Goal: Communication & Community: Participate in discussion

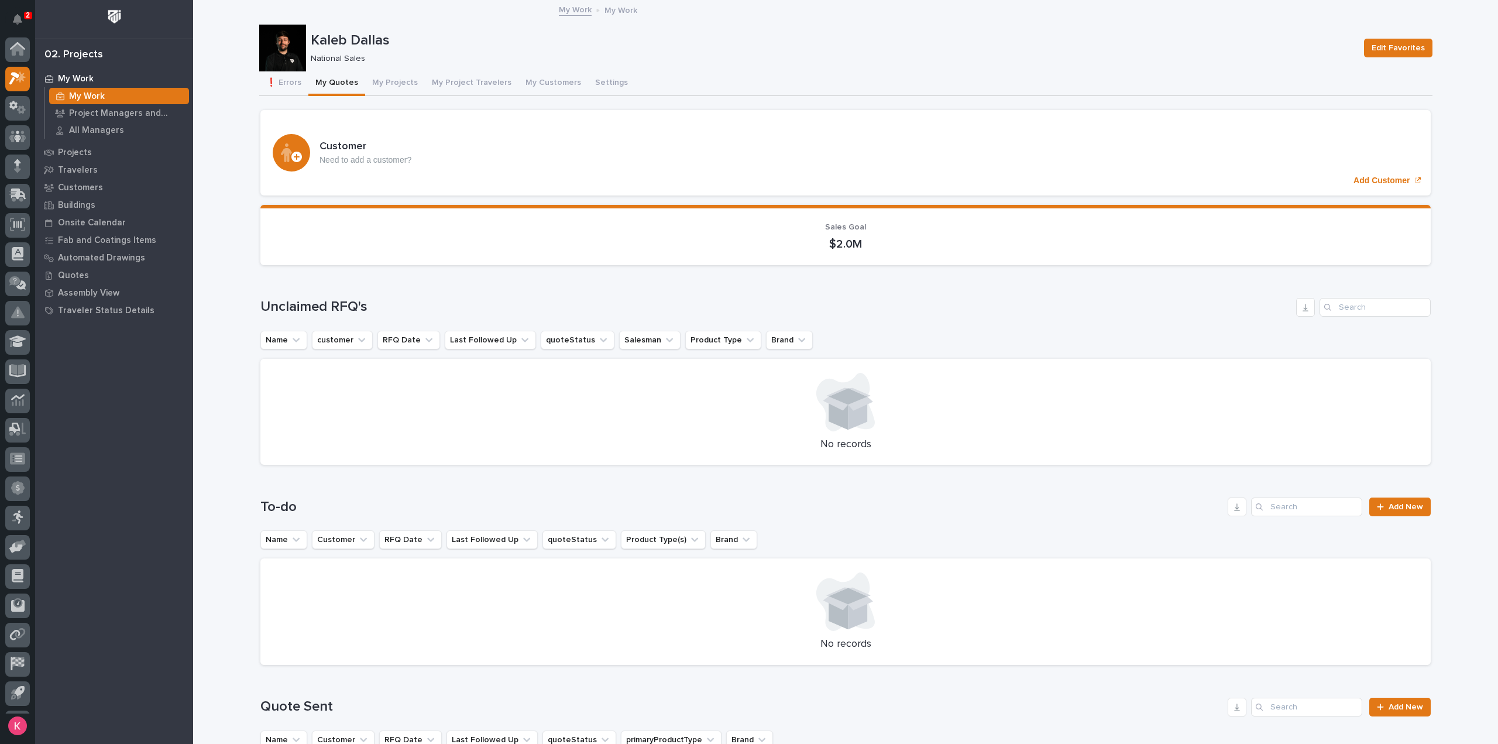
scroll to position [26, 0]
click at [387, 79] on button "My Projects" at bounding box center [395, 83] width 60 height 25
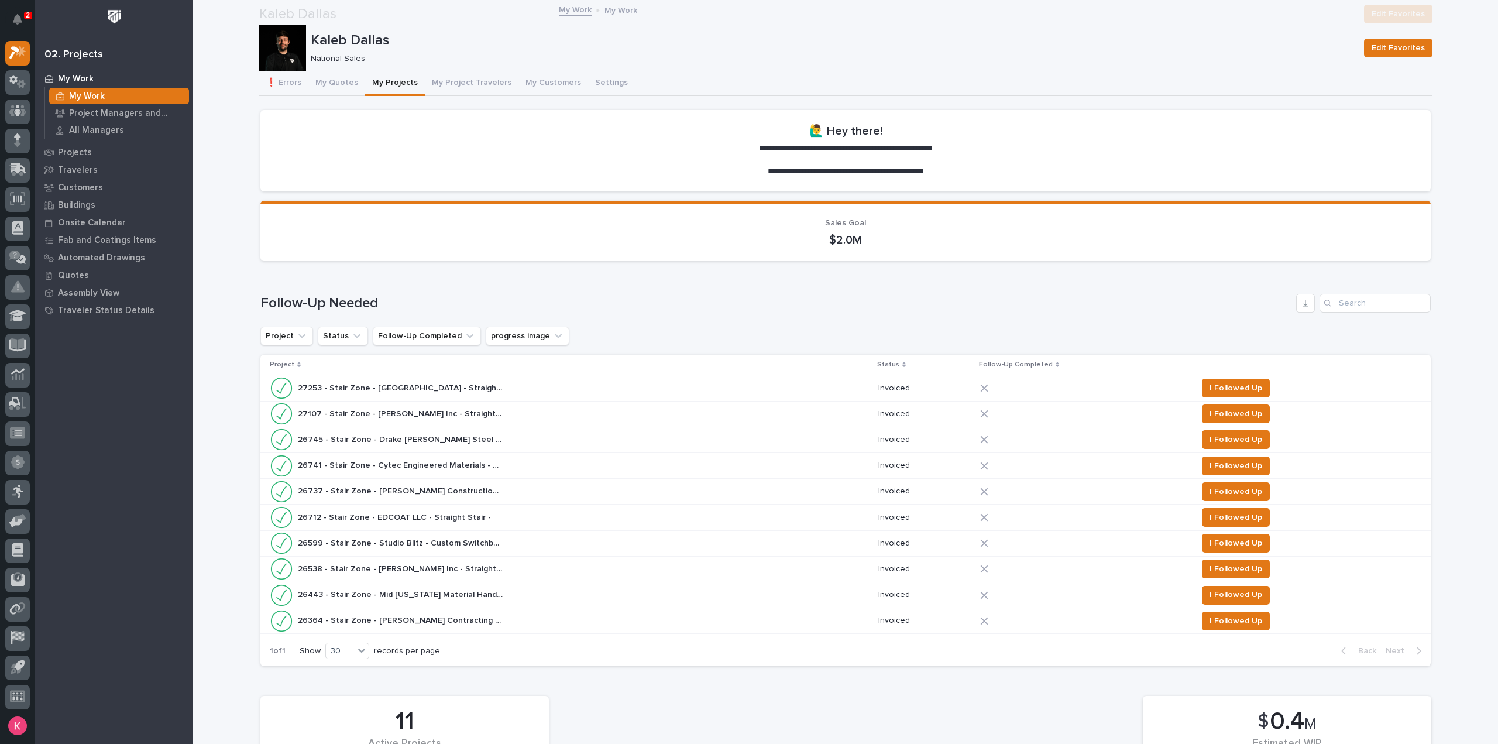
scroll to position [527, 0]
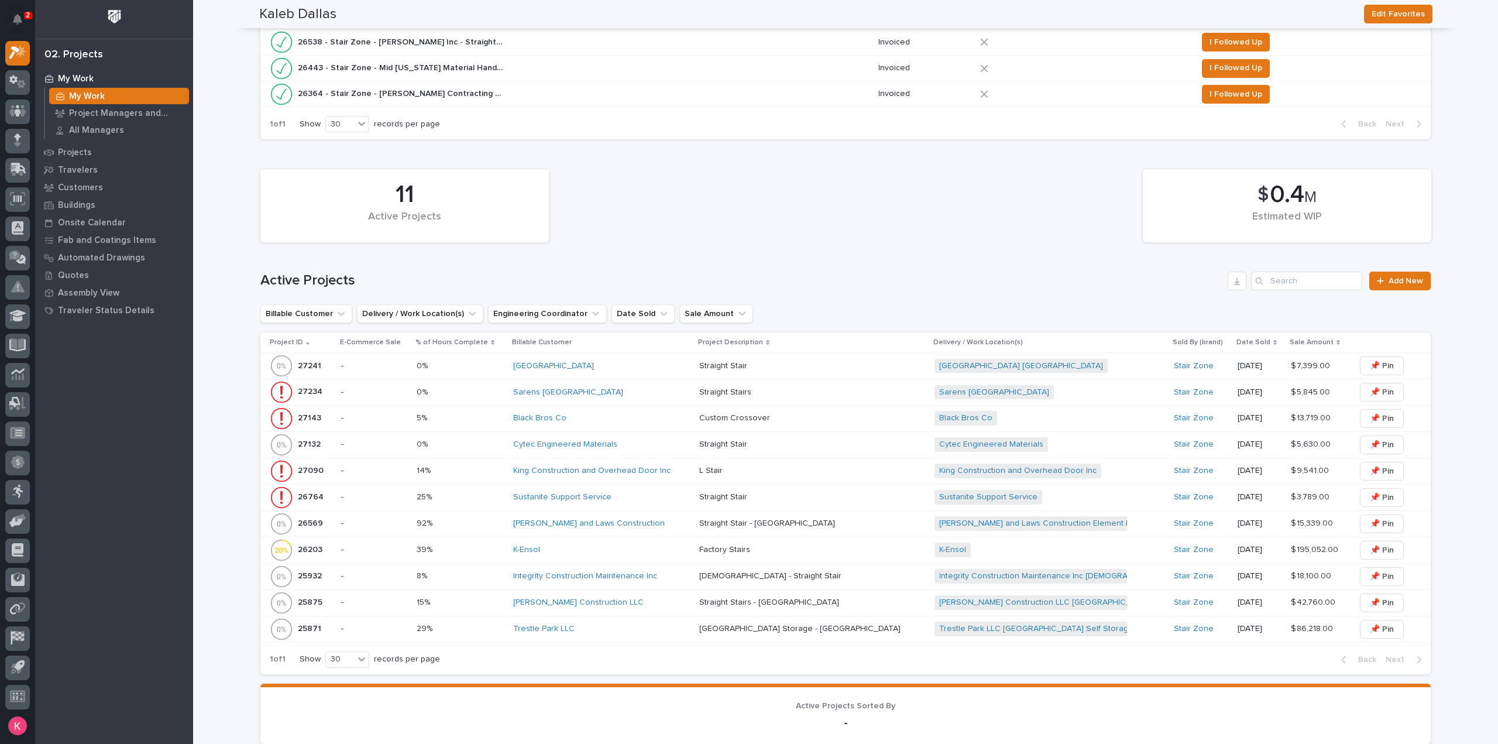
click at [596, 414] on div "Black Bros Co" at bounding box center [601, 418] width 177 height 10
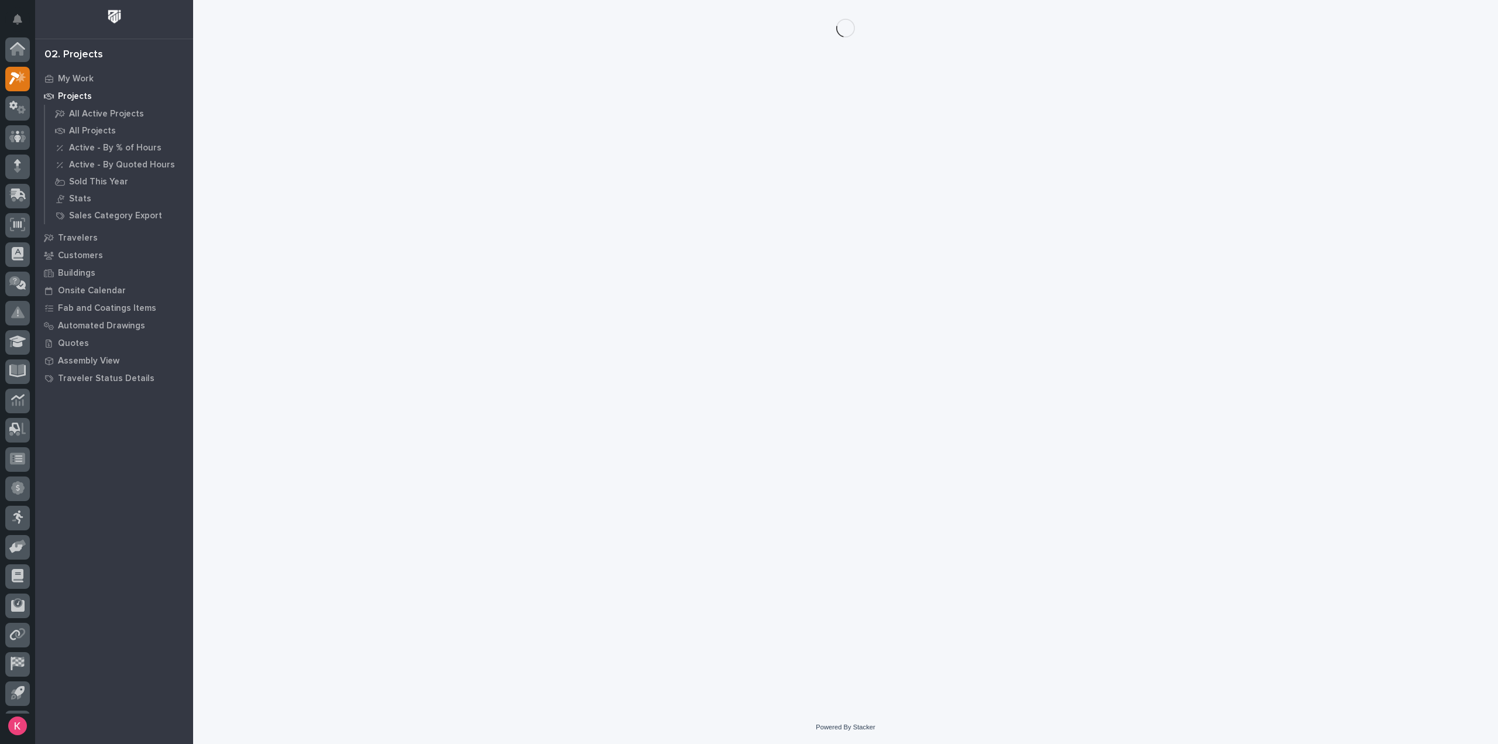
scroll to position [26, 0]
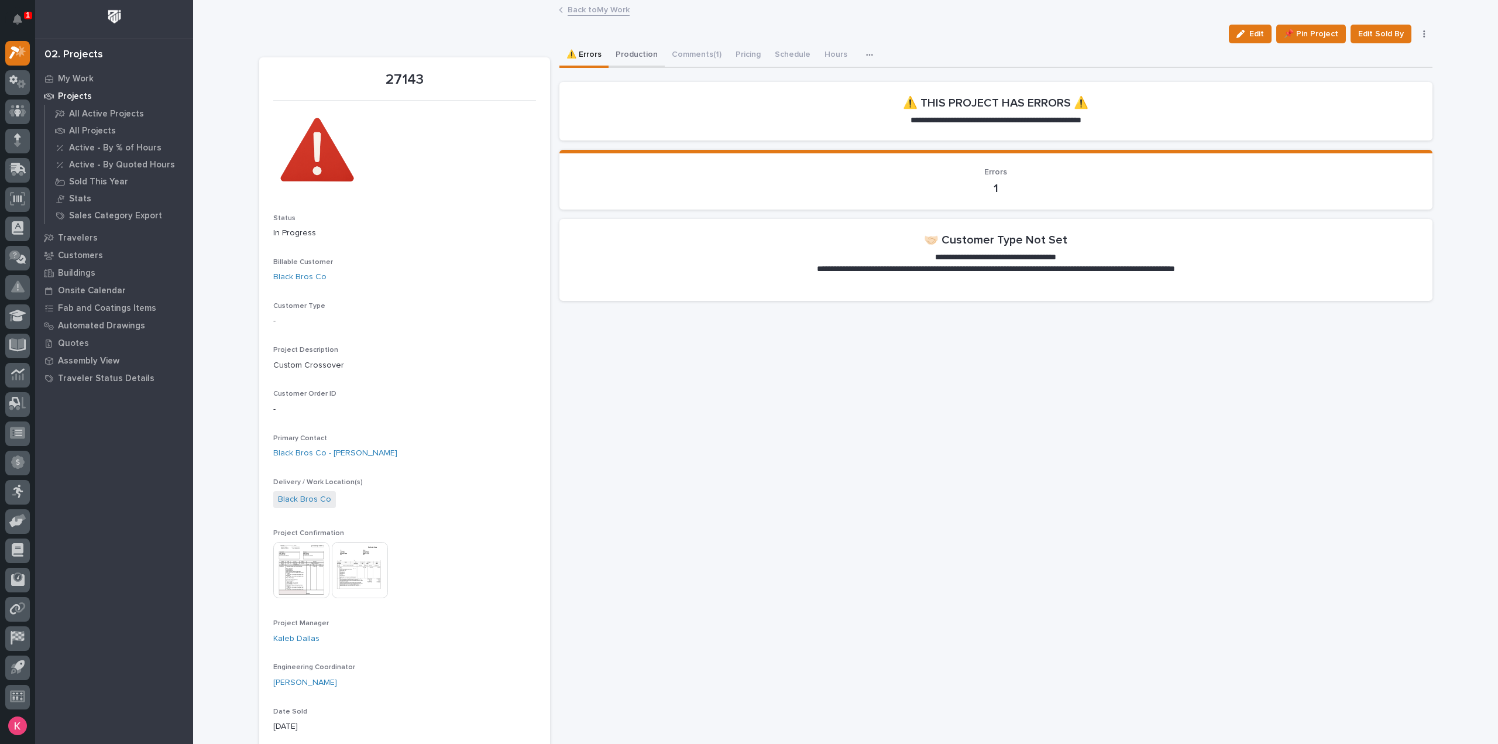
click at [626, 56] on button "Production" at bounding box center [637, 55] width 56 height 25
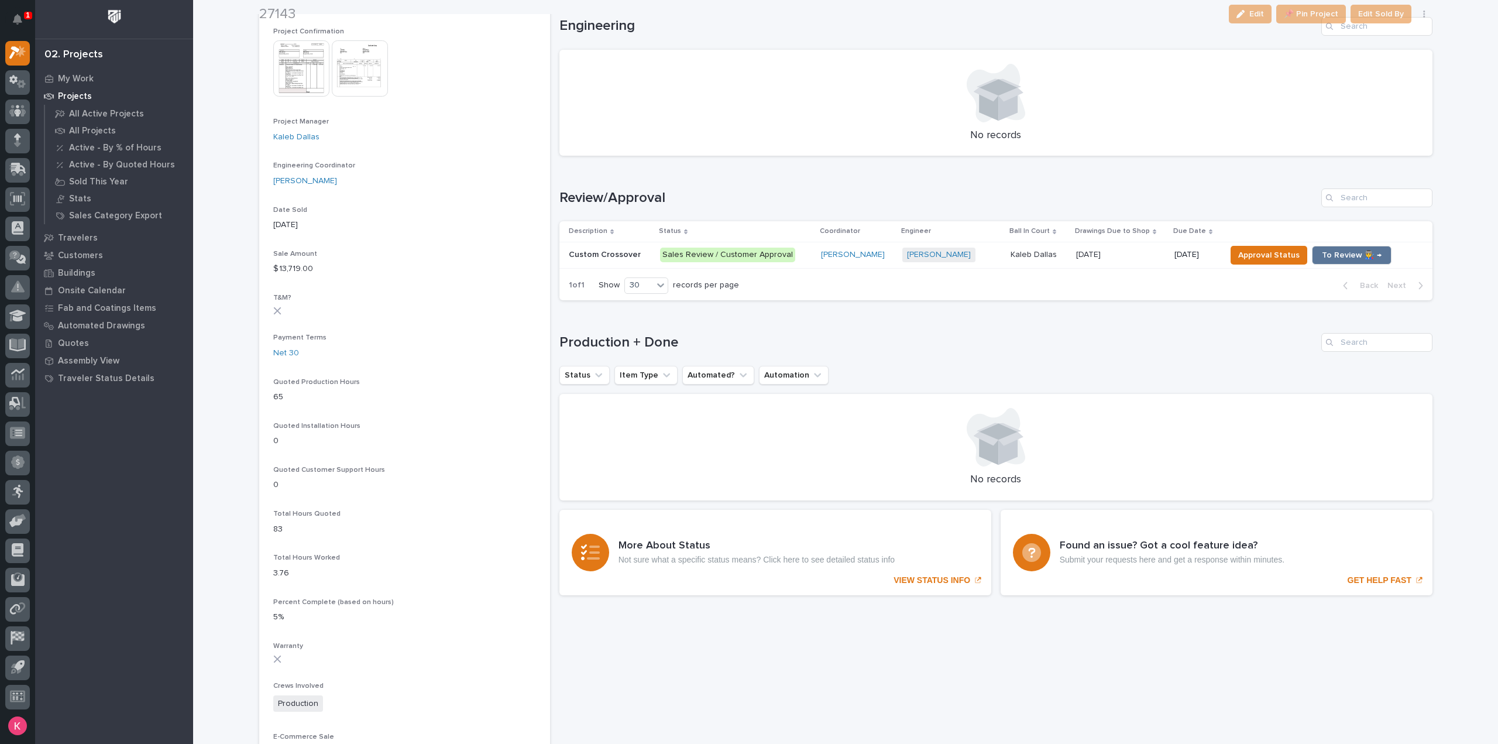
scroll to position [527, 0]
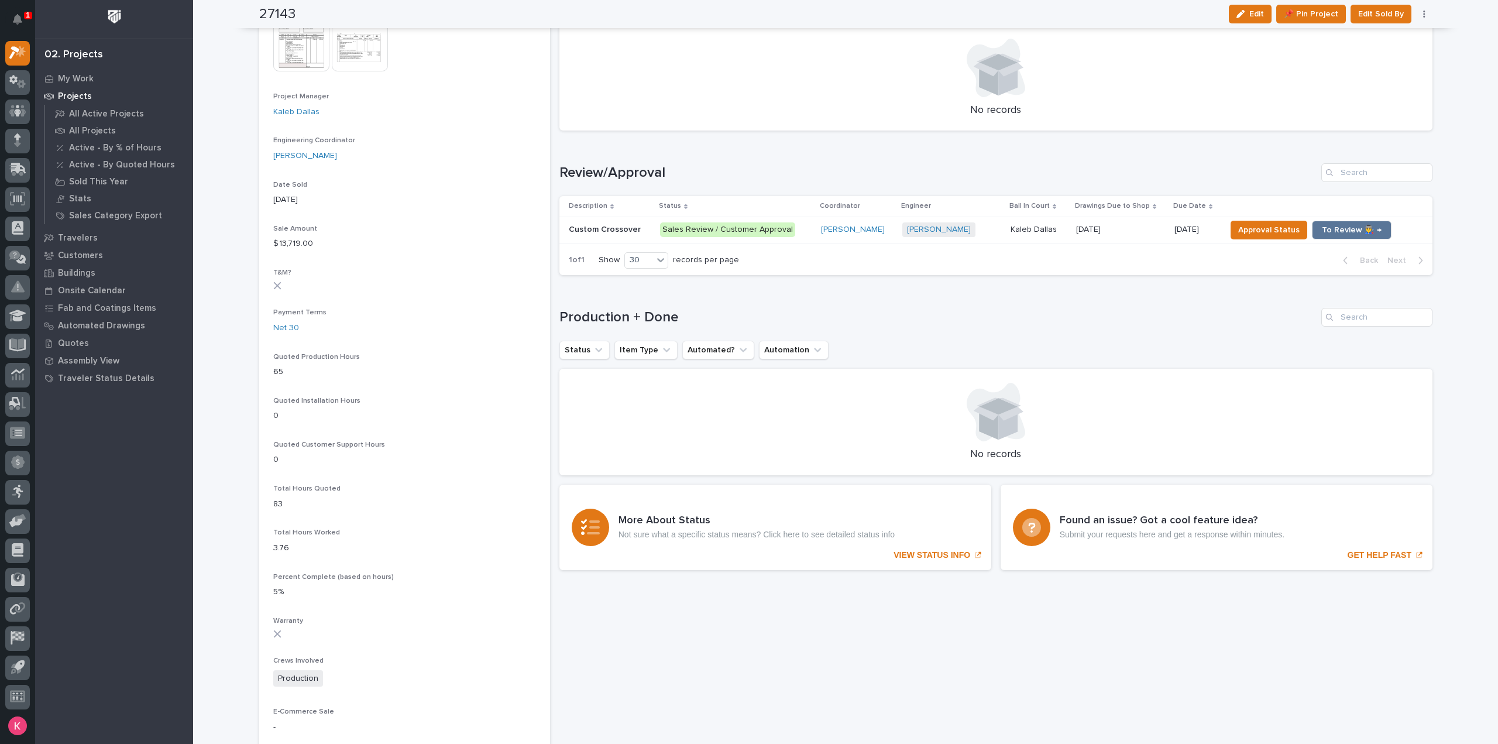
click at [796, 236] on p "Sales Review / Customer Approval" at bounding box center [736, 229] width 152 height 15
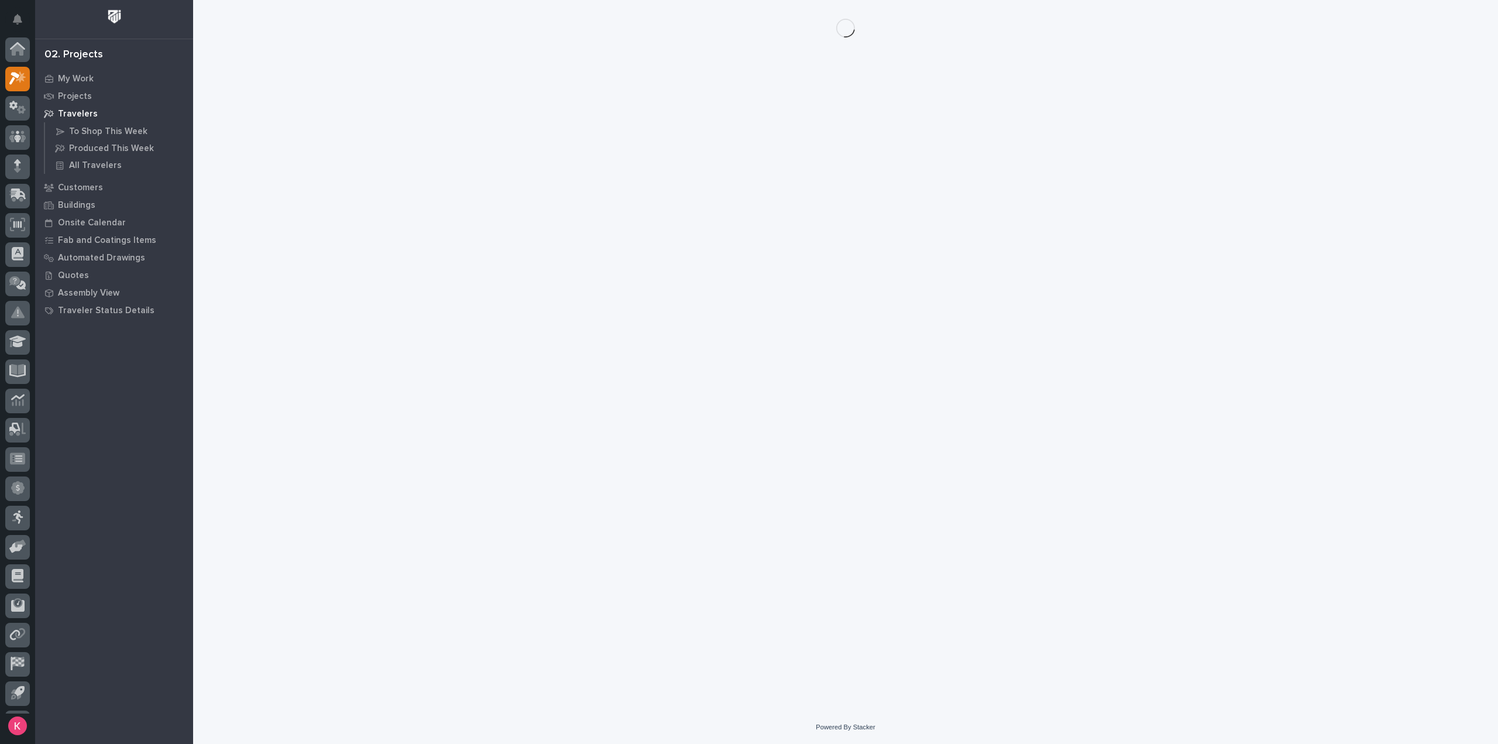
scroll to position [26, 0]
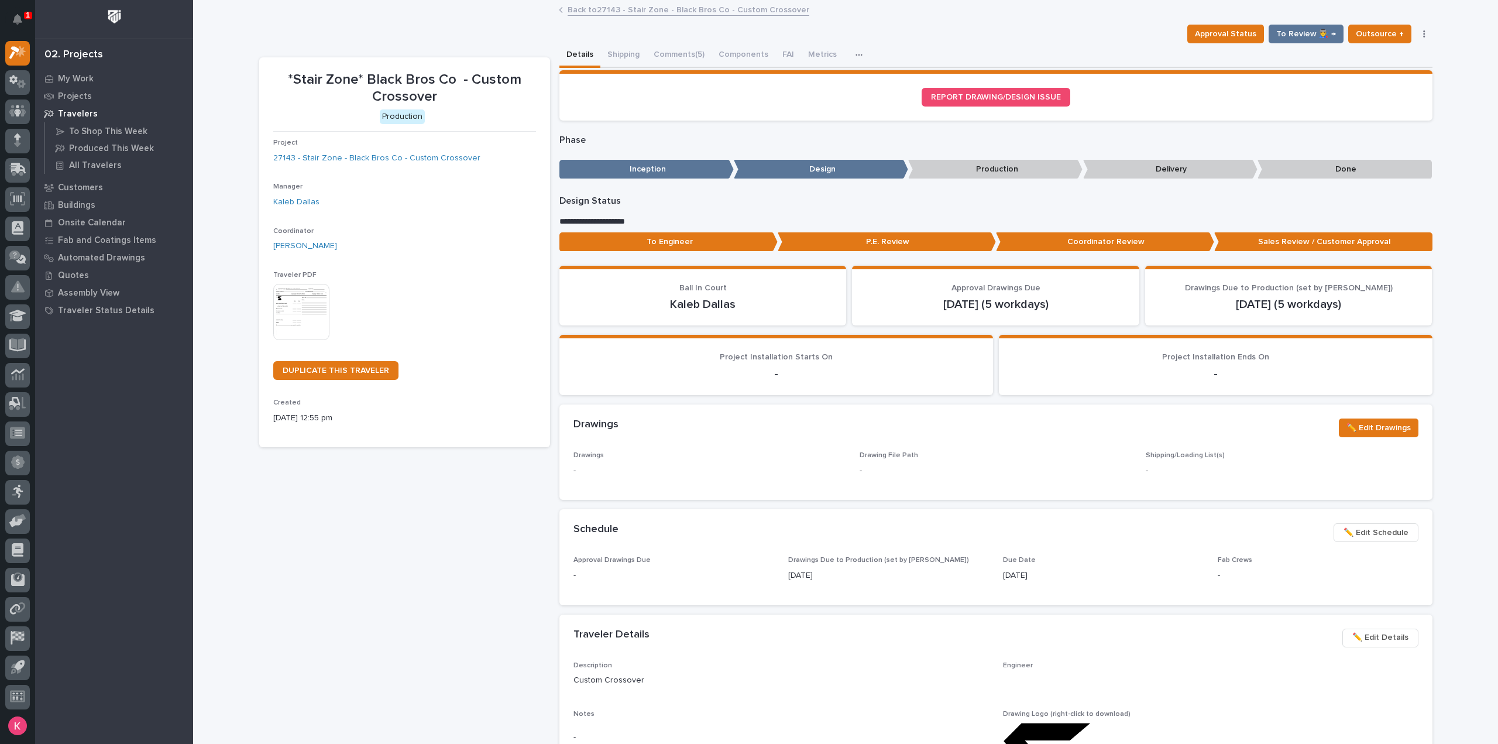
click at [657, 56] on button "Comments (5)" at bounding box center [679, 55] width 65 height 25
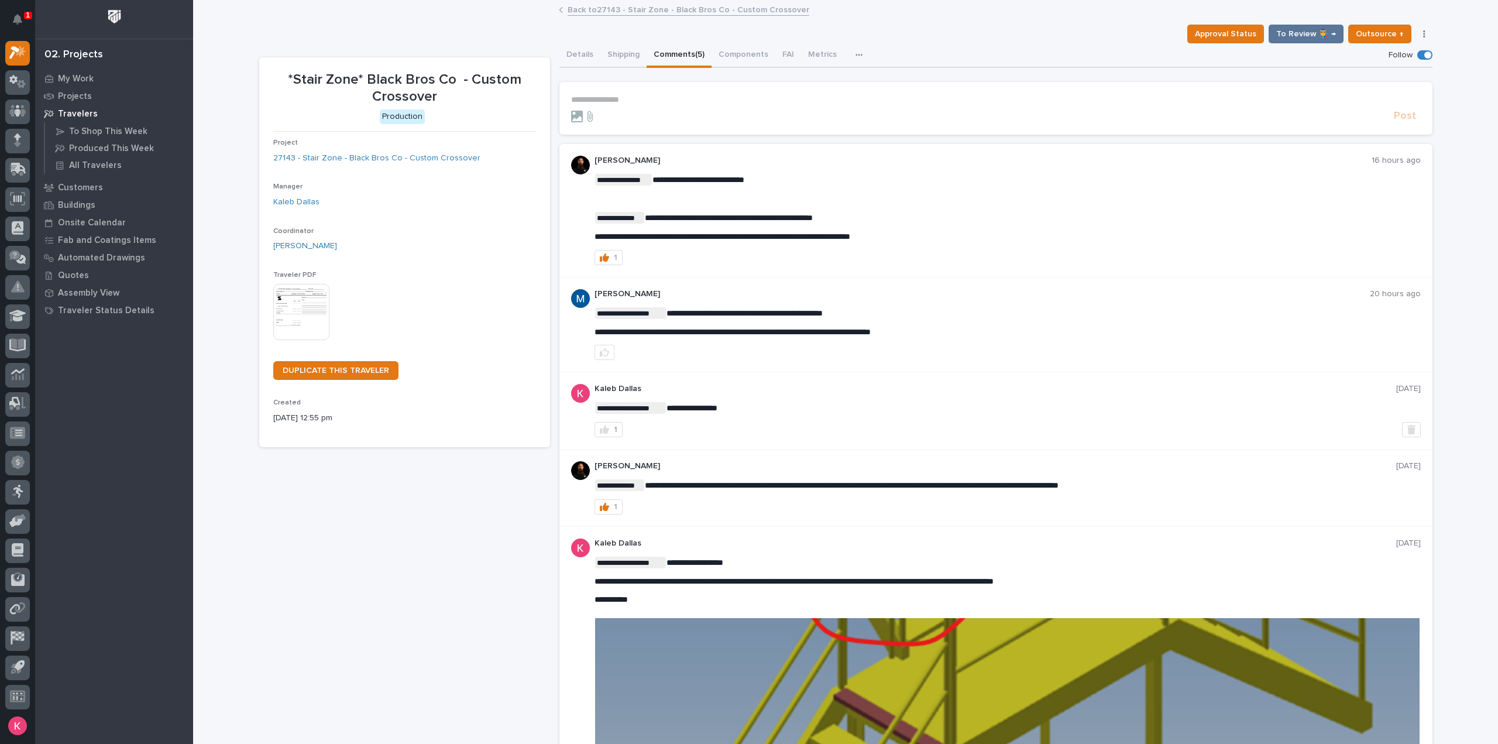
drag, startPoint x: 646, startPoint y: 113, endPoint x: 660, endPoint y: 99, distance: 19.5
click at [647, 111] on div at bounding box center [980, 117] width 818 height 12
click at [660, 99] on p "**********" at bounding box center [996, 100] width 850 height 10
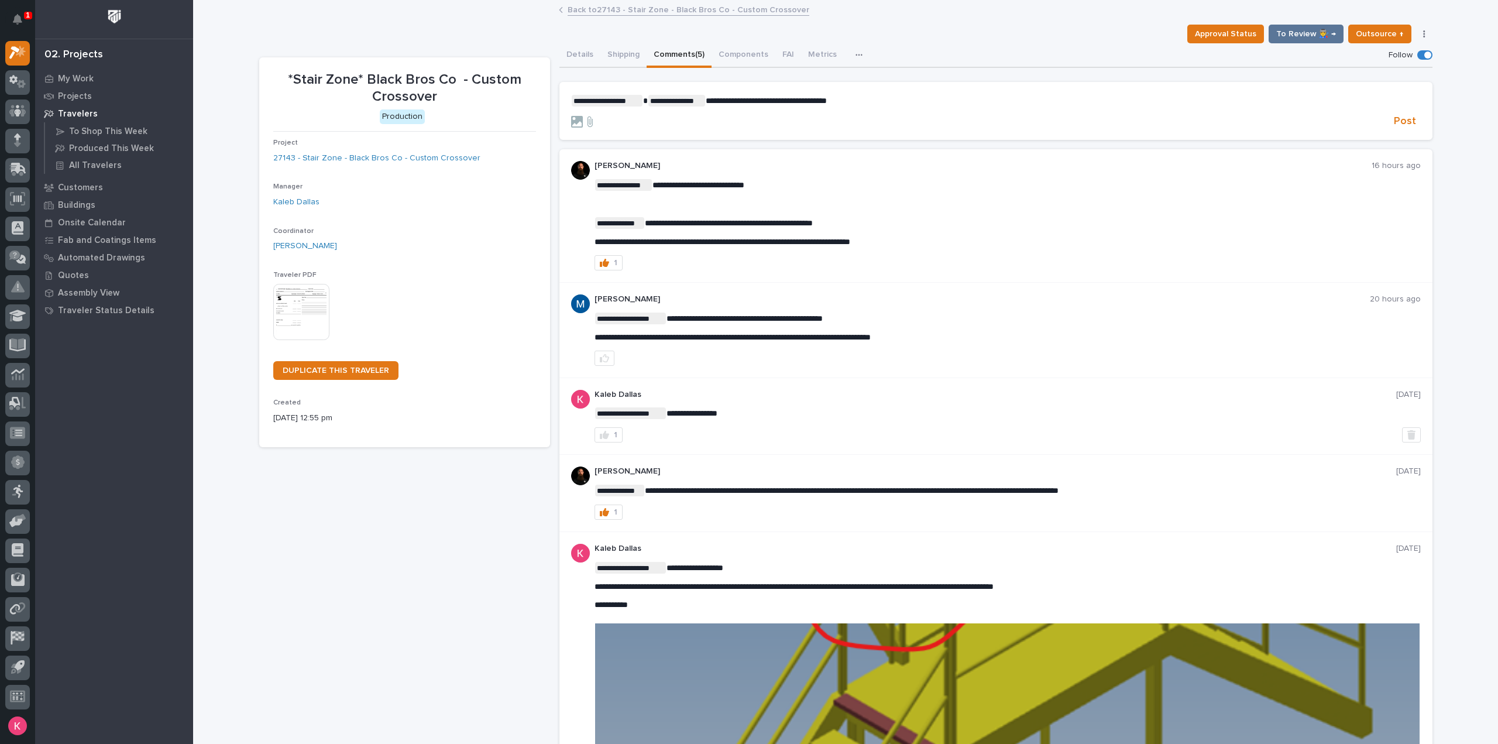
click at [827, 98] on span "**********" at bounding box center [766, 101] width 121 height 8
click at [1395, 120] on span "Post" at bounding box center [1405, 121] width 22 height 13
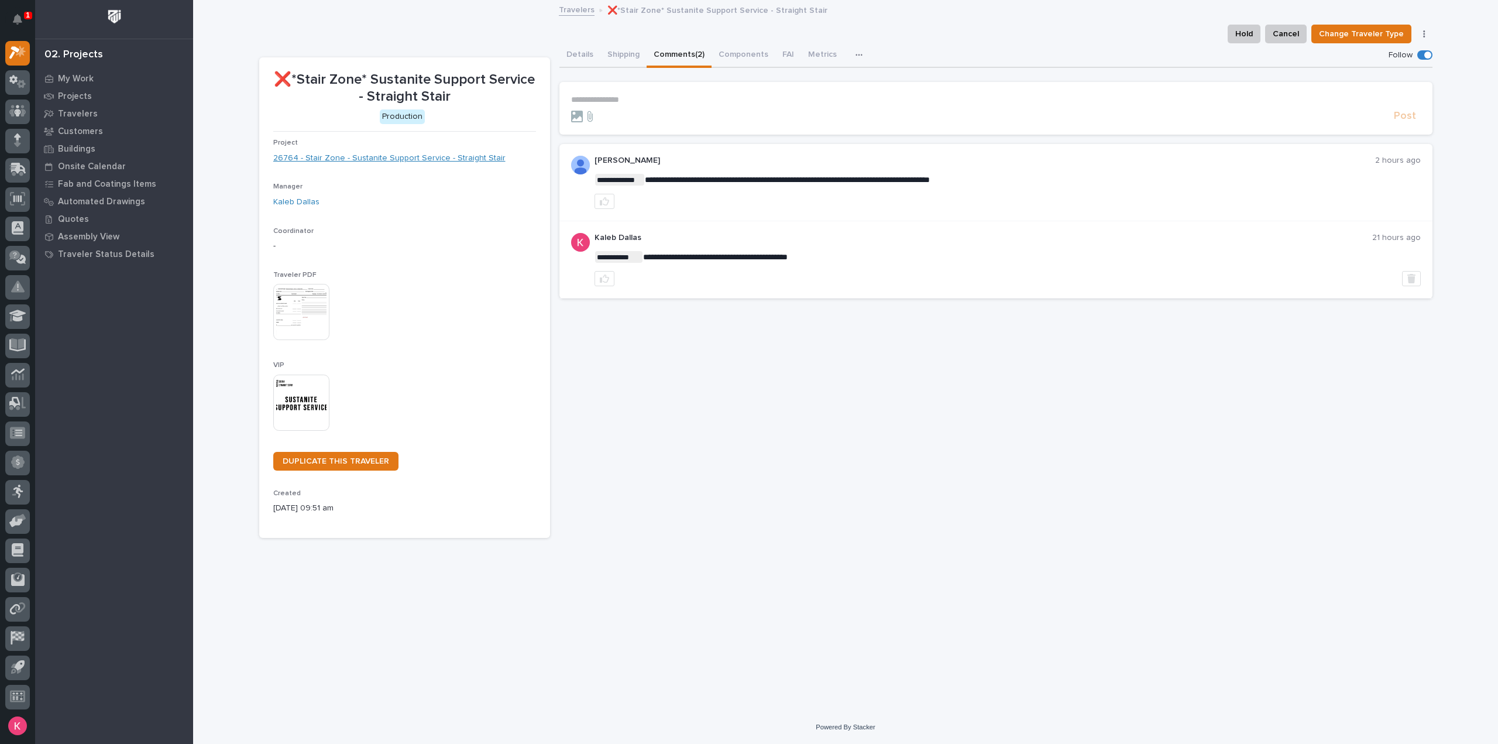
click at [407, 153] on link "26764 - Stair Zone - Sustanite Support Service - Straight Stair" at bounding box center [389, 158] width 232 height 12
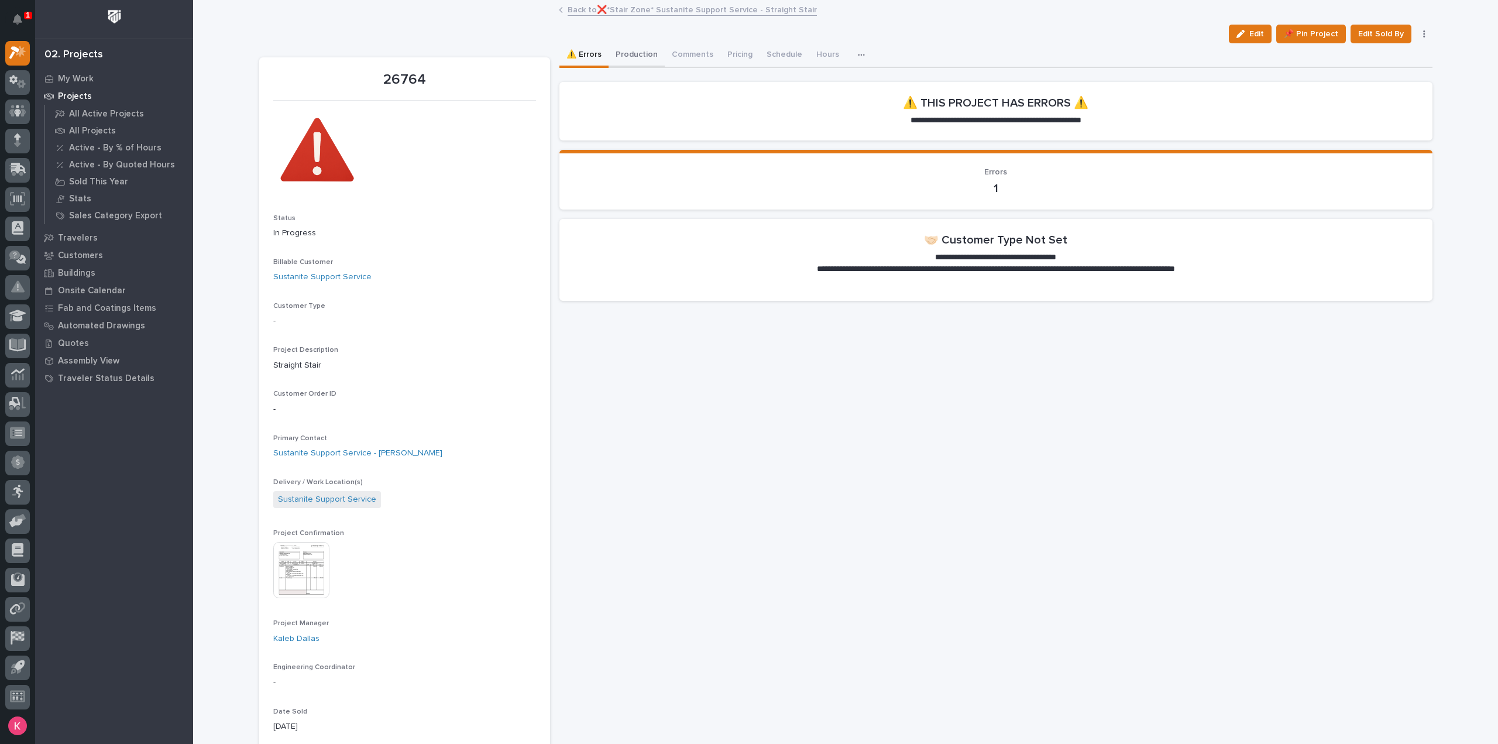
click at [643, 53] on button "Production" at bounding box center [637, 55] width 56 height 25
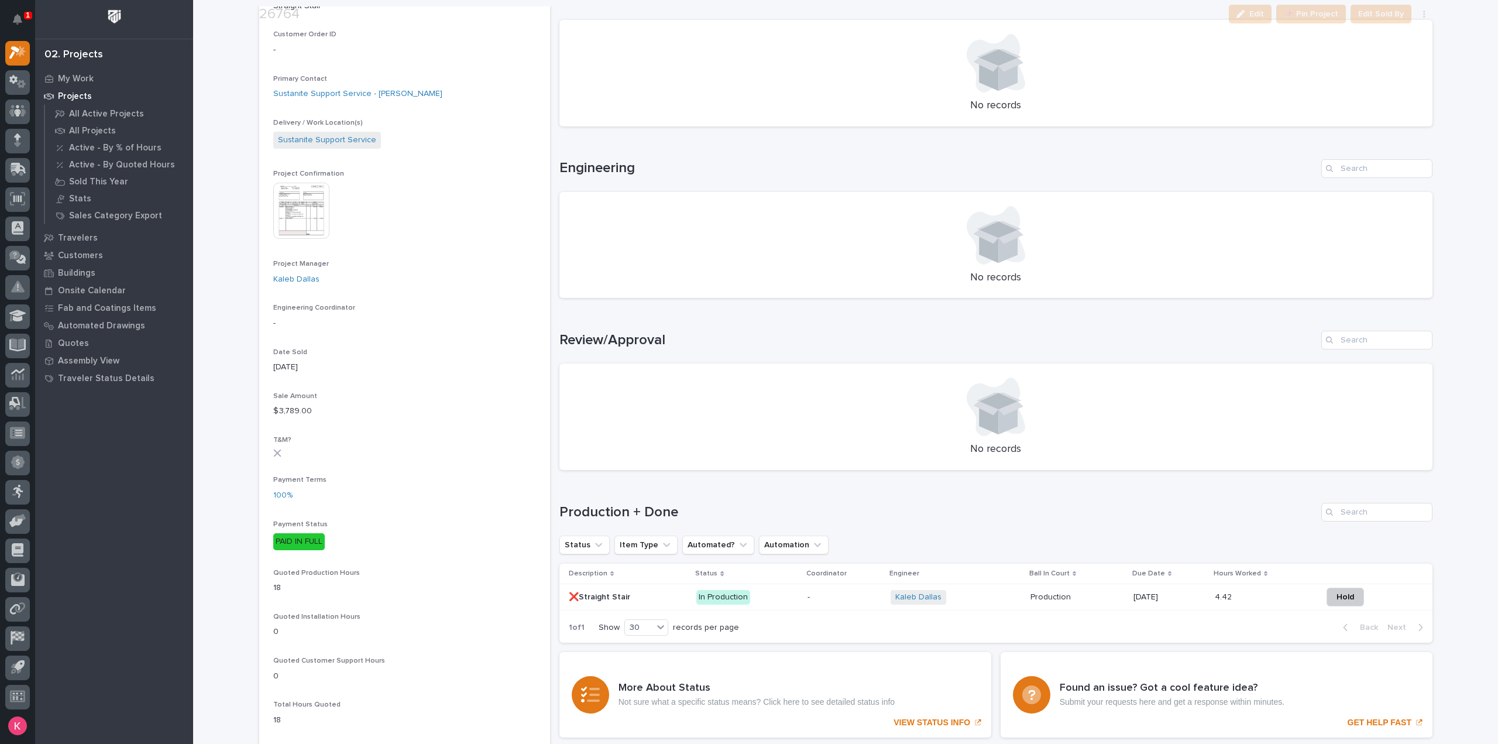
scroll to position [527, 0]
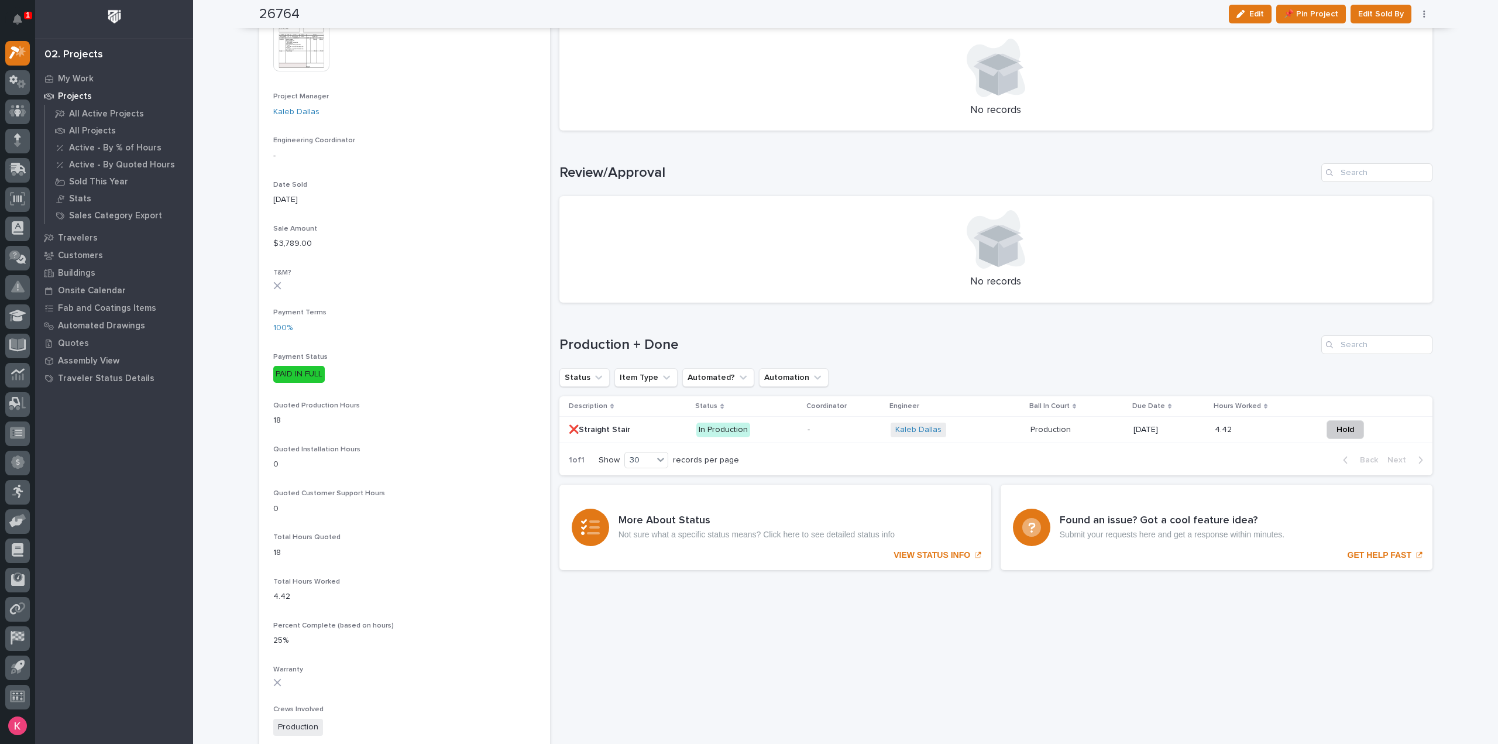
click at [836, 436] on div "-" at bounding box center [845, 429] width 74 height 19
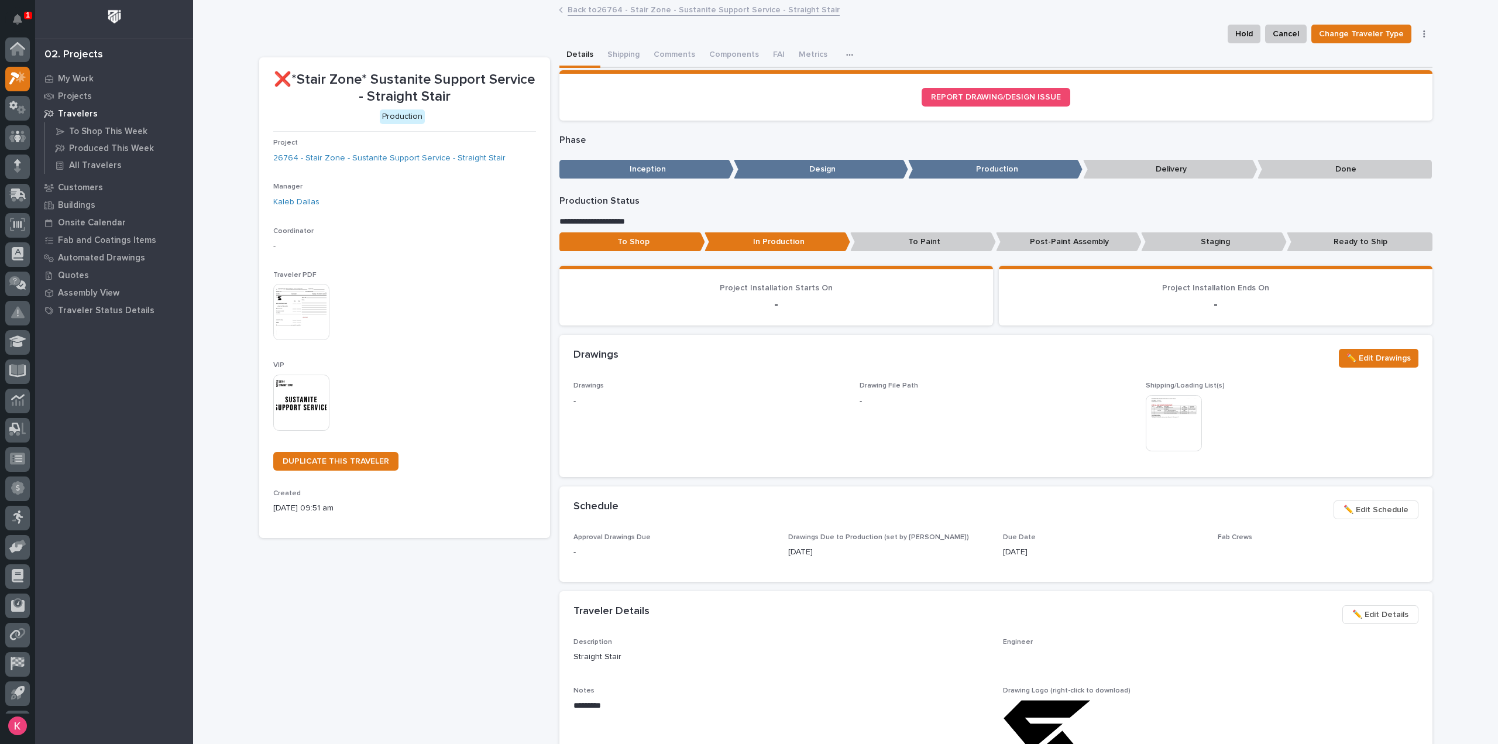
scroll to position [26, 0]
click at [665, 43] on div "**********" at bounding box center [845, 654] width 1173 height 1307
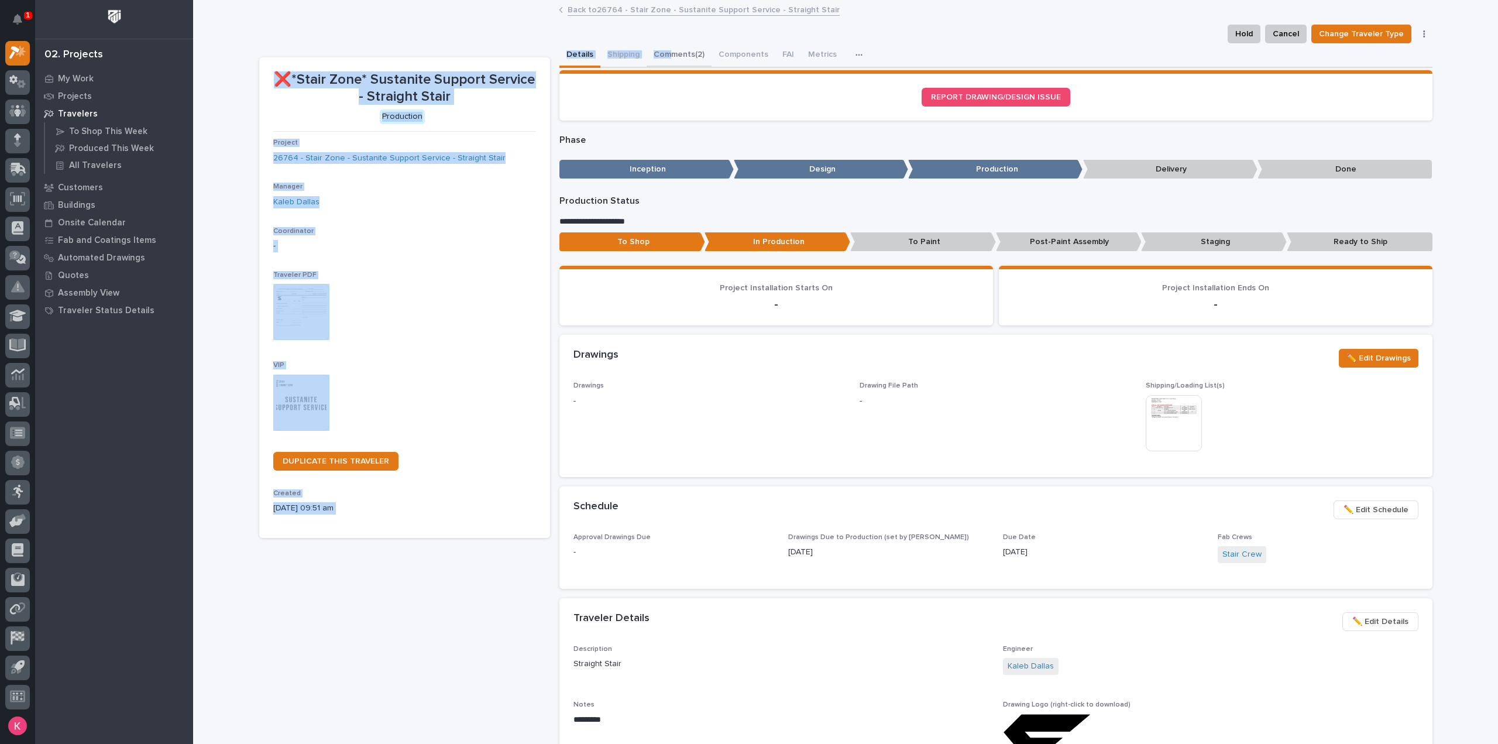
click at [667, 52] on button "Comments (2)" at bounding box center [679, 55] width 65 height 25
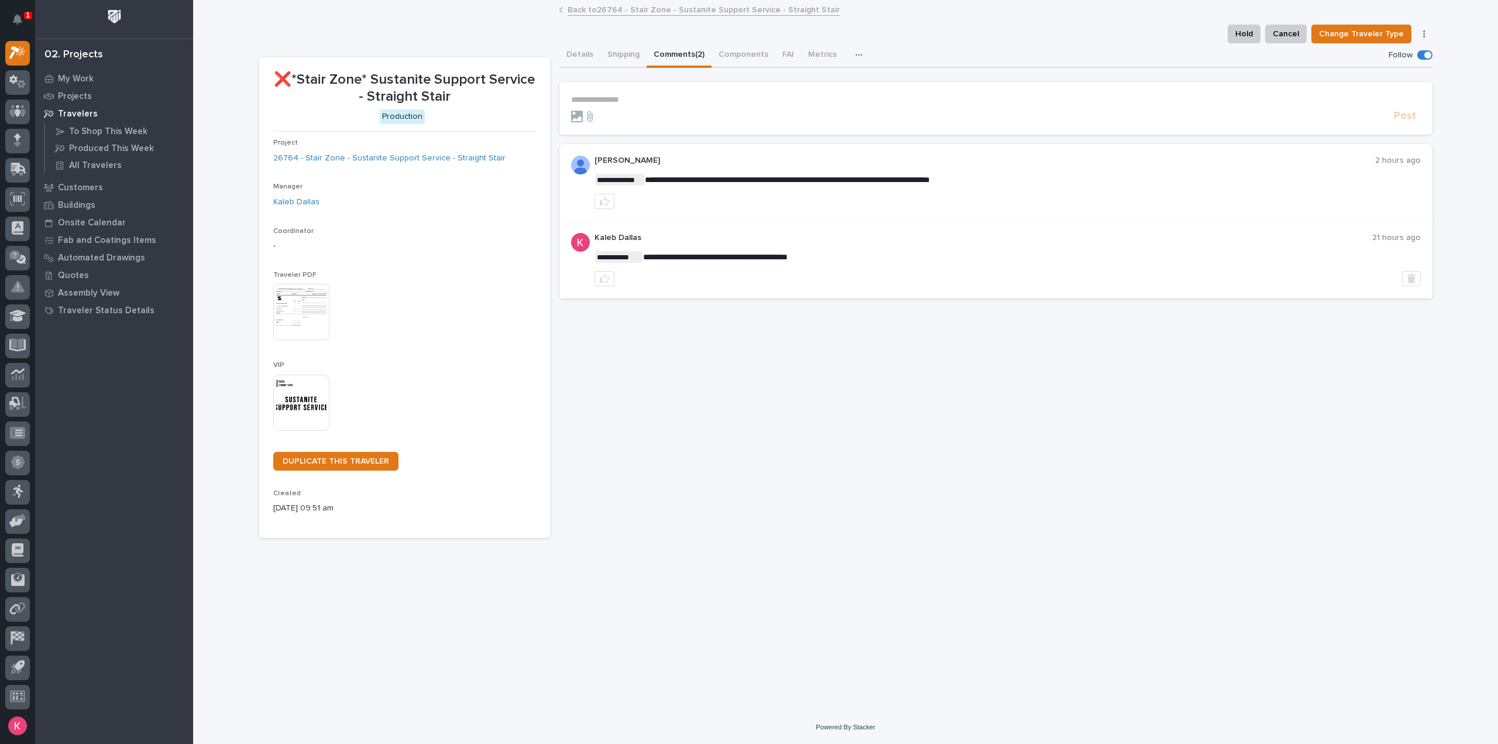
click at [733, 243] on div "**********" at bounding box center [1008, 259] width 826 height 53
drag, startPoint x: 781, startPoint y: 186, endPoint x: 855, endPoint y: 192, distance: 74.6
click at [942, 184] on p "**********" at bounding box center [1008, 180] width 826 height 12
click at [971, 153] on div "**********" at bounding box center [995, 182] width 873 height 77
click at [26, 47] on icon at bounding box center [17, 52] width 17 height 13
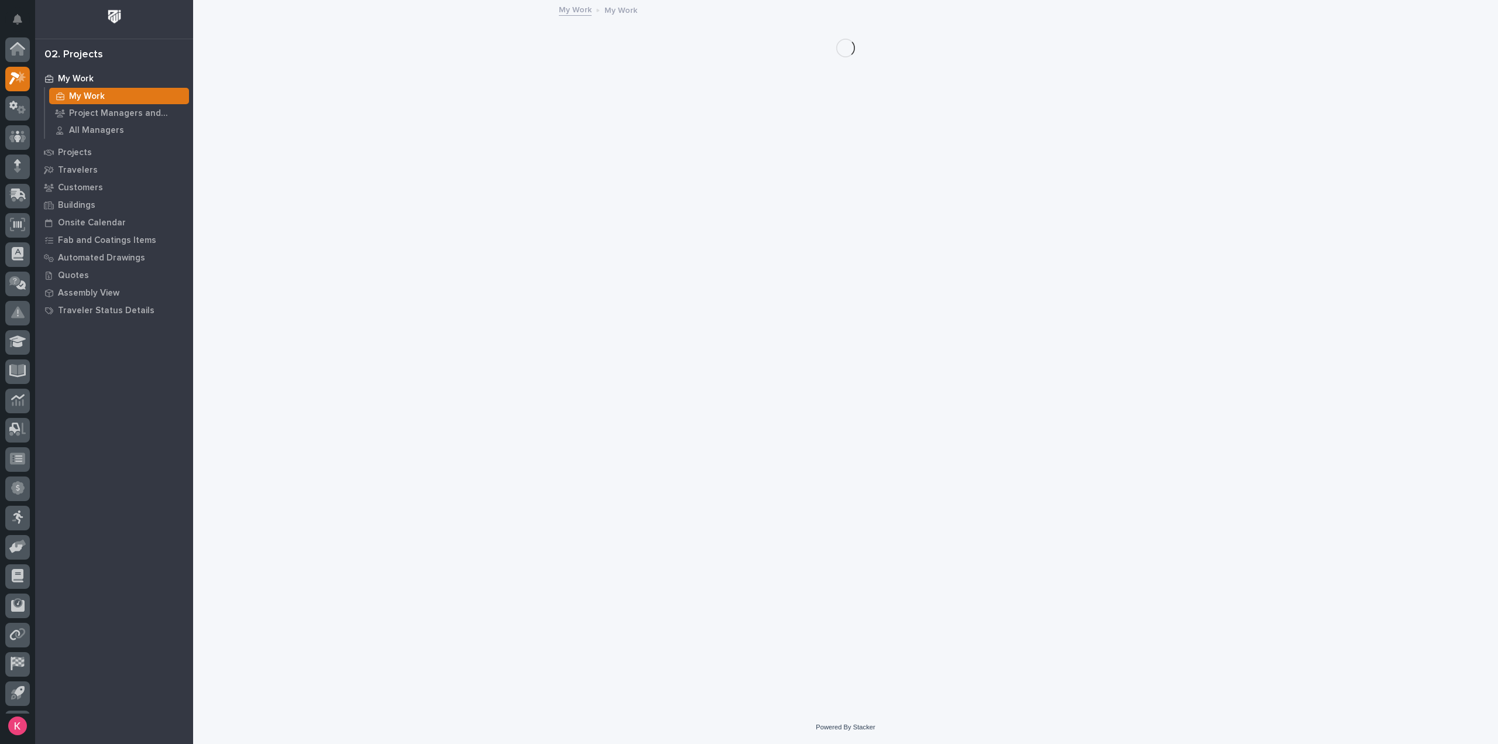
scroll to position [26, 0]
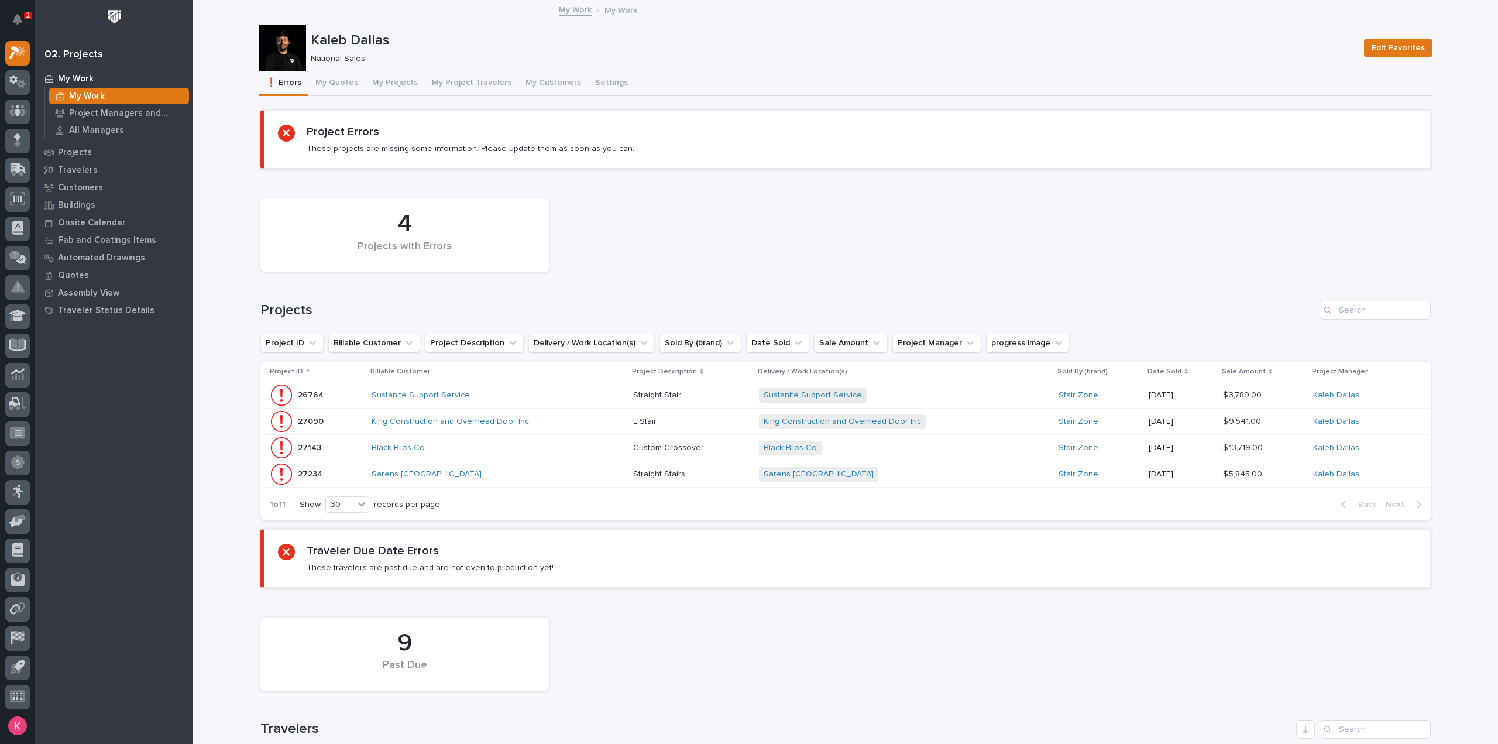
click at [581, 393] on div "Sustanite Support Service" at bounding box center [498, 395] width 252 height 19
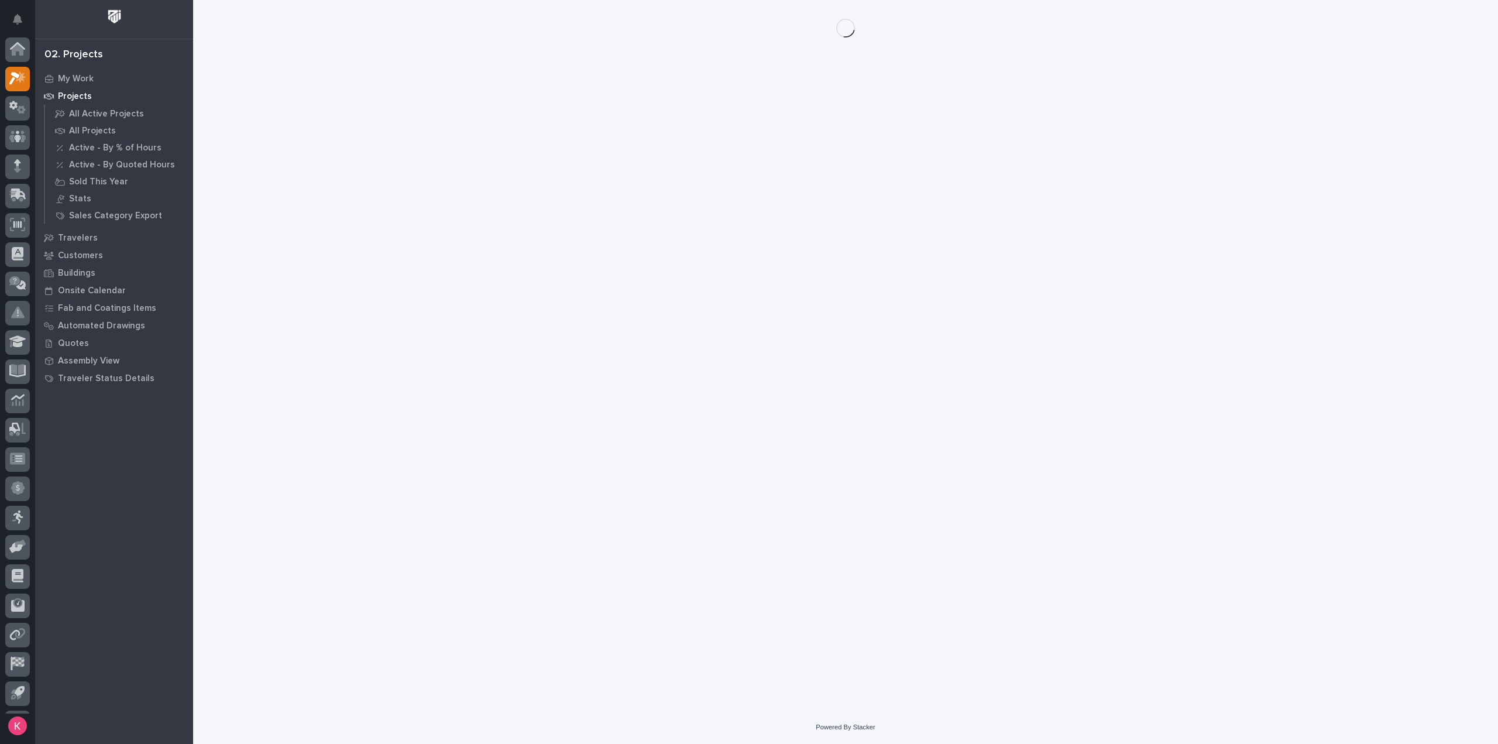
scroll to position [26, 0]
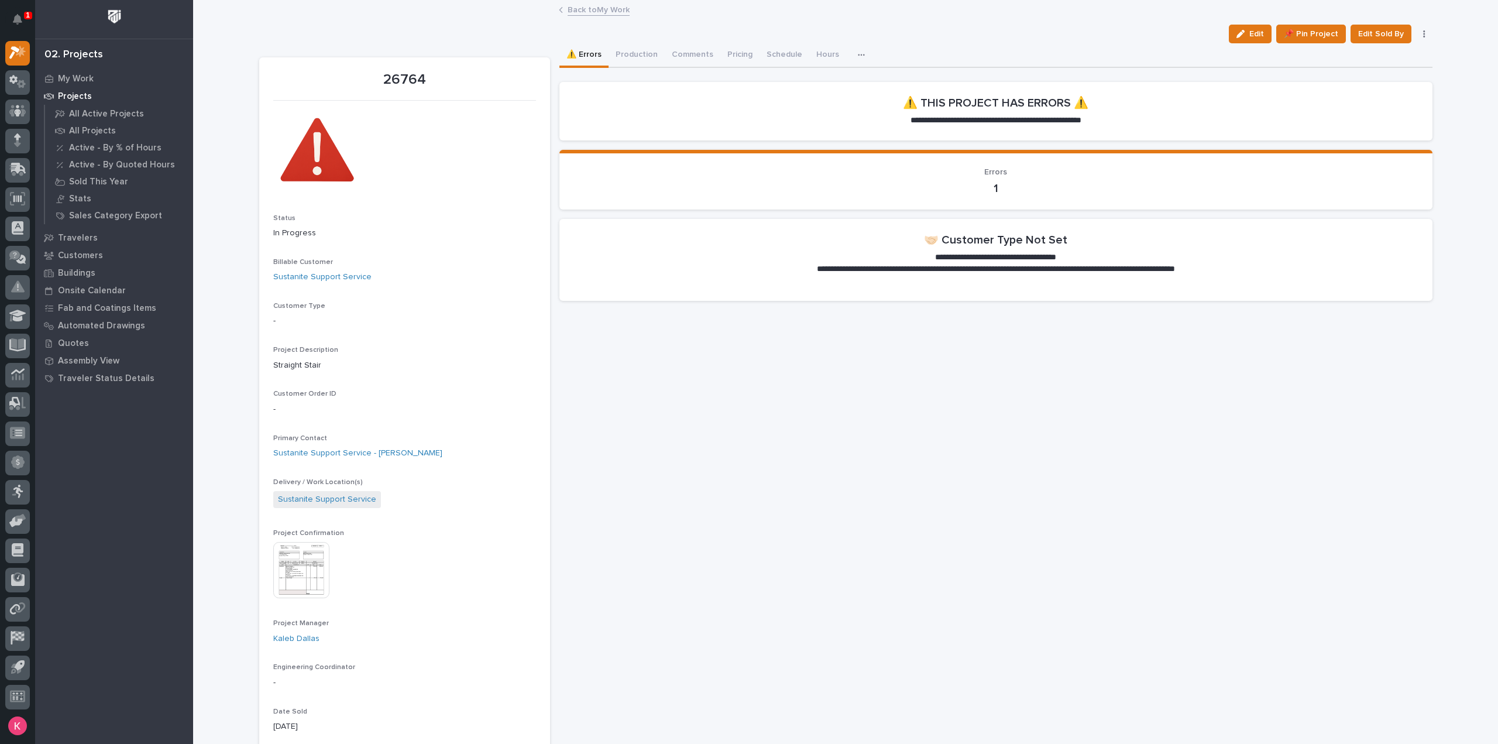
click at [1250, 35] on span "Edit" at bounding box center [1256, 34] width 15 height 11
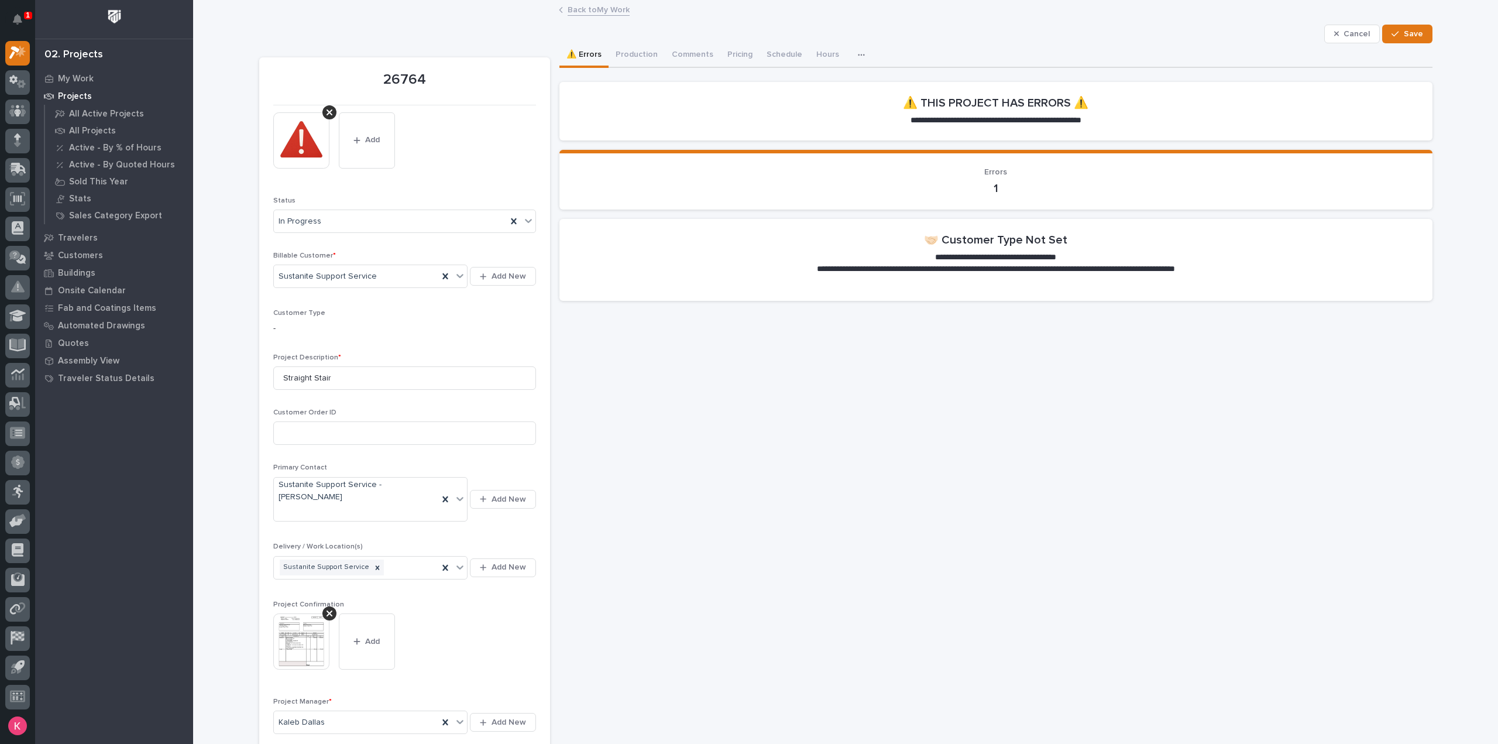
click at [291, 324] on p "-" at bounding box center [404, 328] width 263 height 12
click at [289, 324] on p "-" at bounding box center [404, 328] width 263 height 12
click at [1341, 33] on div "button" at bounding box center [1339, 34] width 10 height 8
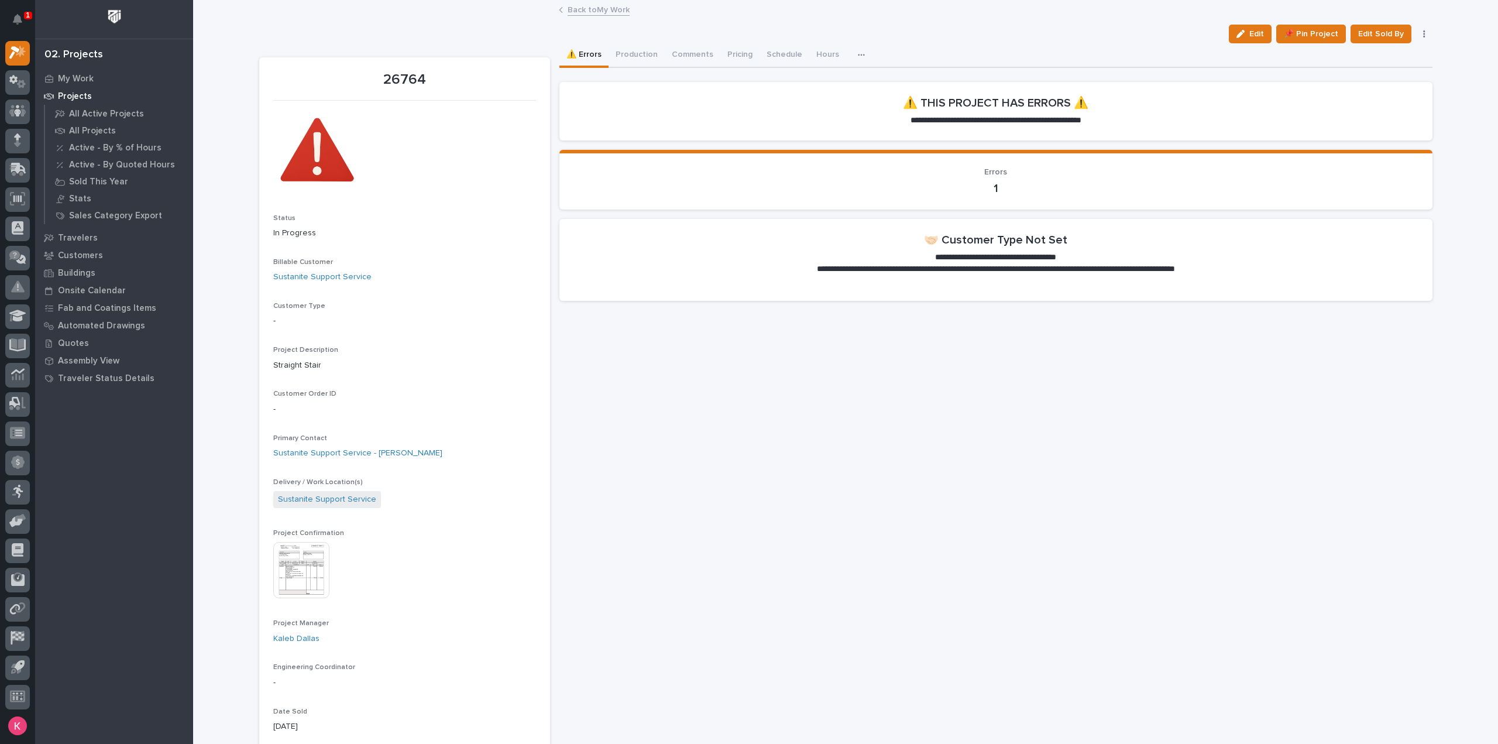
click at [273, 318] on p "-" at bounding box center [404, 321] width 263 height 12
drag, startPoint x: 311, startPoint y: 312, endPoint x: 331, endPoint y: 307, distance: 19.9
click at [313, 312] on div "Customer Type -" at bounding box center [404, 319] width 263 height 35
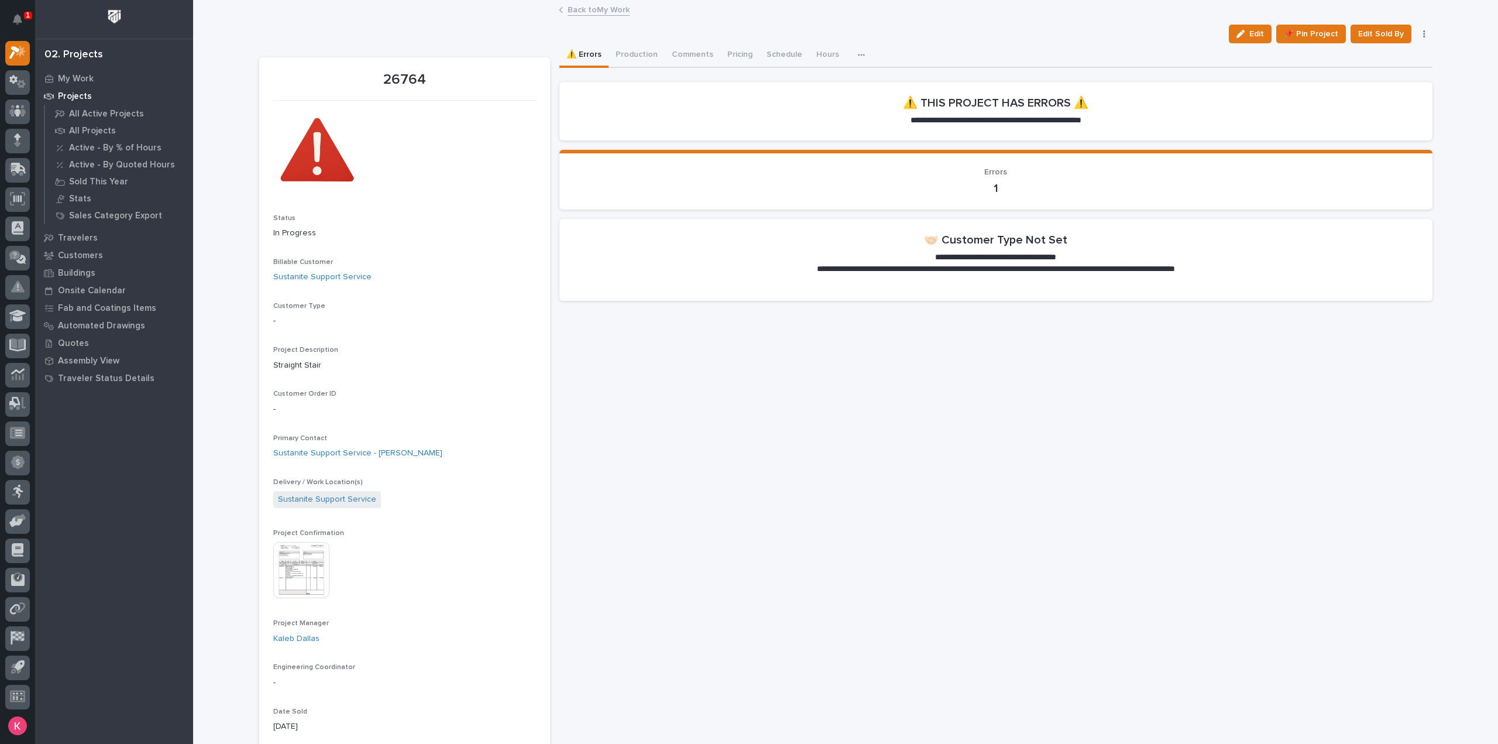
click at [331, 307] on p "Customer Type" at bounding box center [404, 306] width 263 height 8
click at [317, 304] on p "Customer Type" at bounding box center [404, 306] width 263 height 8
click at [316, 304] on p "Customer Type" at bounding box center [404, 306] width 263 height 8
click at [318, 328] on div "Customer Type -" at bounding box center [404, 319] width 263 height 35
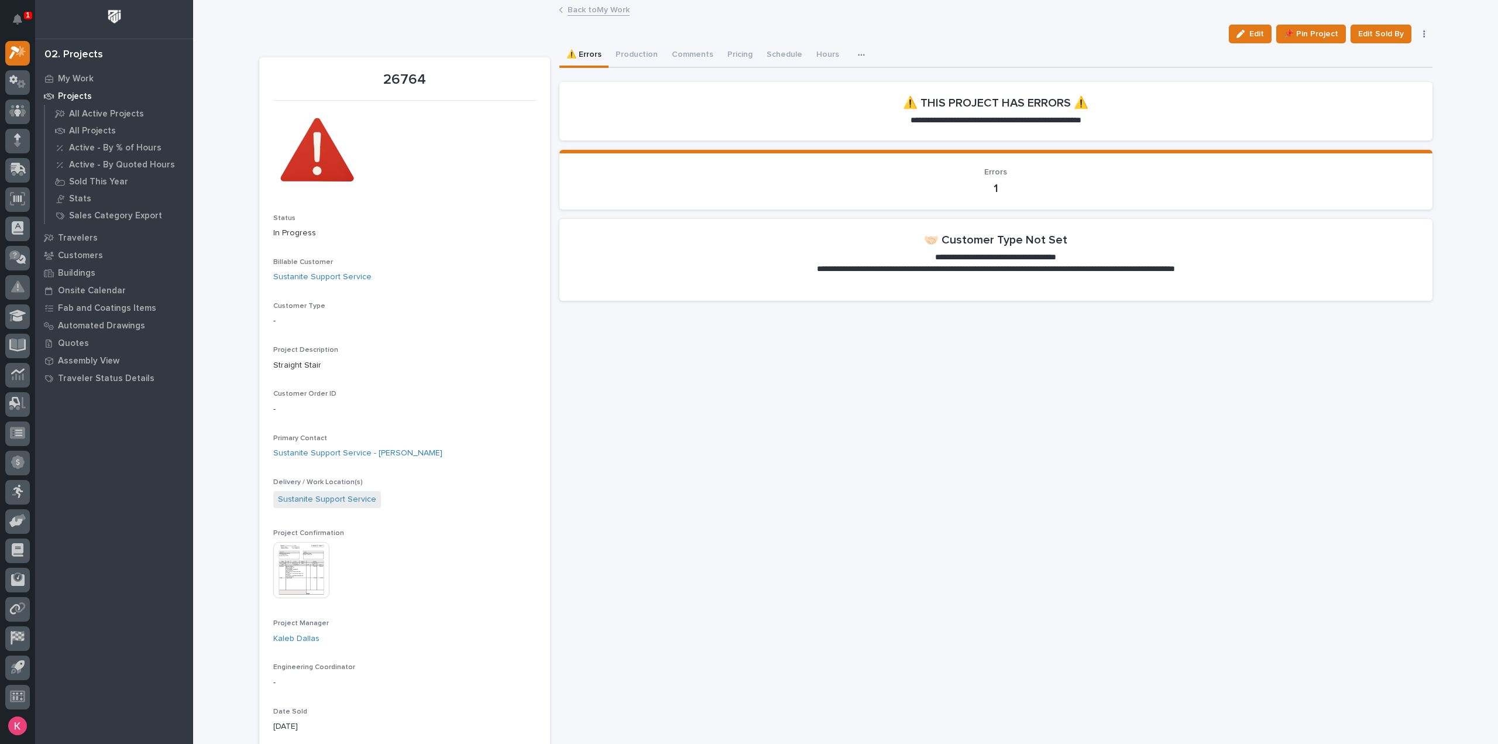
drag, startPoint x: 1262, startPoint y: 35, endPoint x: 1105, endPoint y: 115, distance: 175.9
click at [1261, 35] on span "Edit" at bounding box center [1256, 34] width 15 height 11
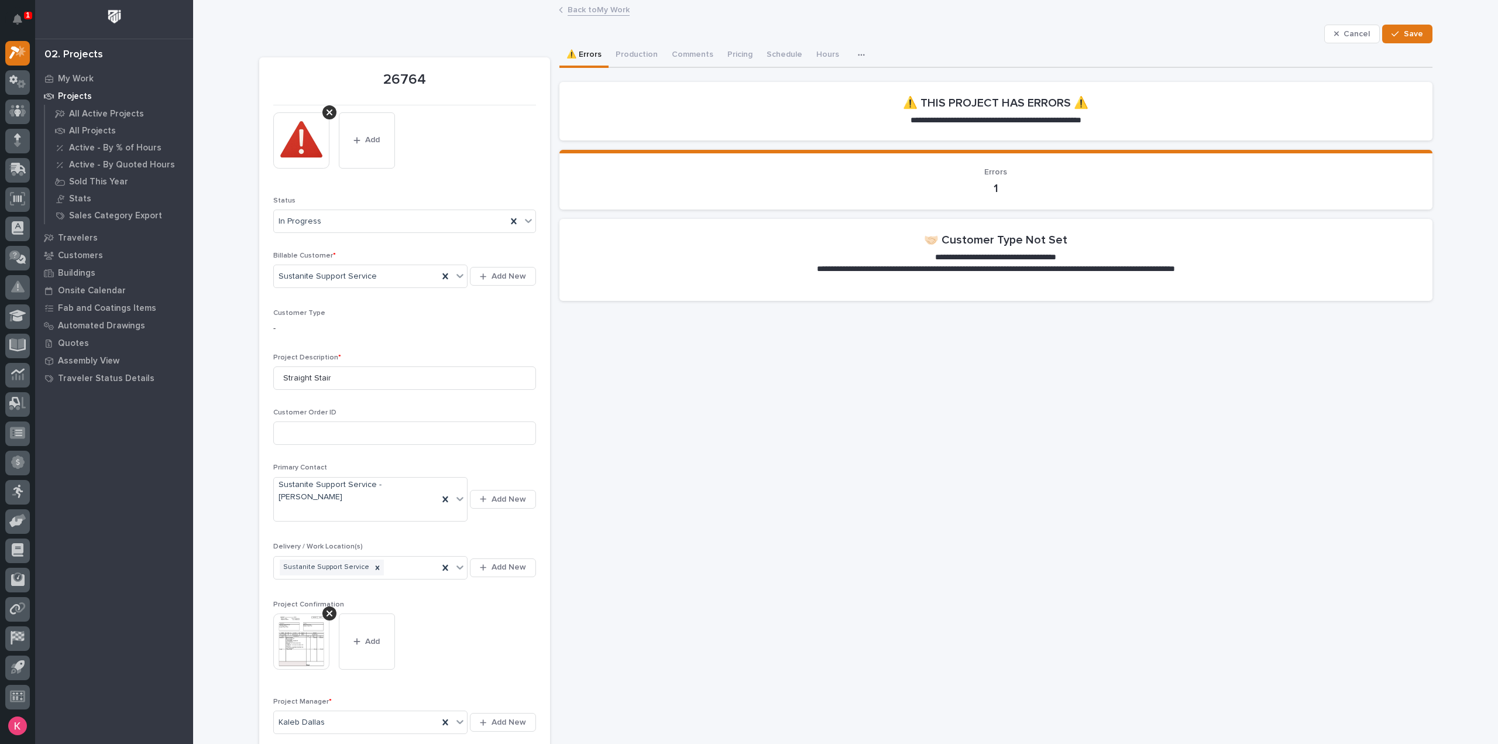
click at [313, 320] on div "-" at bounding box center [404, 327] width 263 height 15
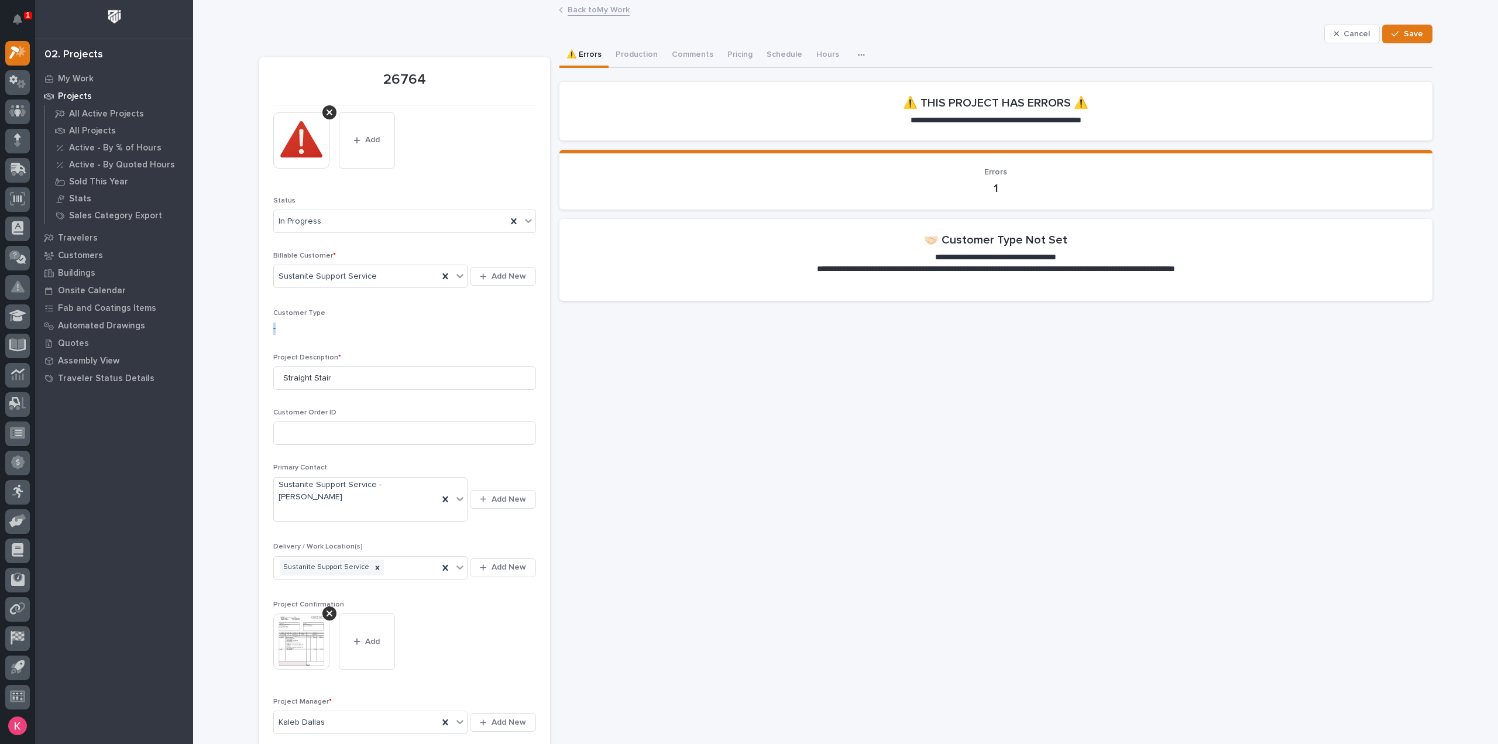
click at [313, 320] on div "-" at bounding box center [404, 327] width 263 height 15
click at [316, 322] on p "-" at bounding box center [404, 328] width 263 height 12
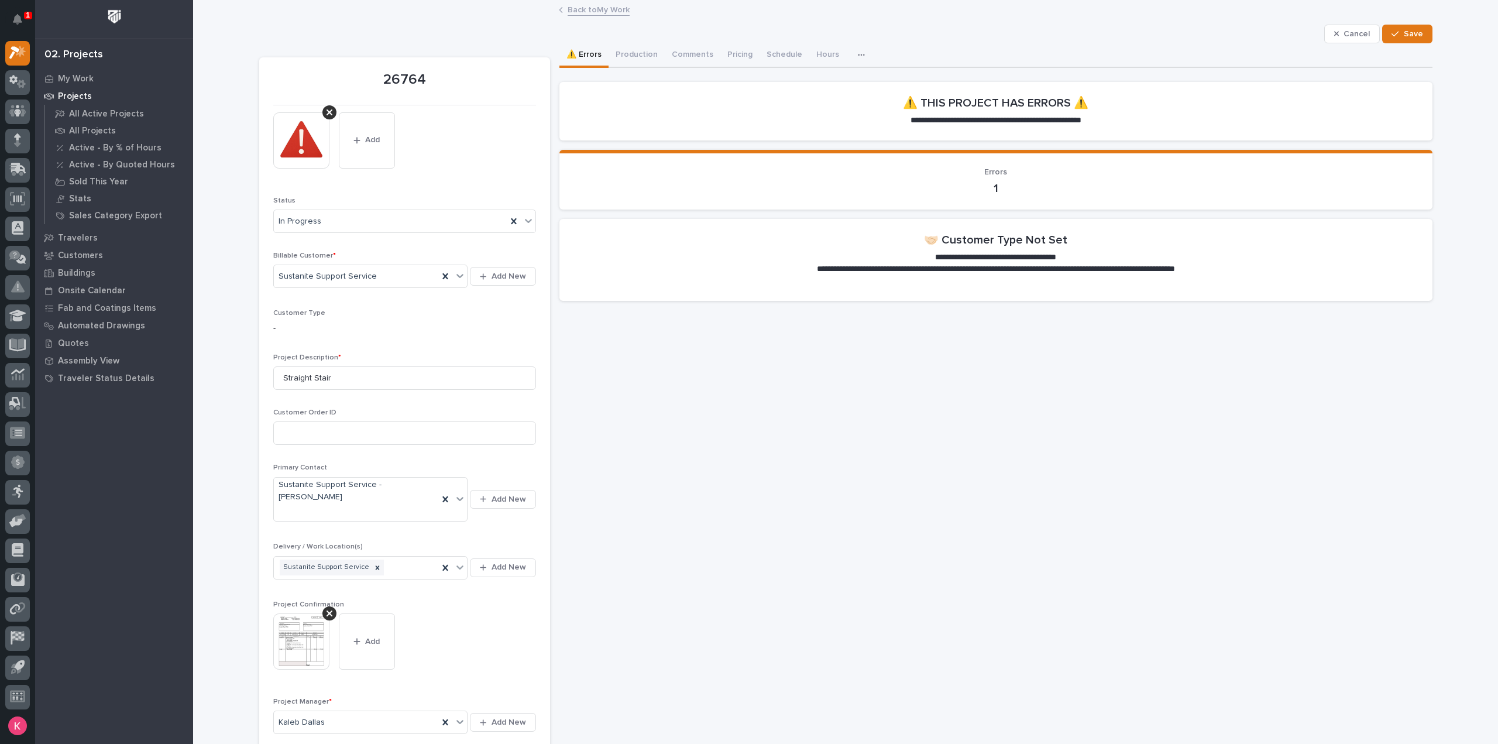
drag, startPoint x: 1357, startPoint y: 28, endPoint x: 1289, endPoint y: 65, distance: 77.5
click at [1354, 29] on button "Cancel" at bounding box center [1352, 34] width 56 height 19
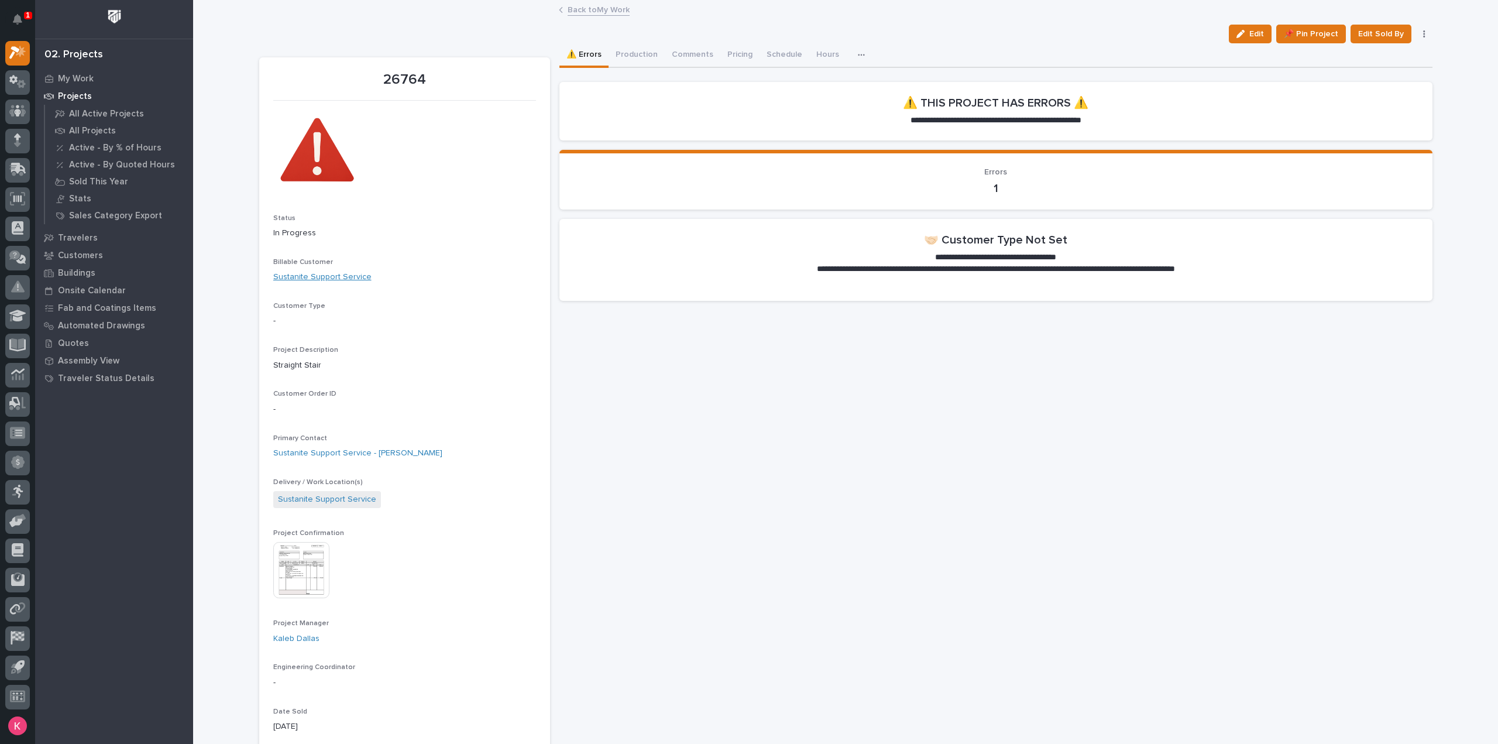
click at [311, 274] on link "Sustanite Support Service" at bounding box center [322, 277] width 98 height 12
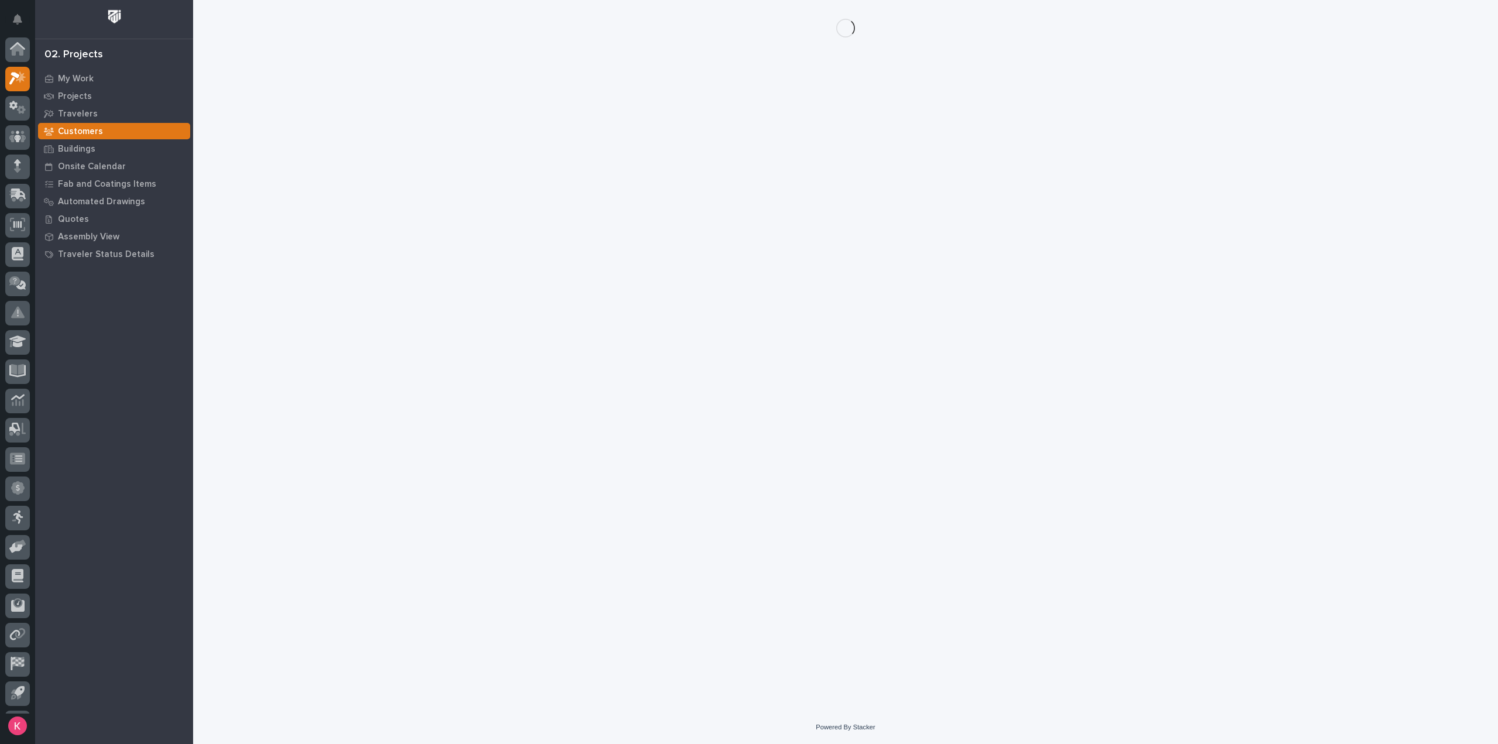
scroll to position [26, 0]
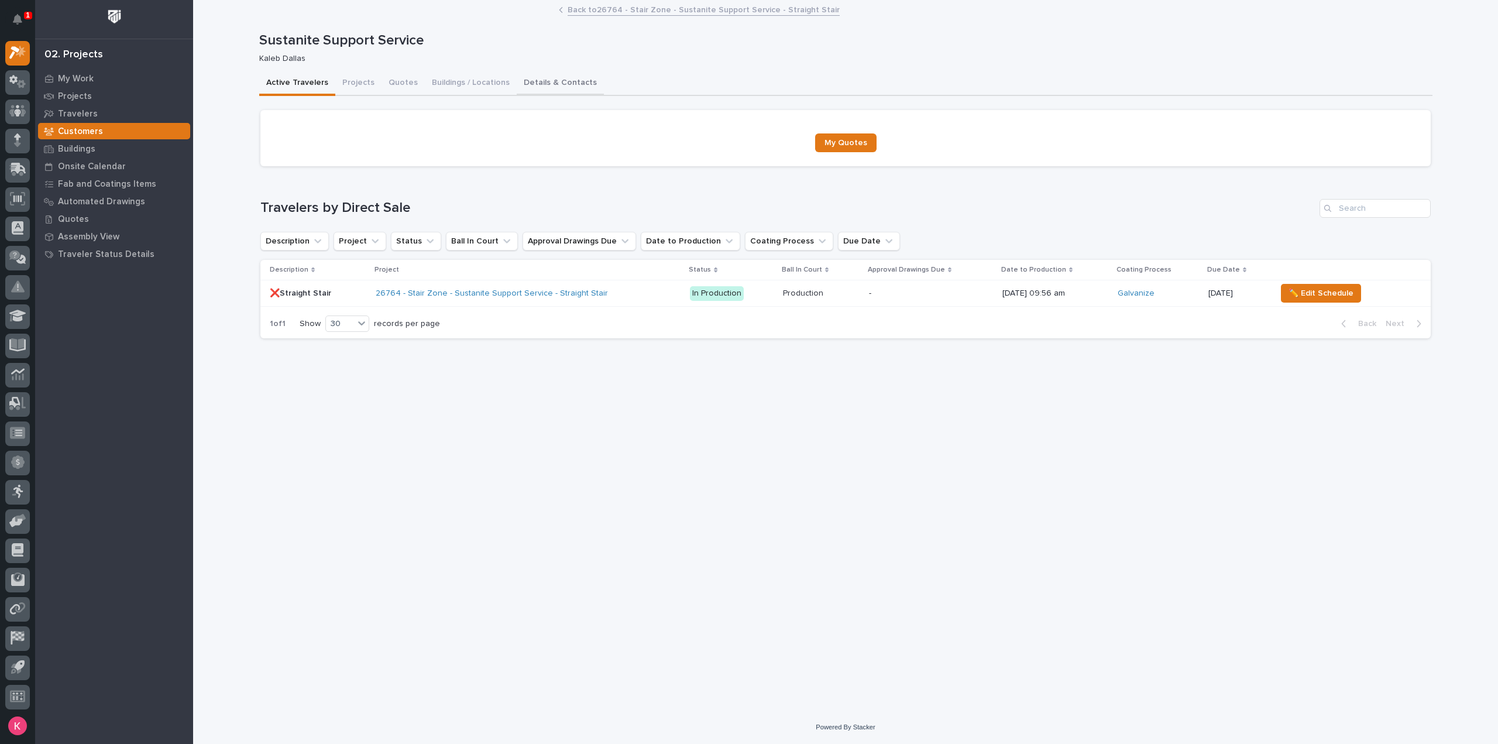
click at [535, 85] on button "Details & Contacts" at bounding box center [560, 83] width 87 height 25
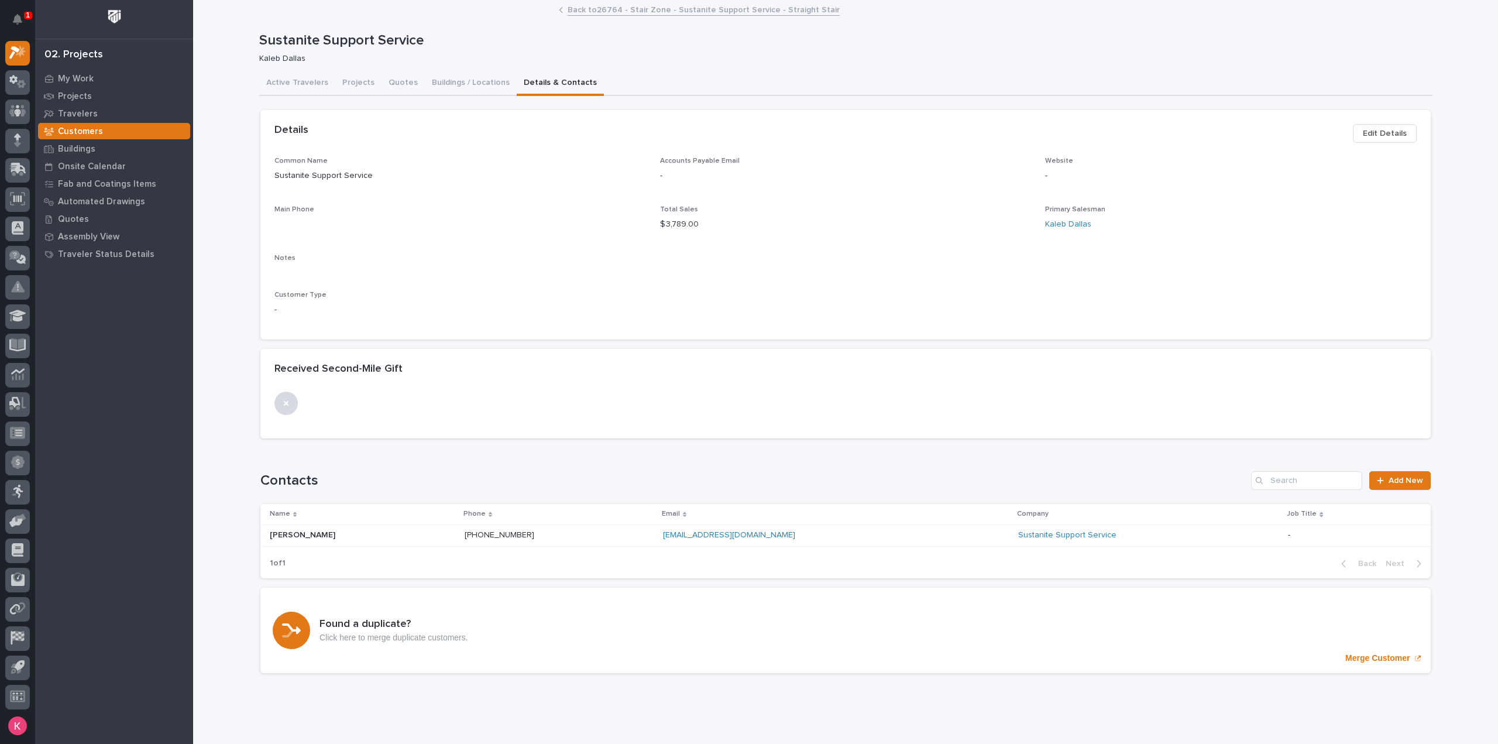
click at [1386, 129] on span "Edit Details" at bounding box center [1385, 133] width 44 height 14
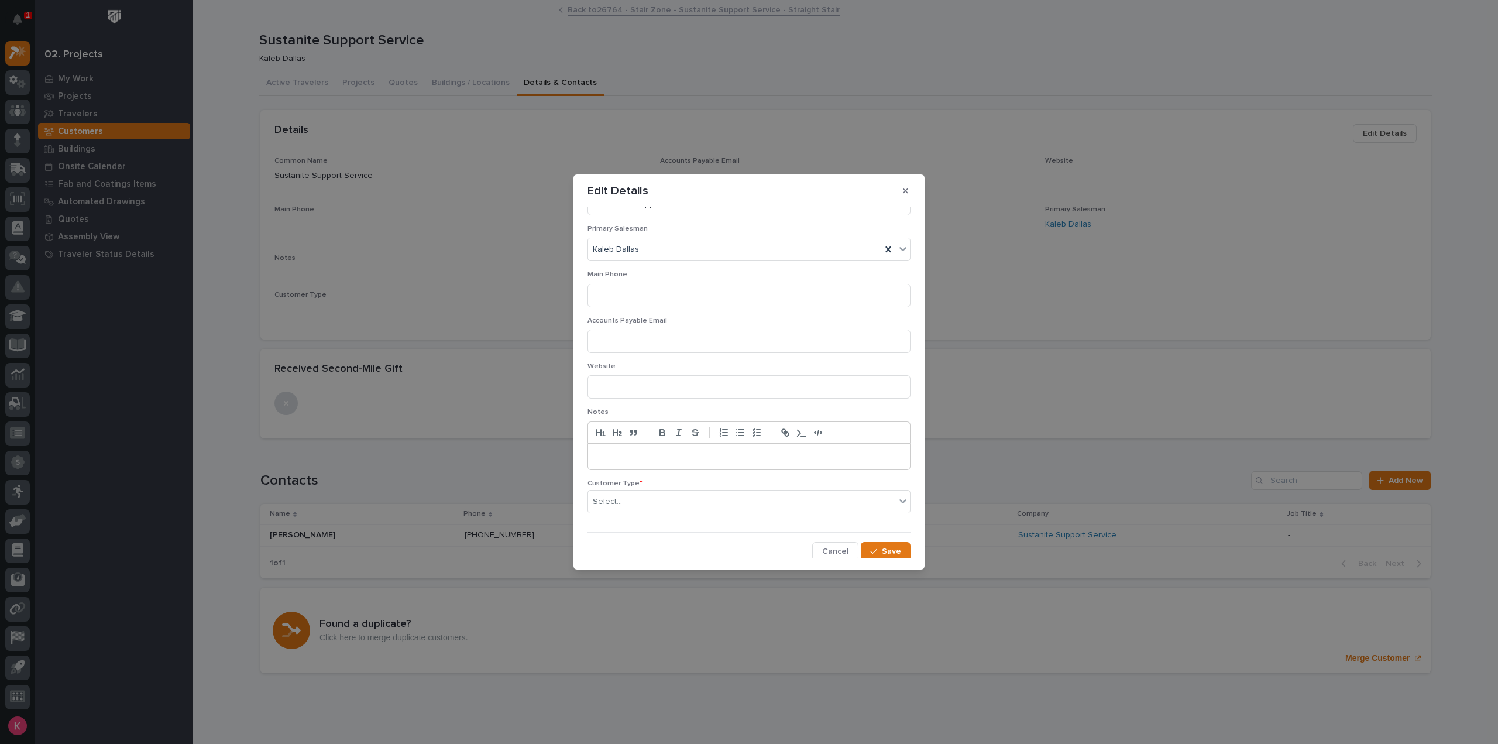
scroll to position [88, 0]
click at [639, 510] on div "Customer Type * Select..." at bounding box center [749, 499] width 323 height 43
click at [654, 496] on div "Select..." at bounding box center [741, 500] width 307 height 19
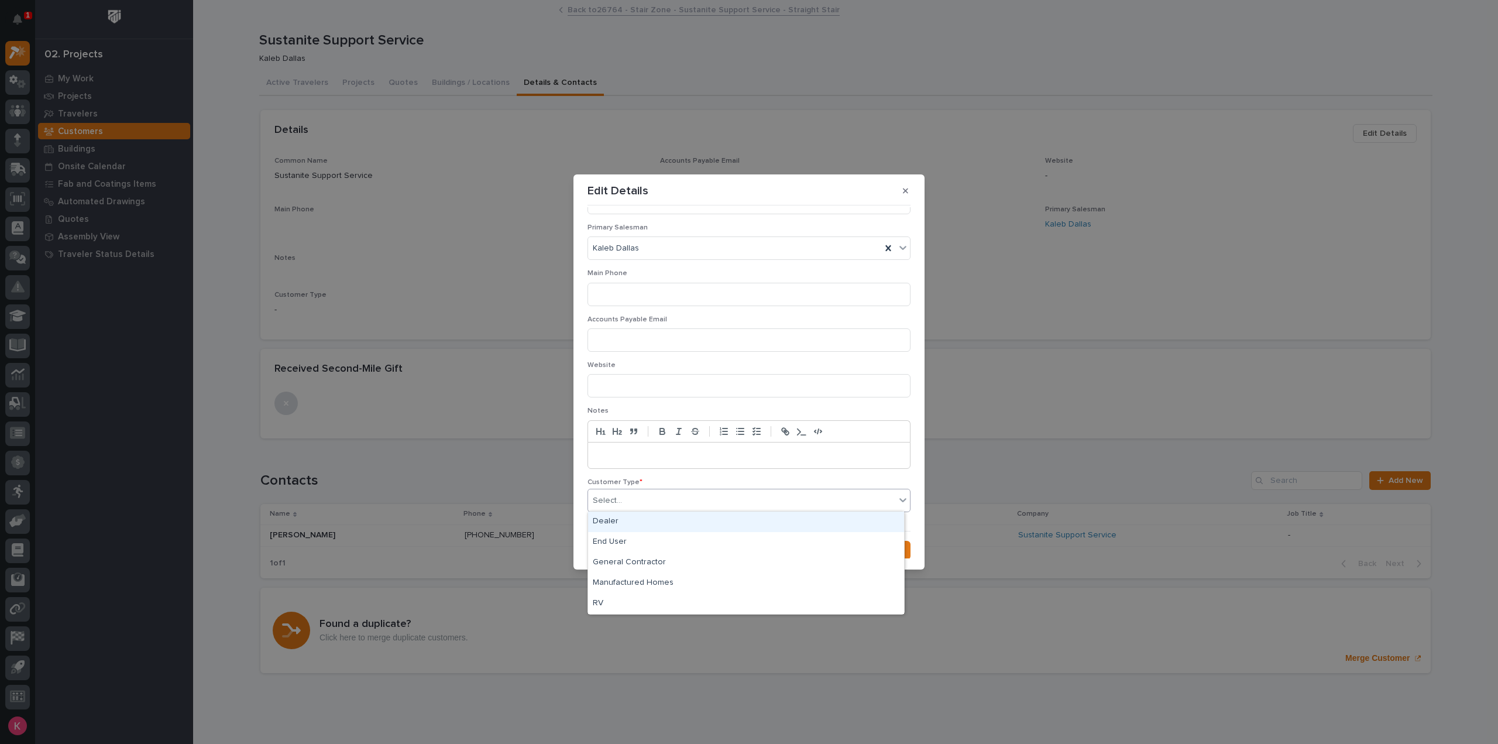
click at [659, 491] on div "Select..." at bounding box center [741, 500] width 307 height 19
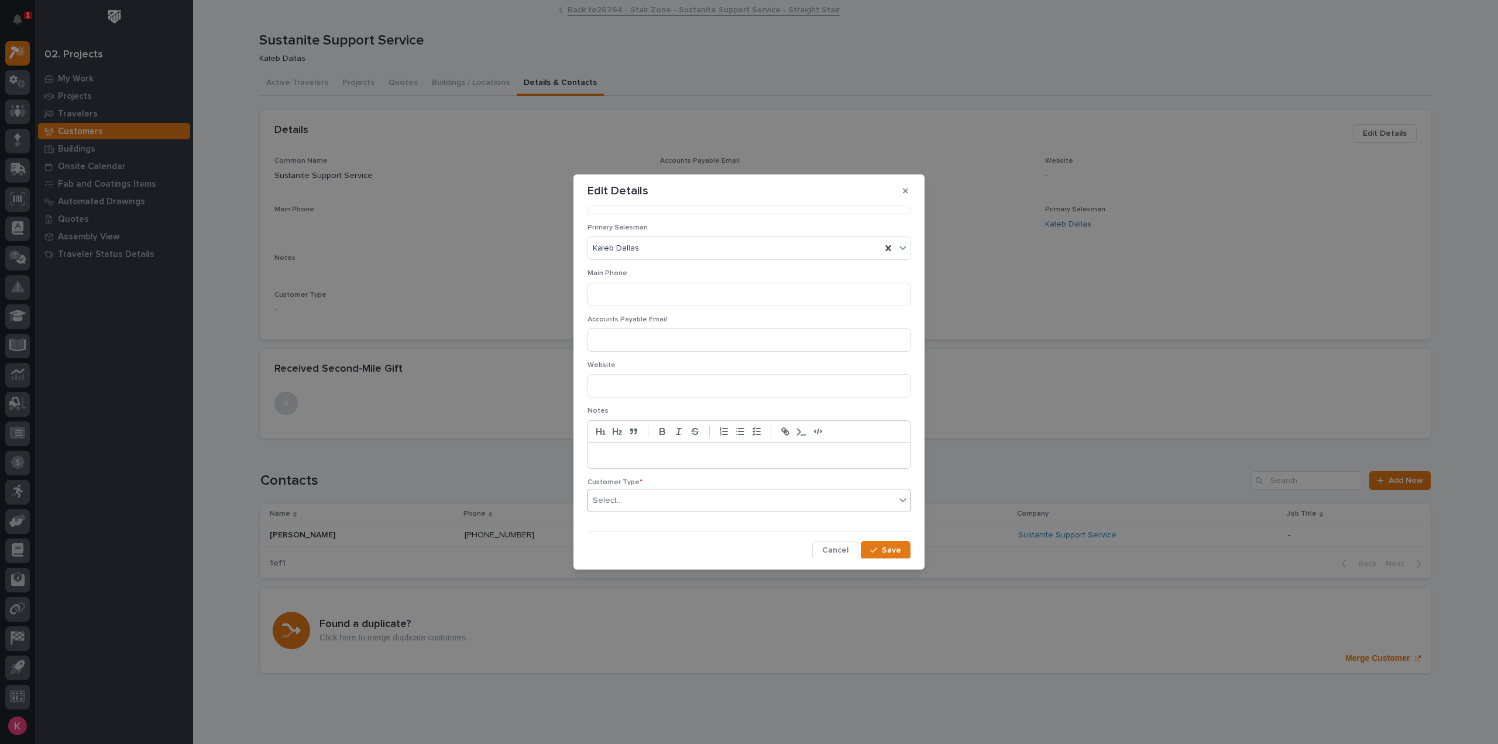
click at [488, 307] on div "Edit Details Name * Sustanite Support Service Common Name * Sustanite Support S…" at bounding box center [749, 372] width 1498 height 744
click at [382, 227] on div "Edit Details Name * Sustanite Support Service Common Name * Sustanite Support S…" at bounding box center [749, 372] width 1498 height 744
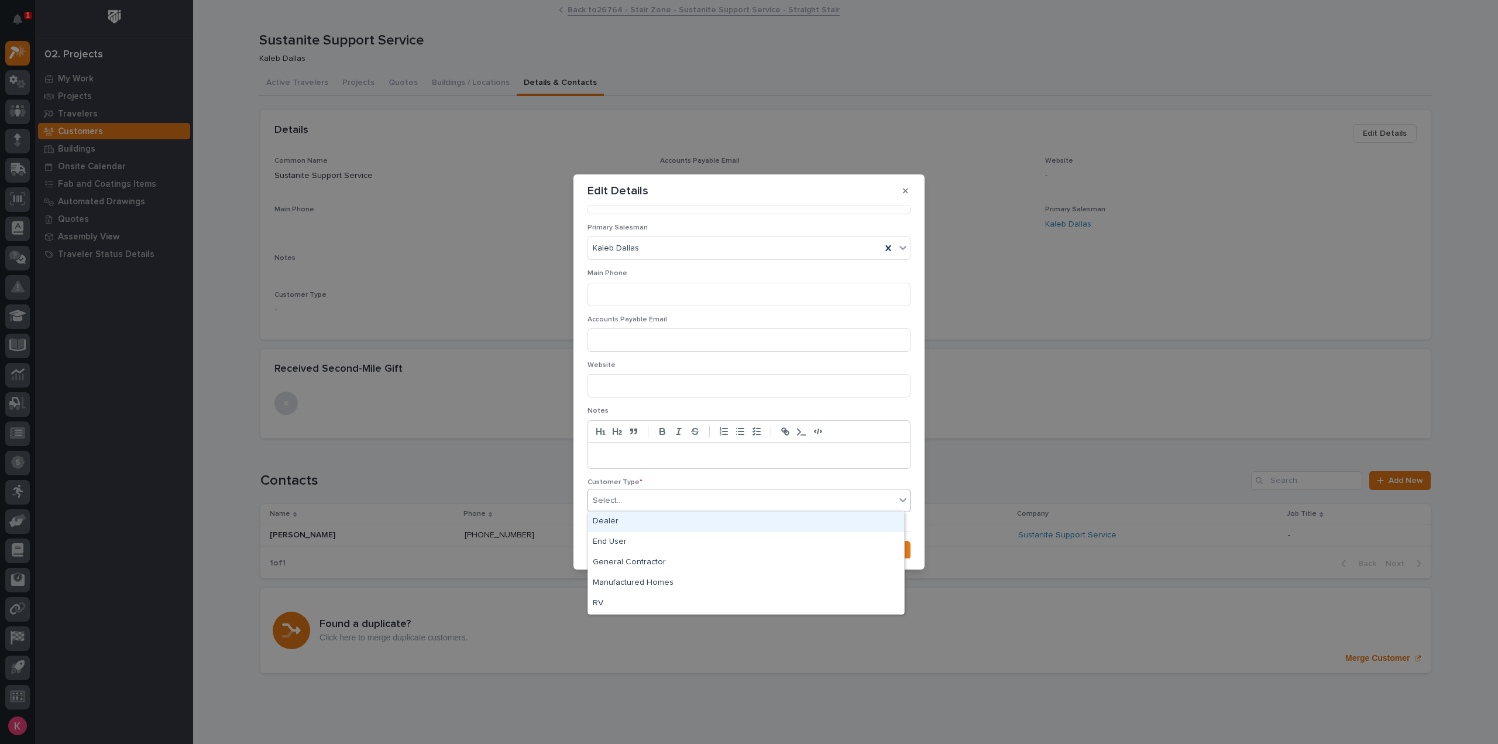
click at [654, 502] on div "Select..." at bounding box center [741, 500] width 307 height 19
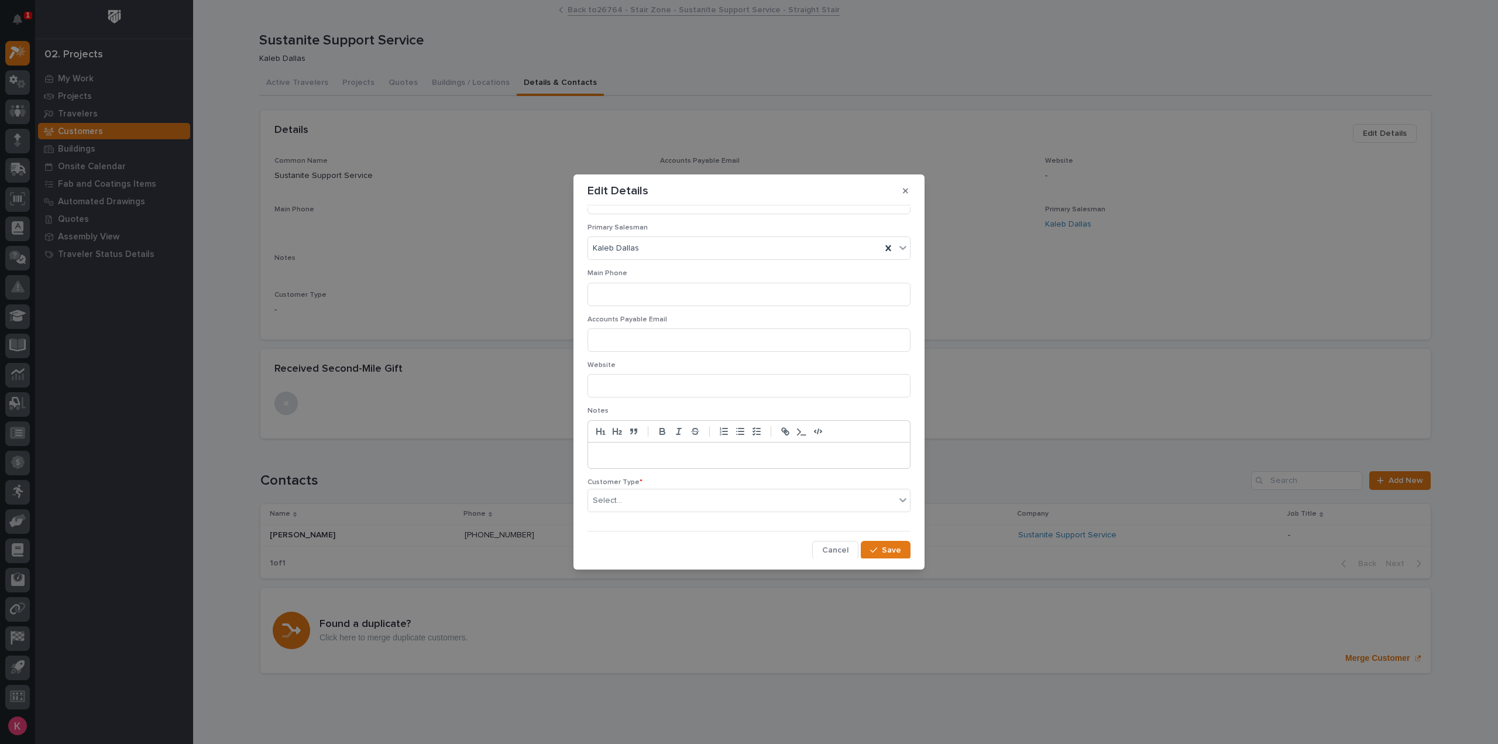
click at [516, 415] on div "Edit Details Name * Sustanite Support Service Common Name * Sustanite Support S…" at bounding box center [749, 372] width 1498 height 744
click at [917, 187] on section "Edit Details Name * Sustanite Support Service Common Name * Sustanite Support S…" at bounding box center [749, 371] width 351 height 395
click at [914, 188] on button "button" at bounding box center [905, 190] width 19 height 19
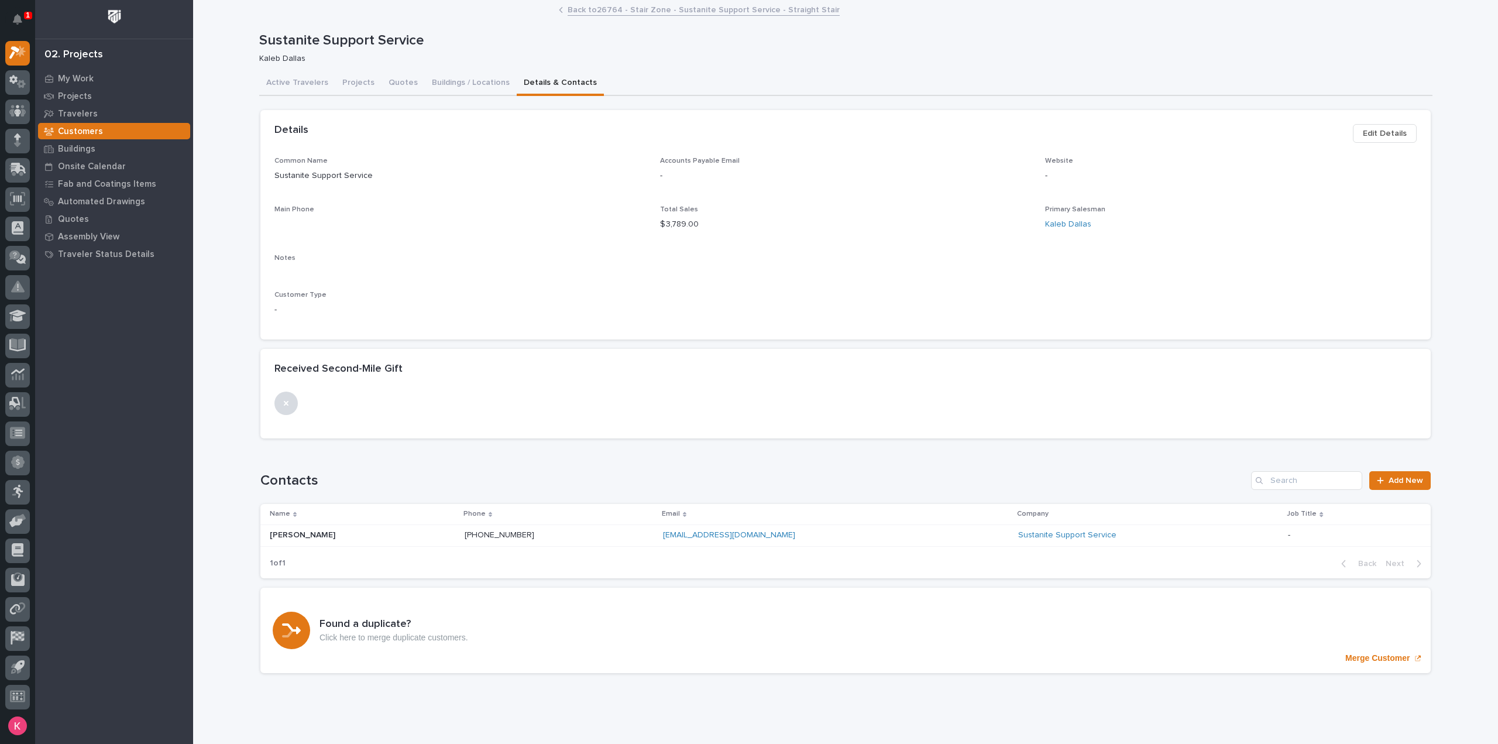
click at [1388, 131] on span "Edit Details" at bounding box center [1385, 133] width 44 height 14
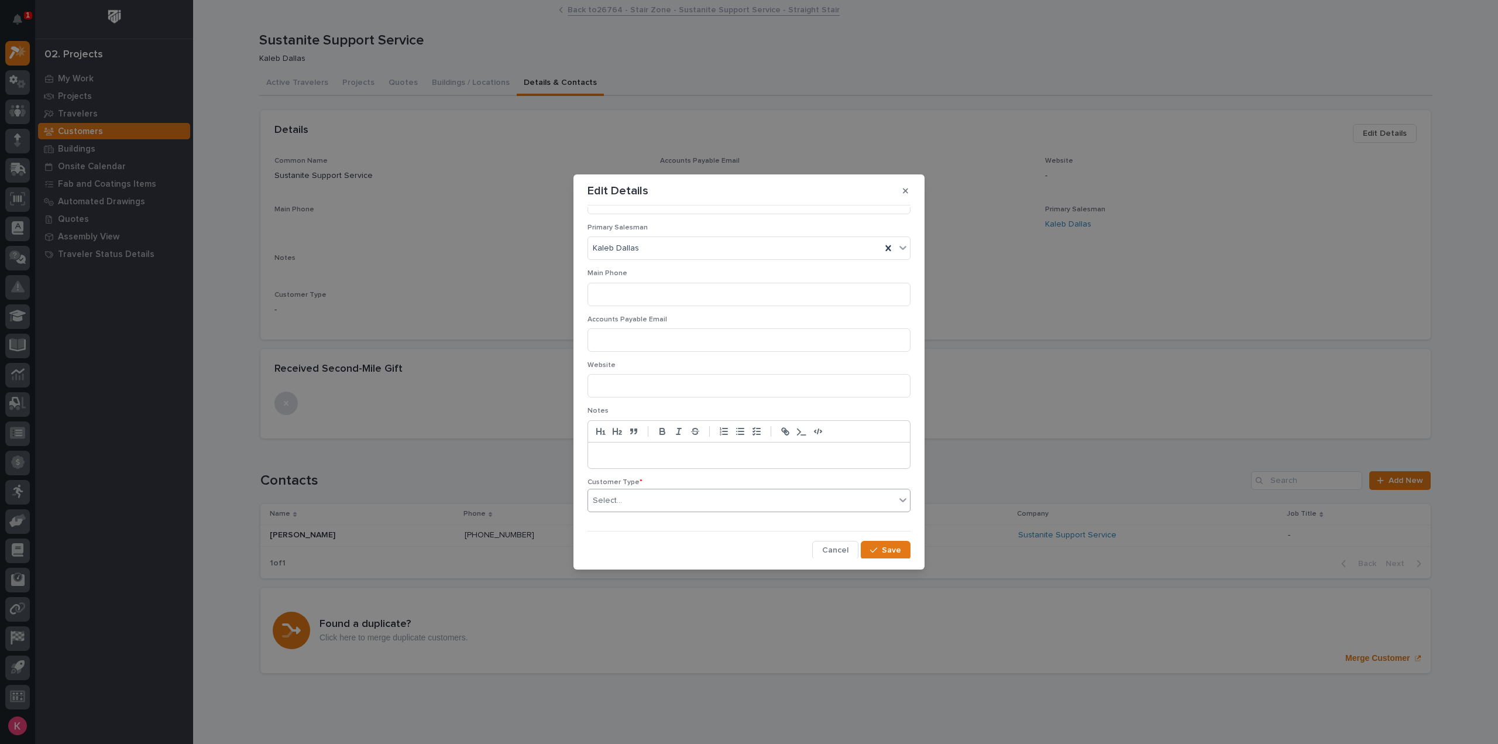
click at [648, 506] on div "Select..." at bounding box center [741, 500] width 307 height 19
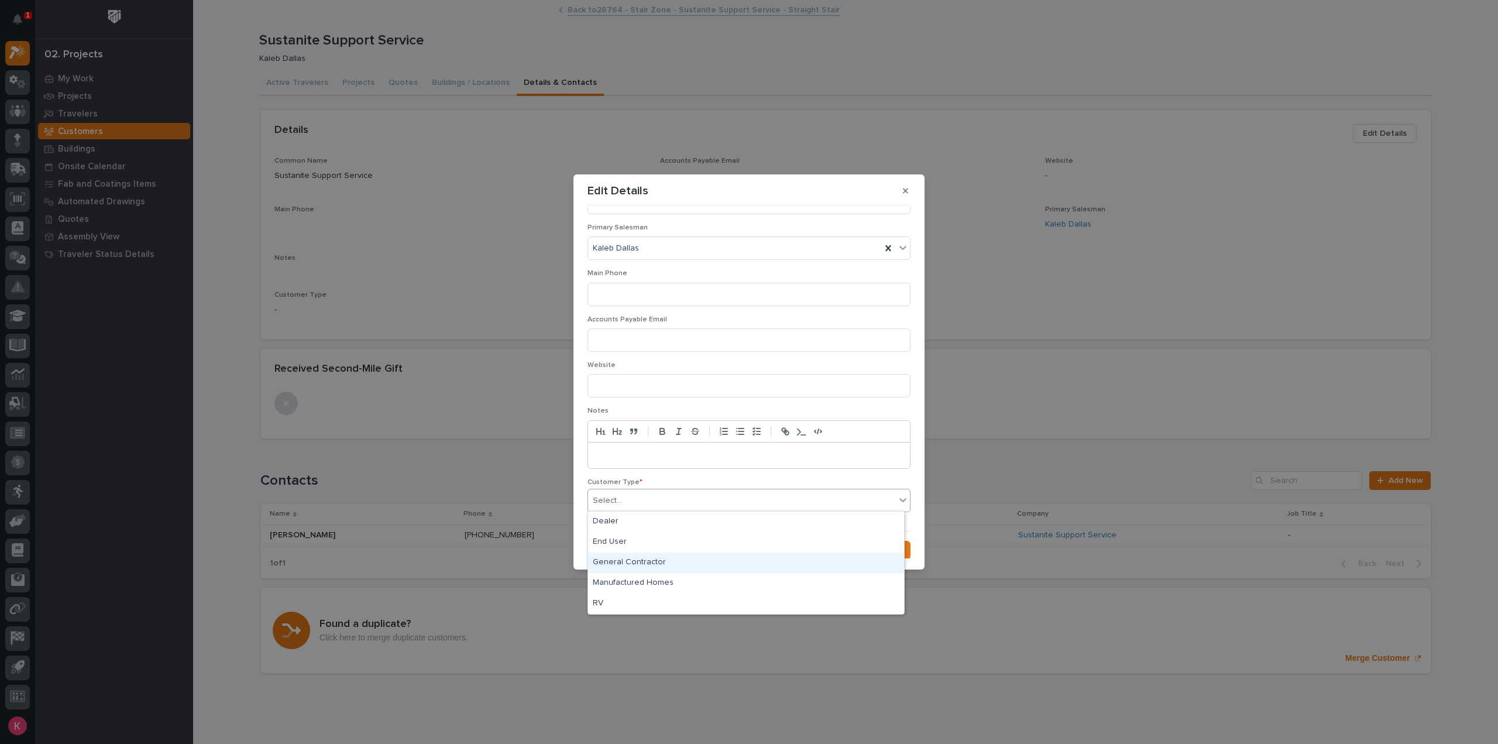
click at [653, 567] on div "General Contractor" at bounding box center [746, 562] width 316 height 20
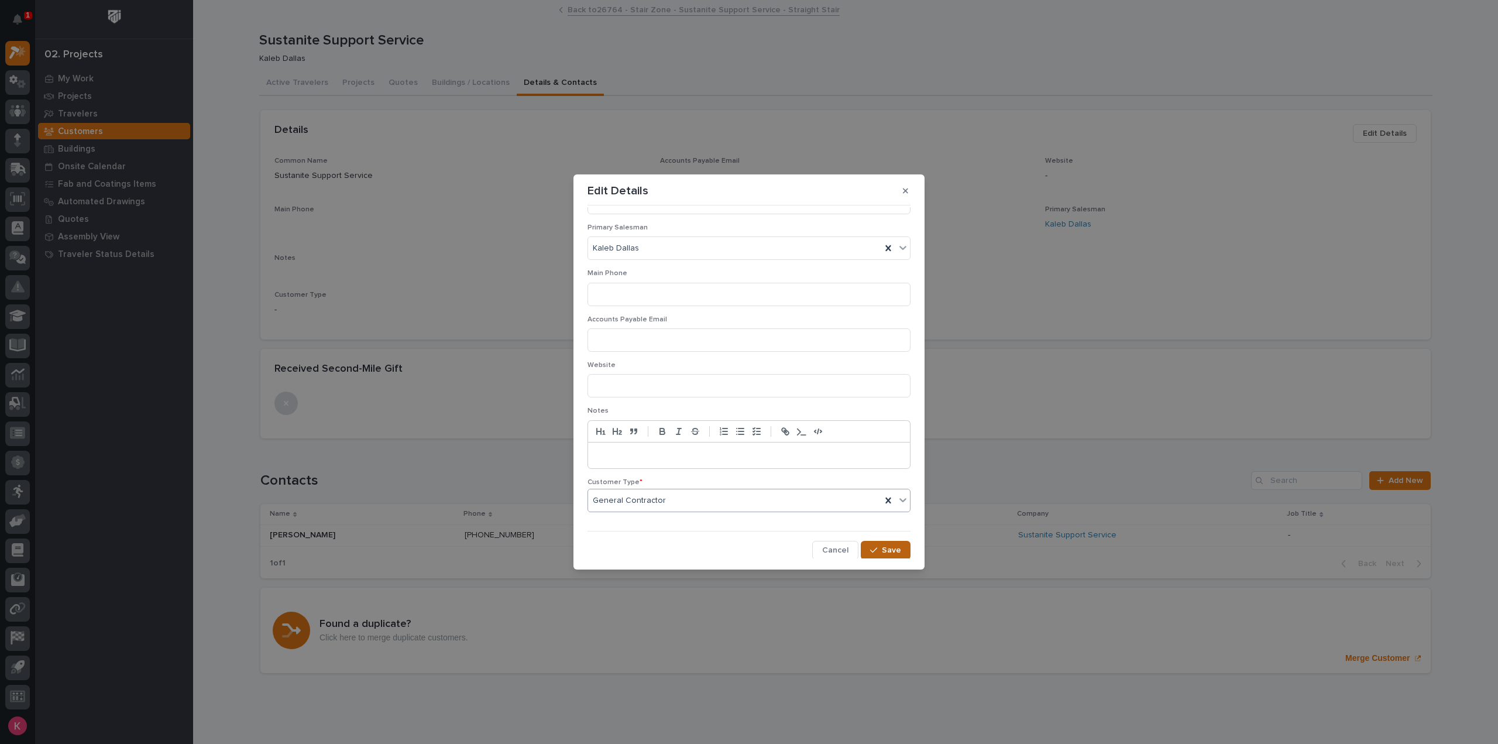
click at [875, 549] on div "button" at bounding box center [876, 550] width 12 height 8
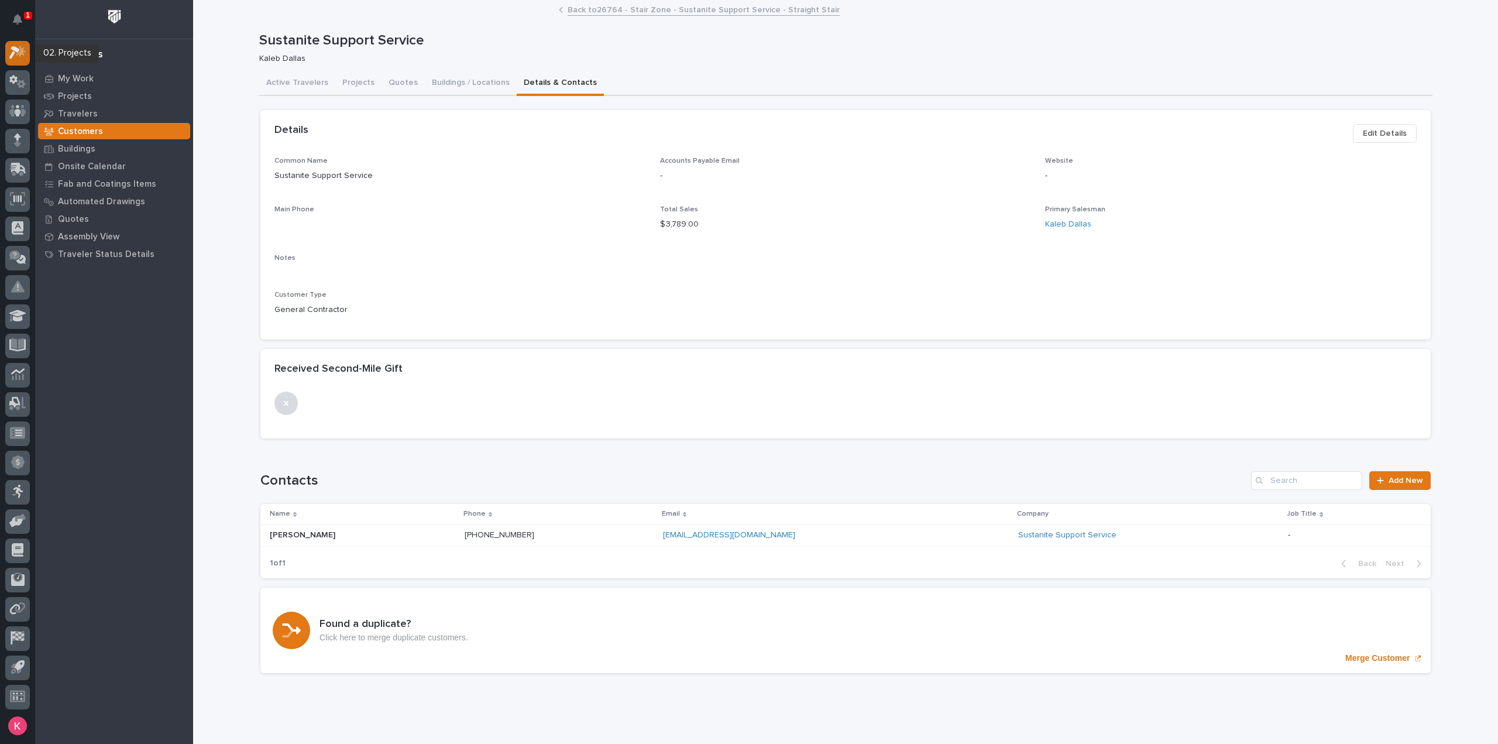
click at [11, 46] on icon at bounding box center [17, 52] width 17 height 13
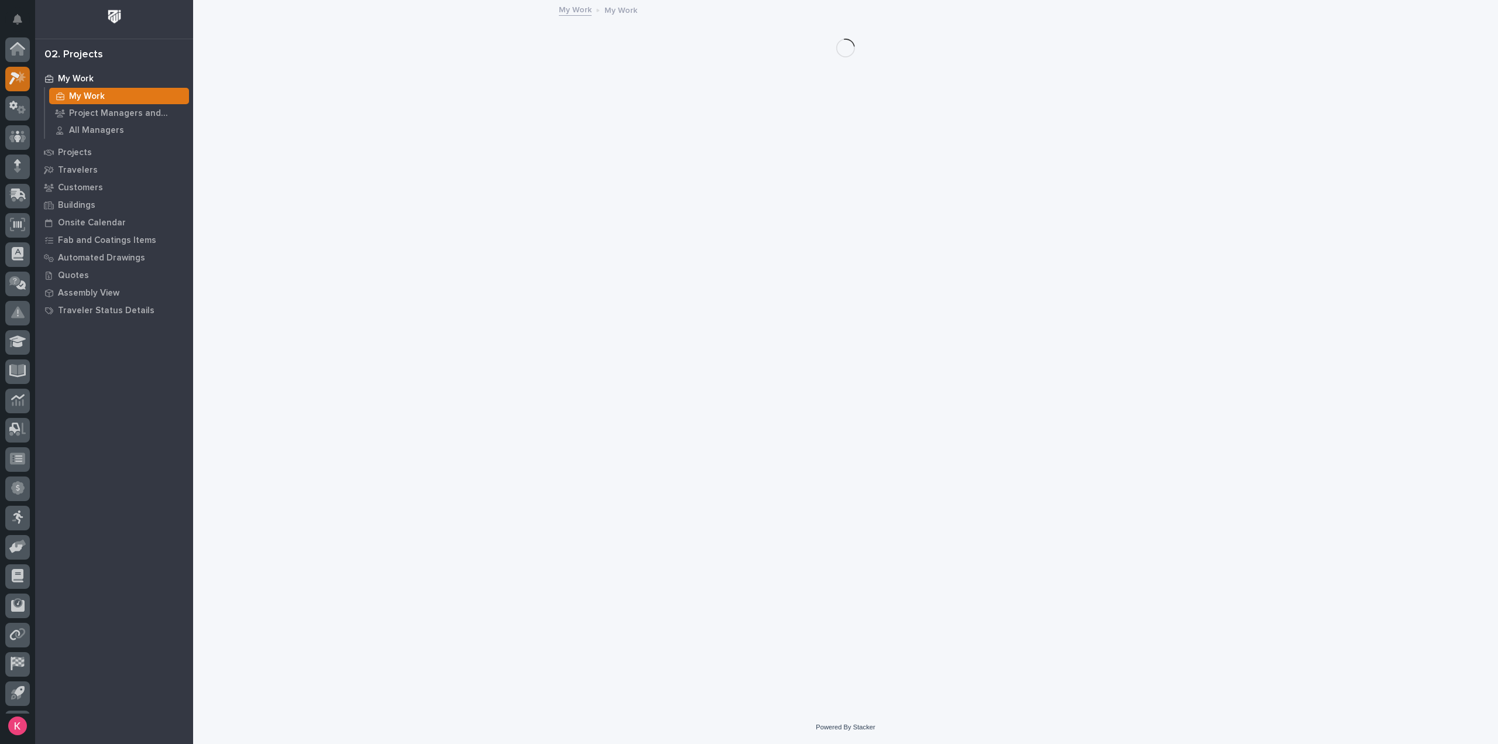
scroll to position [26, 0]
click at [26, 19] on p "1" at bounding box center [28, 15] width 4 height 8
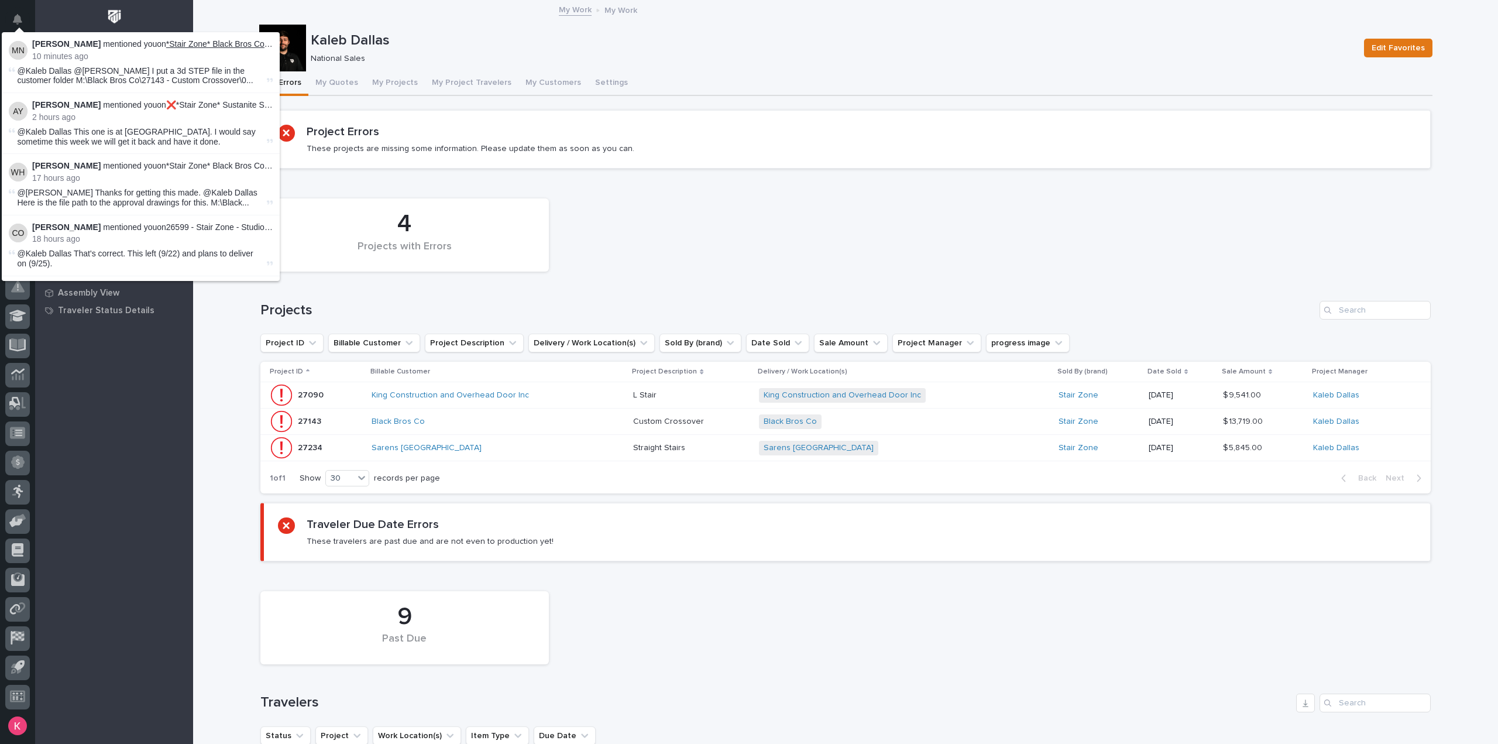
click at [213, 42] on link "*Stair Zone* Black Bros Co - Custom Crossover" at bounding box center [252, 43] width 173 height 9
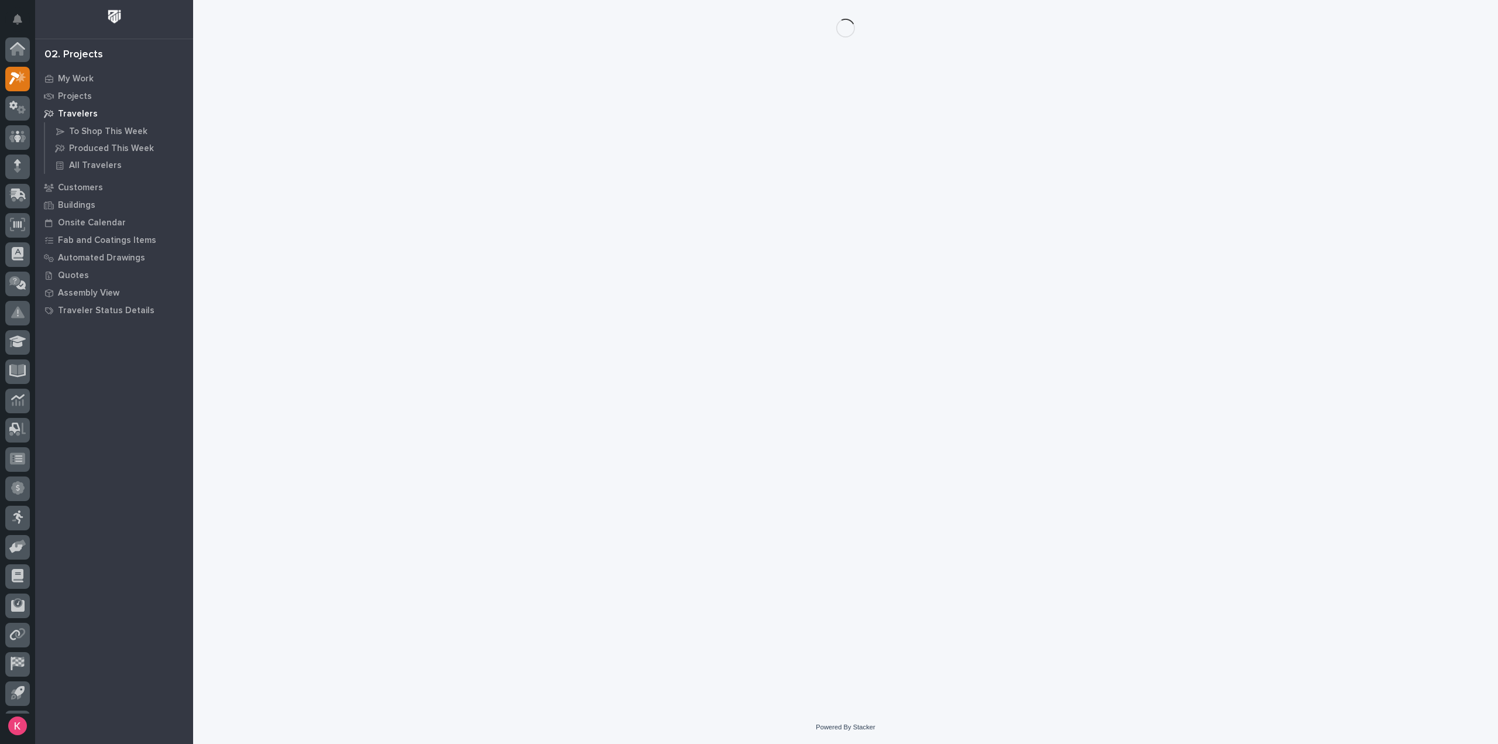
scroll to position [26, 0]
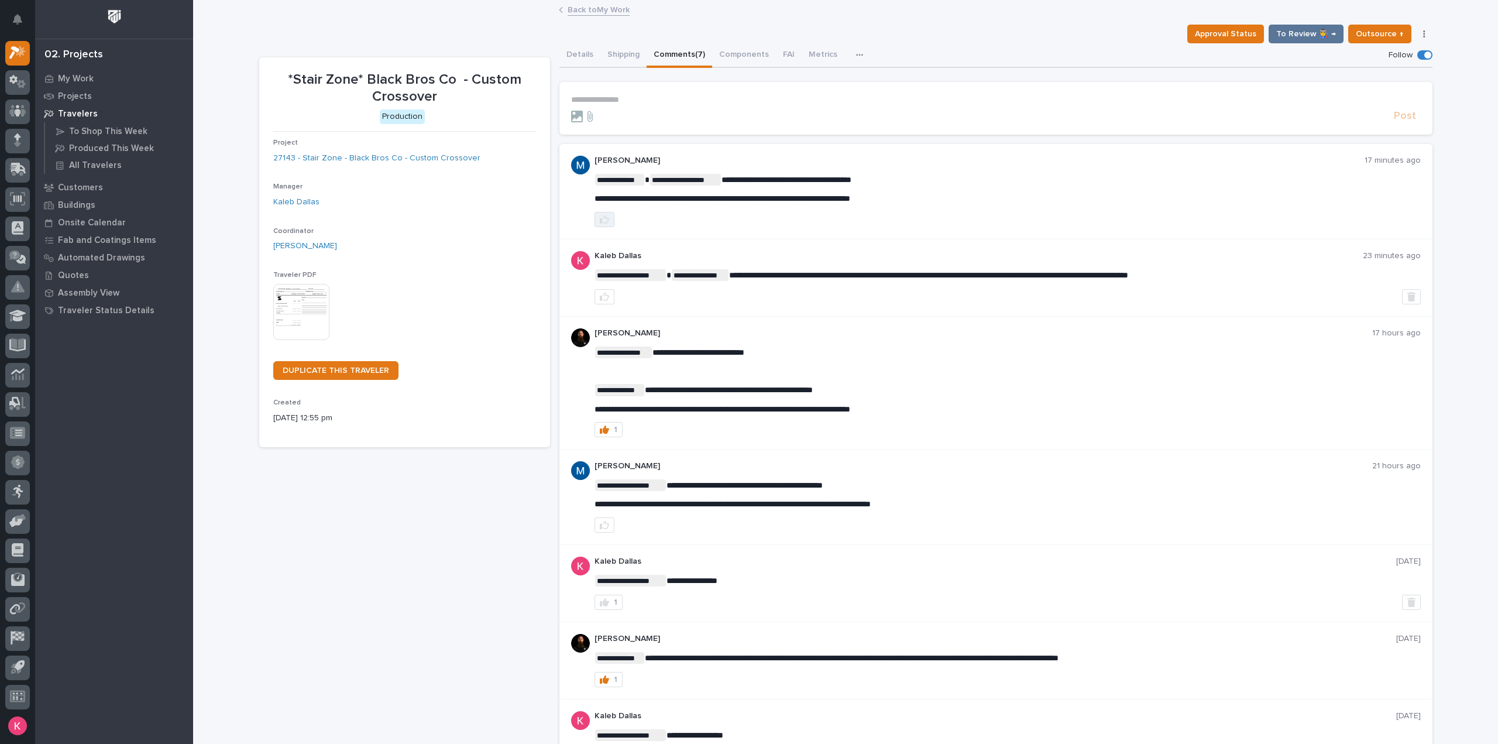
click at [600, 215] on icon "button" at bounding box center [604, 219] width 9 height 9
drag, startPoint x: 591, startPoint y: 199, endPoint x: 1004, endPoint y: 205, distance: 412.6
drag, startPoint x: 926, startPoint y: 199, endPoint x: 561, endPoint y: 194, distance: 364.6
click at [561, 194] on div "**********" at bounding box center [995, 191] width 873 height 95
click at [776, 219] on div "1" at bounding box center [1008, 219] width 826 height 15
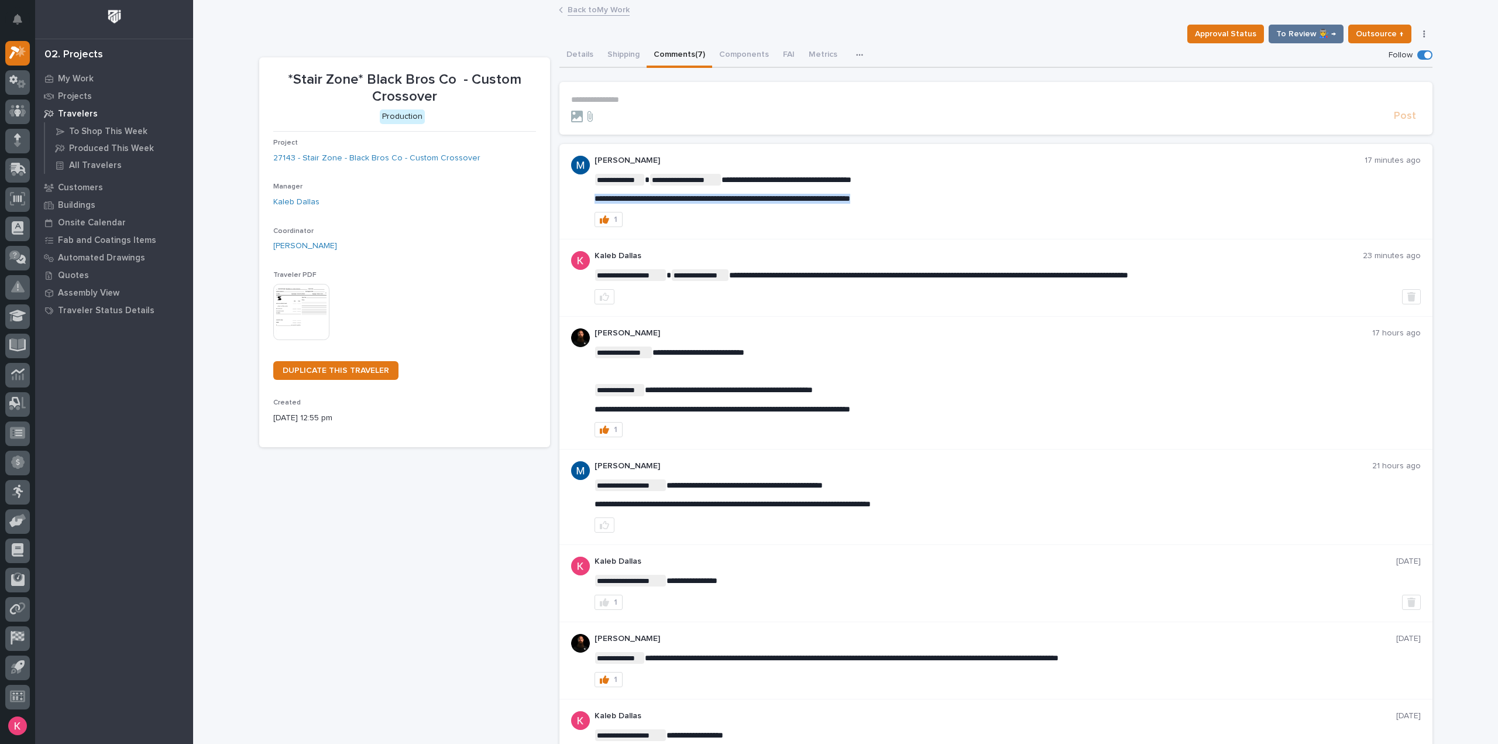
drag, startPoint x: 936, startPoint y: 199, endPoint x: 585, endPoint y: 194, distance: 351.8
click at [585, 194] on div "**********" at bounding box center [995, 191] width 873 height 95
copy span "**********"
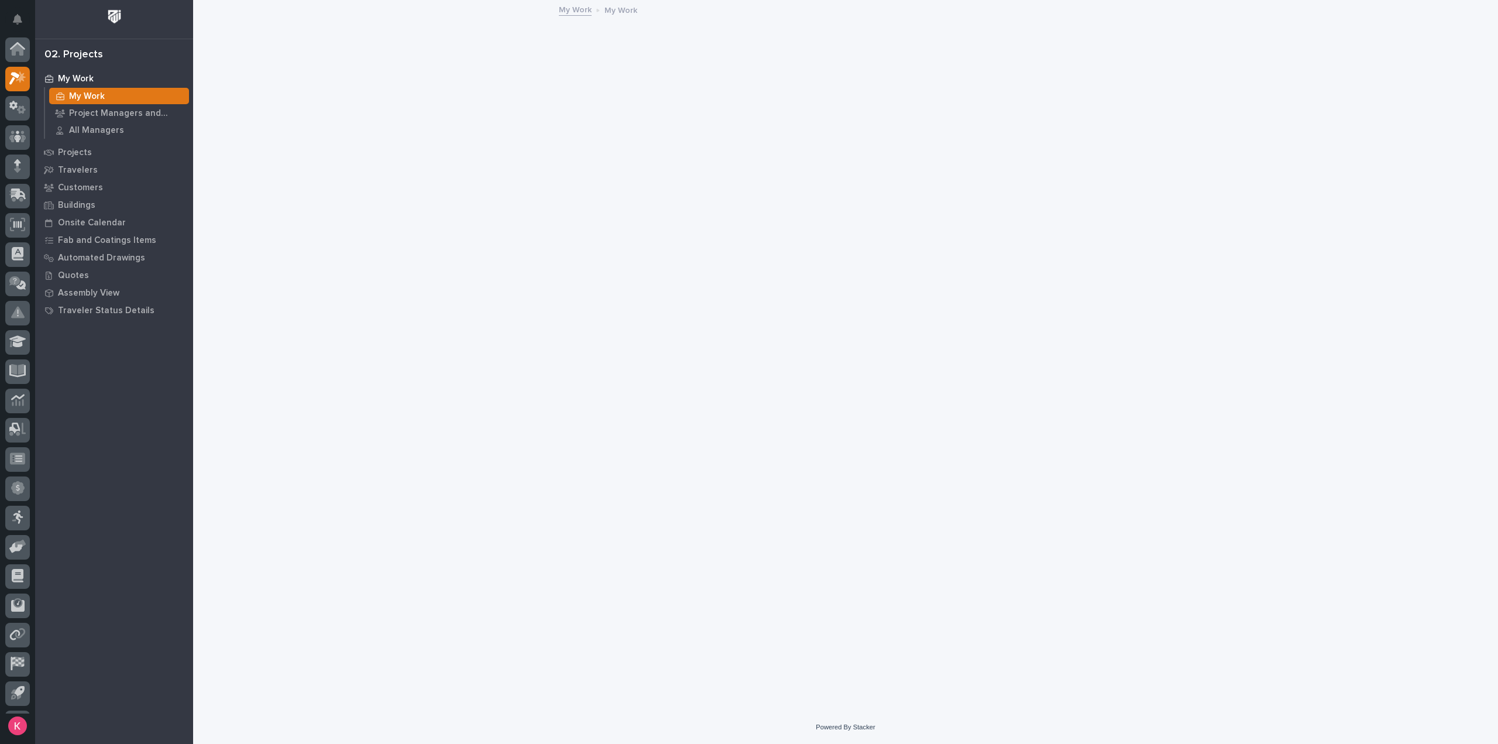
scroll to position [26, 0]
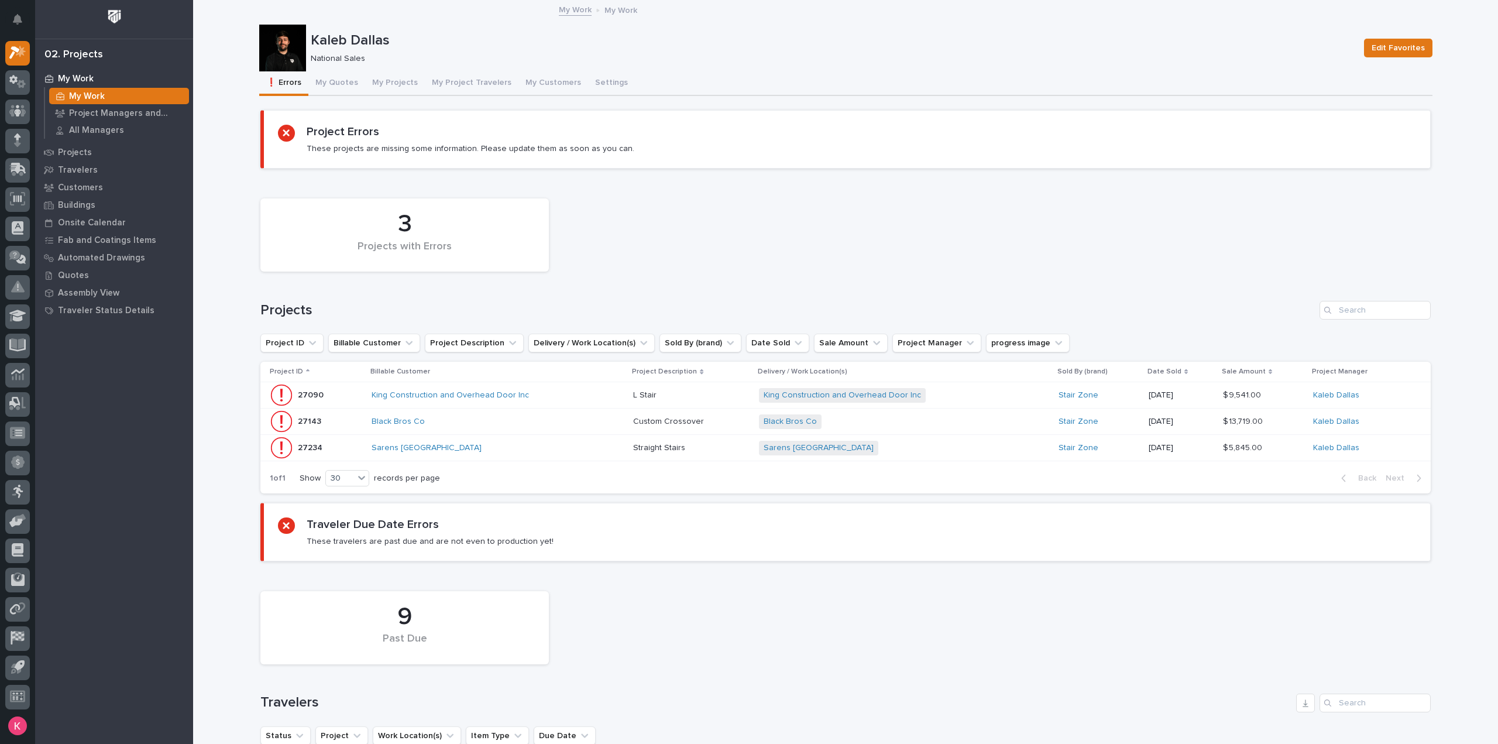
click at [705, 397] on p at bounding box center [691, 395] width 116 height 10
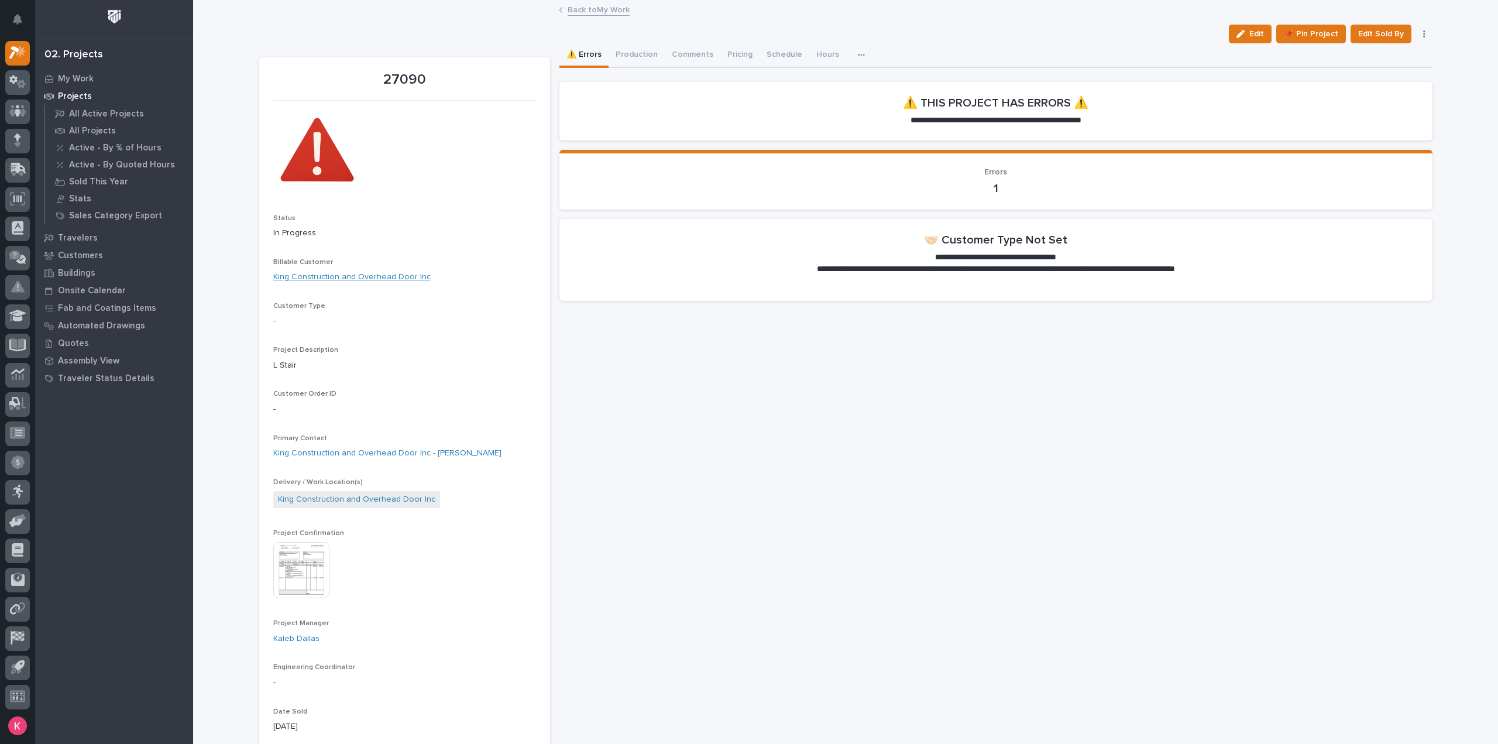
click at [339, 277] on link "King Construction and Overhead Door Inc" at bounding box center [351, 277] width 157 height 12
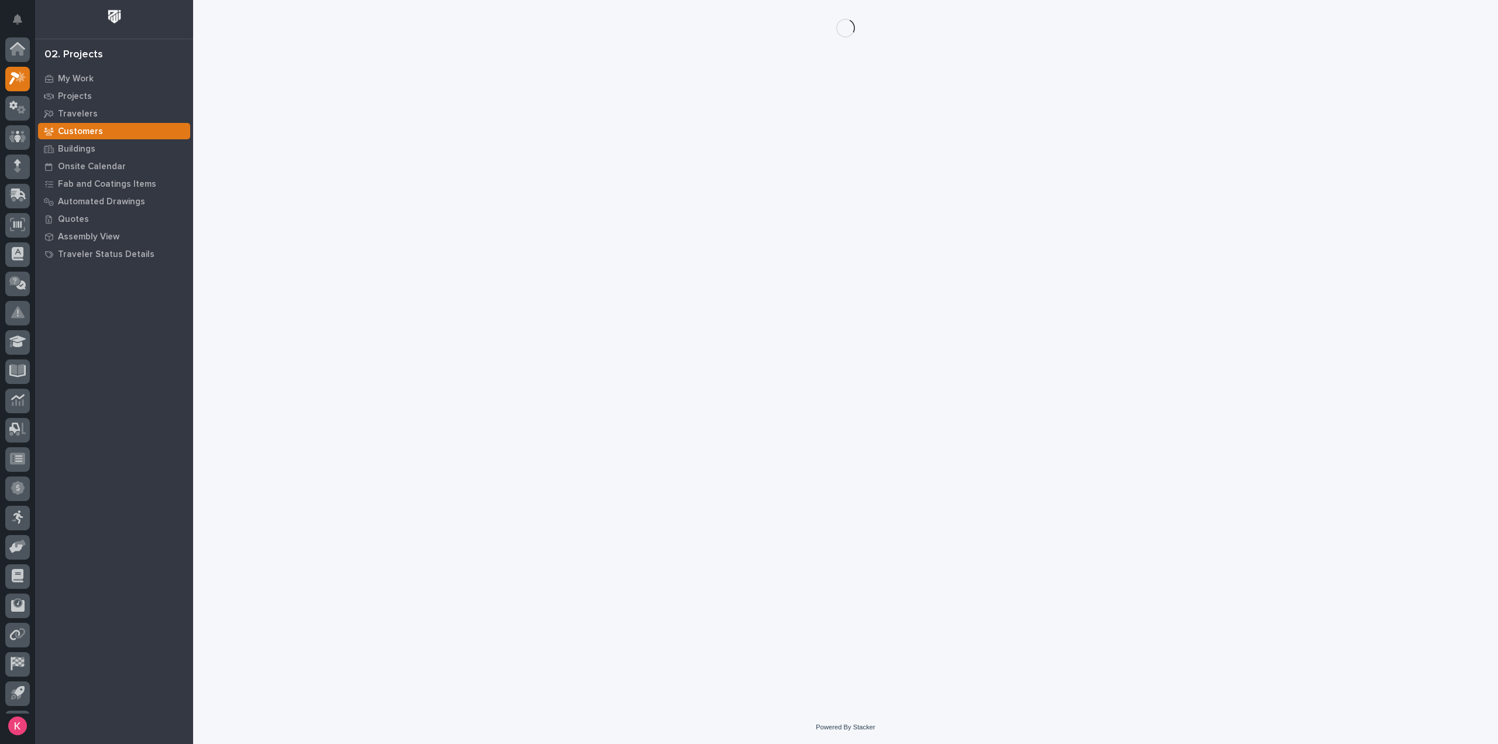
scroll to position [26, 0]
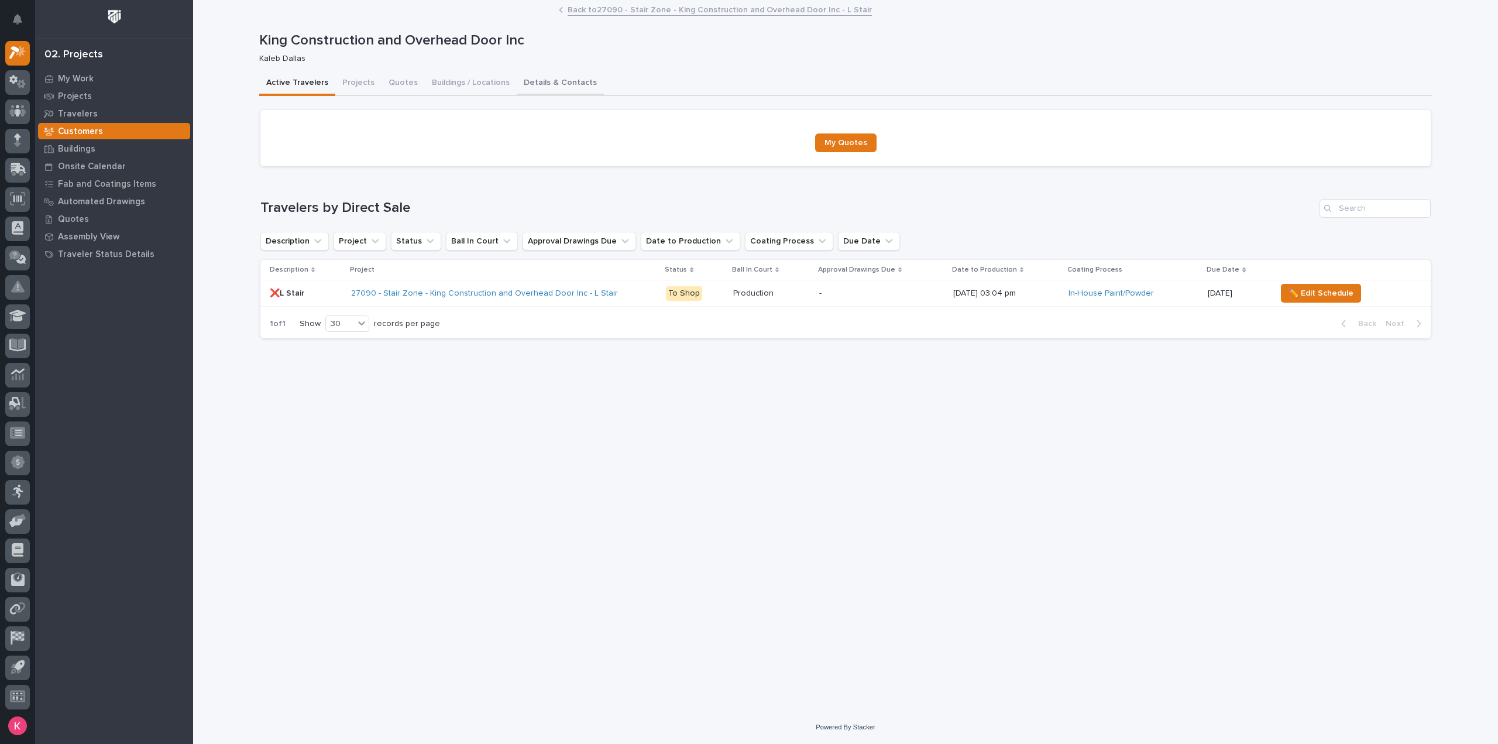
click at [517, 79] on button "Details & Contacts" at bounding box center [560, 83] width 87 height 25
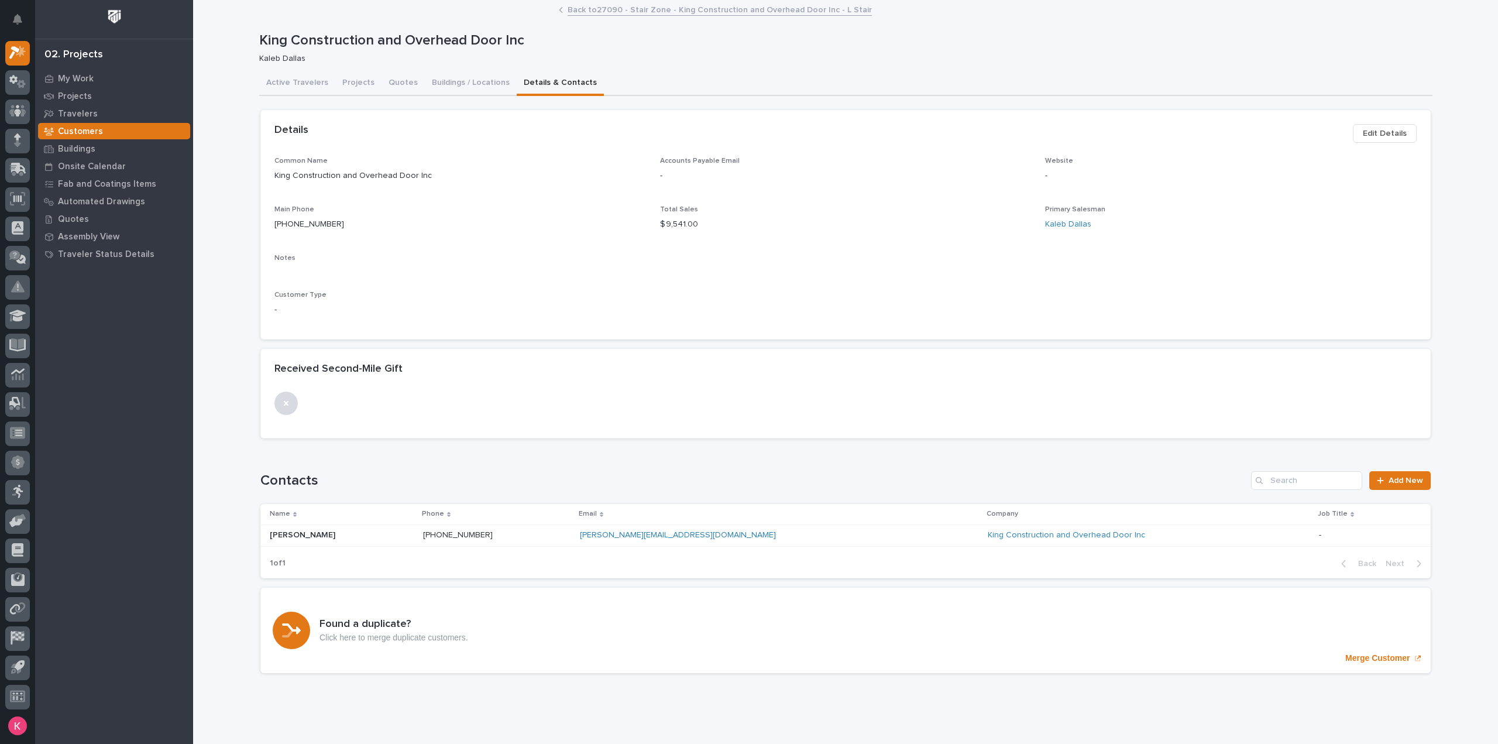
click at [1385, 136] on span "Edit Details" at bounding box center [1385, 133] width 44 height 14
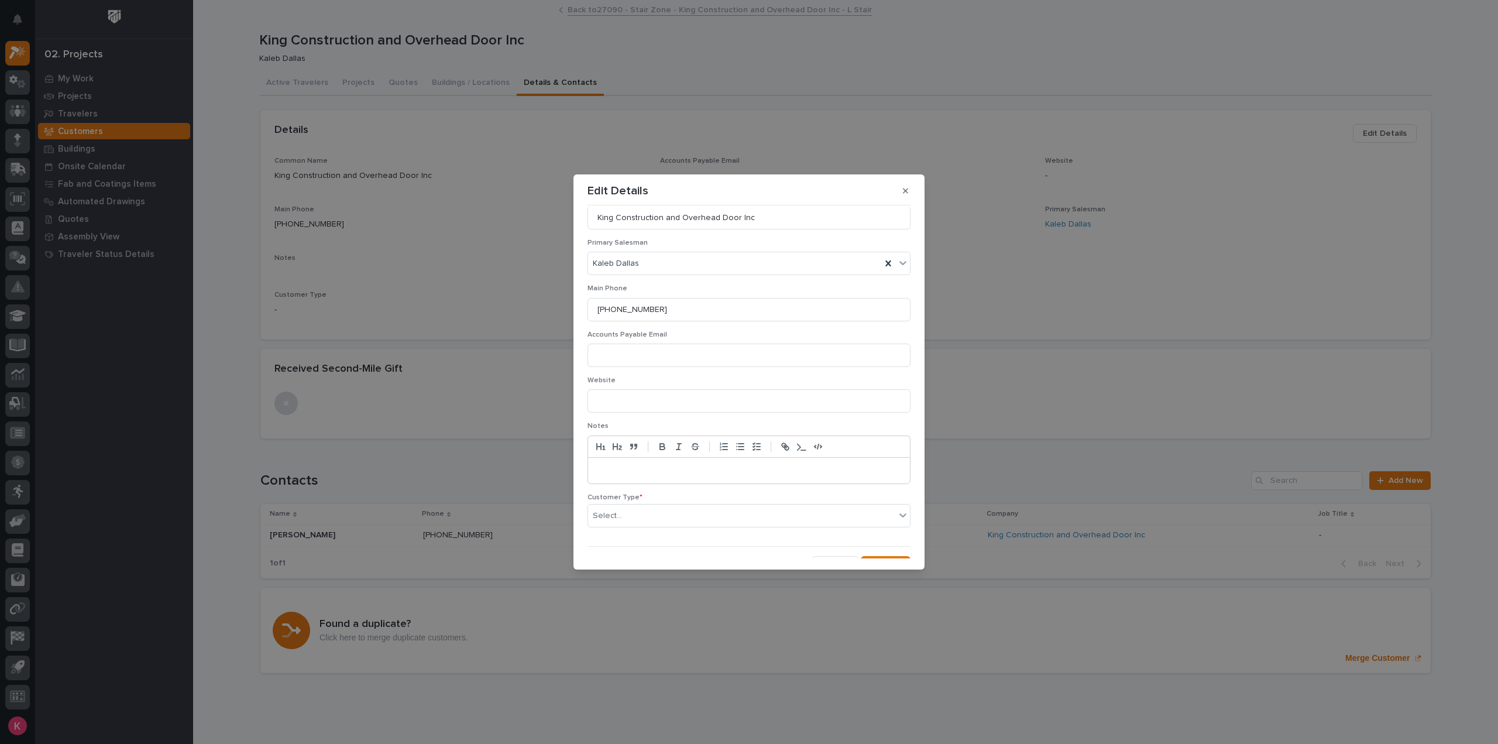
scroll to position [88, 0]
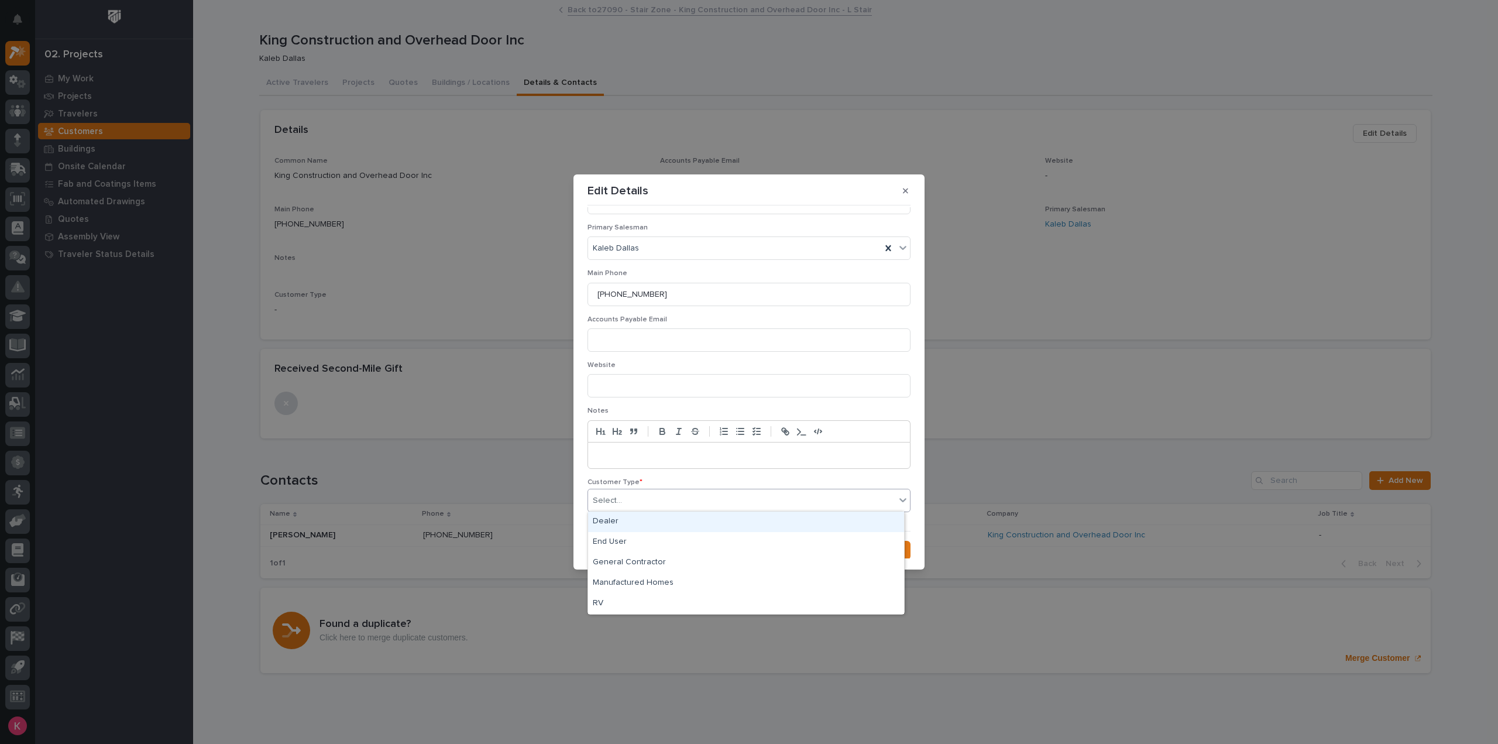
click at [638, 503] on div "Select..." at bounding box center [741, 500] width 307 height 19
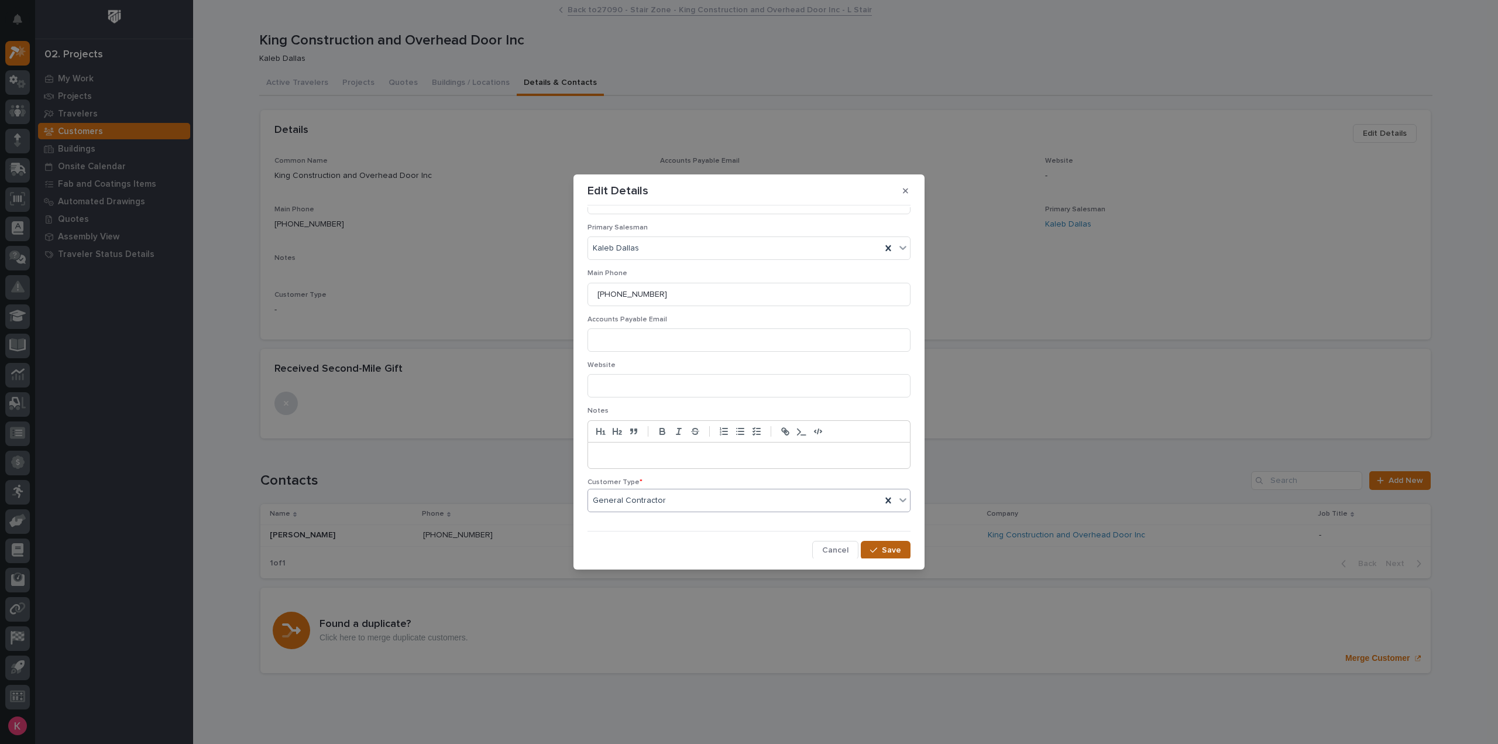
click at [899, 547] on button "Save" at bounding box center [886, 550] width 50 height 19
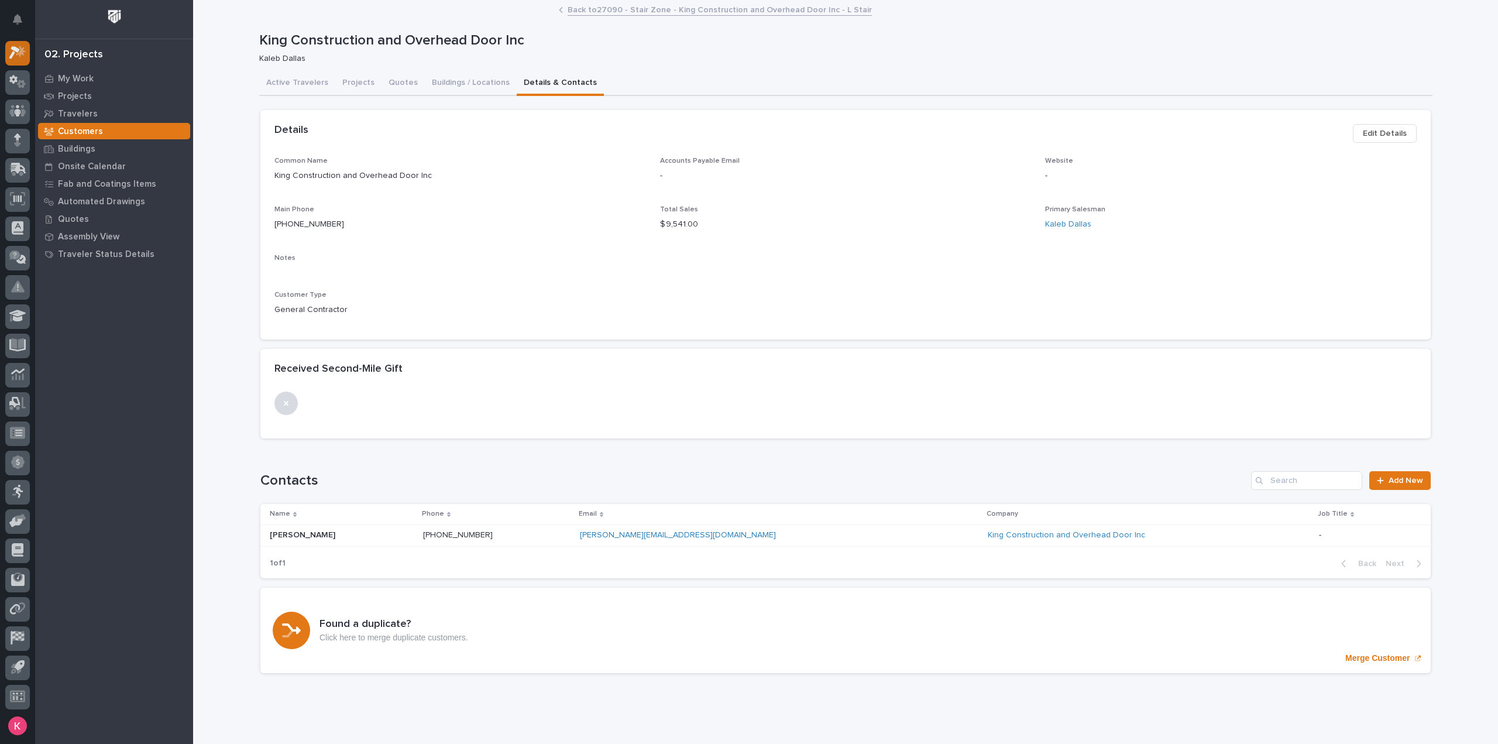
click at [16, 53] on icon at bounding box center [17, 52] width 17 height 13
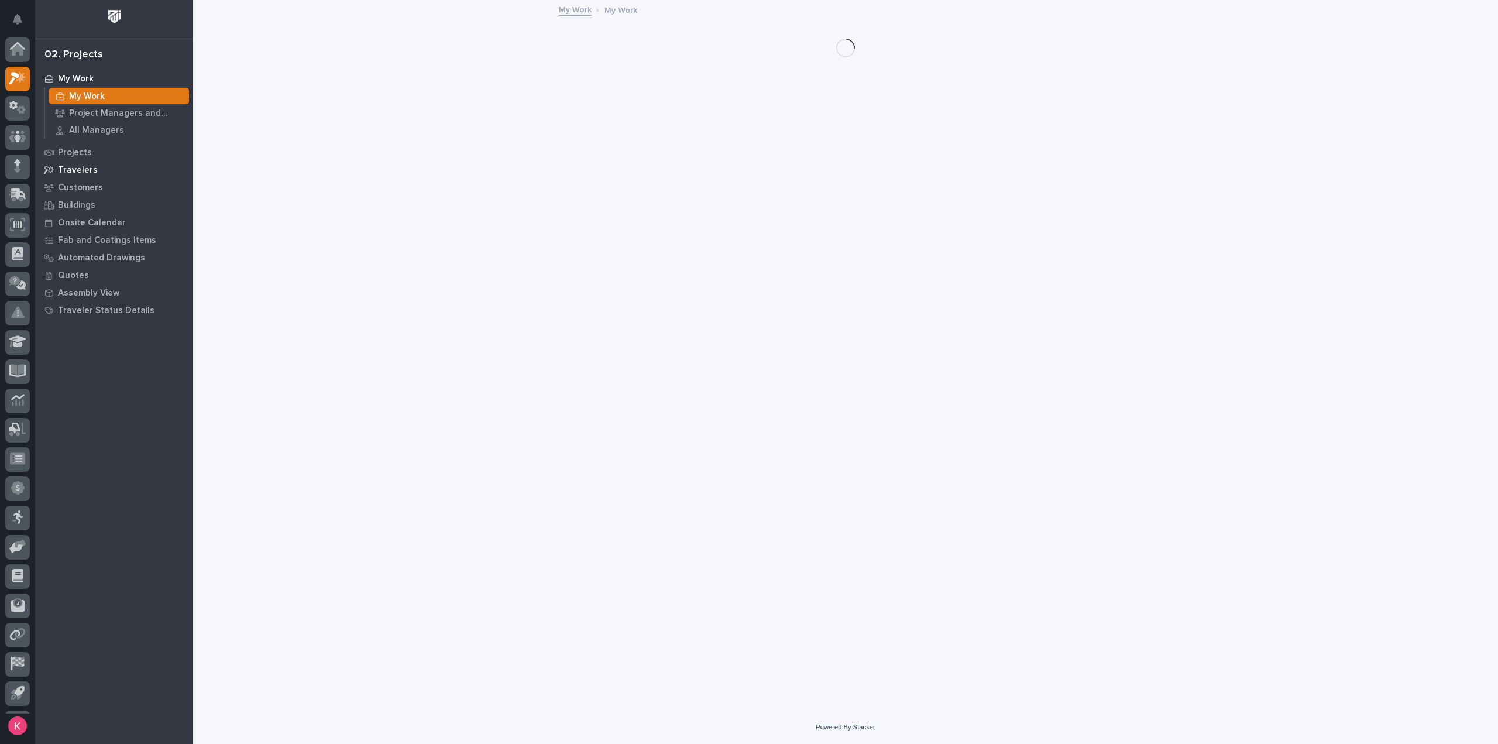
scroll to position [26, 0]
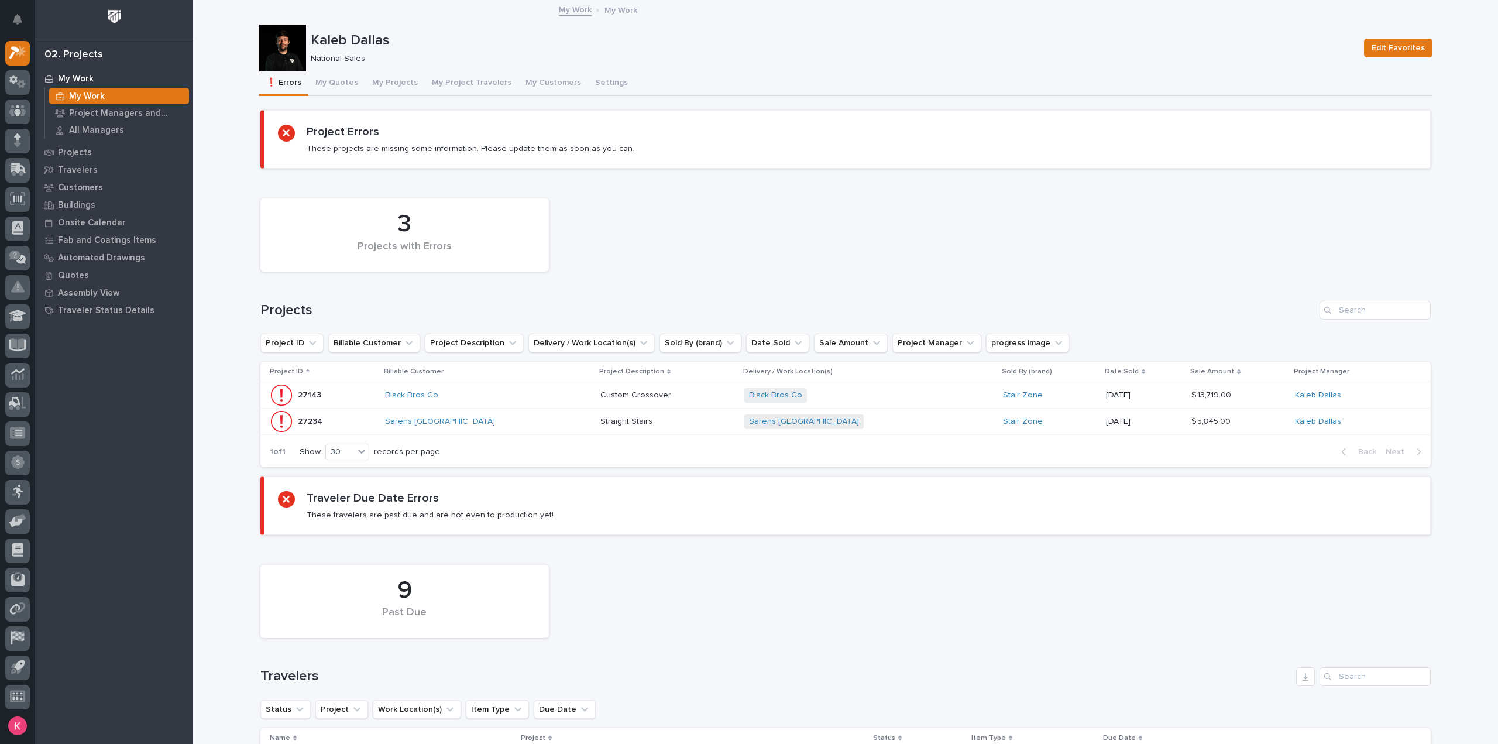
click at [670, 390] on p at bounding box center [667, 395] width 135 height 10
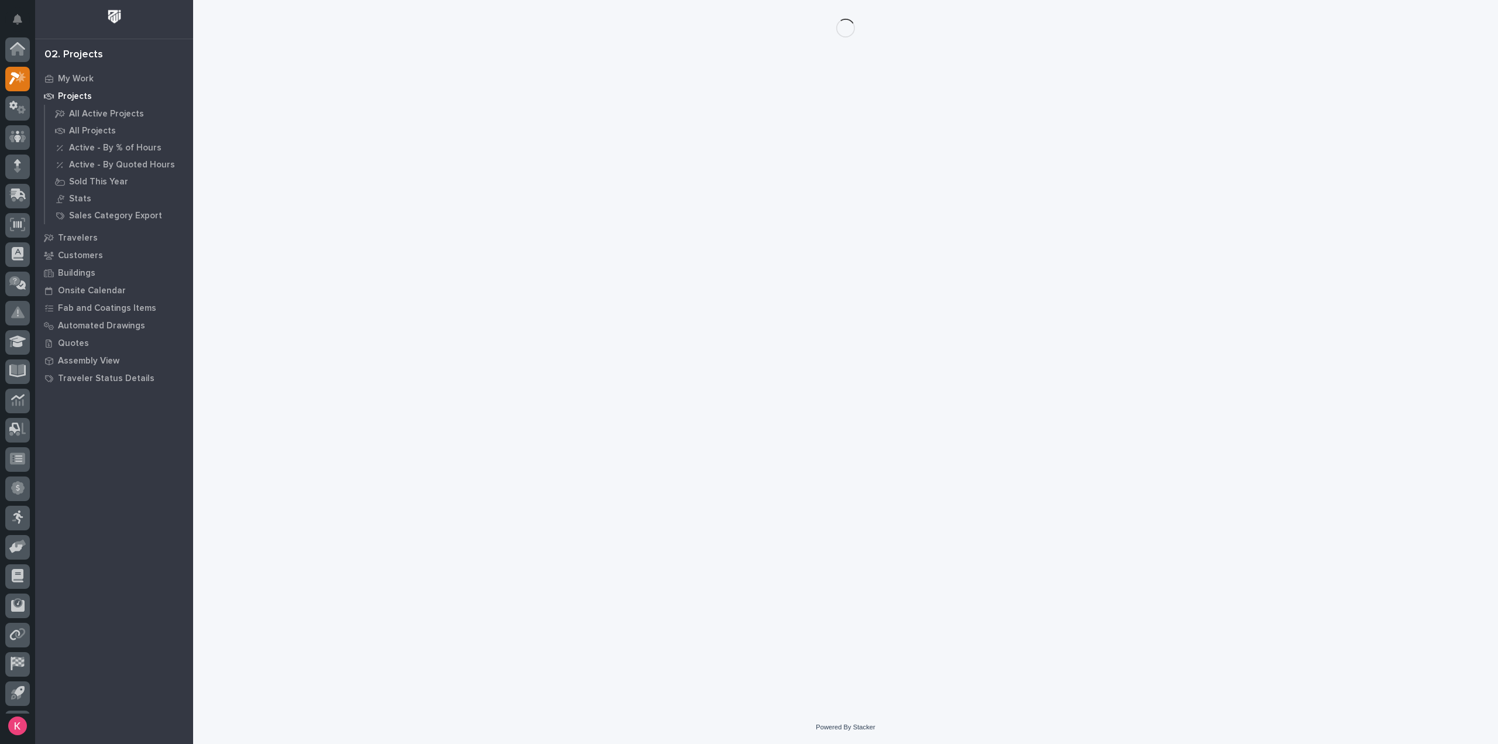
scroll to position [26, 0]
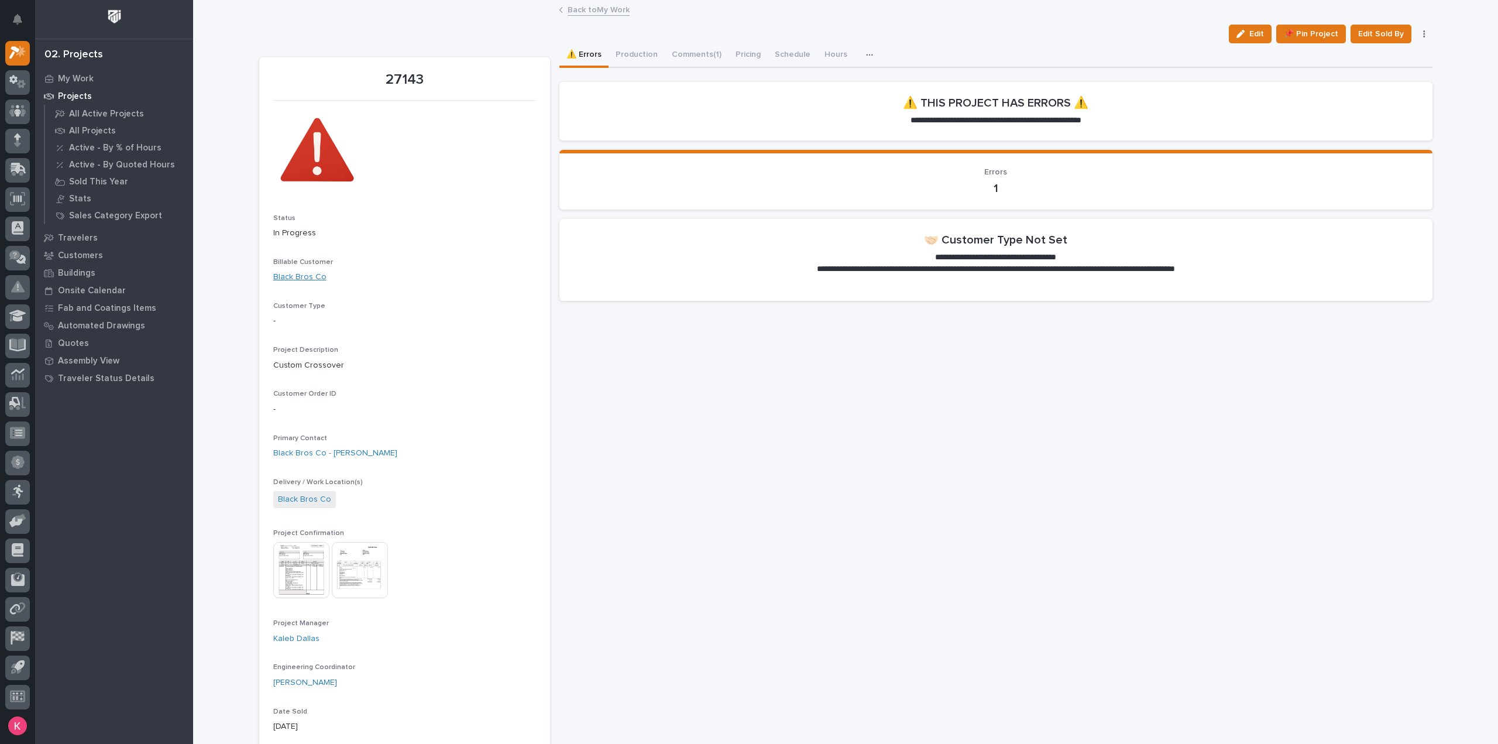
click at [294, 273] on link "Black Bros Co" at bounding box center [299, 277] width 53 height 12
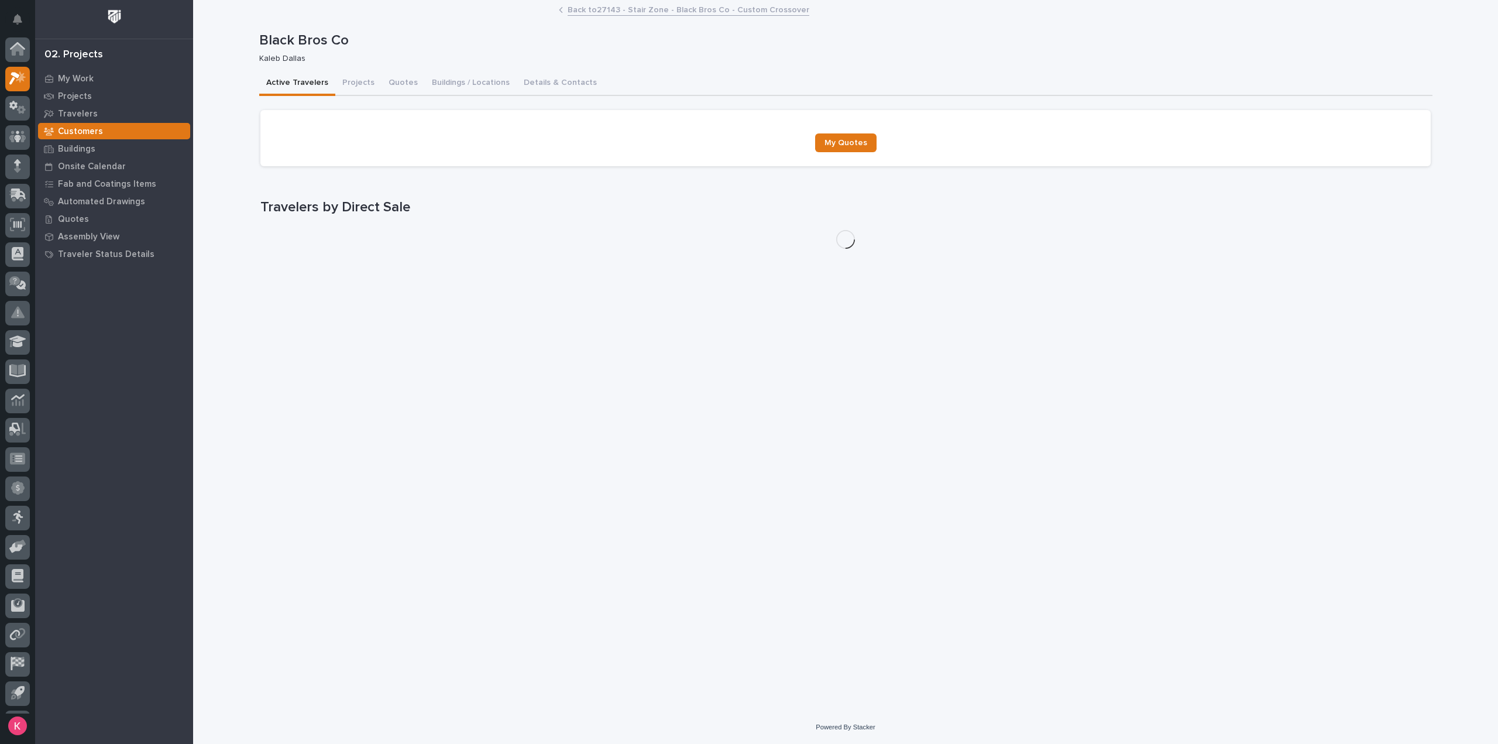
scroll to position [26, 0]
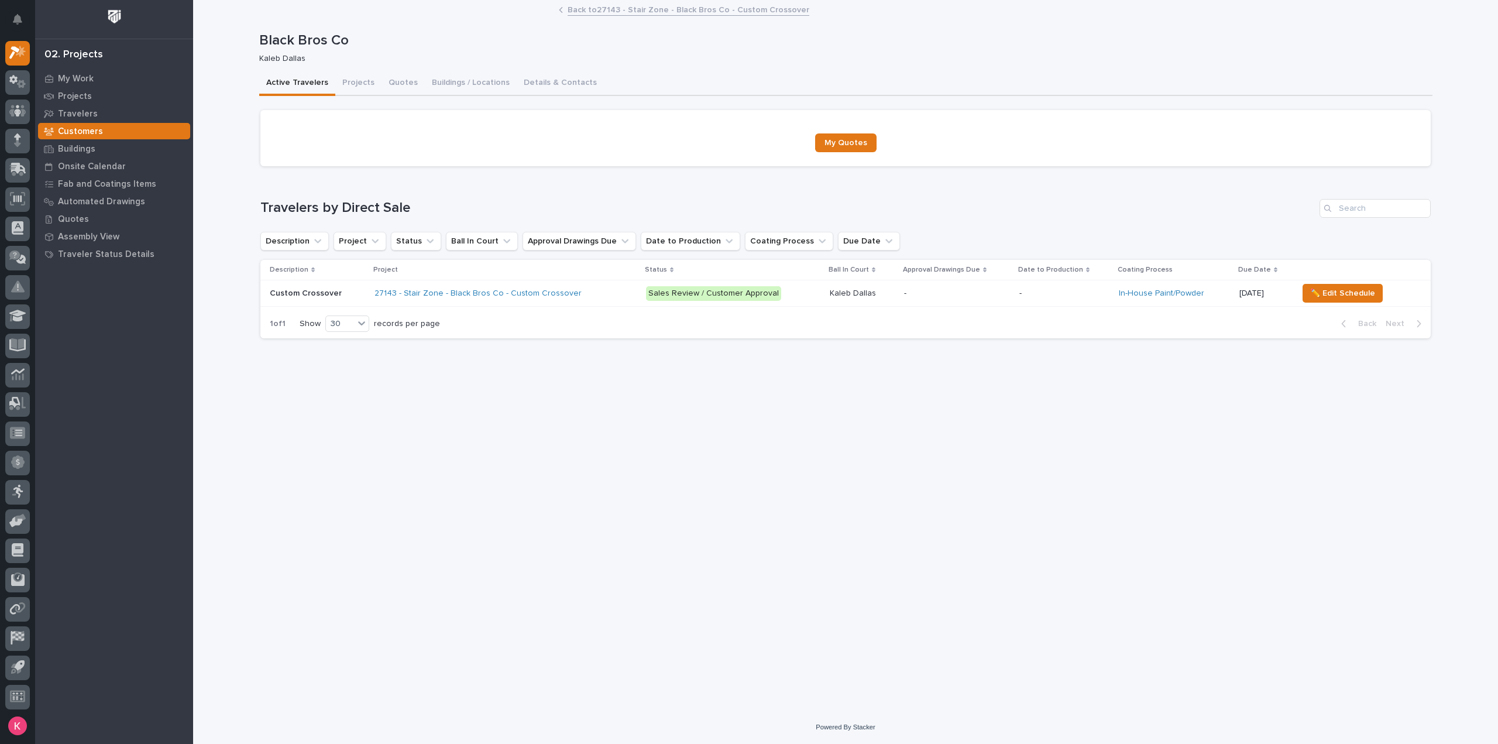
drag, startPoint x: 542, startPoint y: 81, endPoint x: 537, endPoint y: 97, distance: 15.9
click at [542, 81] on button "Details & Contacts" at bounding box center [560, 83] width 87 height 25
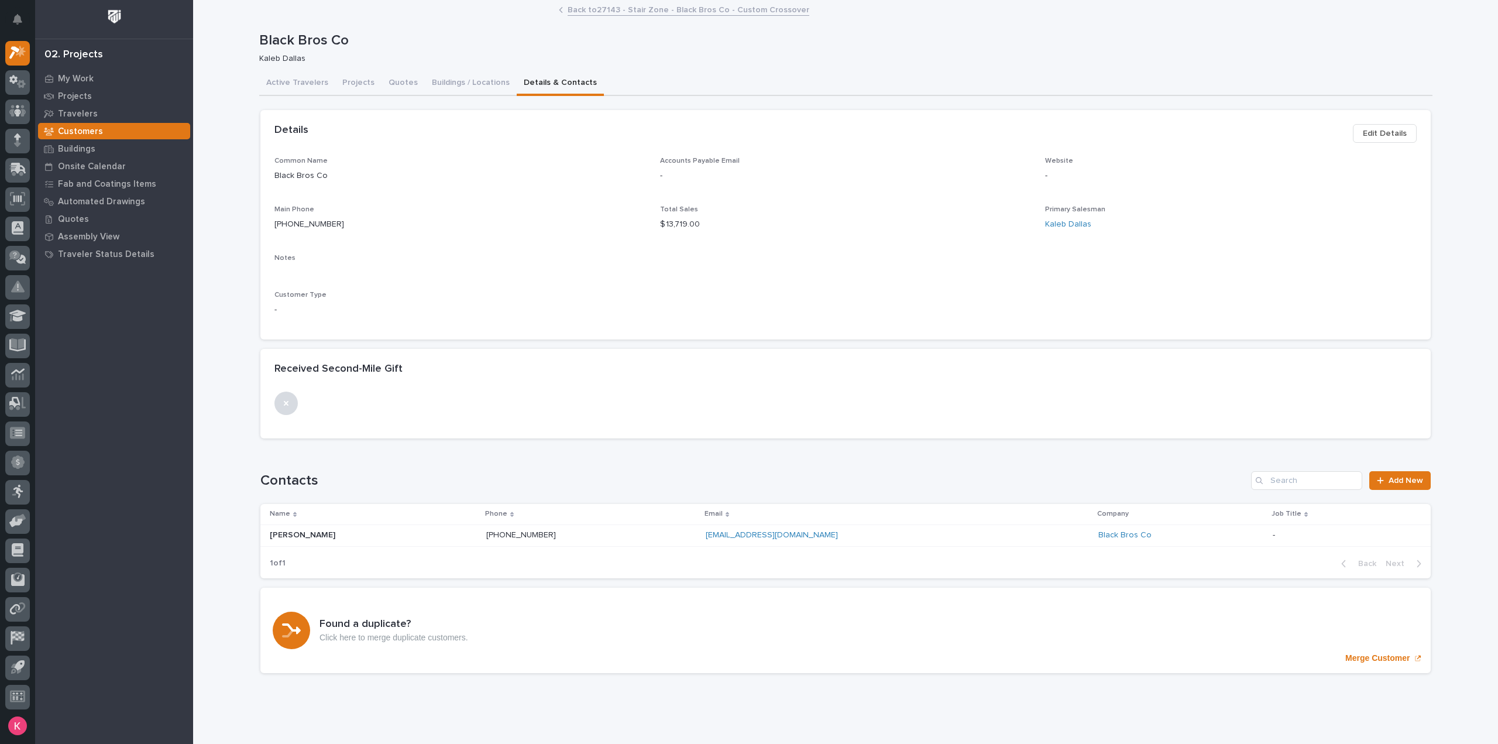
click at [1383, 128] on span "Edit Details" at bounding box center [1385, 133] width 44 height 14
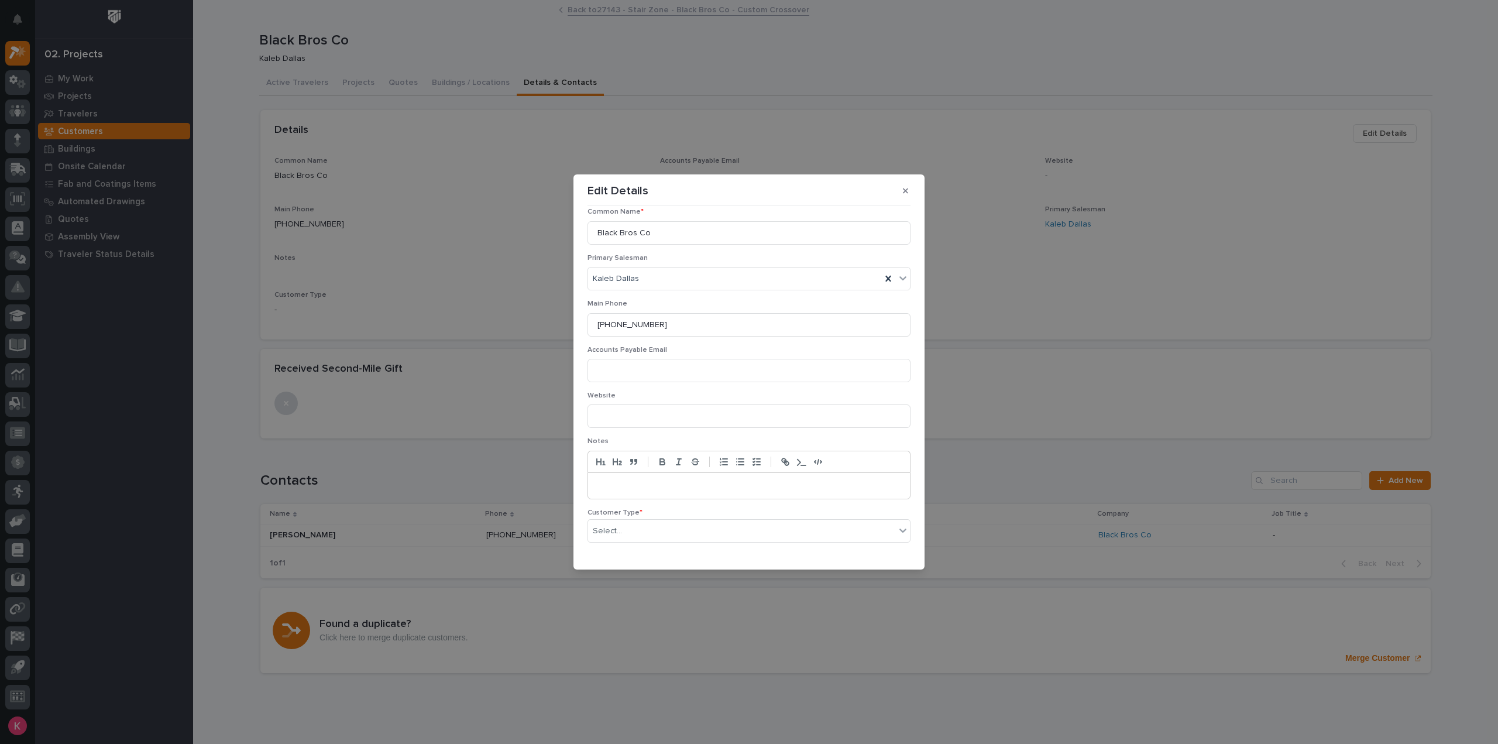
scroll to position [88, 0]
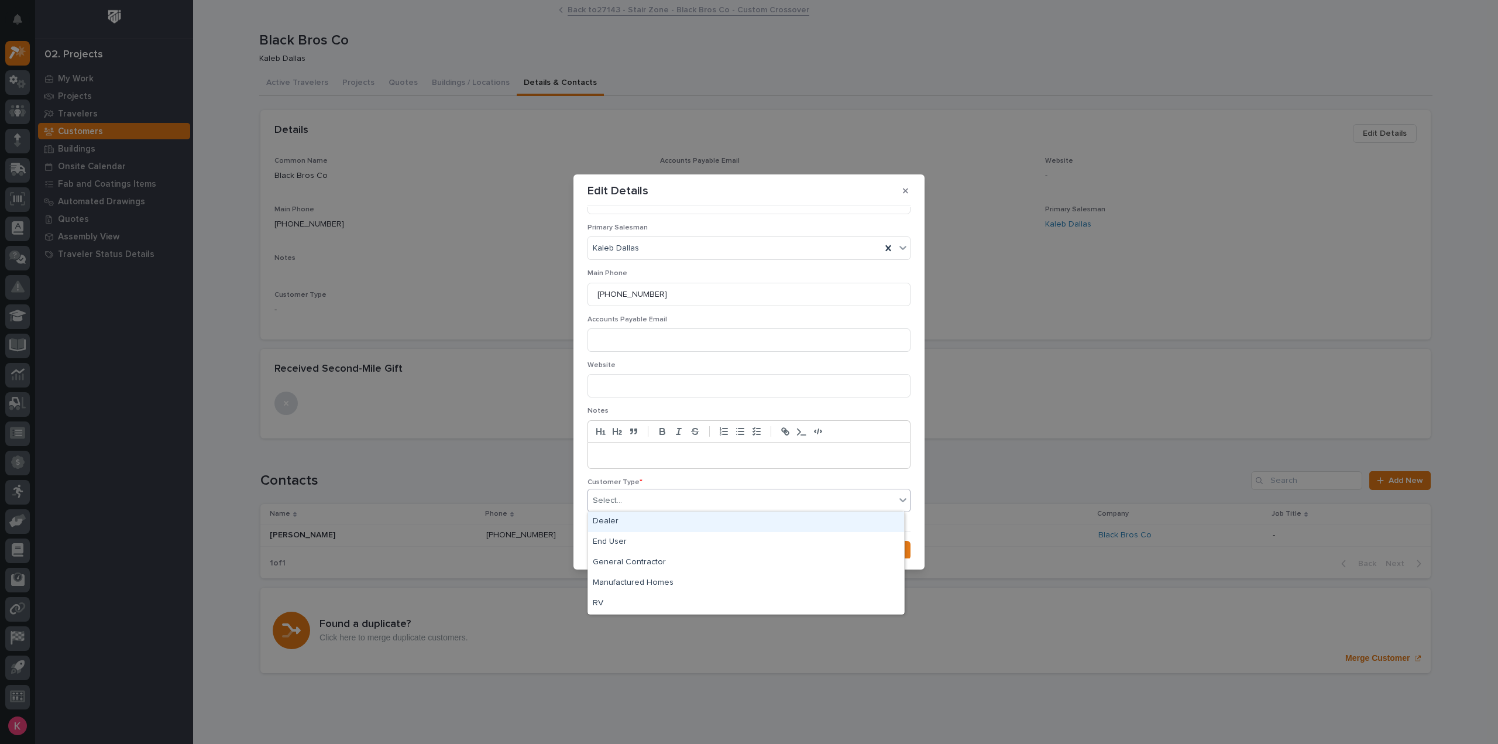
click at [640, 500] on div "Select..." at bounding box center [741, 500] width 307 height 19
drag, startPoint x: 657, startPoint y: 574, endPoint x: 655, endPoint y: 539, distance: 35.1
click at [655, 539] on div "End User" at bounding box center [746, 542] width 316 height 20
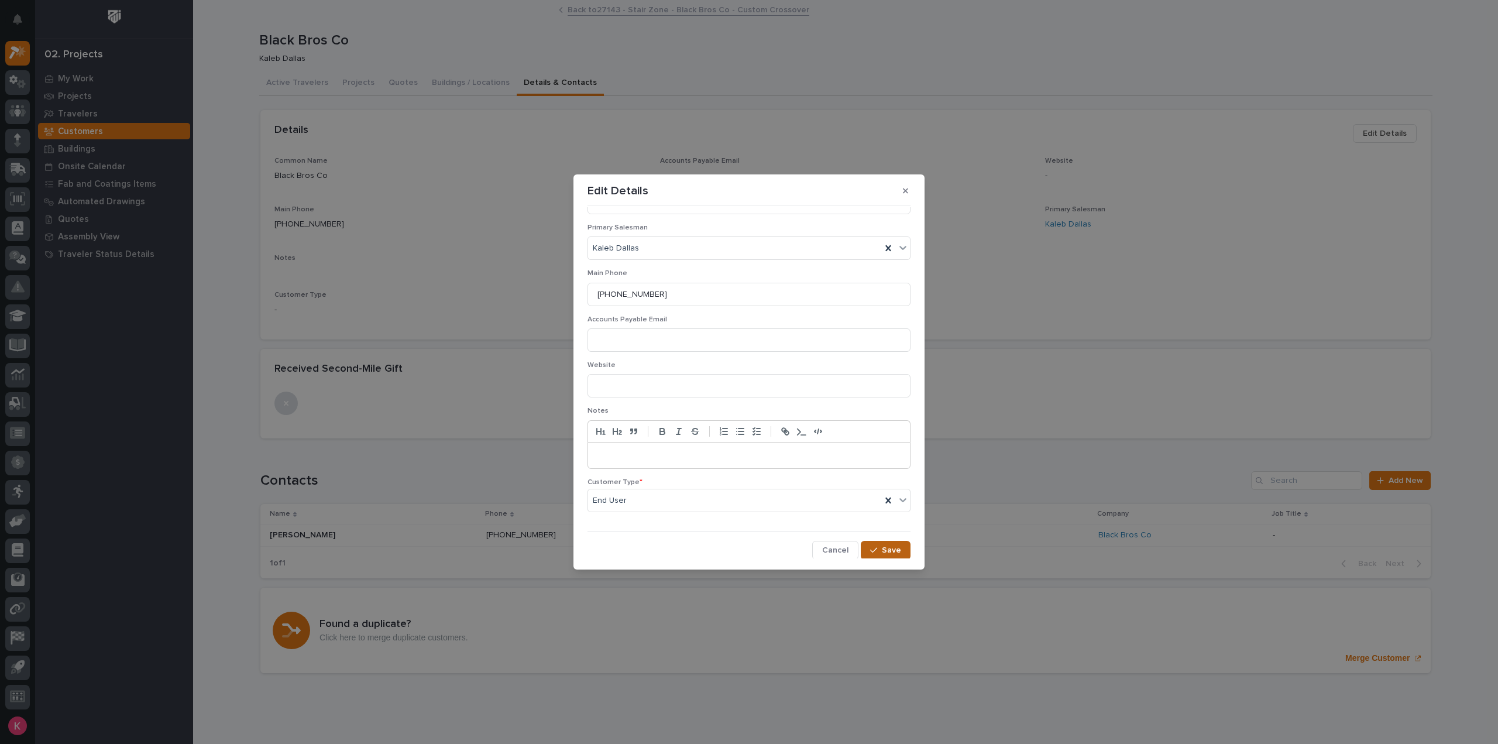
click at [874, 546] on div "button" at bounding box center [876, 550] width 12 height 8
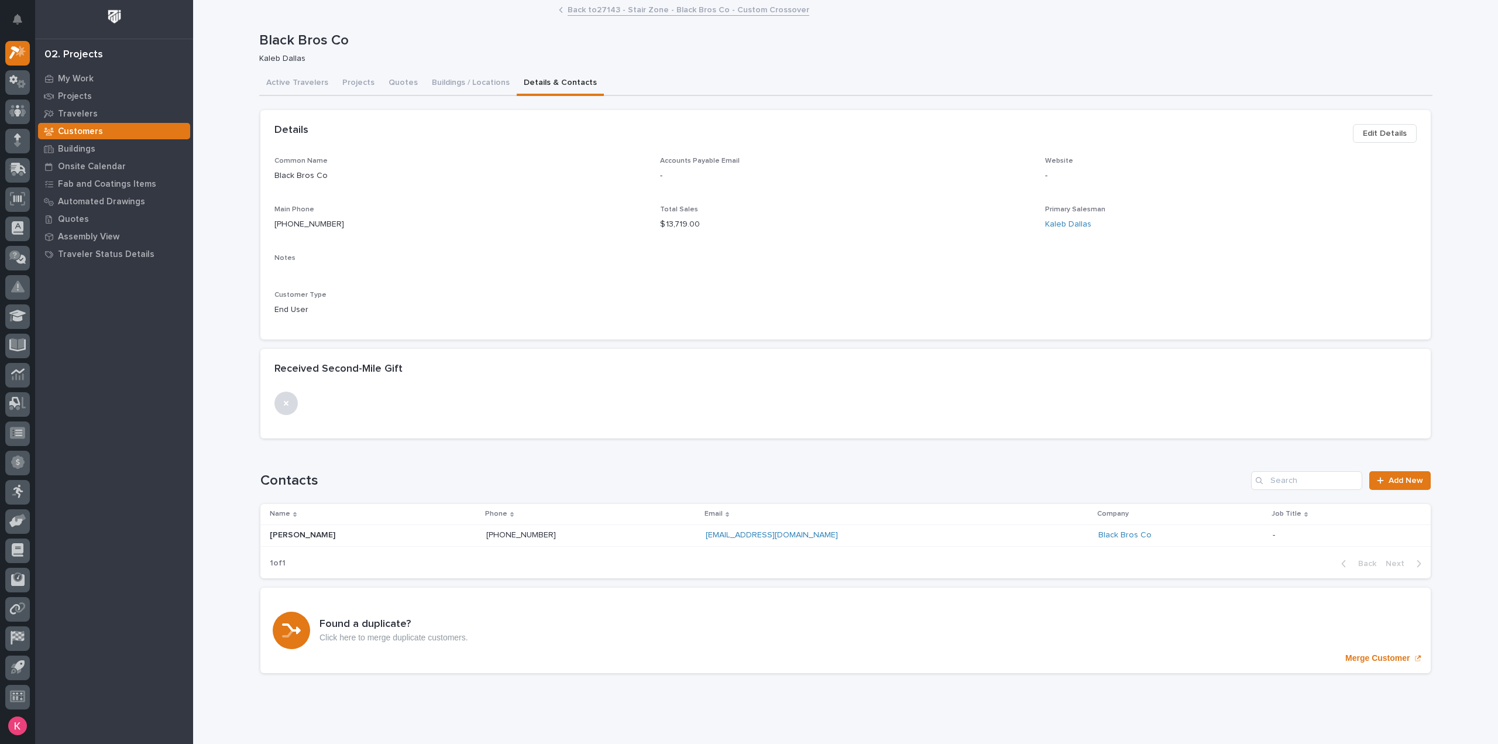
click at [1369, 127] on span "Edit Details" at bounding box center [1385, 133] width 44 height 14
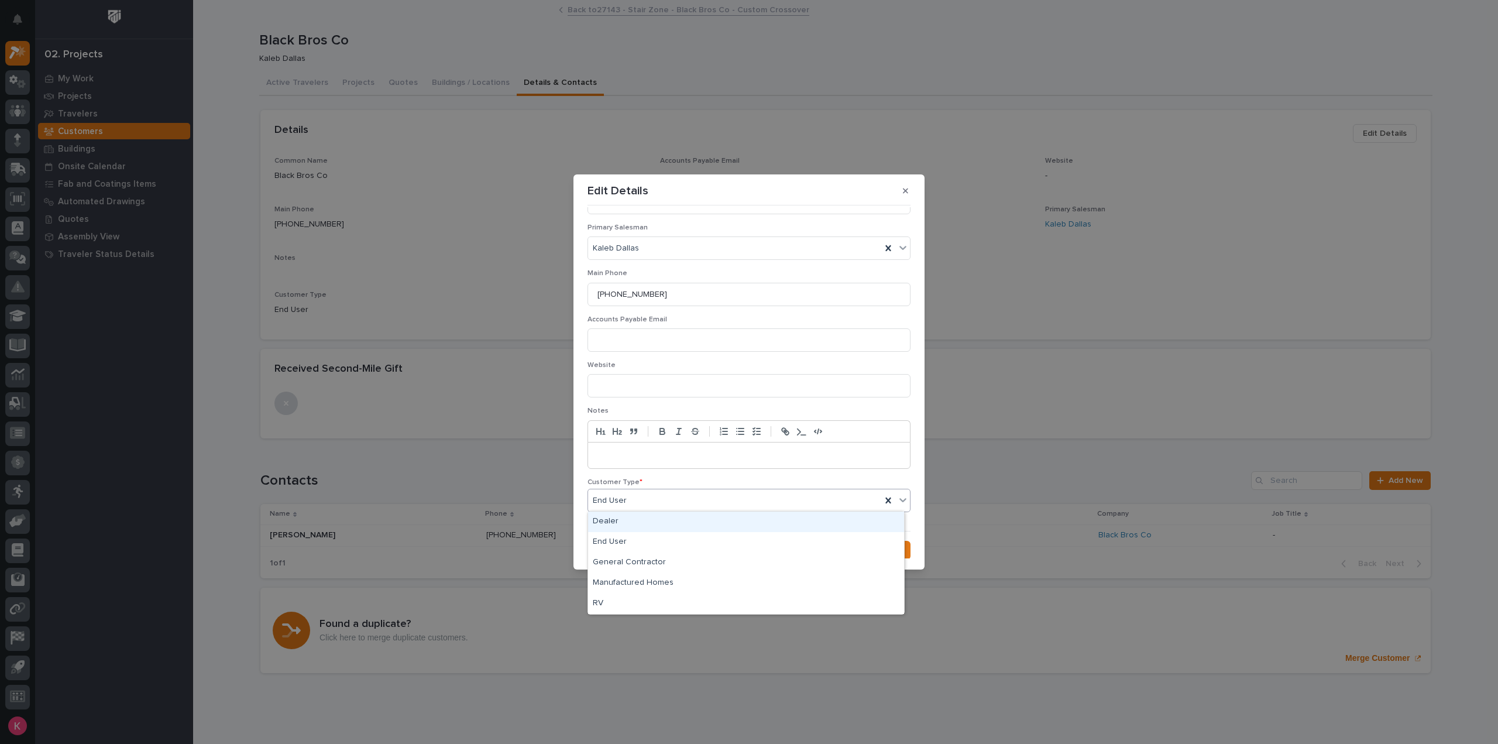
click at [669, 503] on div "End User" at bounding box center [734, 500] width 293 height 19
click at [978, 333] on div "Edit Details Name * Black Bros Co Common Name * Black Bros Co Primary Salesman …" at bounding box center [749, 372] width 1498 height 744
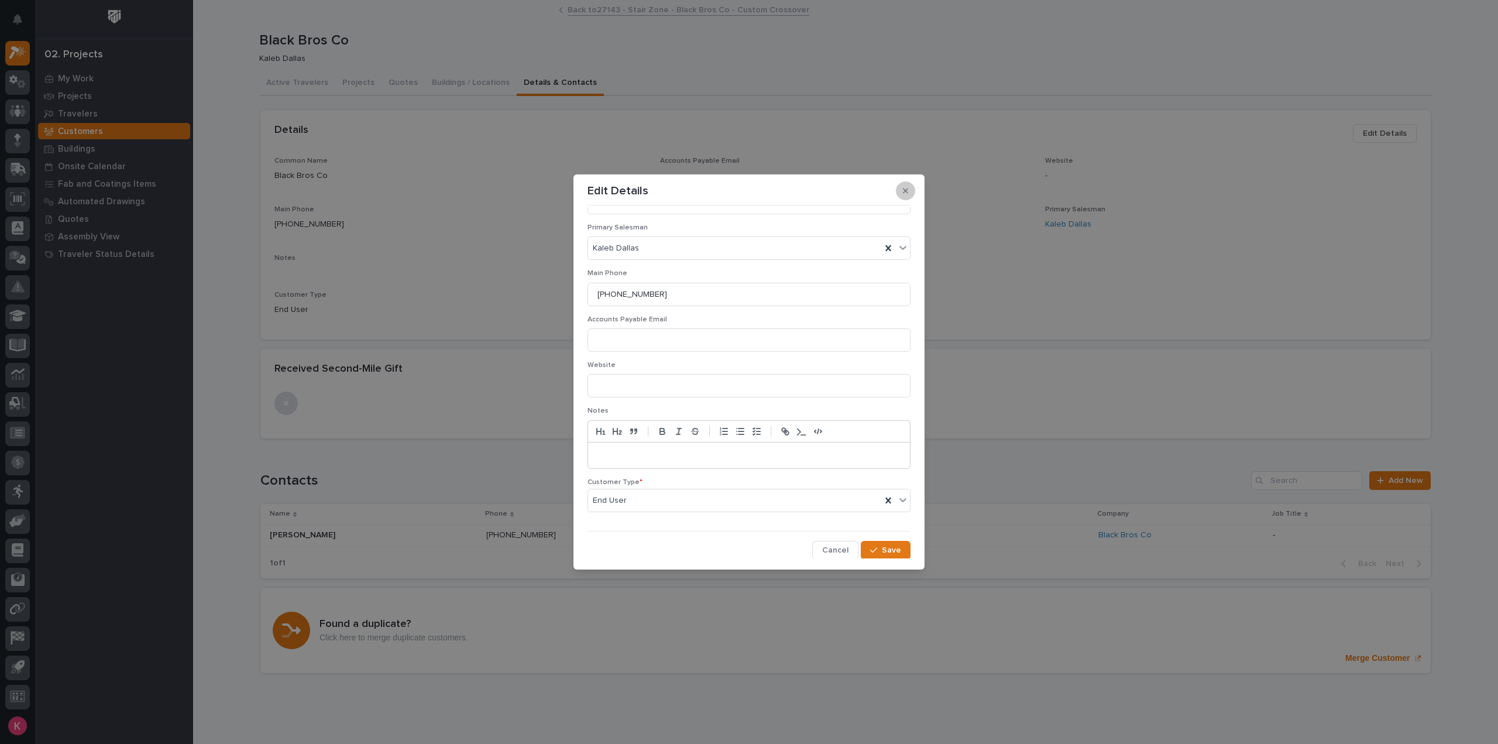
click at [908, 191] on button "button" at bounding box center [905, 190] width 19 height 19
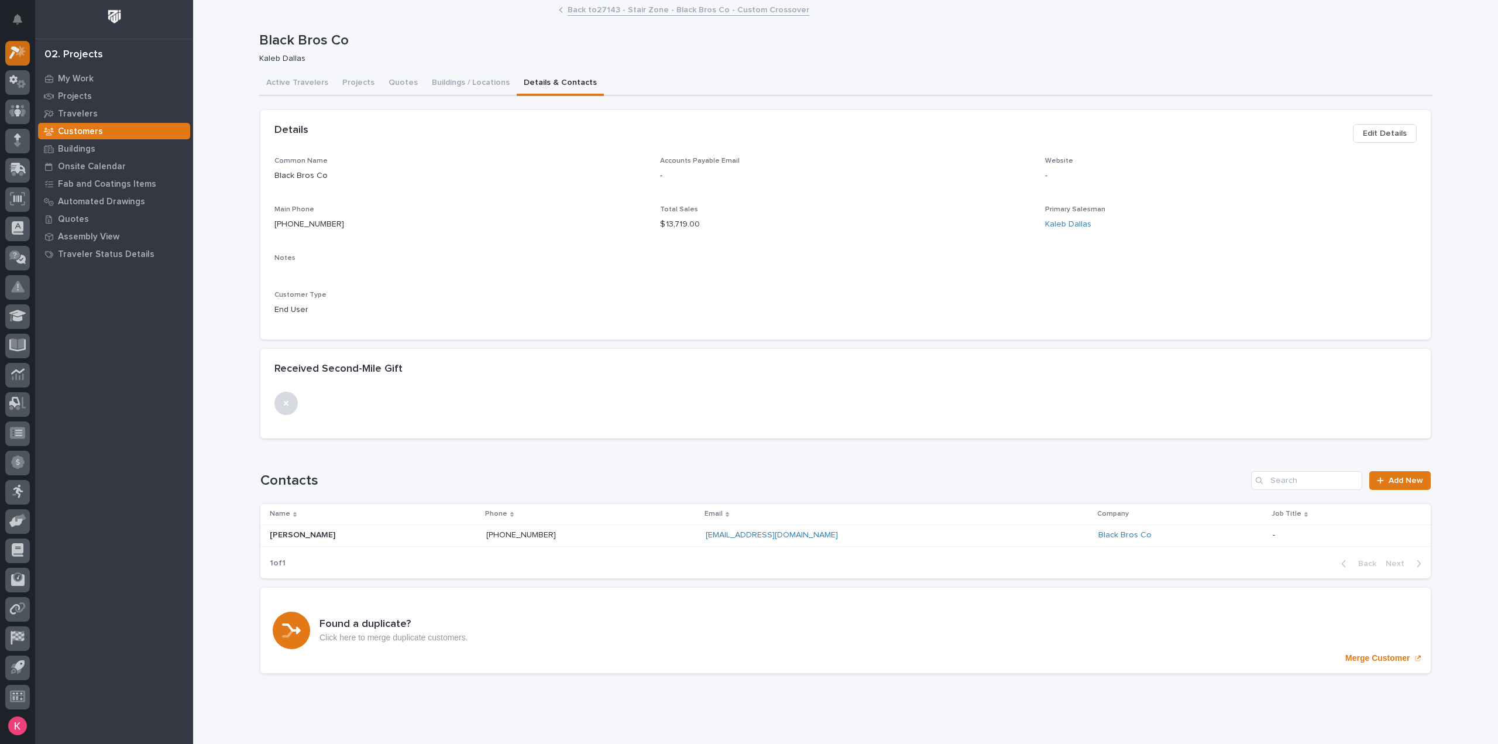
click at [14, 54] on icon at bounding box center [17, 52] width 17 height 13
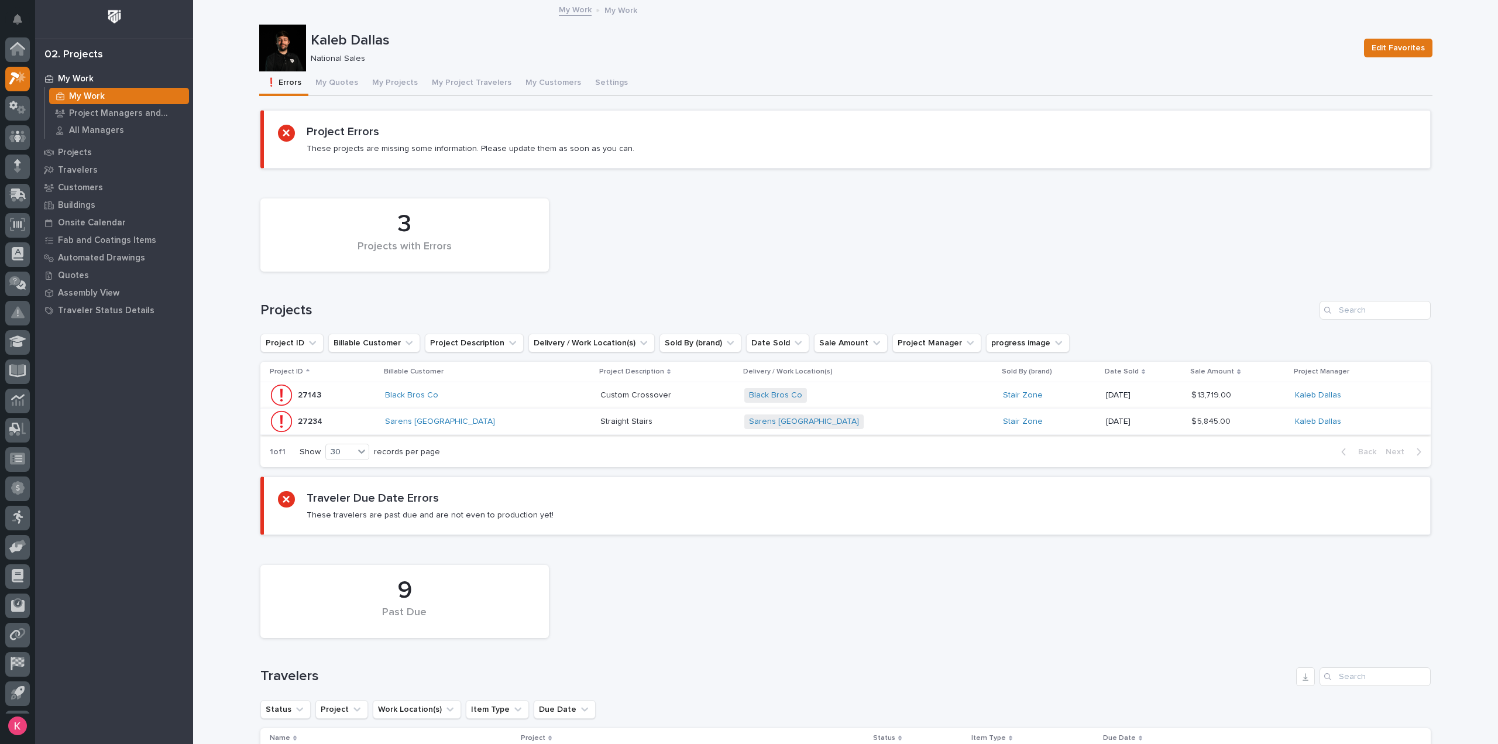
scroll to position [26, 0]
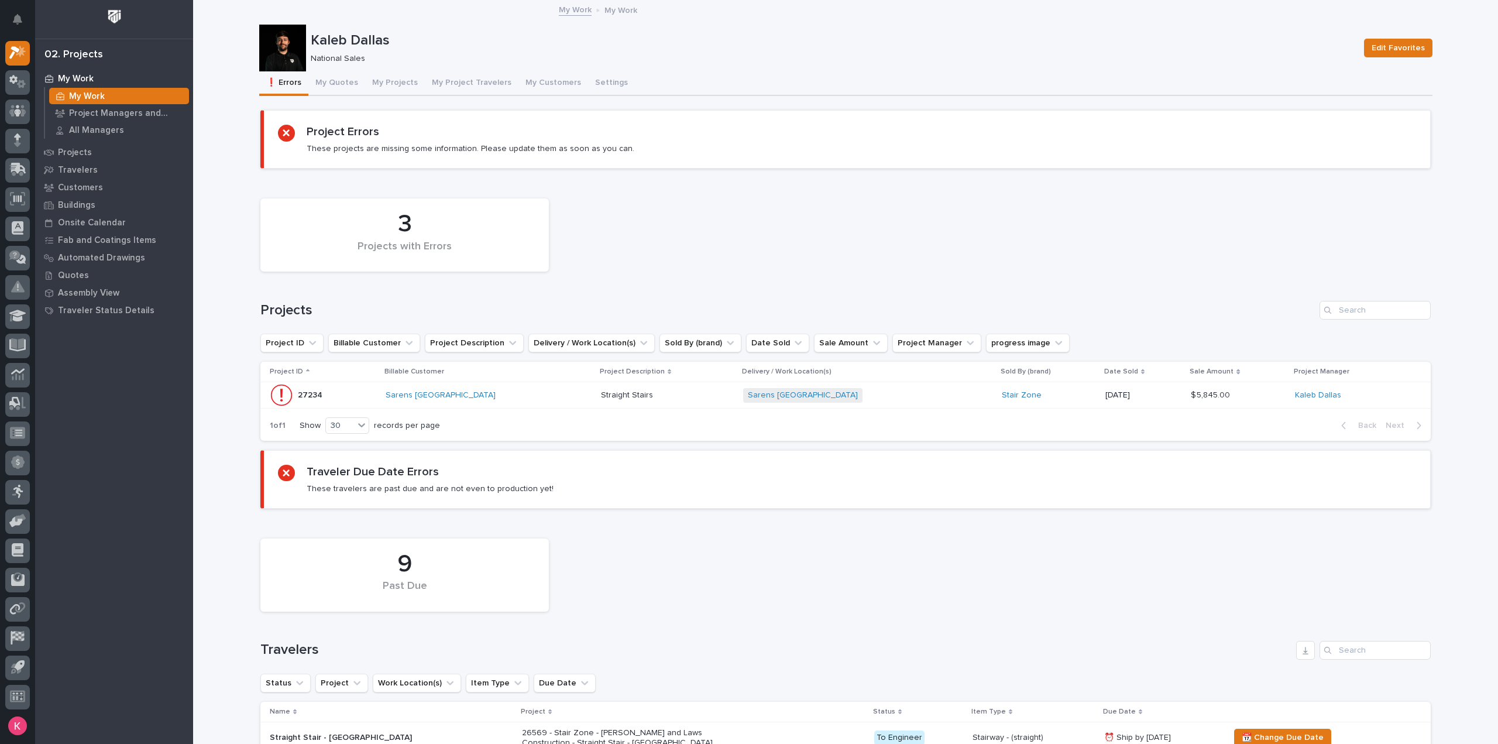
click at [490, 392] on div "Sarens [GEOGRAPHIC_DATA]" at bounding box center [488, 395] width 205 height 10
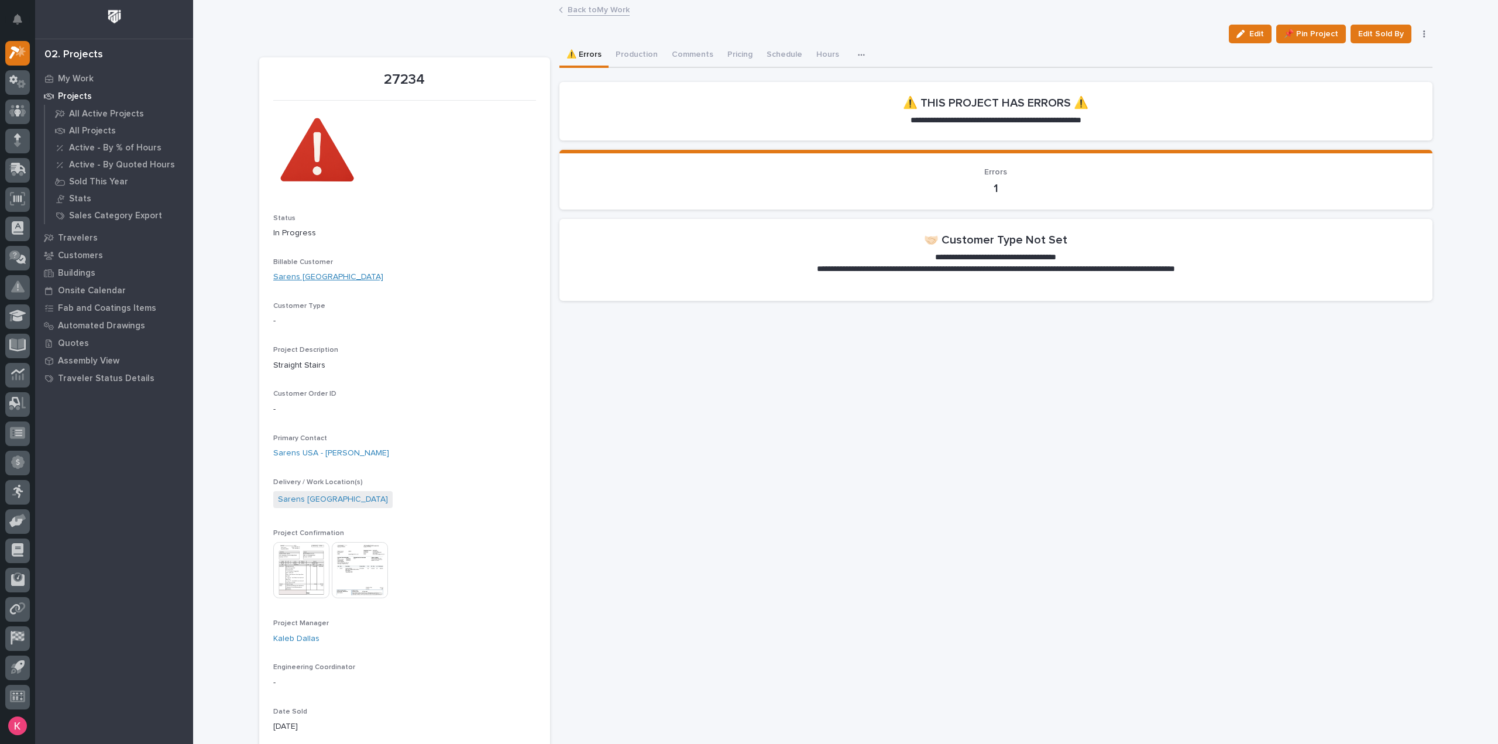
click at [283, 274] on link "Sarens [GEOGRAPHIC_DATA]" at bounding box center [328, 277] width 110 height 12
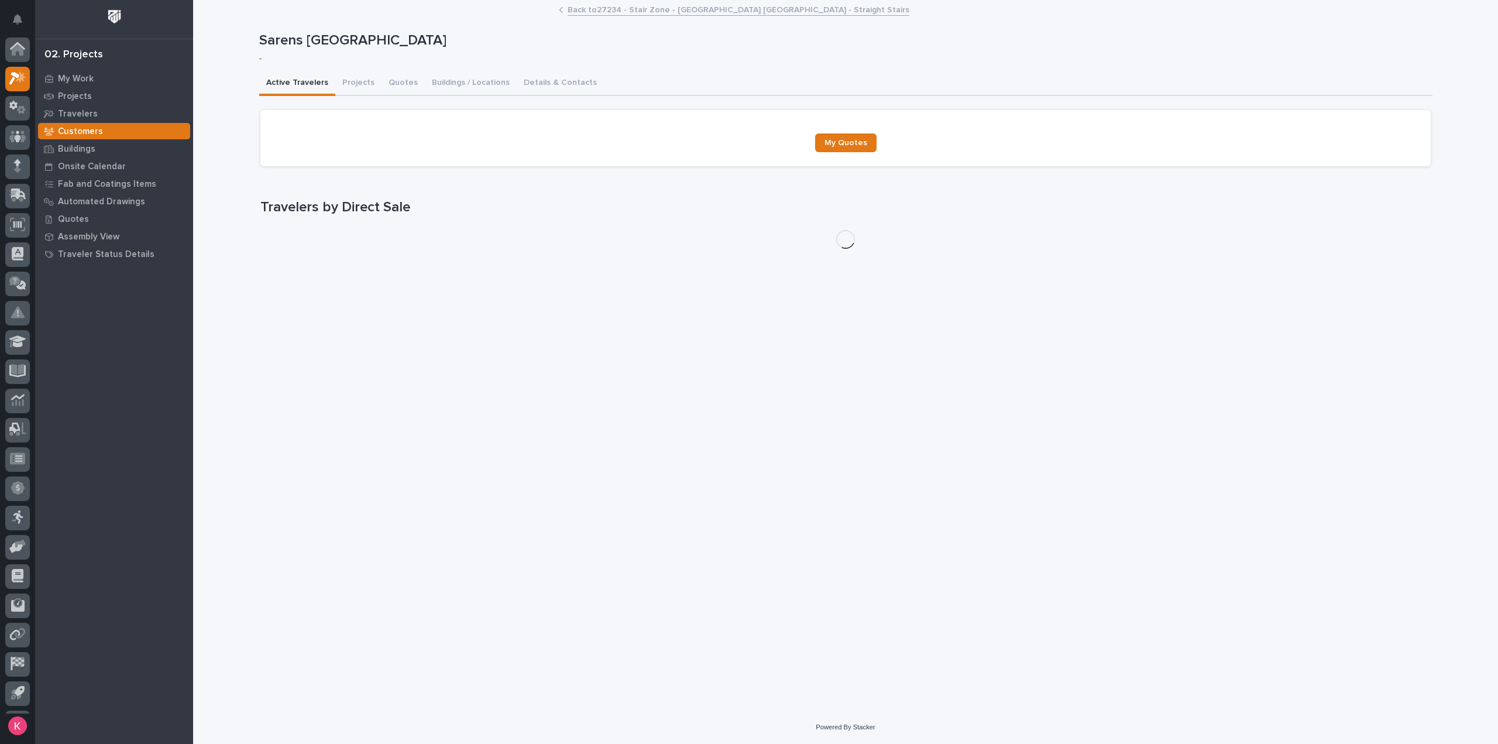
scroll to position [26, 0]
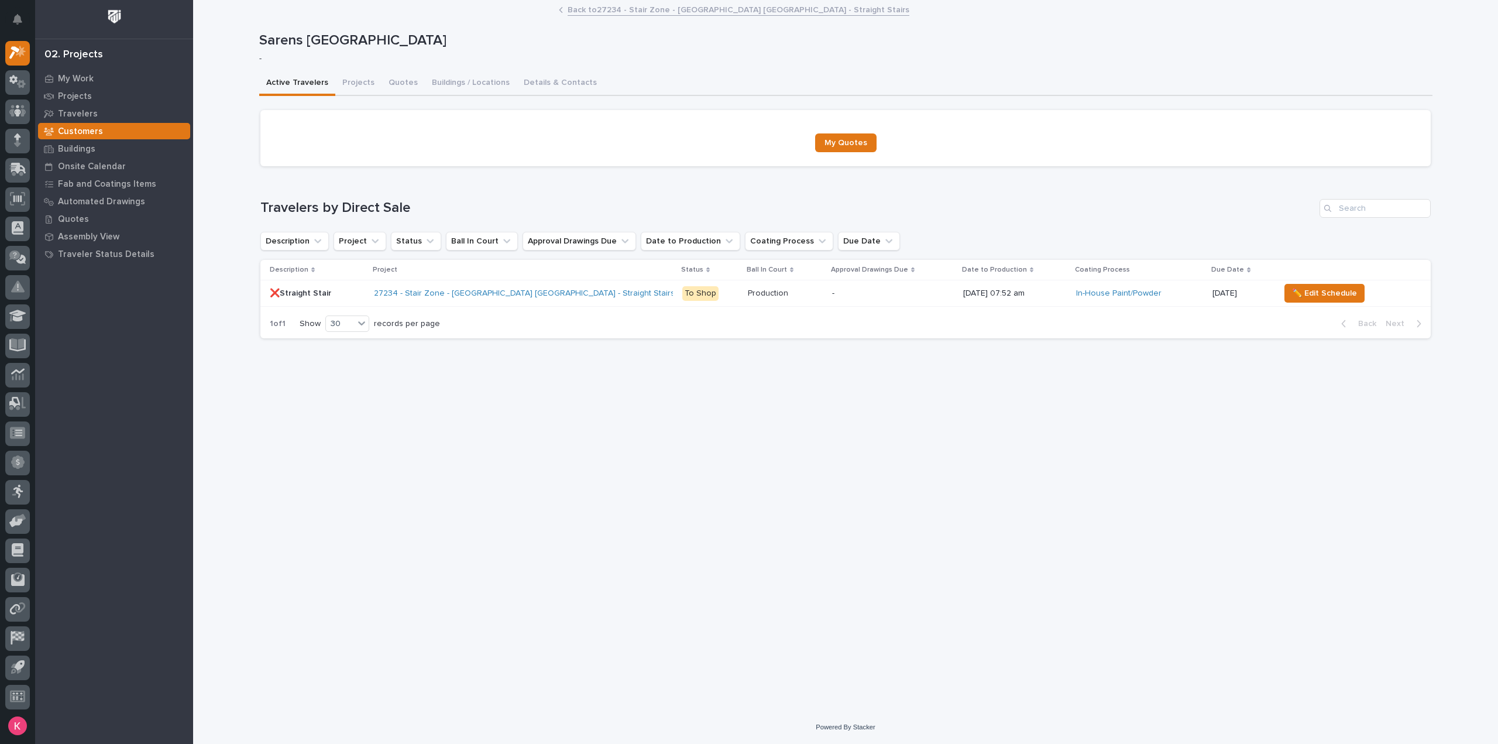
click at [595, 298] on div "27234 - Stair Zone - Sarens USA - Straight Stairs" at bounding box center [523, 293] width 299 height 19
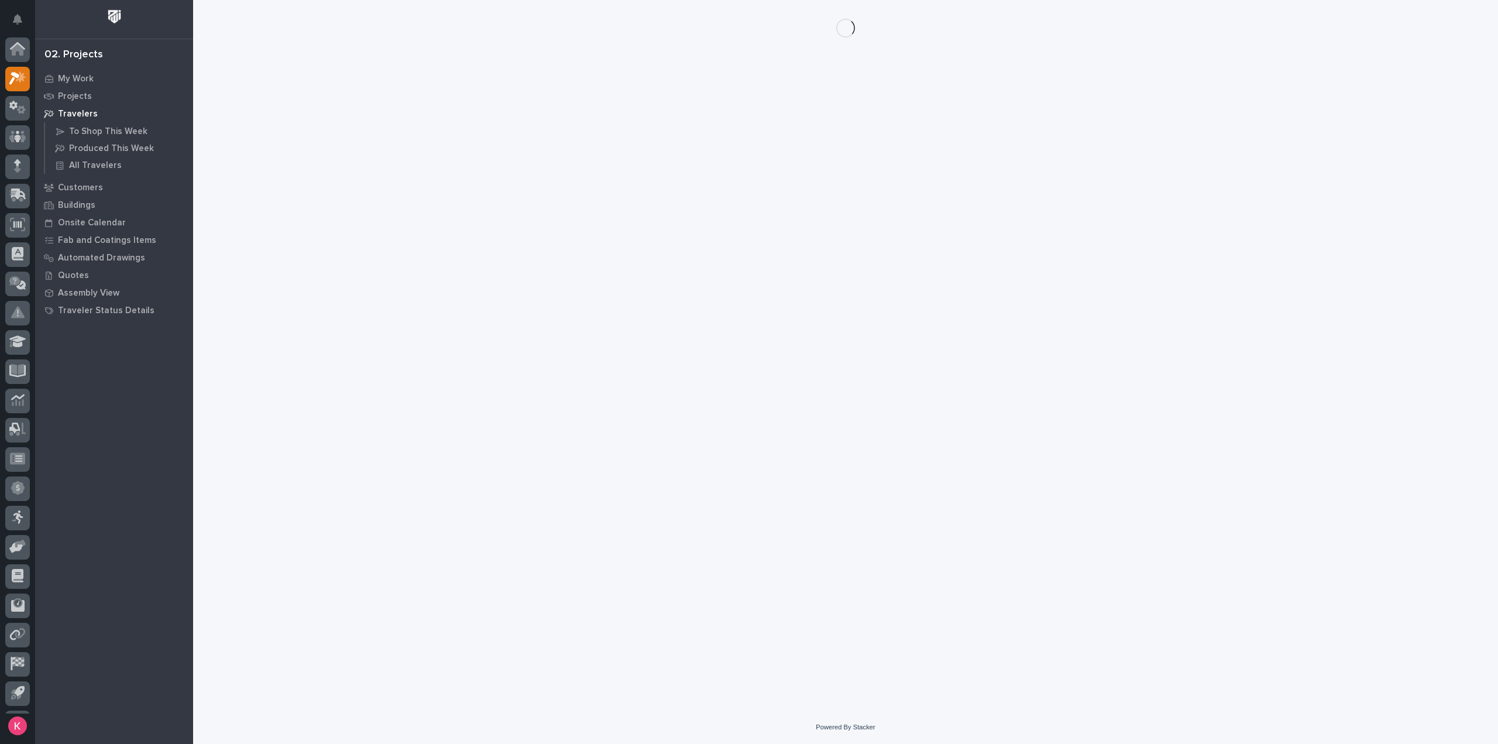
scroll to position [26, 0]
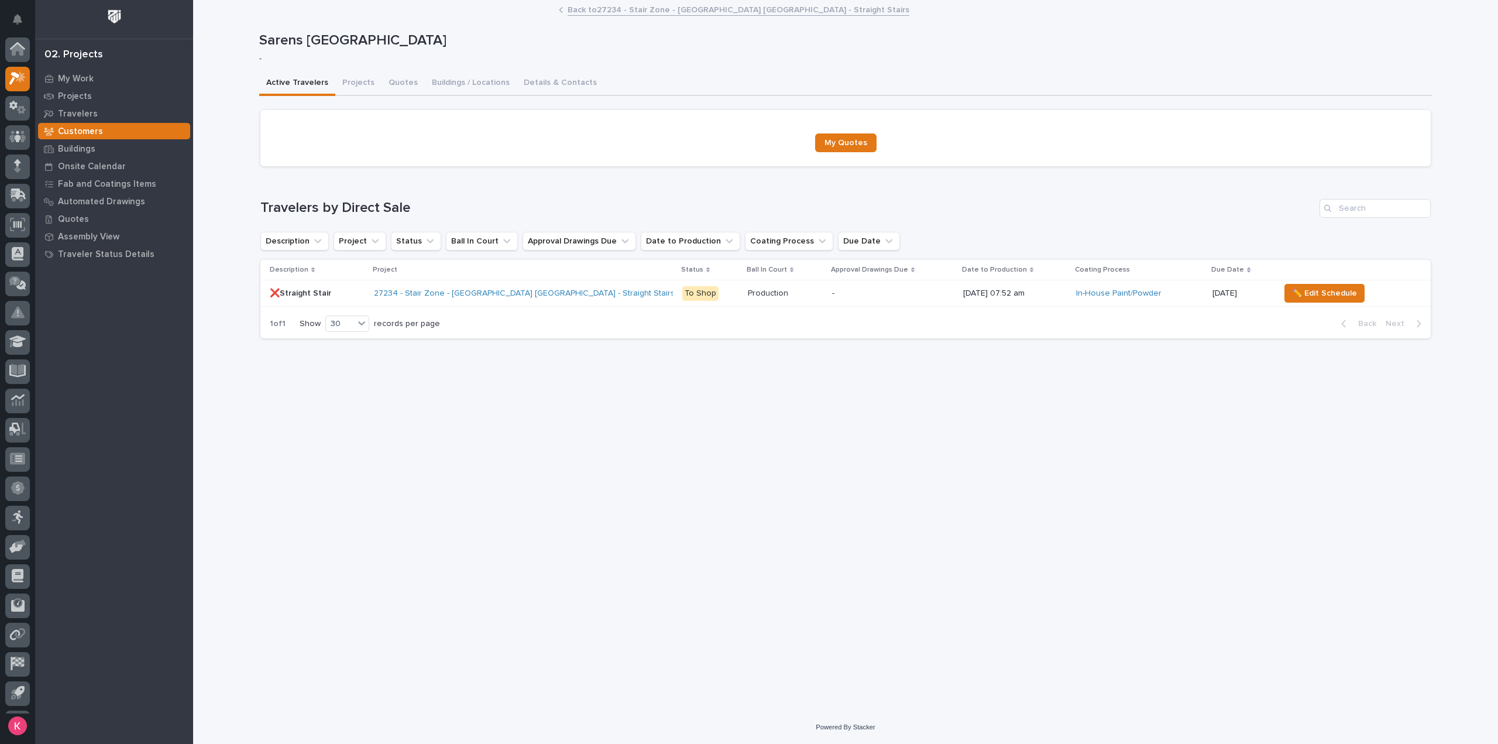
scroll to position [26, 0]
click at [546, 83] on button "Details & Contacts" at bounding box center [560, 83] width 87 height 25
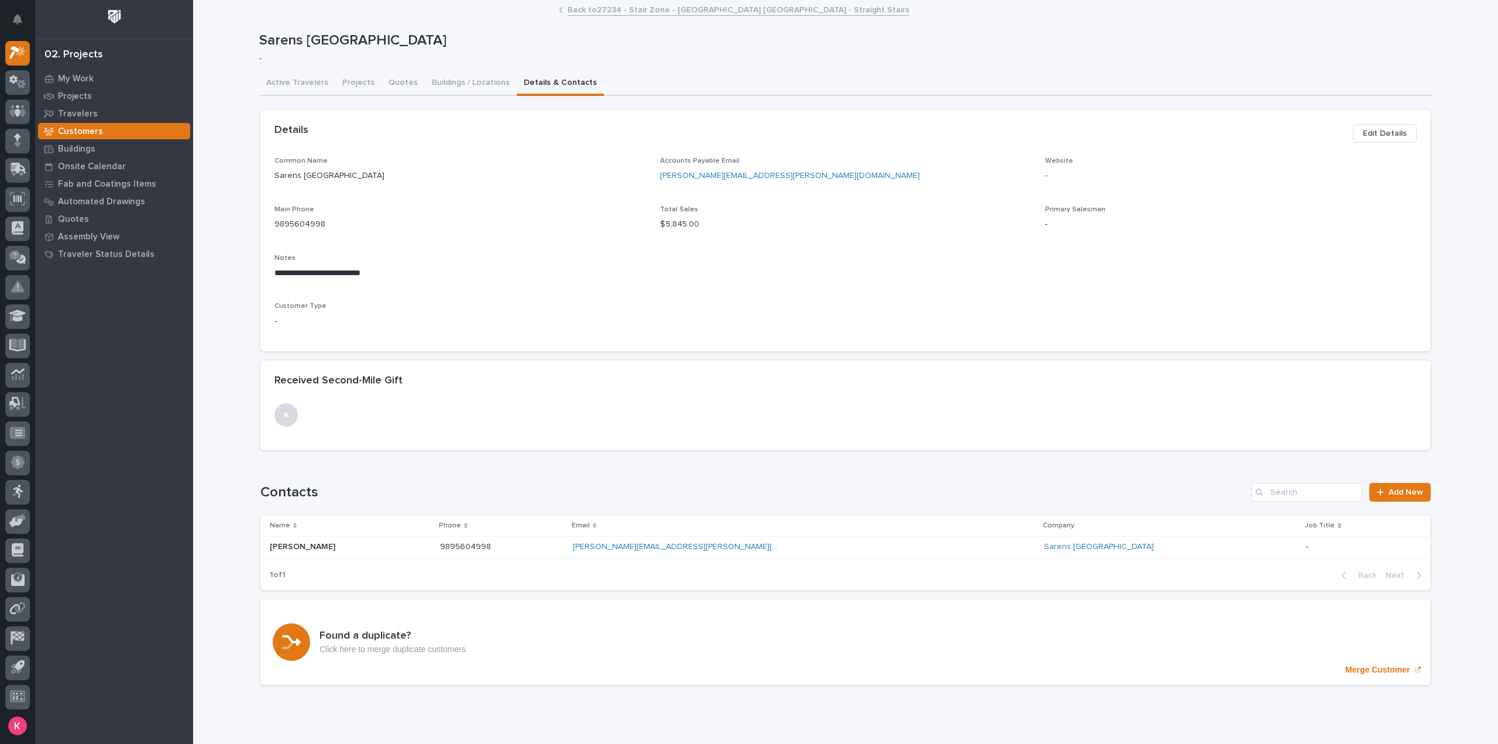
click at [420, 269] on div "**********" at bounding box center [845, 271] width 1142 height 34
drag, startPoint x: 533, startPoint y: 356, endPoint x: 538, endPoint y: 353, distance: 6.0
click at [534, 356] on div "**********" at bounding box center [845, 235] width 1170 height 250
click at [1394, 139] on span "Edit Details" at bounding box center [1385, 133] width 44 height 14
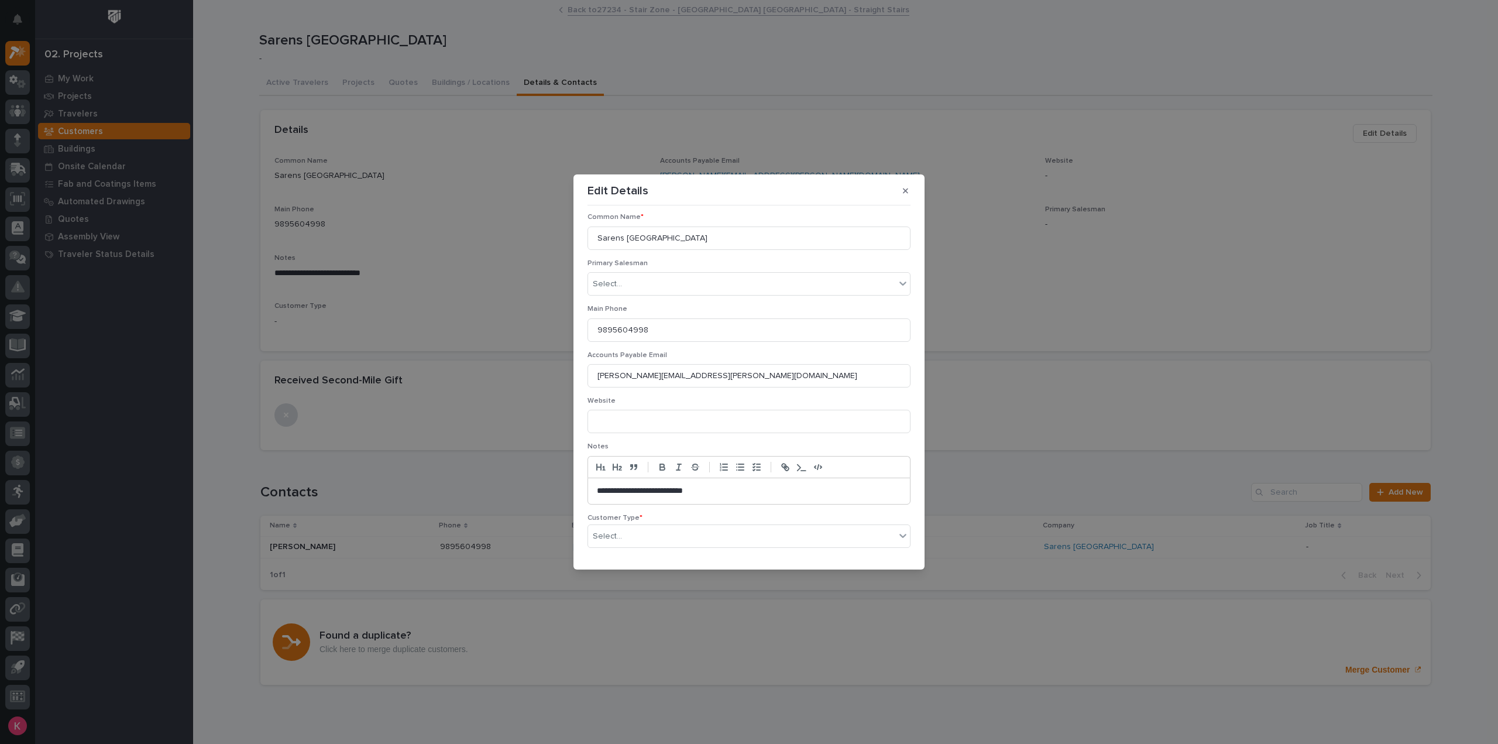
scroll to position [88, 0]
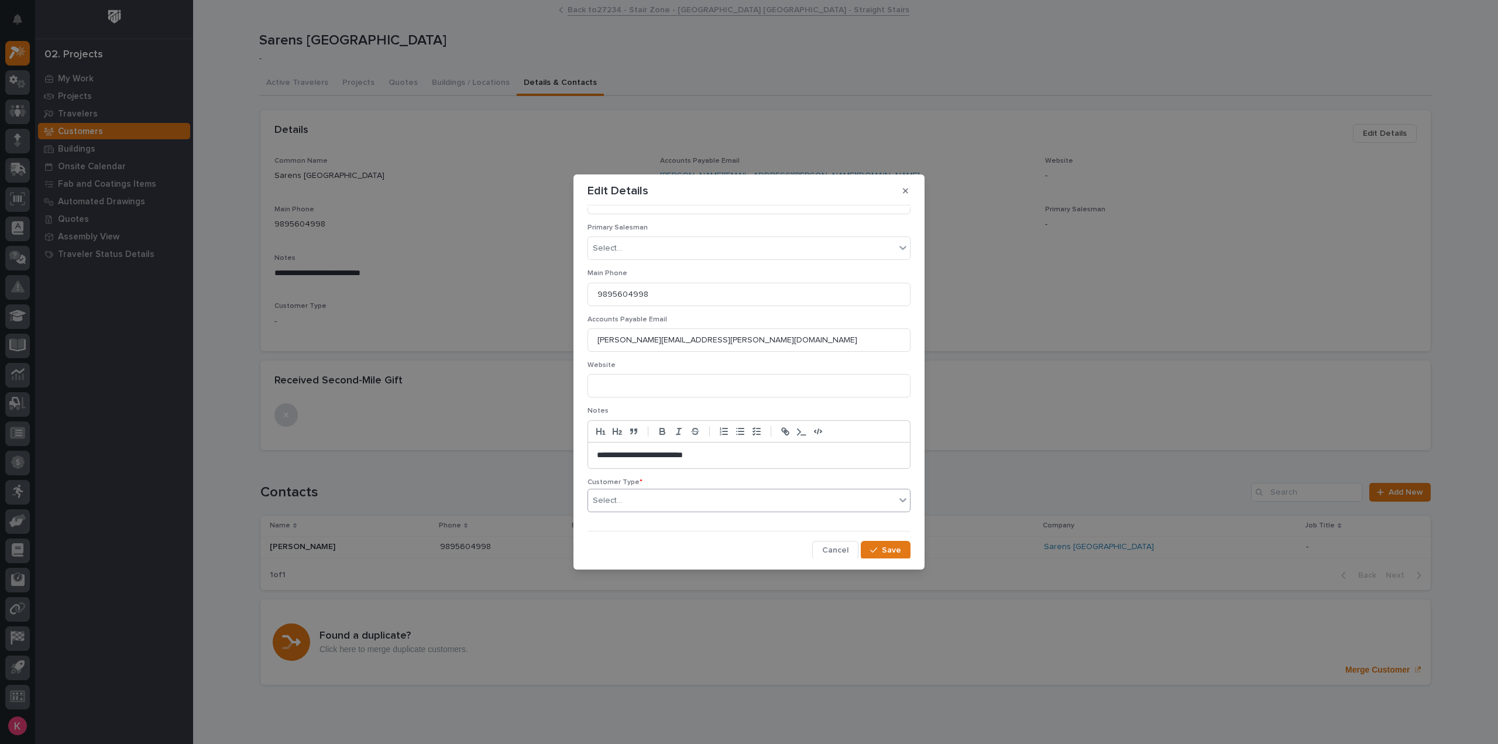
click at [636, 502] on div "Select..." at bounding box center [741, 500] width 307 height 19
click at [891, 545] on span "Save" at bounding box center [891, 550] width 19 height 11
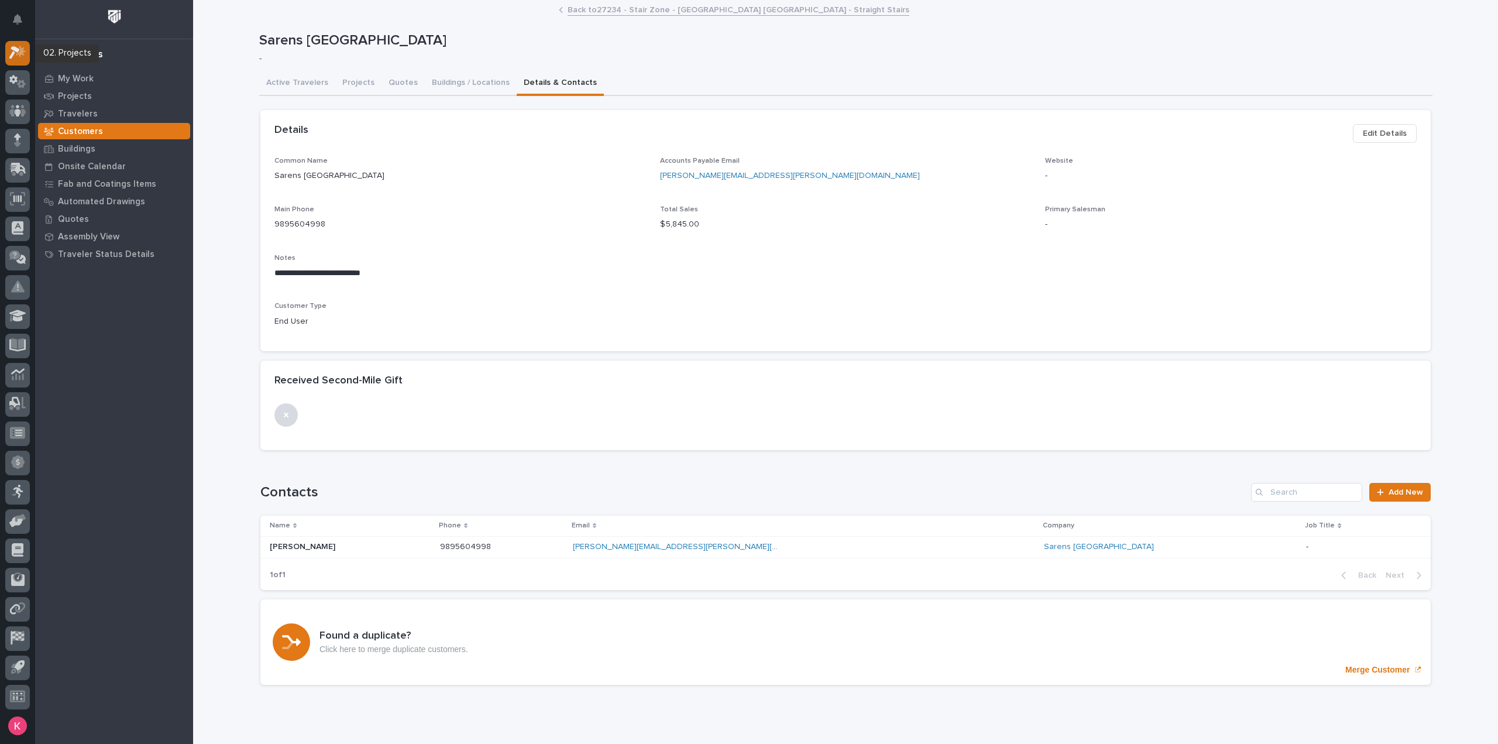
click at [20, 61] on div at bounding box center [17, 53] width 25 height 25
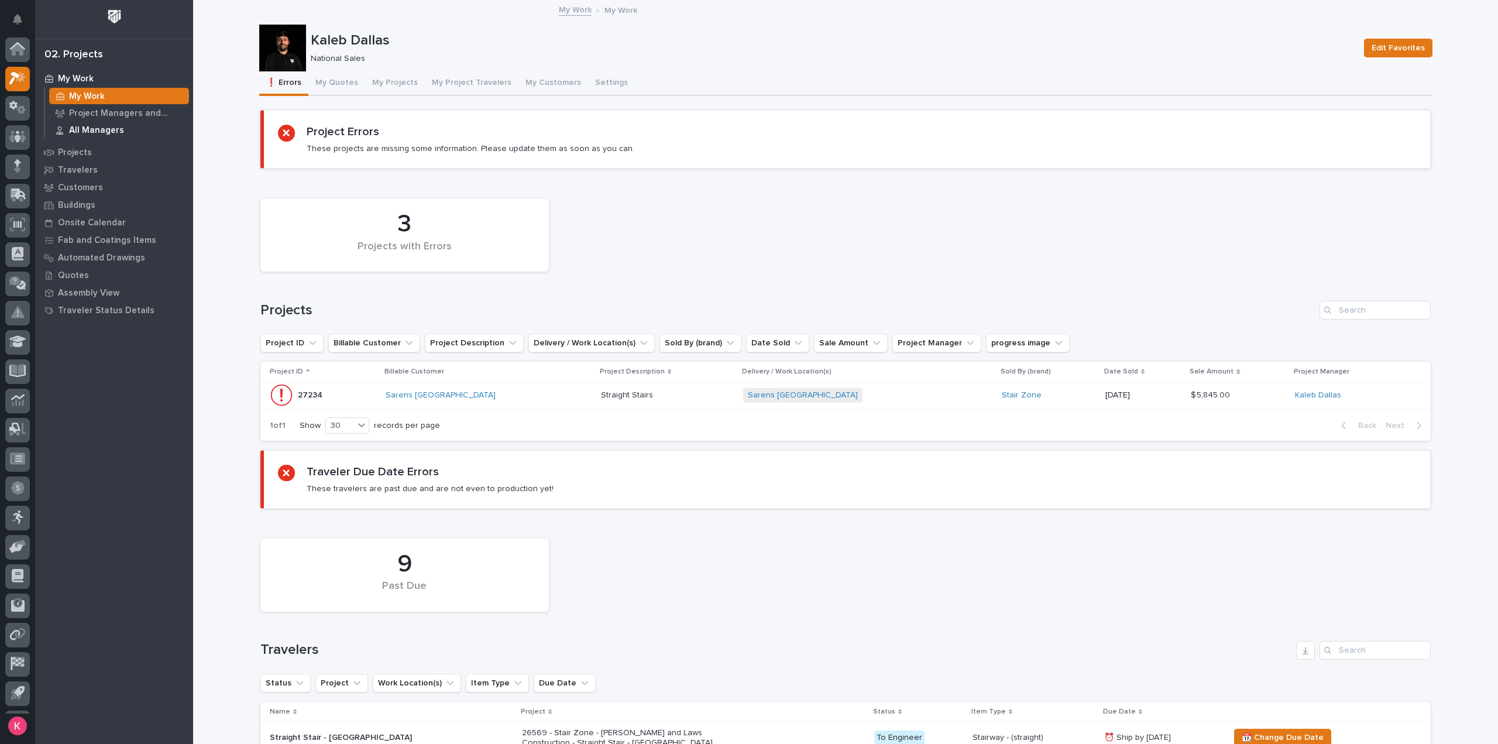
scroll to position [26, 0]
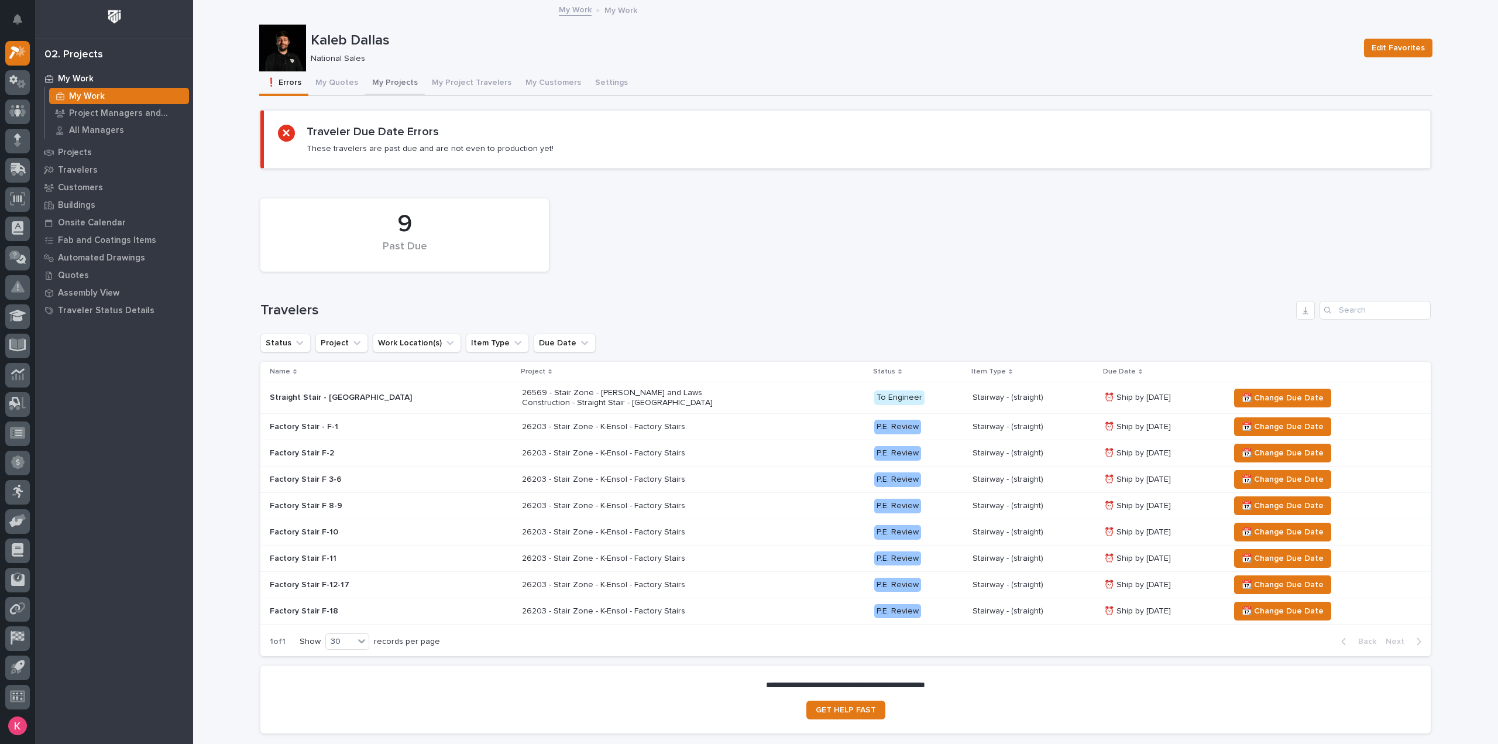
drag, startPoint x: 375, startPoint y: 84, endPoint x: 384, endPoint y: 97, distance: 15.6
click at [375, 84] on button "My Projects" at bounding box center [395, 83] width 60 height 25
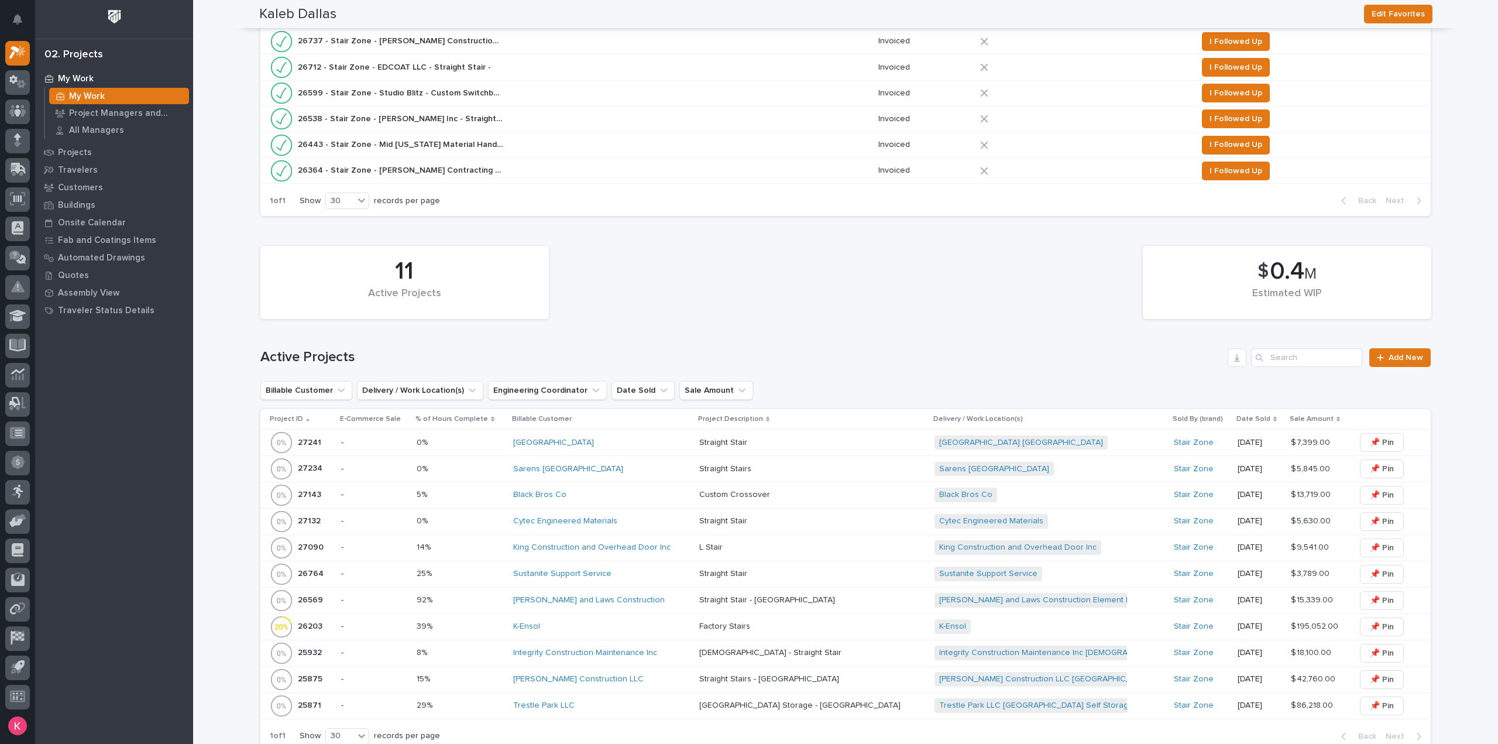
scroll to position [585, 0]
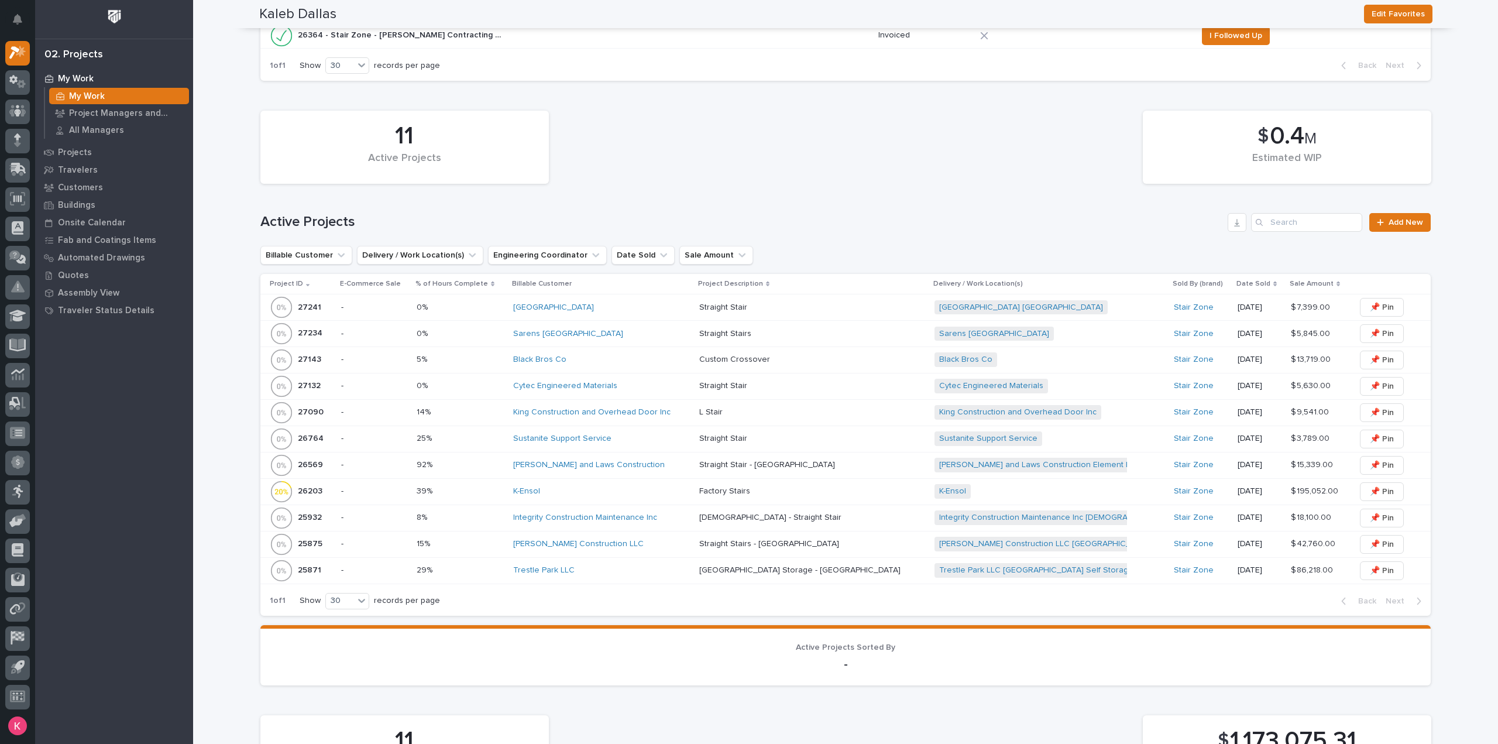
click at [624, 366] on div "Black Bros Co" at bounding box center [601, 359] width 177 height 19
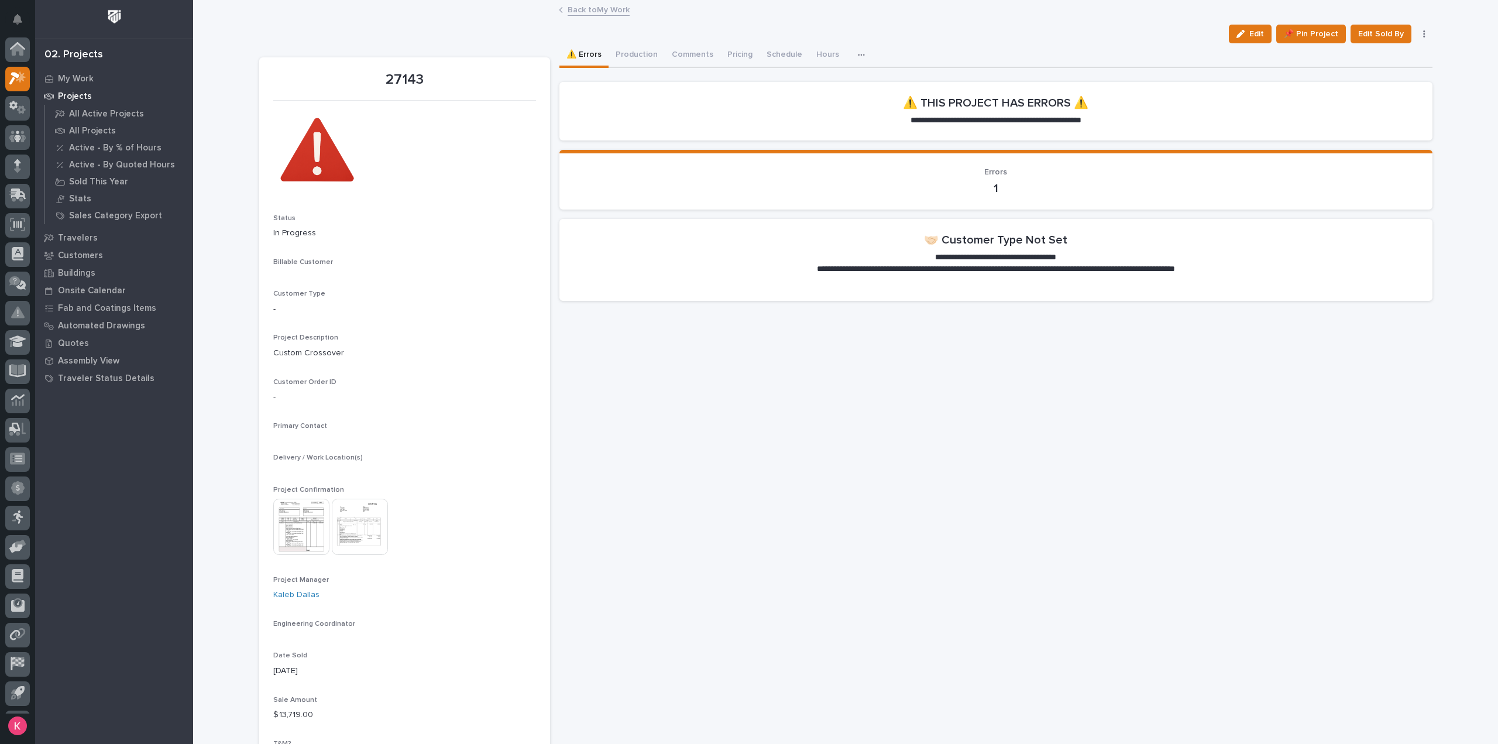
scroll to position [26, 0]
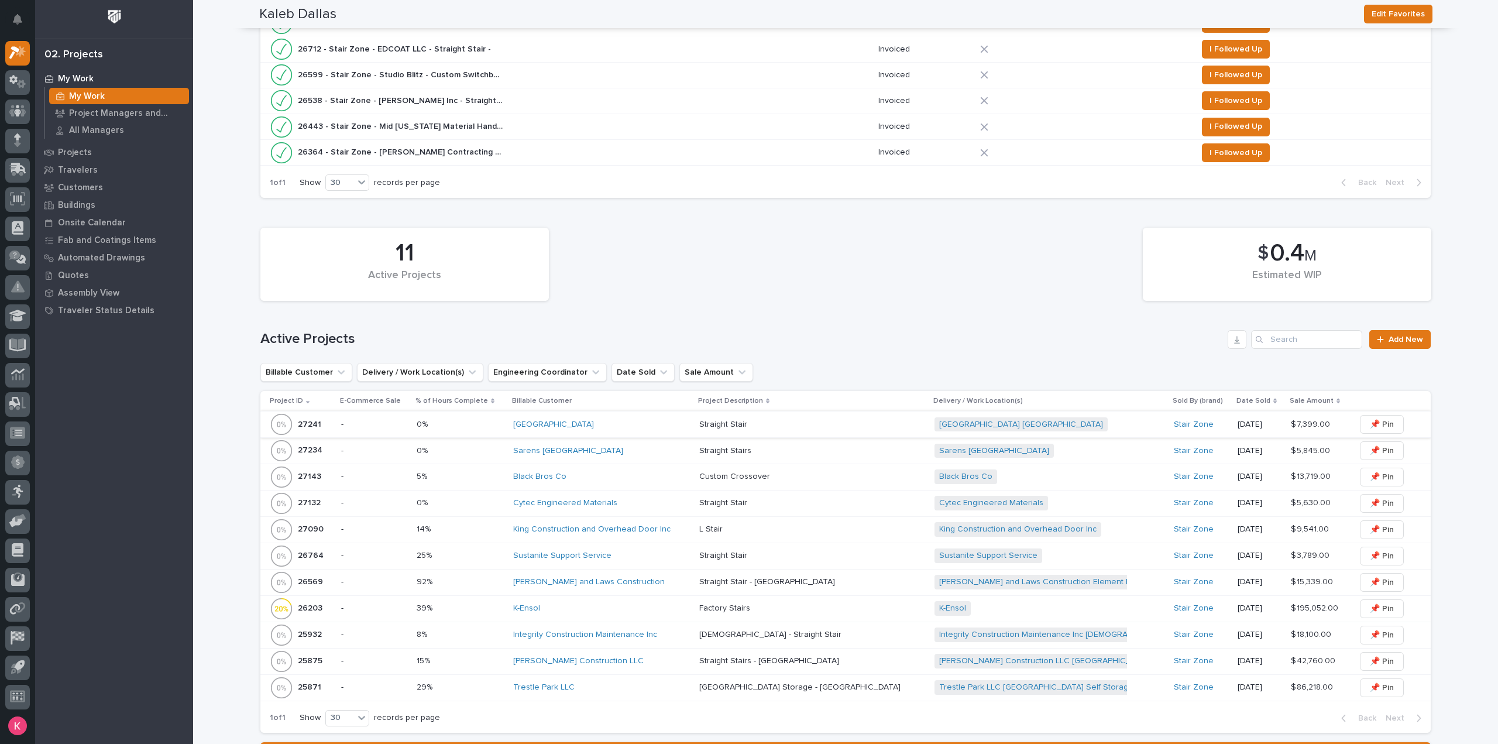
scroll to position [585, 0]
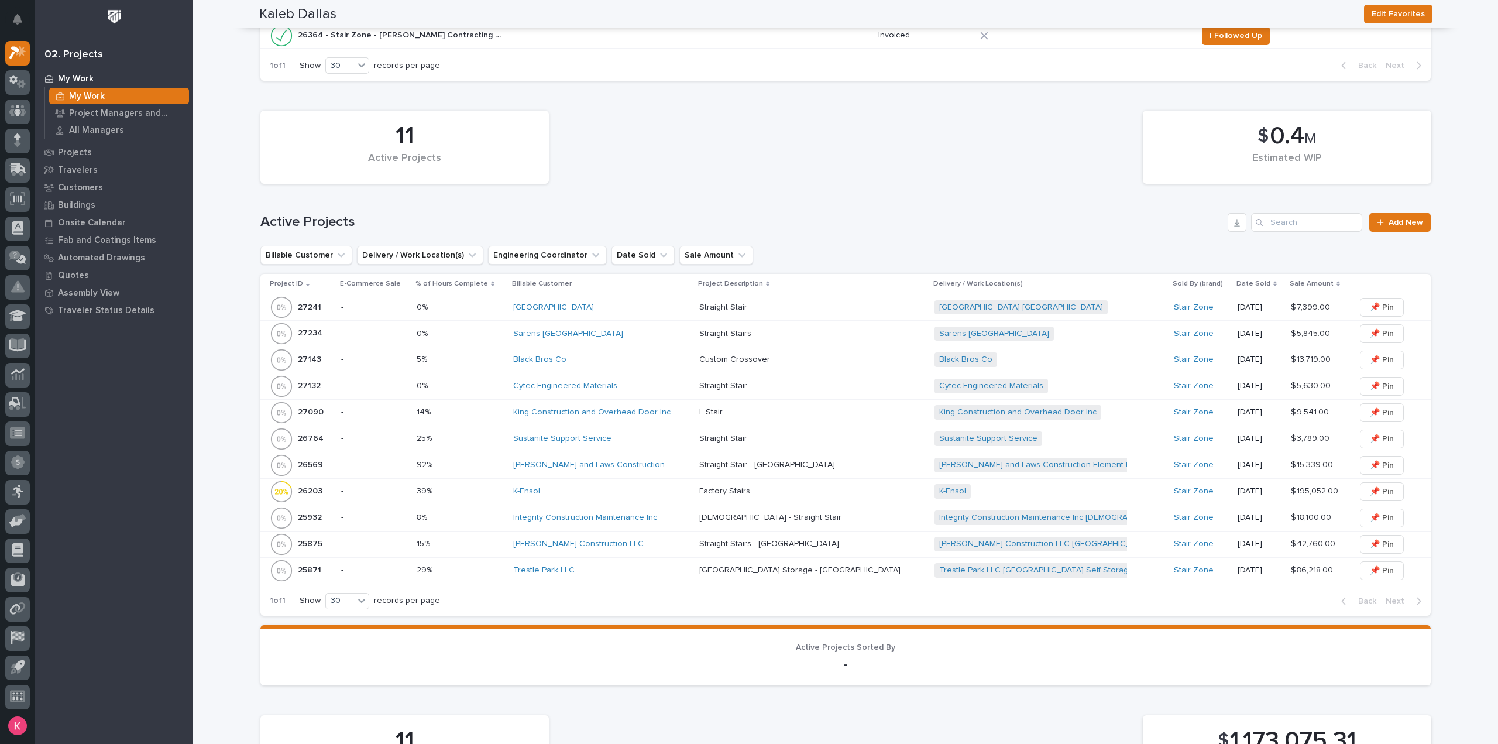
click at [660, 438] on div "Sustanite Support Service" at bounding box center [601, 439] width 177 height 10
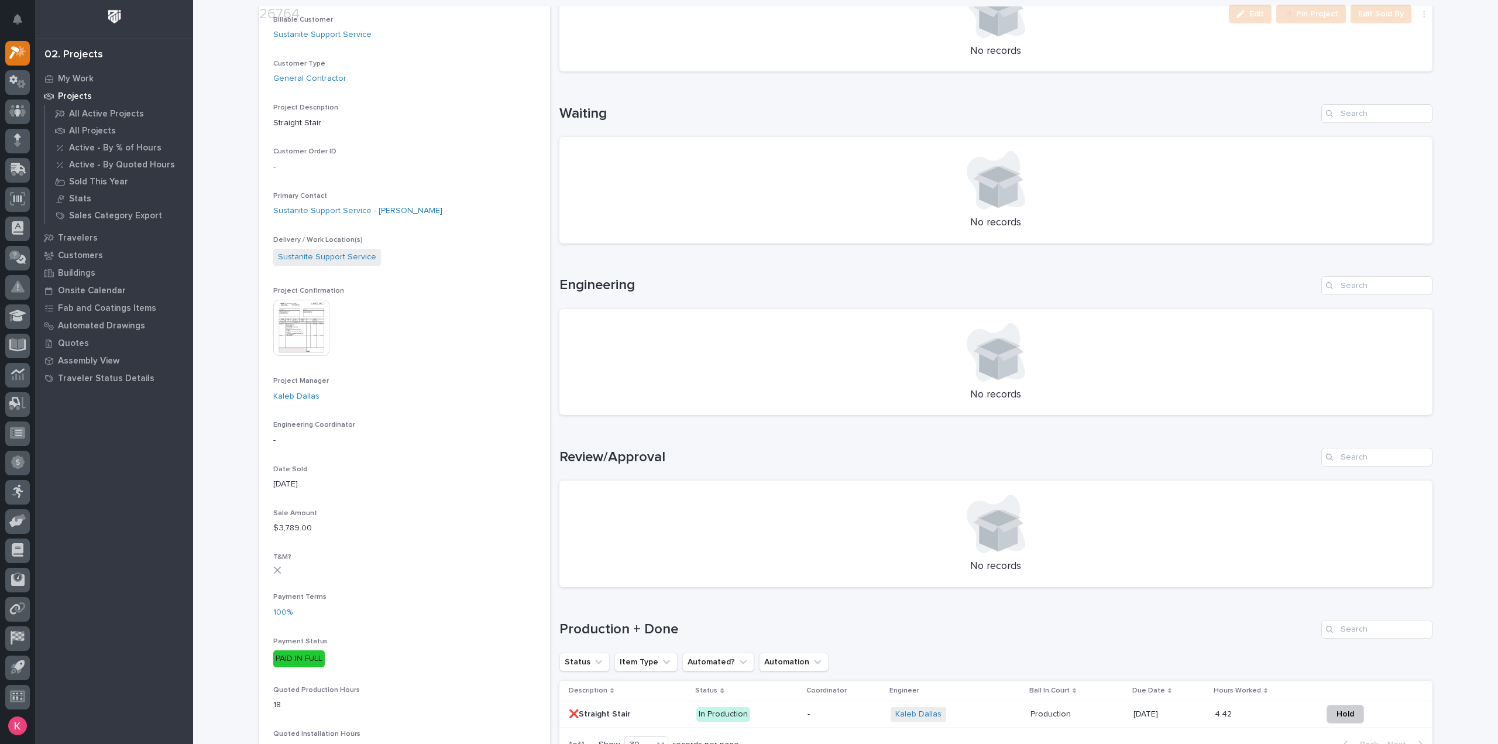
scroll to position [410, 0]
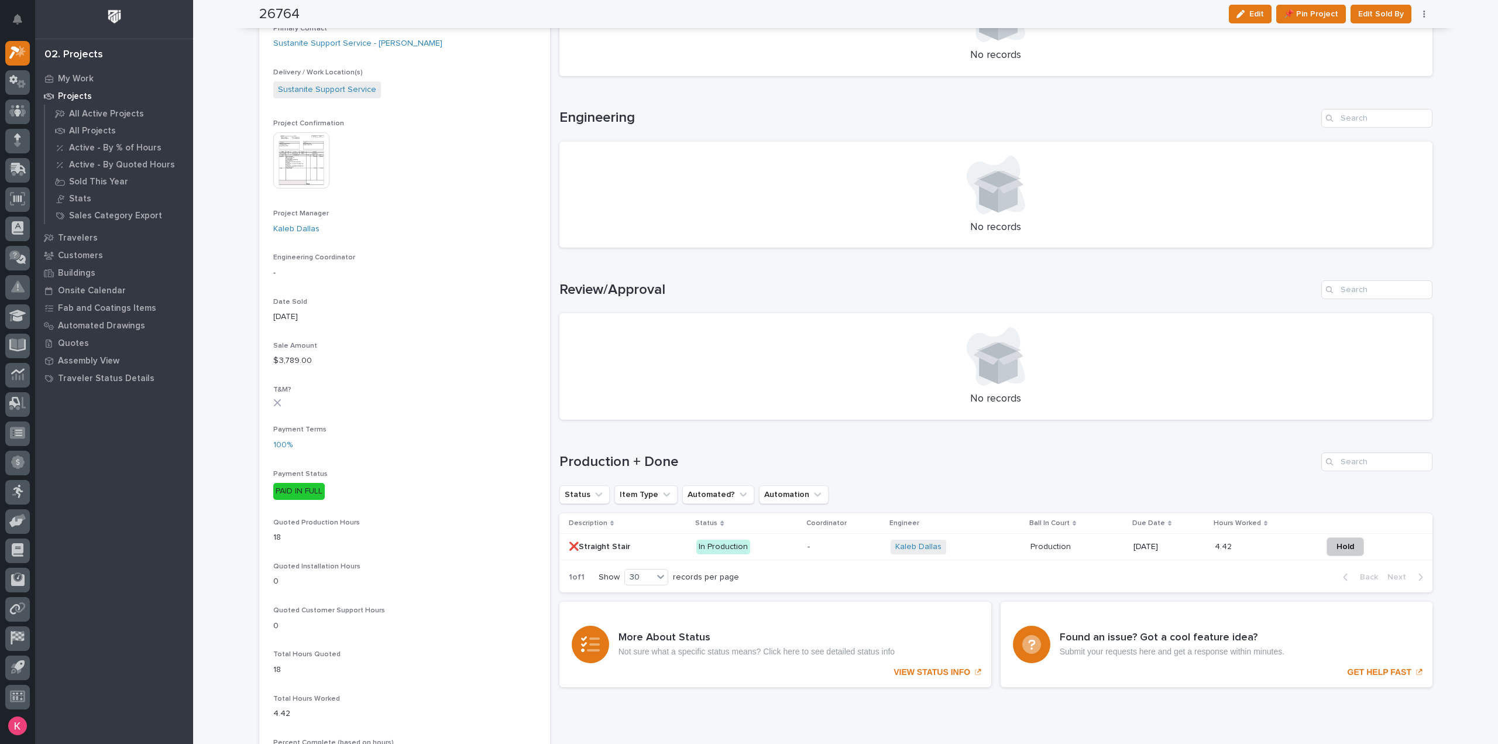
click at [821, 551] on p "-" at bounding box center [845, 547] width 74 height 10
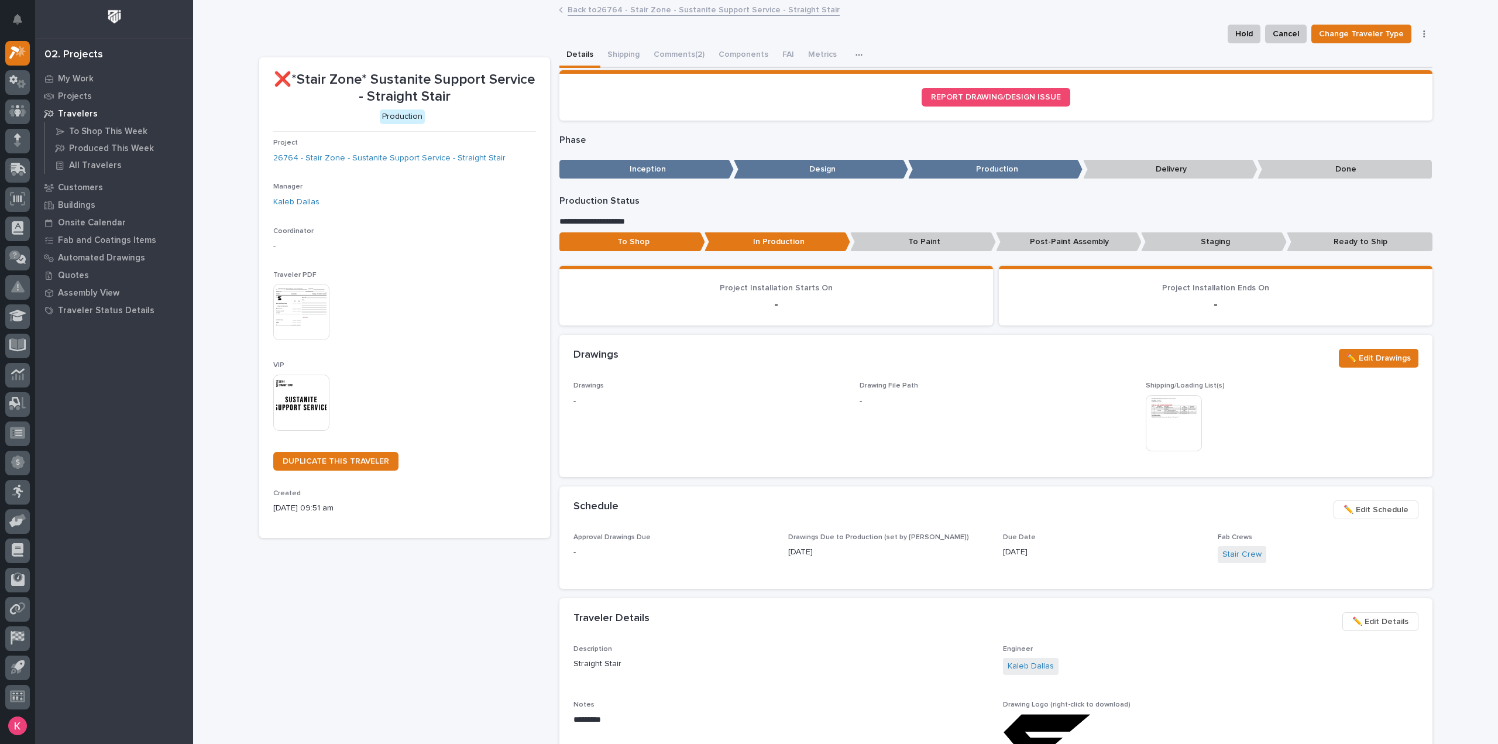
click at [660, 42] on div "Hold Cancel Change Traveler Type Regenerate PDF Generate VIP" at bounding box center [845, 34] width 1173 height 19
click at [662, 47] on button "Comments (2)" at bounding box center [679, 55] width 65 height 25
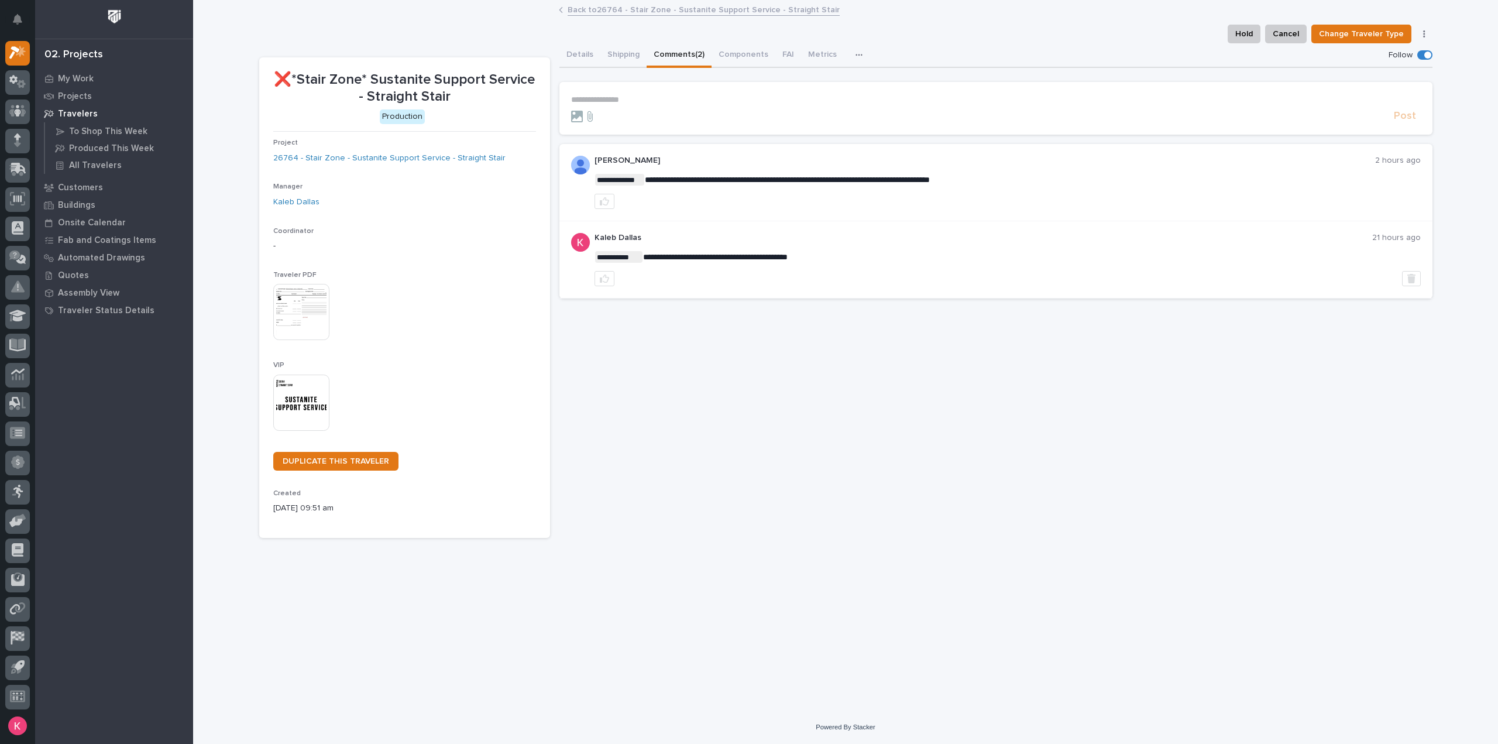
click at [633, 99] on p "**********" at bounding box center [996, 100] width 850 height 10
click at [572, 12] on link "Back to 26764 - Stair Zone - Sustanite Support Service - Straight Stair" at bounding box center [704, 8] width 272 height 13
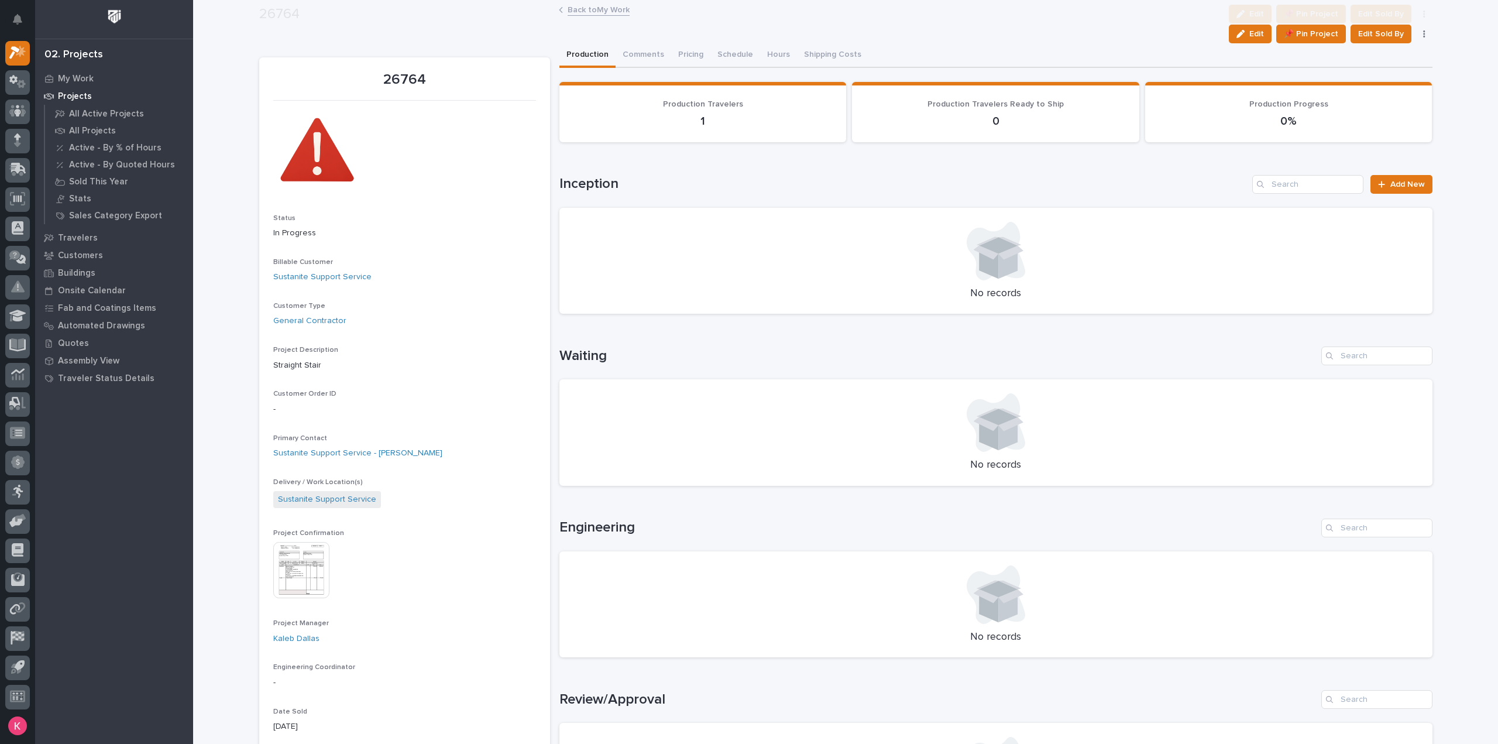
scroll to position [468, 0]
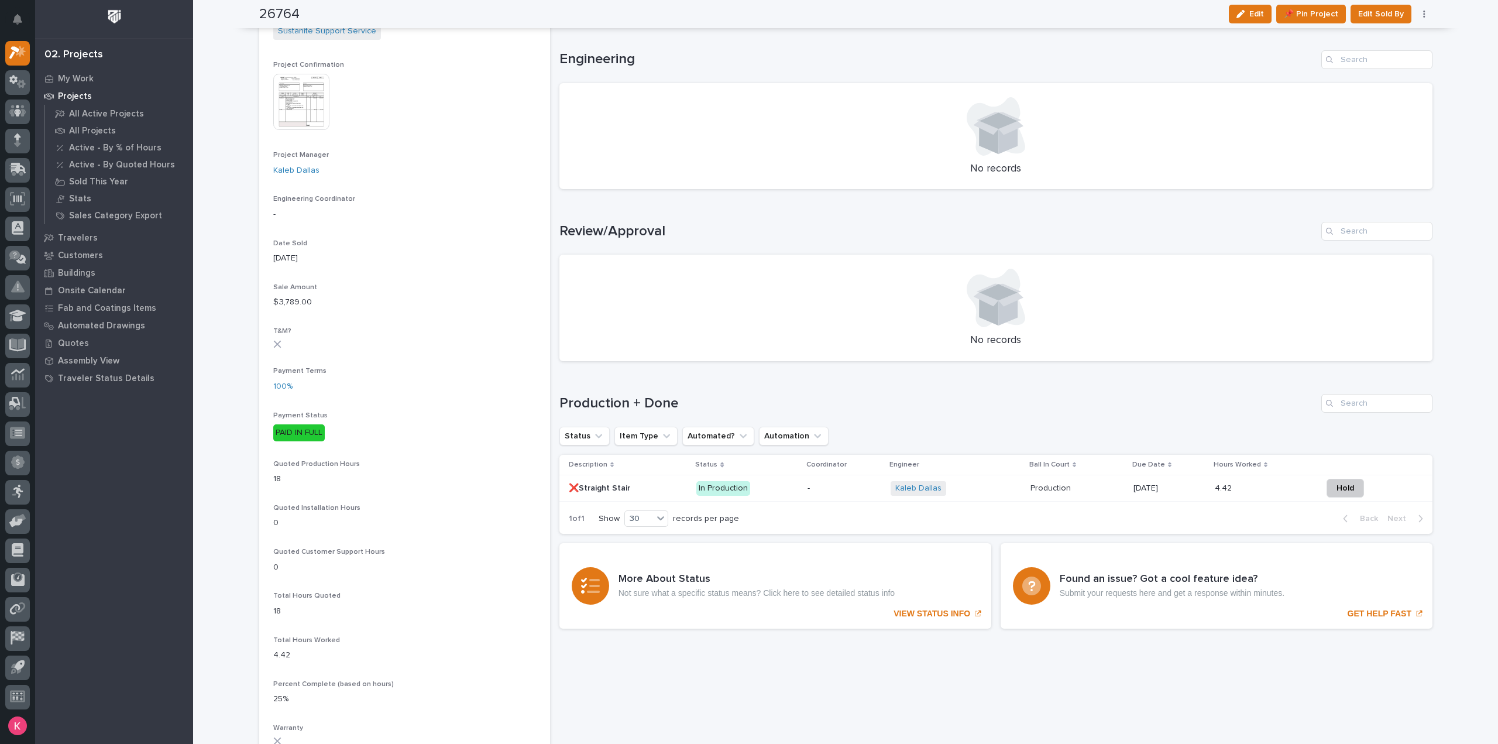
click at [1098, 498] on td "Production Production" at bounding box center [1077, 488] width 103 height 26
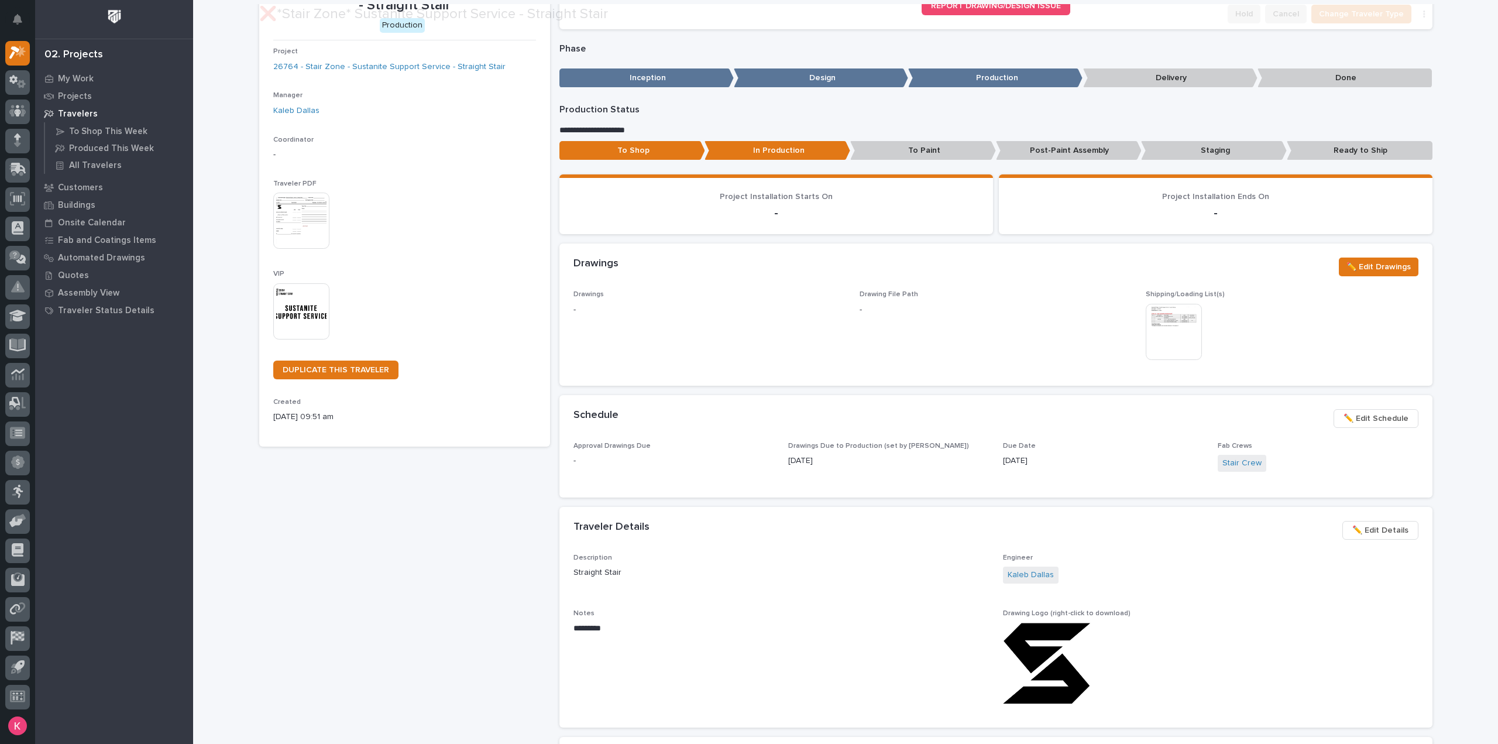
scroll to position [117, 0]
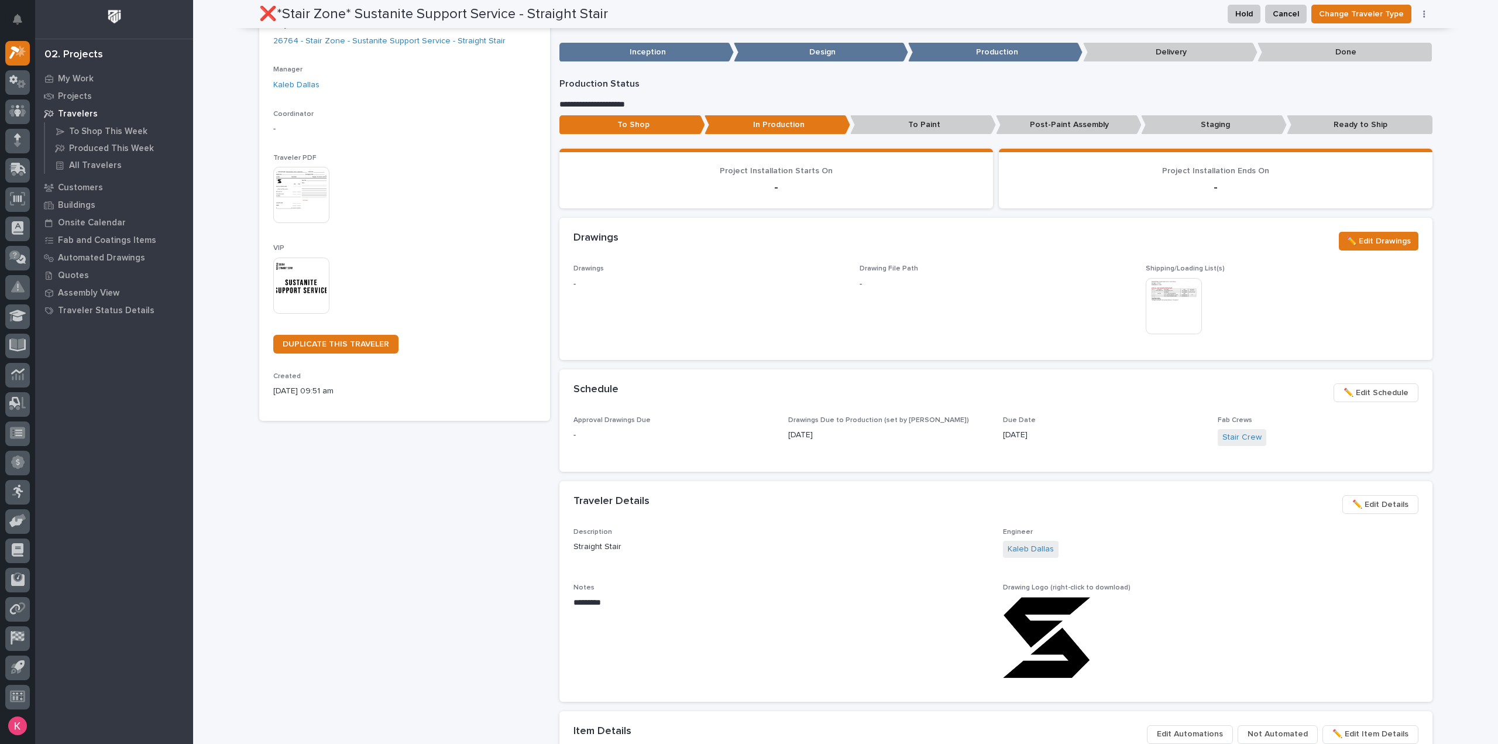
click at [1388, 400] on button "✏️ Edit Schedule" at bounding box center [1376, 392] width 85 height 19
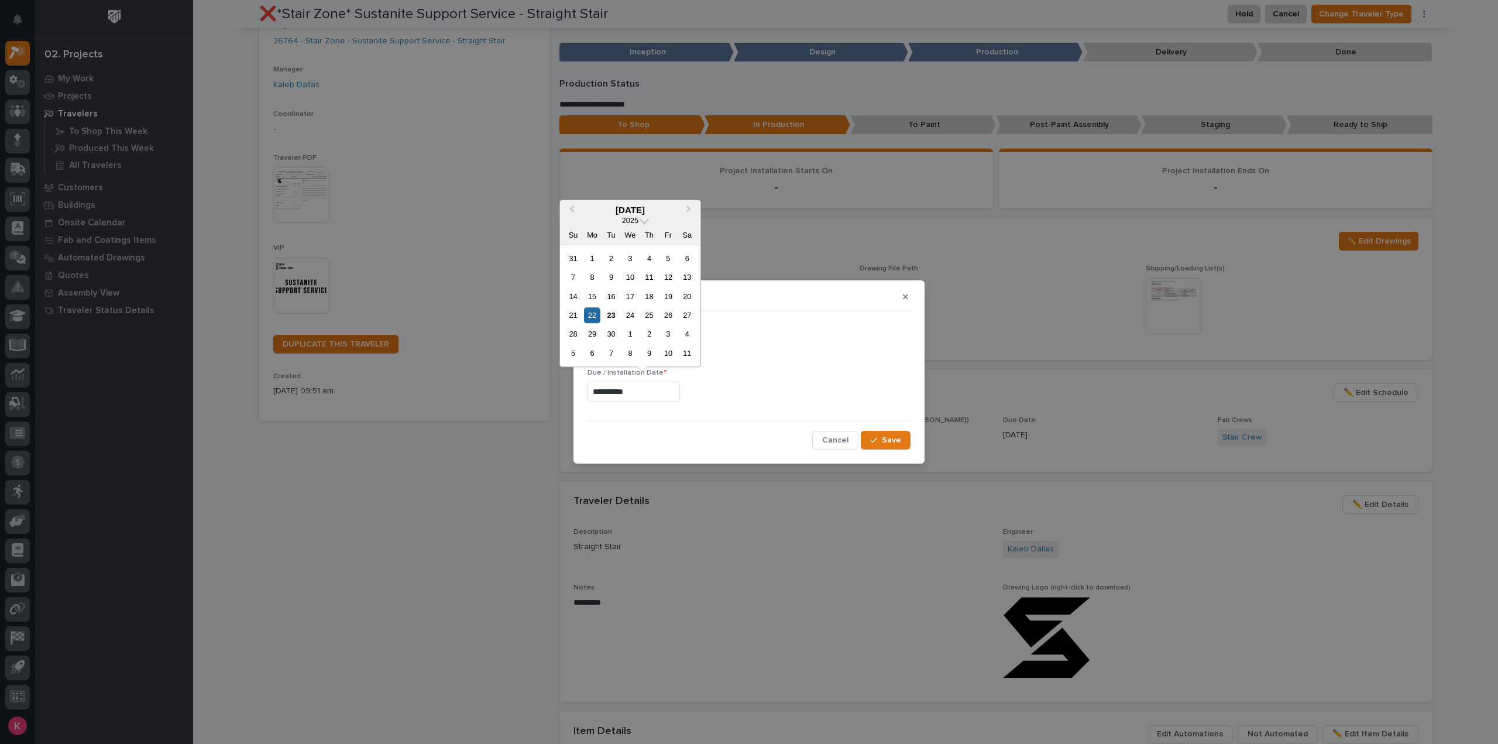
click at [654, 393] on input "**********" at bounding box center [634, 392] width 92 height 20
click at [649, 315] on div "25" at bounding box center [649, 315] width 16 height 16
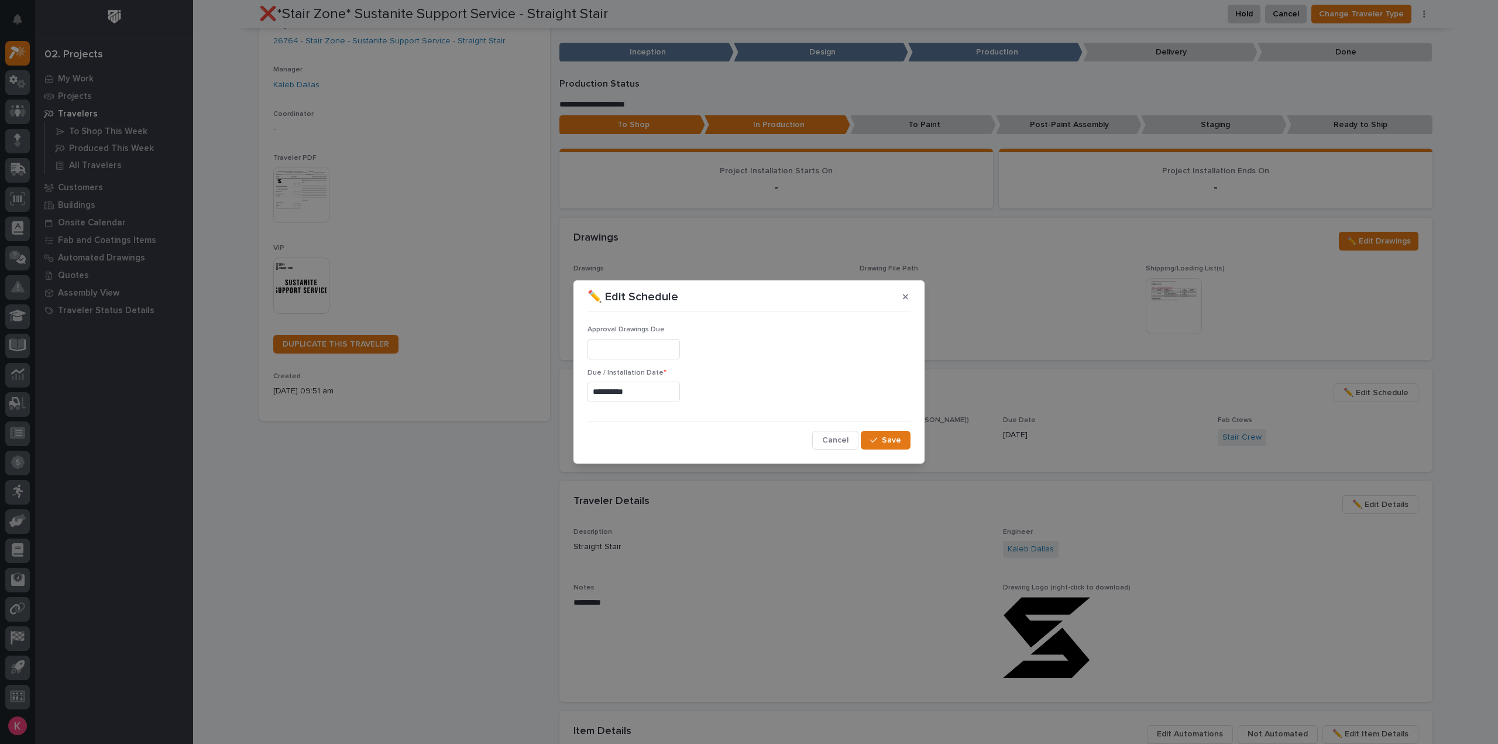
type input "**********"
click at [887, 439] on span "Save" at bounding box center [891, 440] width 19 height 11
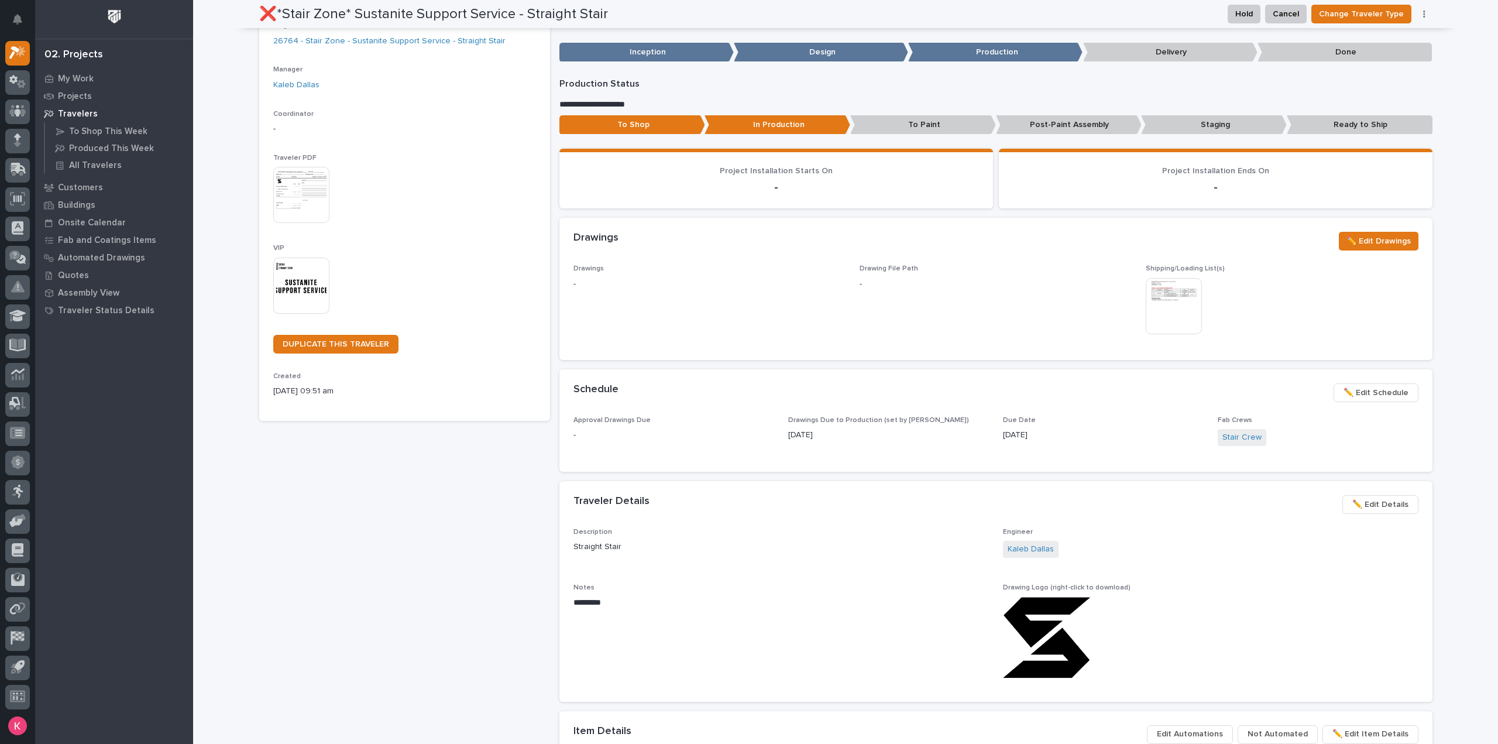
scroll to position [0, 0]
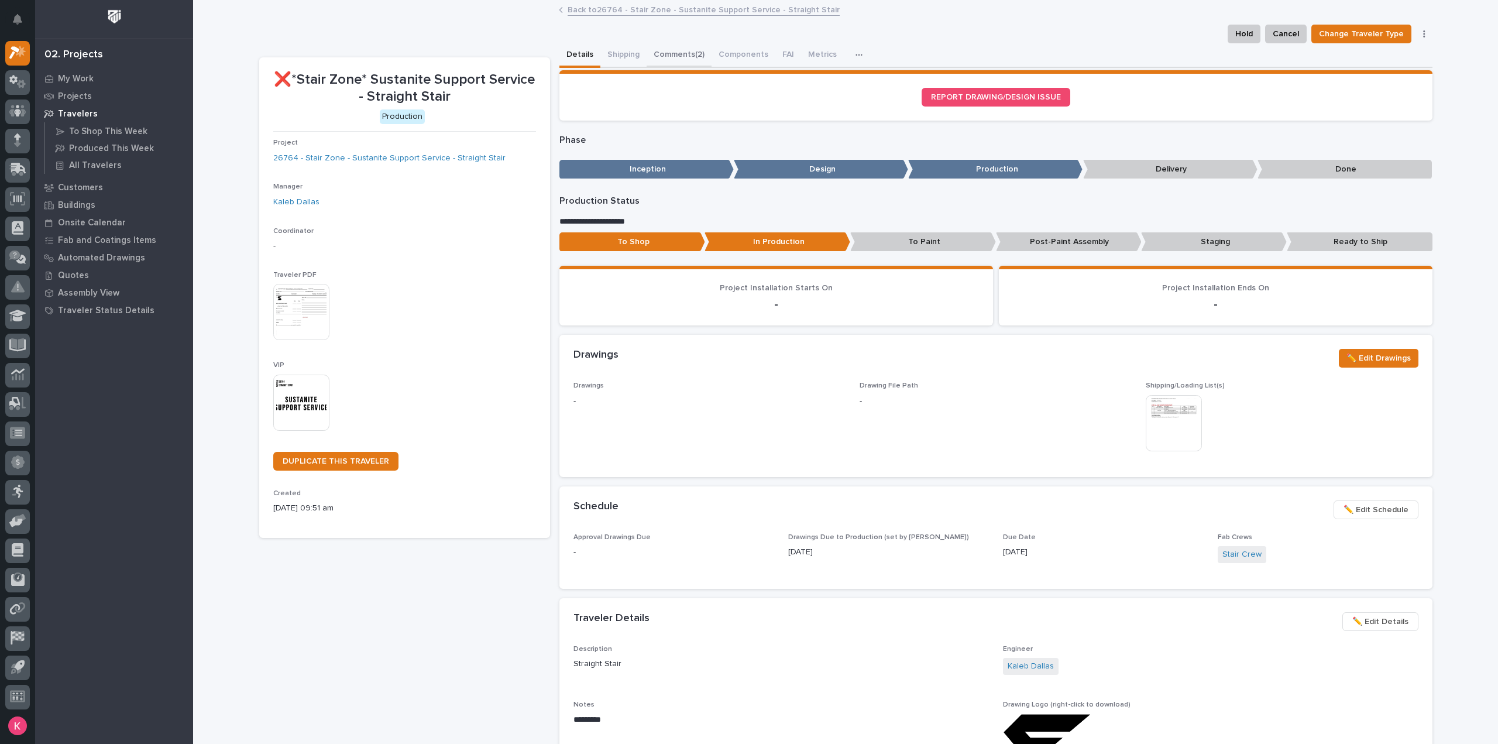
click at [665, 63] on button "Comments (2)" at bounding box center [679, 55] width 65 height 25
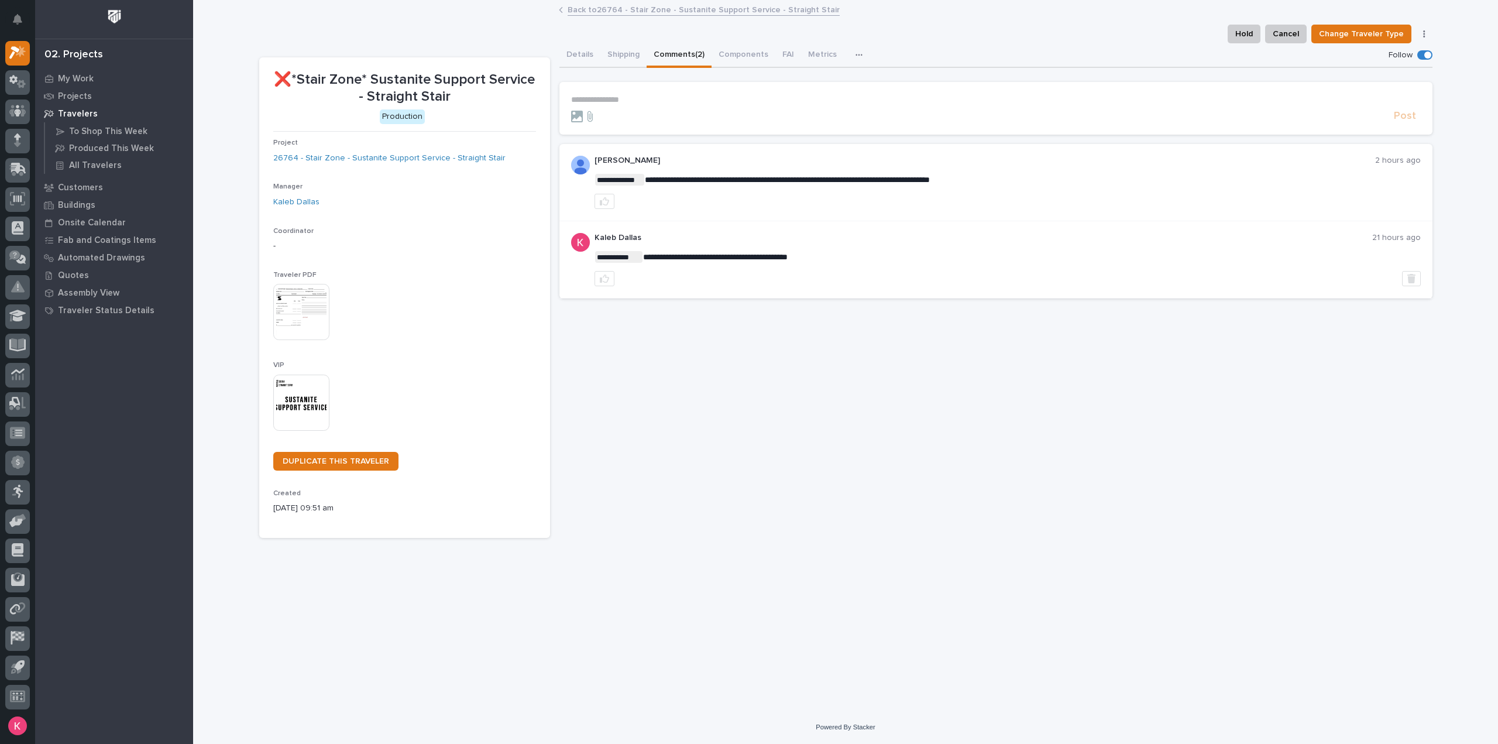
click at [706, 91] on section "**********" at bounding box center [995, 108] width 873 height 53
click at [713, 102] on p "**********" at bounding box center [996, 100] width 850 height 10
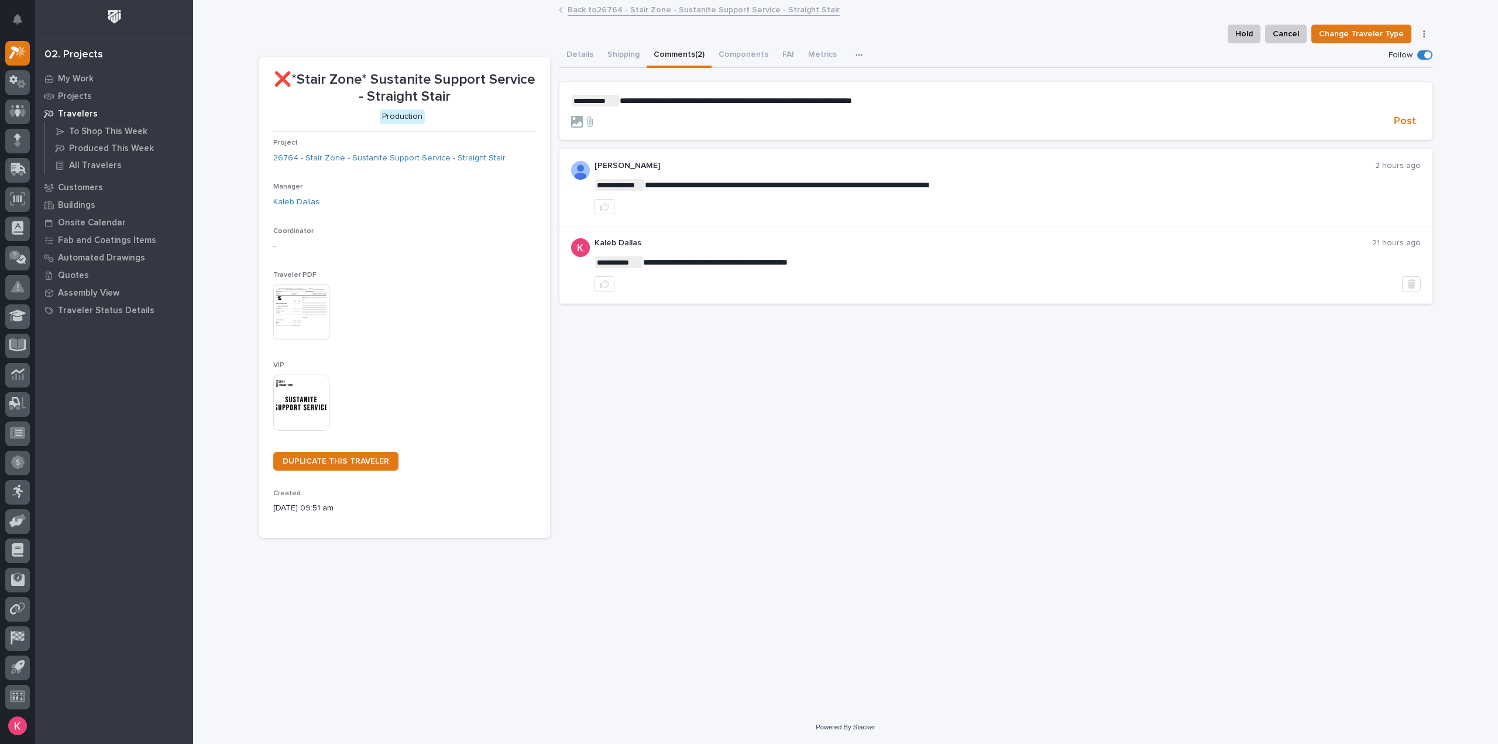
click at [620, 98] on span "**********" at bounding box center [736, 101] width 232 height 8
click at [647, 116] on span "[PERSON_NAME]" at bounding box center [658, 118] width 66 height 8
click at [1426, 123] on section "**********" at bounding box center [995, 111] width 873 height 59
click at [1410, 122] on span "Post" at bounding box center [1405, 121] width 22 height 13
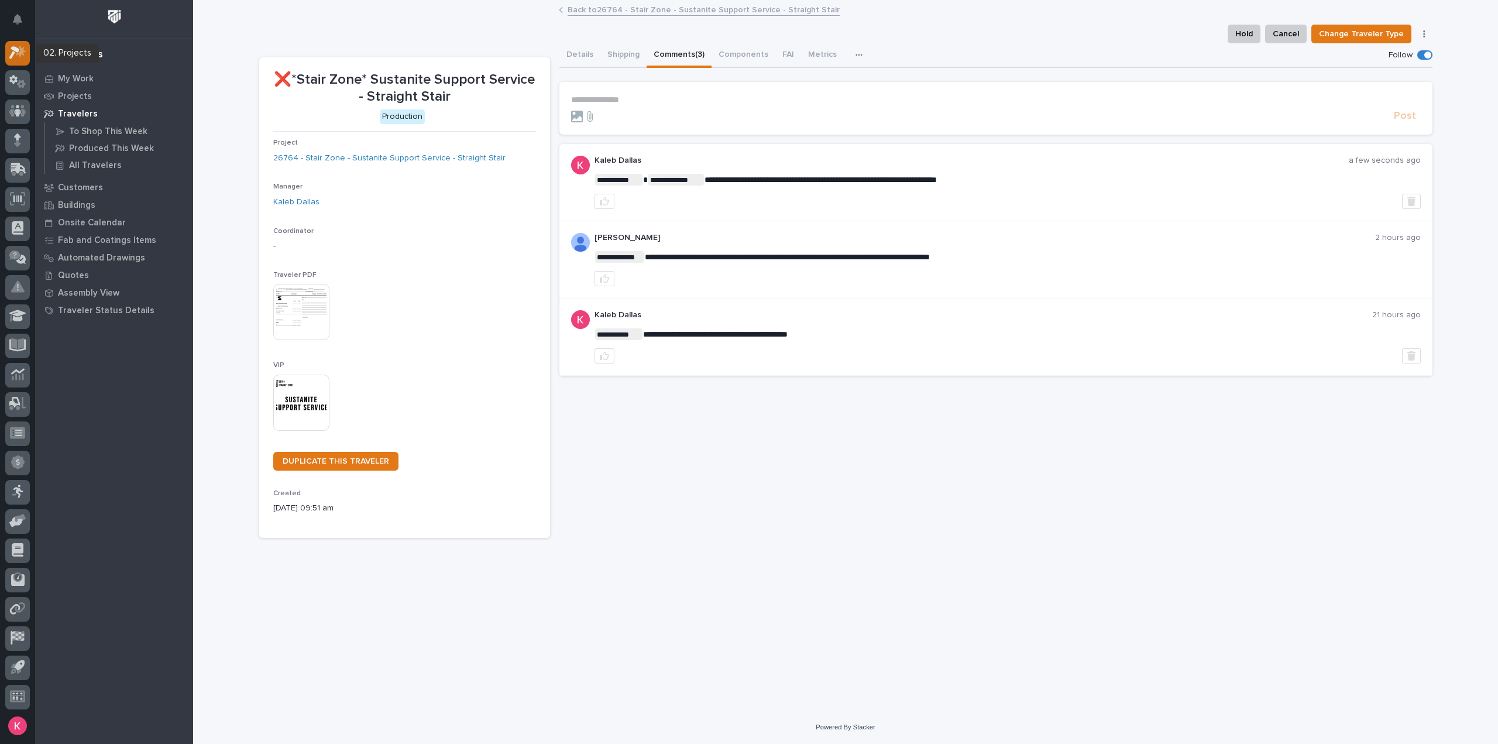
click at [19, 52] on icon at bounding box center [21, 52] width 10 height 12
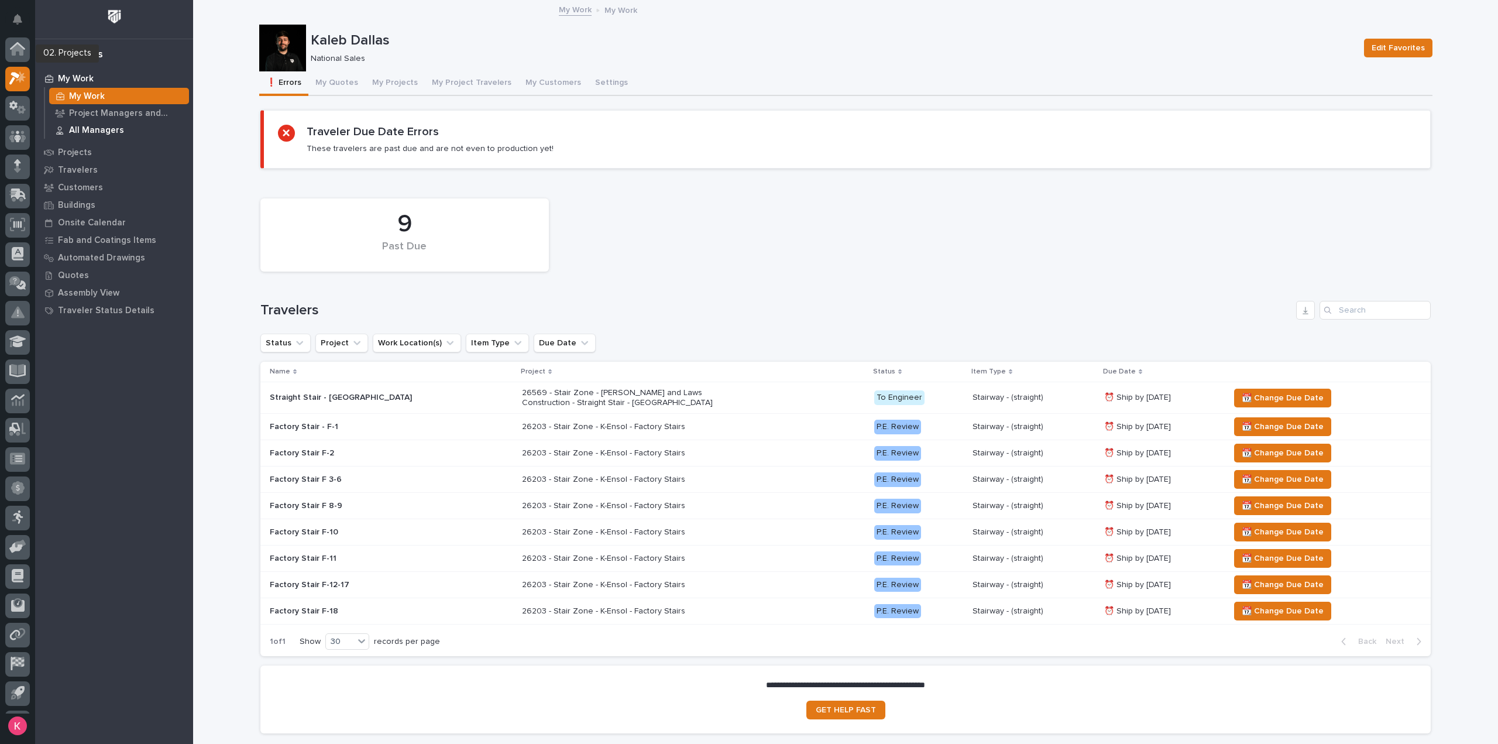
scroll to position [26, 0]
click at [16, 51] on icon at bounding box center [14, 53] width 11 height 13
click at [343, 90] on button "My Quotes" at bounding box center [336, 83] width 57 height 25
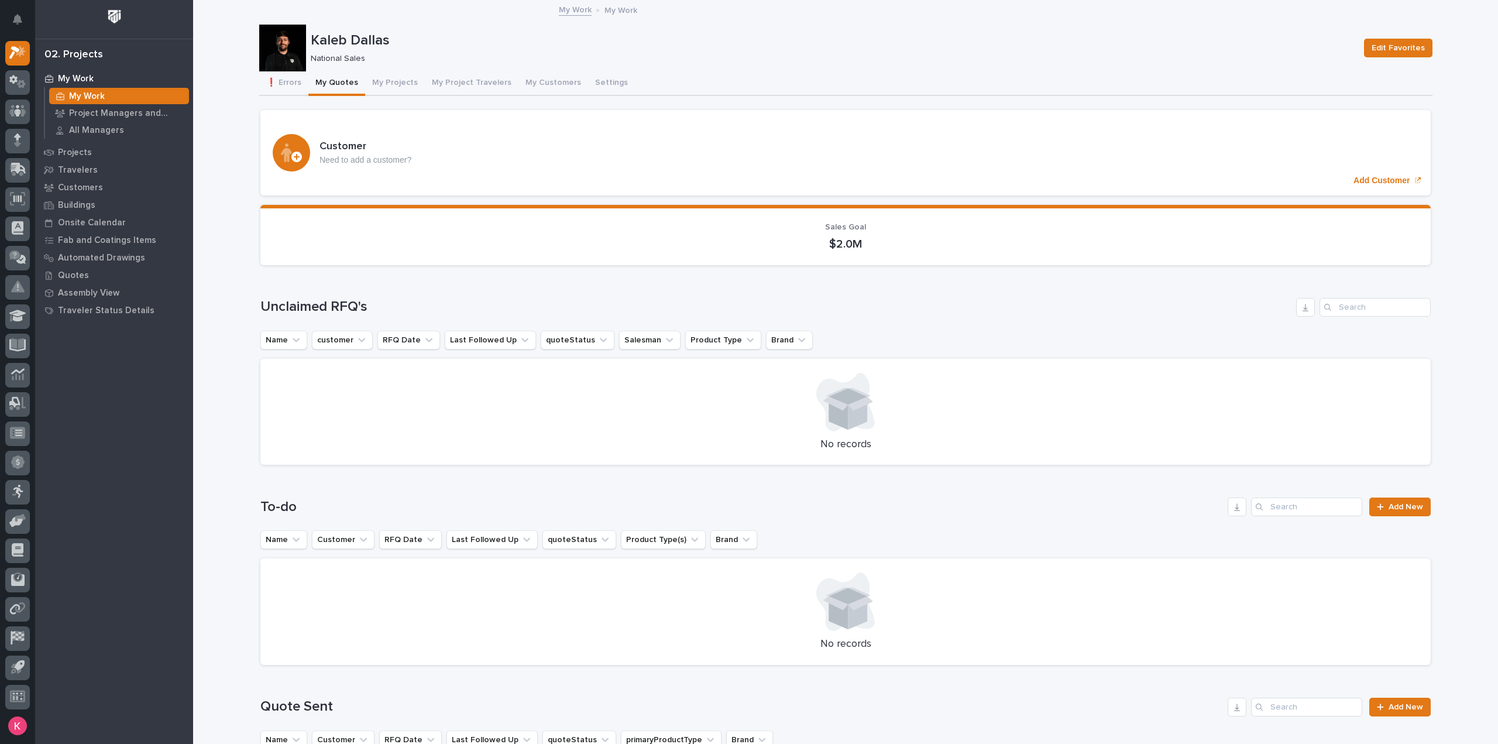
click at [391, 80] on button "My Projects" at bounding box center [395, 83] width 60 height 25
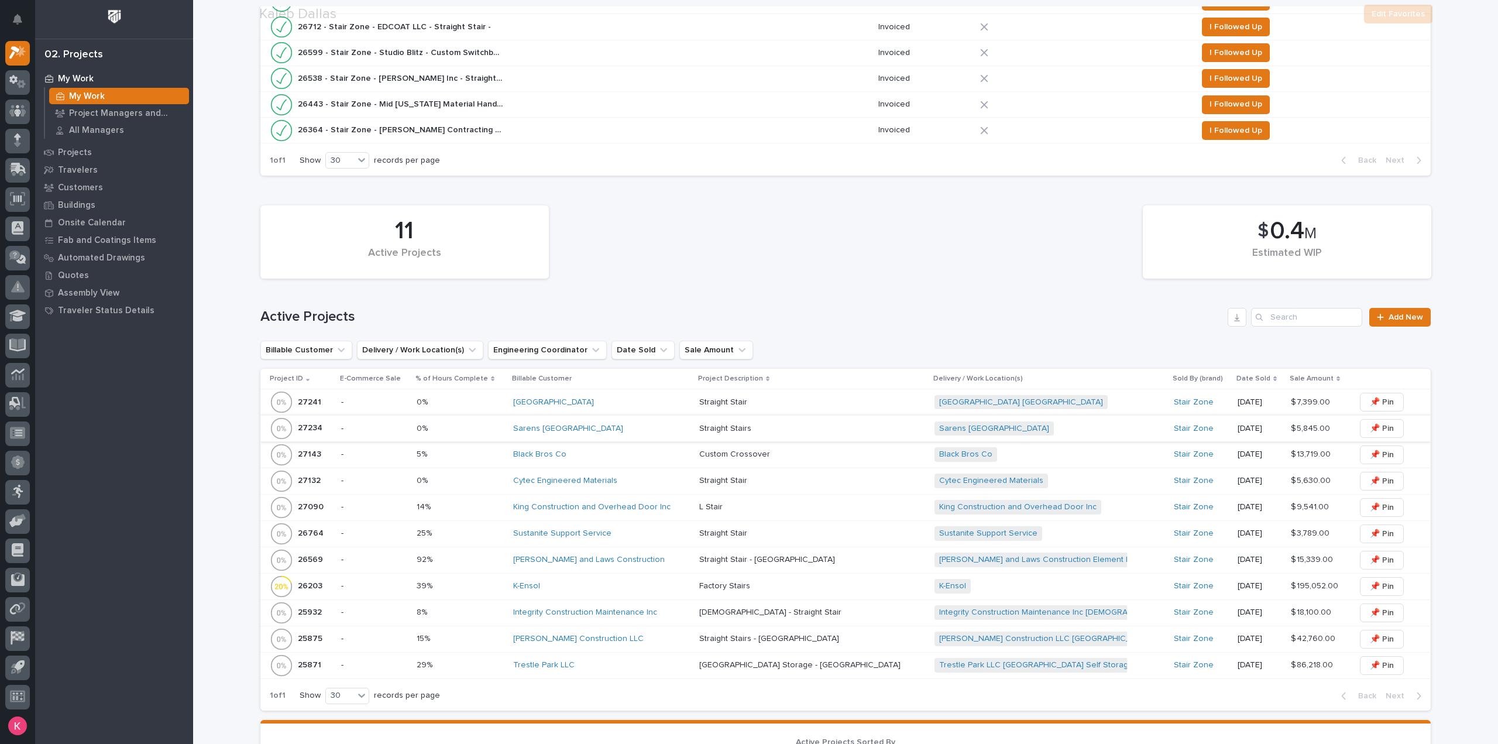
scroll to position [527, 0]
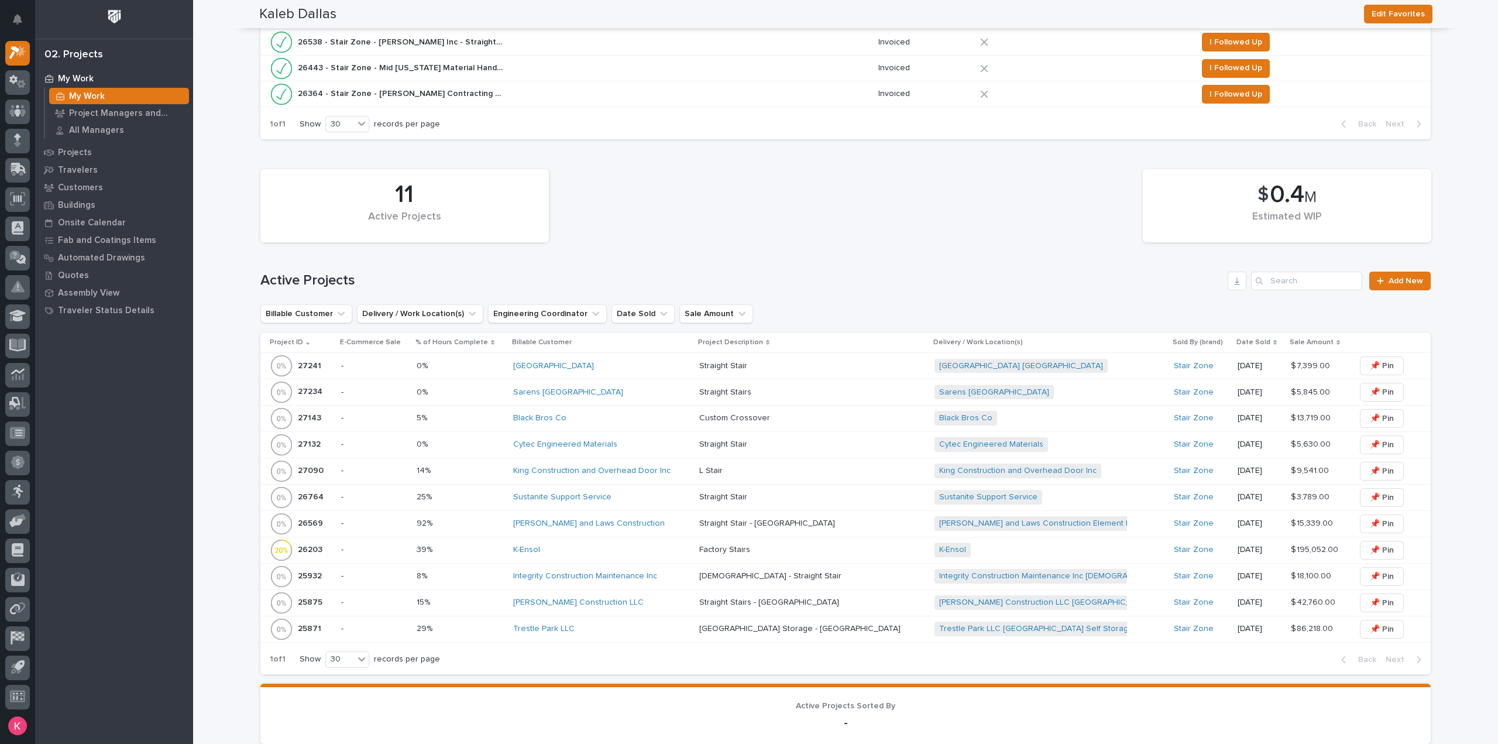
click at [687, 472] on div "King Construction and Overhead Door Inc" at bounding box center [601, 471] width 177 height 10
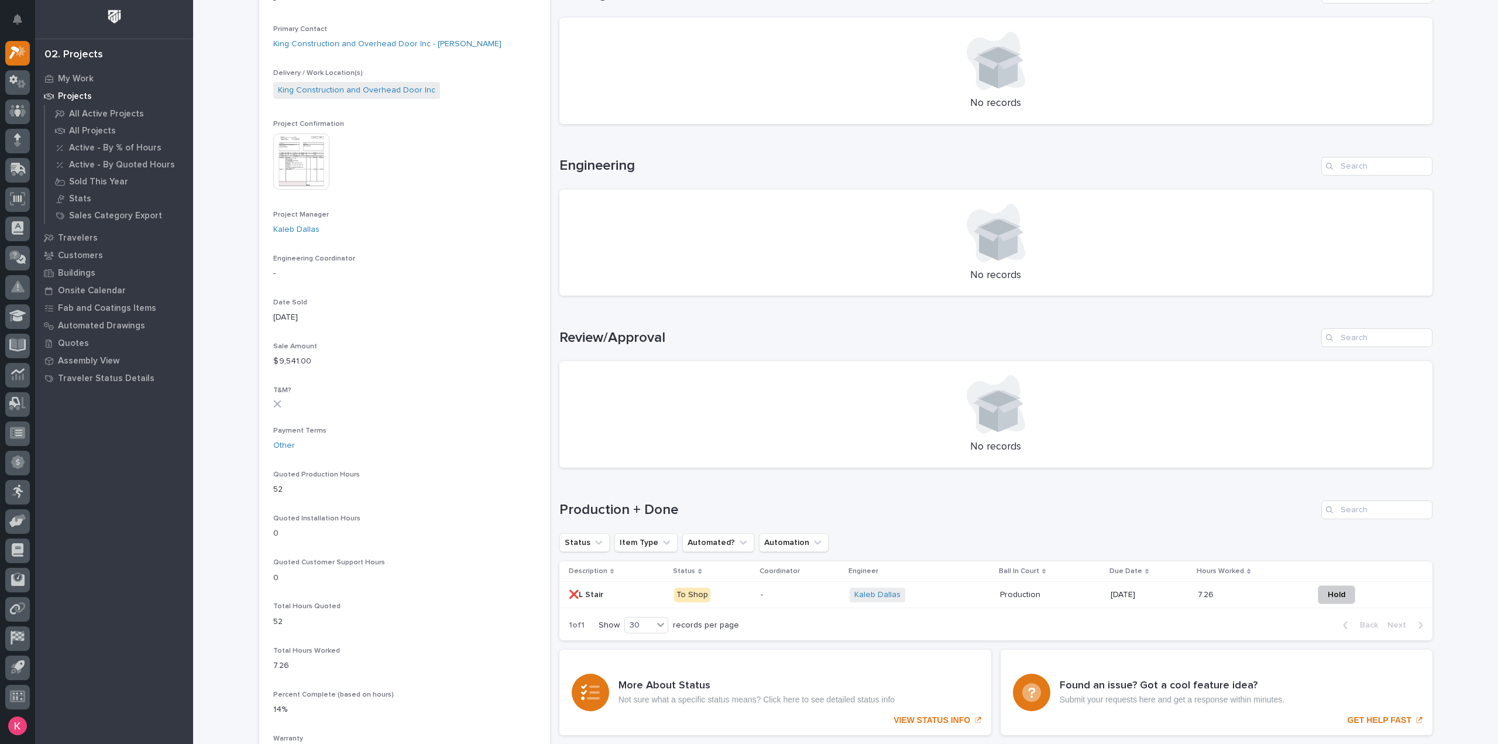
scroll to position [527, 0]
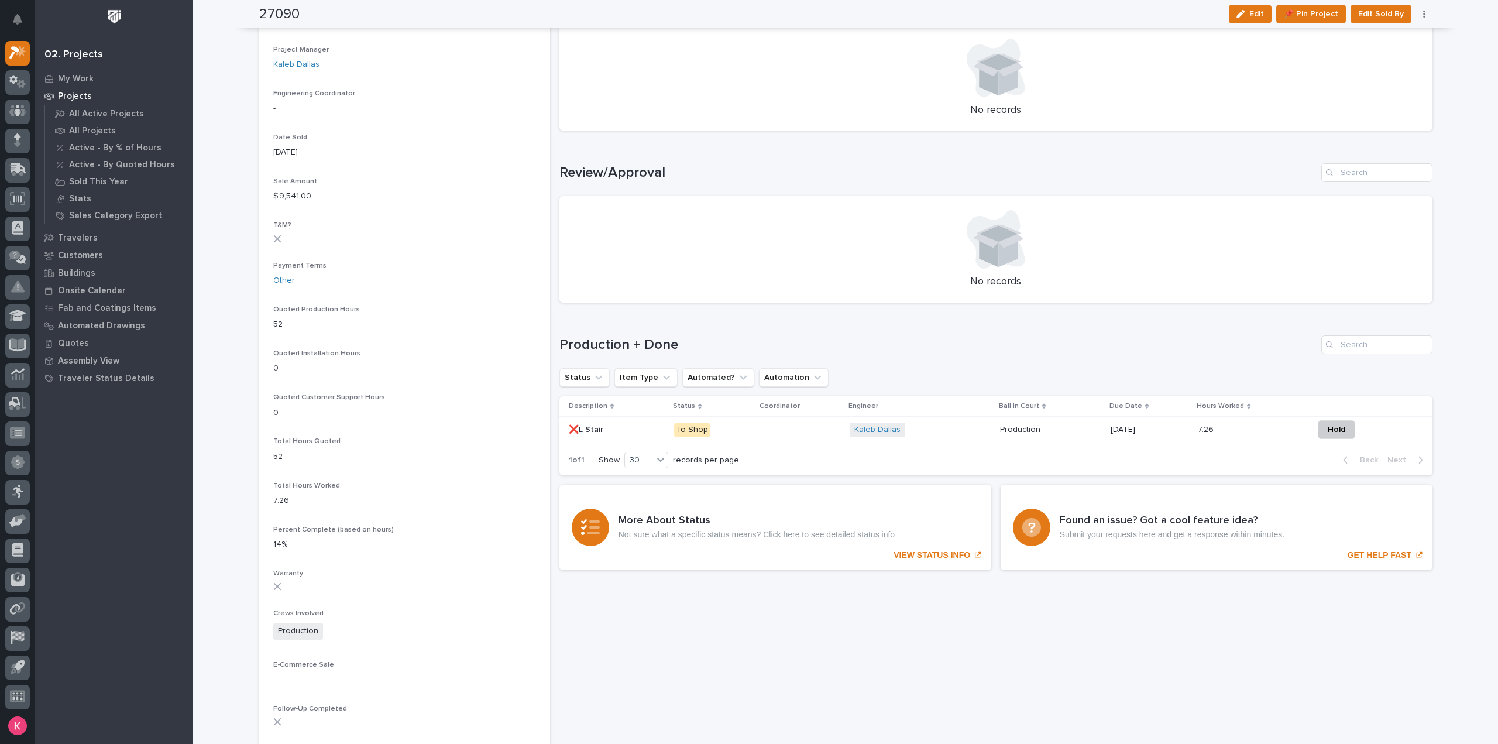
click at [784, 436] on div "-" at bounding box center [801, 429] width 80 height 19
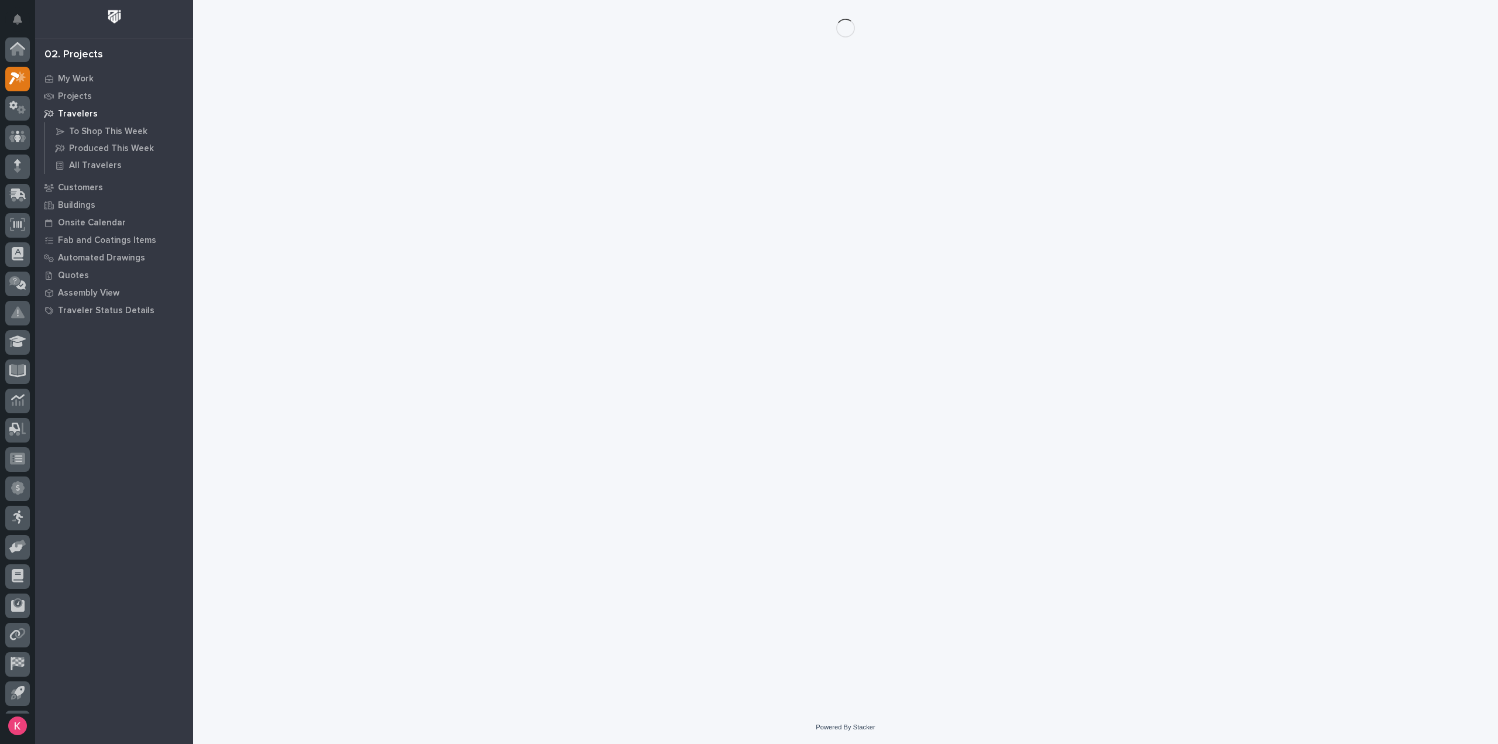
scroll to position [26, 0]
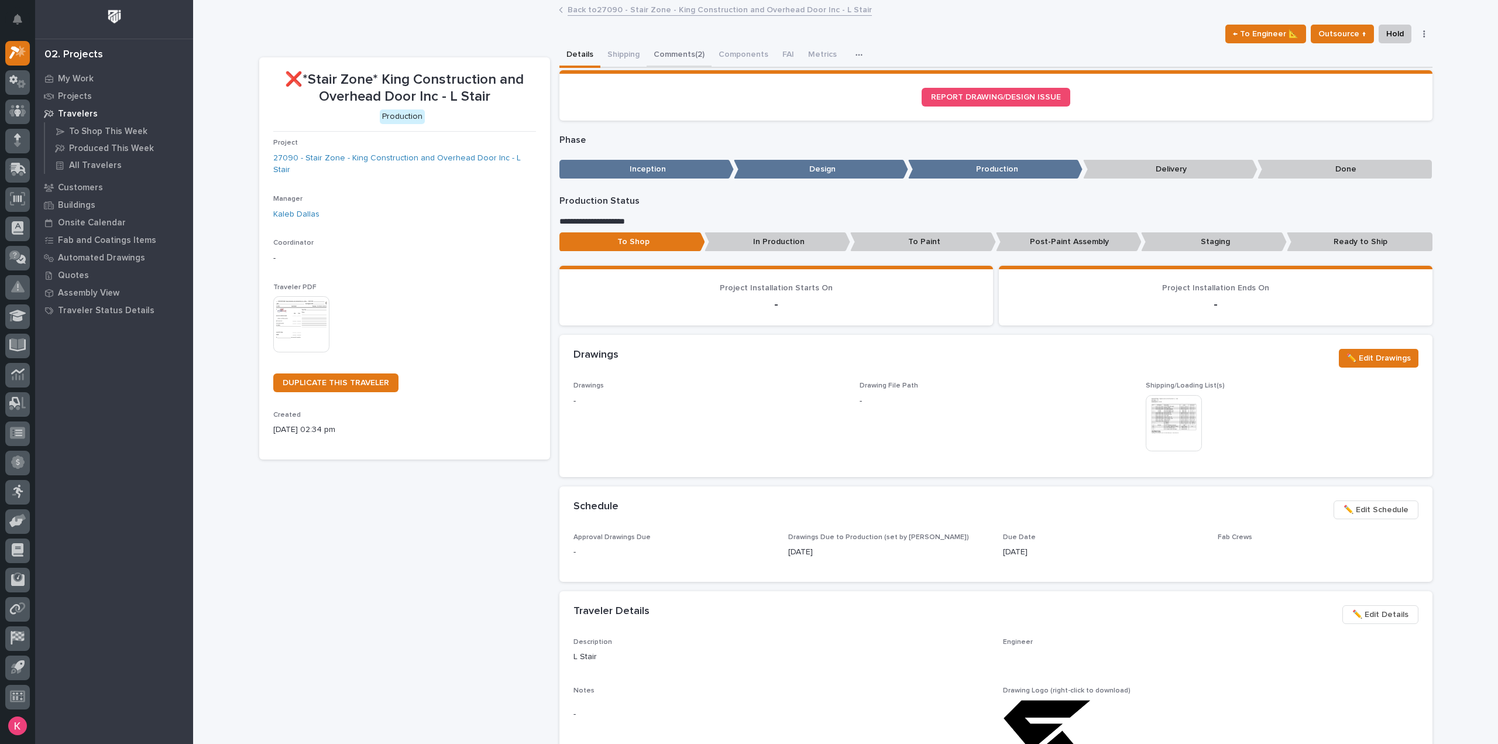
click at [660, 53] on button "Comments (2)" at bounding box center [679, 55] width 65 height 25
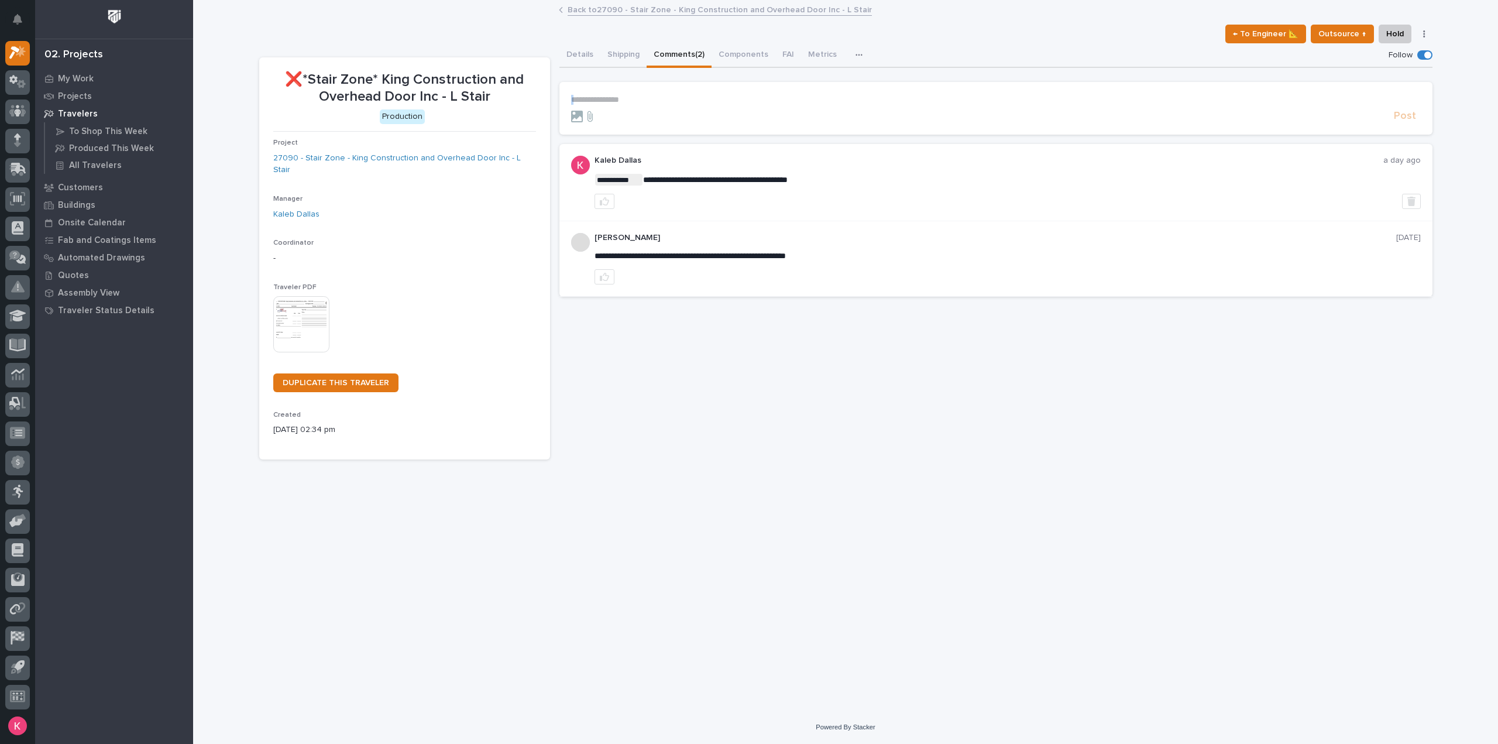
drag, startPoint x: 627, startPoint y: 108, endPoint x: 641, endPoint y: 102, distance: 14.7
click at [641, 102] on form "**********" at bounding box center [996, 109] width 850 height 28
click at [645, 102] on p "**********" at bounding box center [996, 100] width 850 height 10
drag, startPoint x: 814, startPoint y: 189, endPoint x: 646, endPoint y: 182, distance: 168.1
click at [646, 182] on div "**********" at bounding box center [1008, 187] width 826 height 53
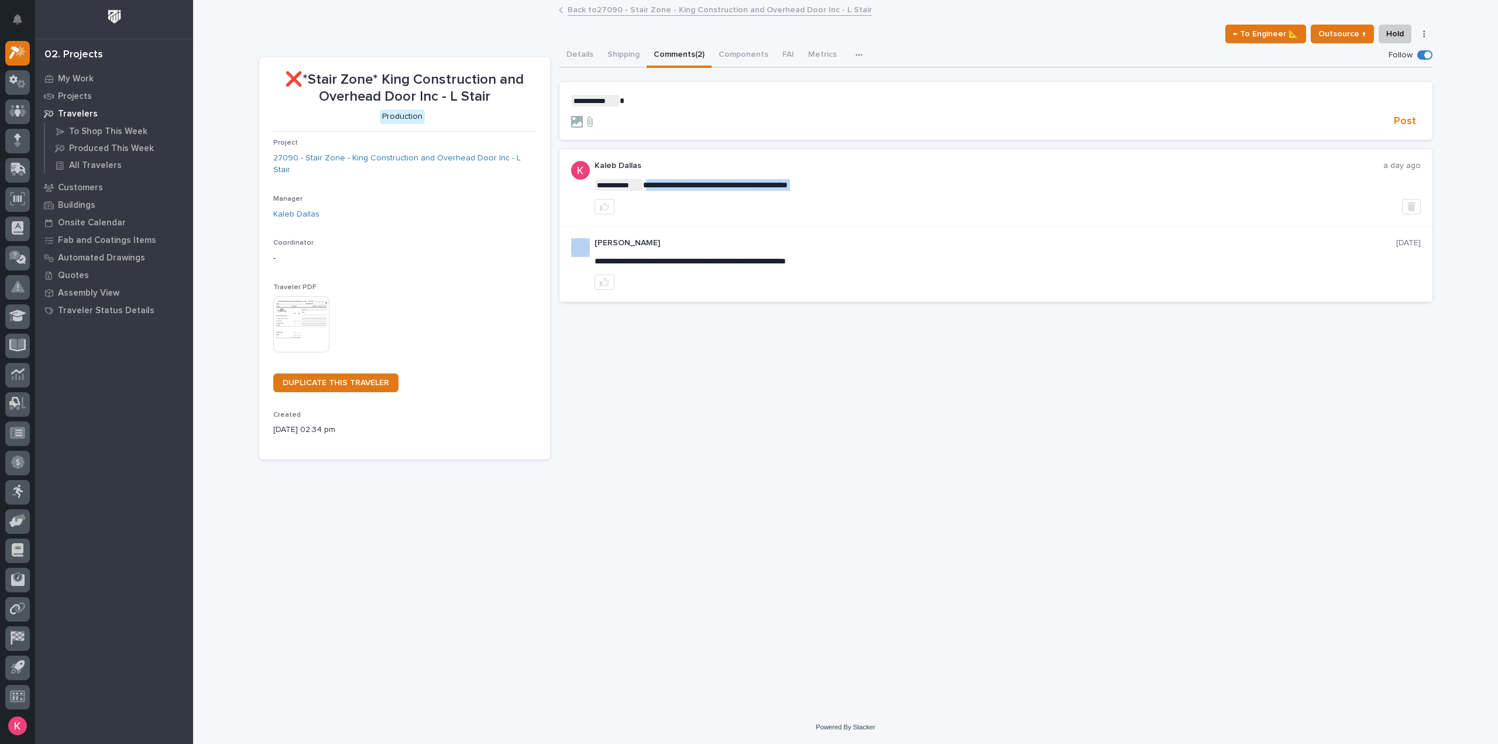
copy div "**********"
click at [634, 101] on p "**********" at bounding box center [996, 101] width 850 height 12
click at [731, 177] on div "**********" at bounding box center [1008, 187] width 826 height 53
drag, startPoint x: 814, startPoint y: 181, endPoint x: 657, endPoint y: 183, distance: 157.4
click at [660, 186] on span "**********" at bounding box center [715, 185] width 145 height 8
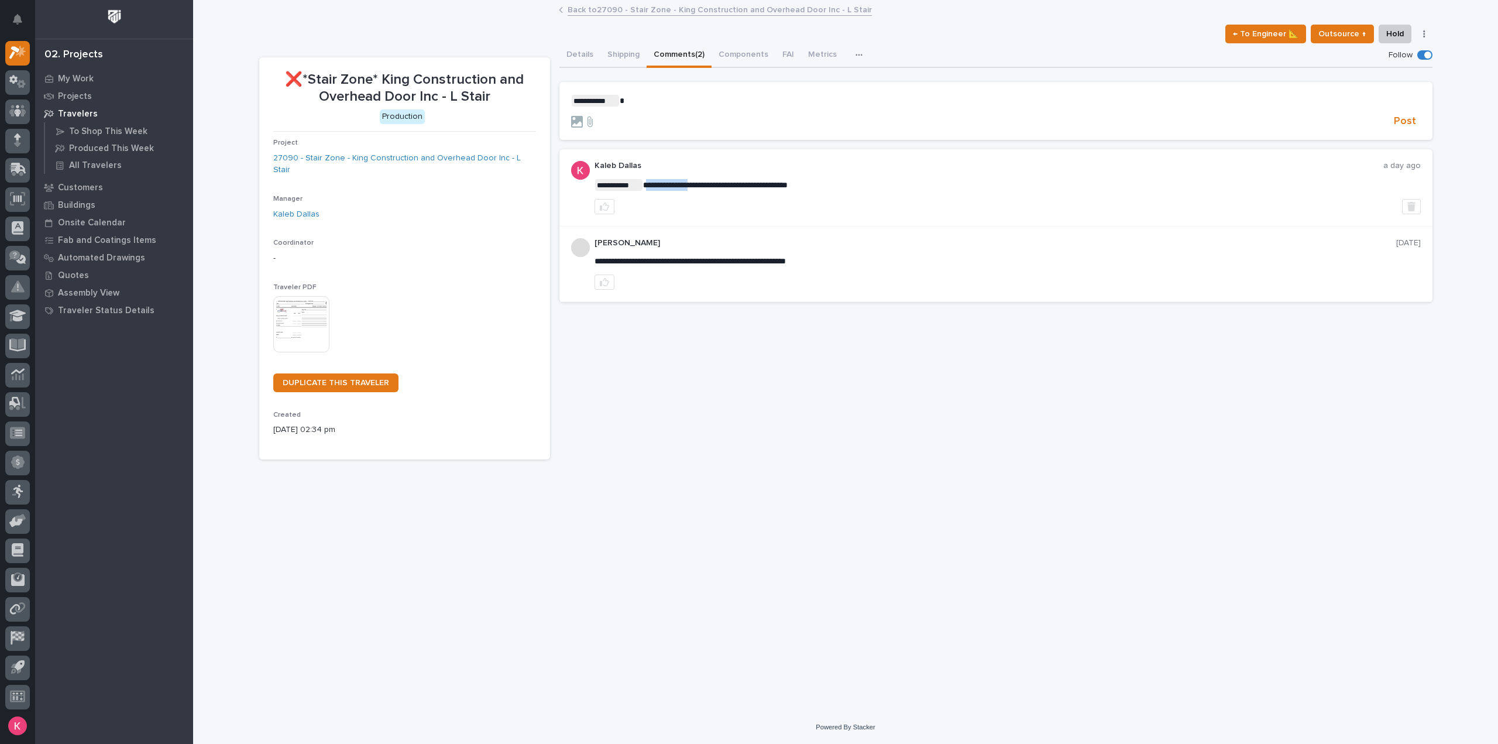
drag, startPoint x: 646, startPoint y: 184, endPoint x: 724, endPoint y: 188, distance: 78.5
click at [718, 188] on span "**********" at bounding box center [715, 185] width 145 height 8
click at [822, 184] on p "**********" at bounding box center [1008, 185] width 826 height 12
drag, startPoint x: 791, startPoint y: 184, endPoint x: 645, endPoint y: 184, distance: 145.1
click at [645, 184] on p "**********" at bounding box center [1008, 185] width 826 height 12
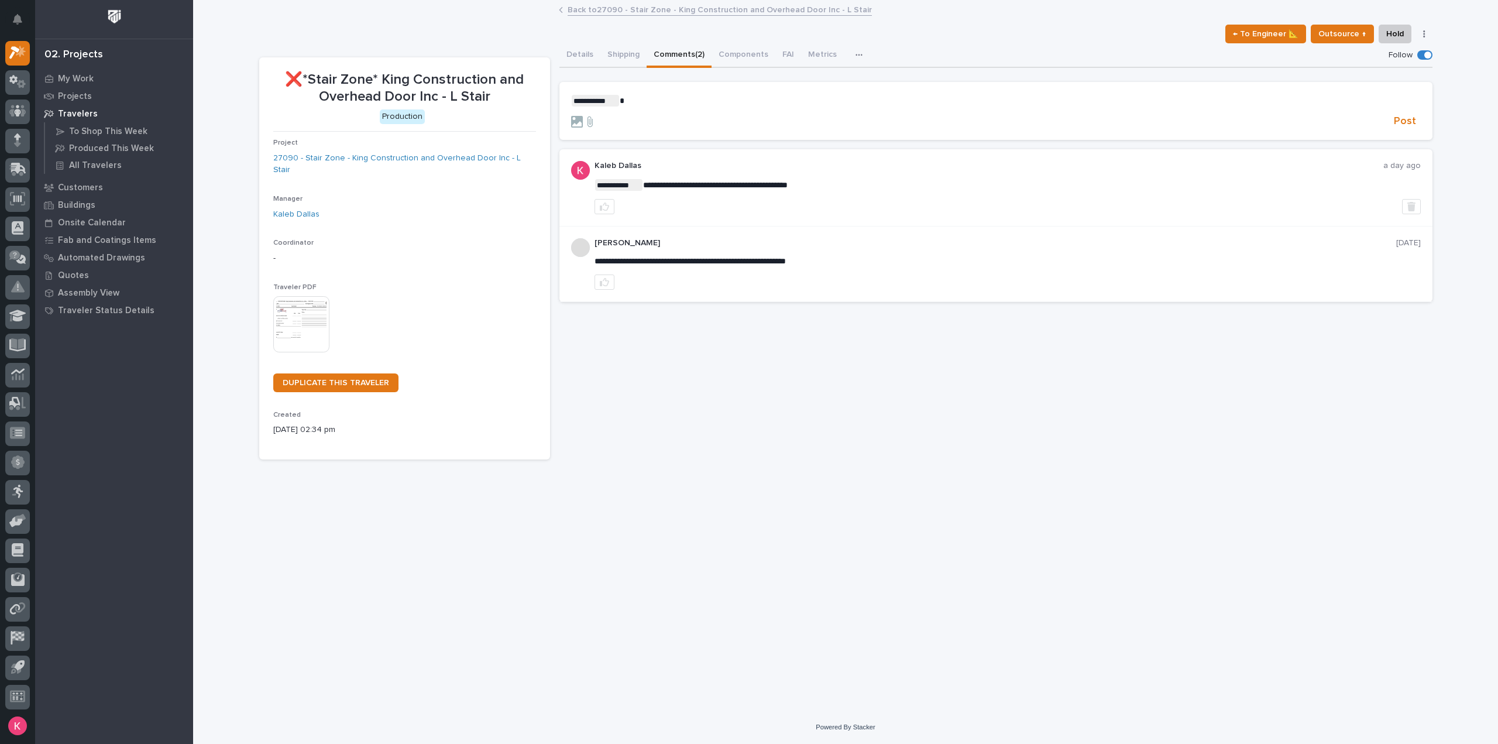
click at [645, 94] on section "**********" at bounding box center [995, 111] width 873 height 59
click at [652, 100] on p "**********" at bounding box center [996, 101] width 850 height 12
click at [1400, 119] on span "Post" at bounding box center [1405, 121] width 22 height 13
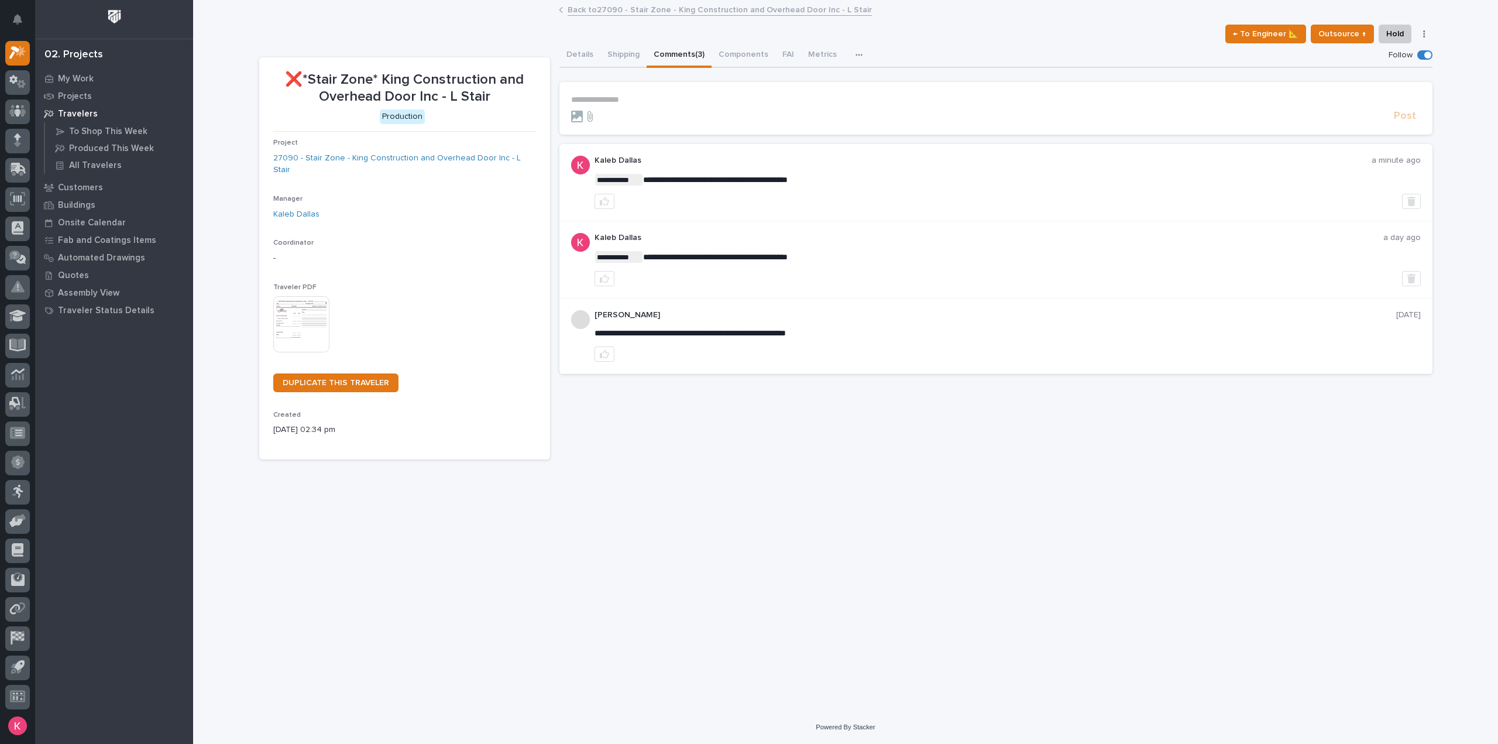
click at [613, 9] on link "Back to 27090 - Stair Zone - King Construction and Overhead Door Inc - L Stair" at bounding box center [720, 8] width 304 height 13
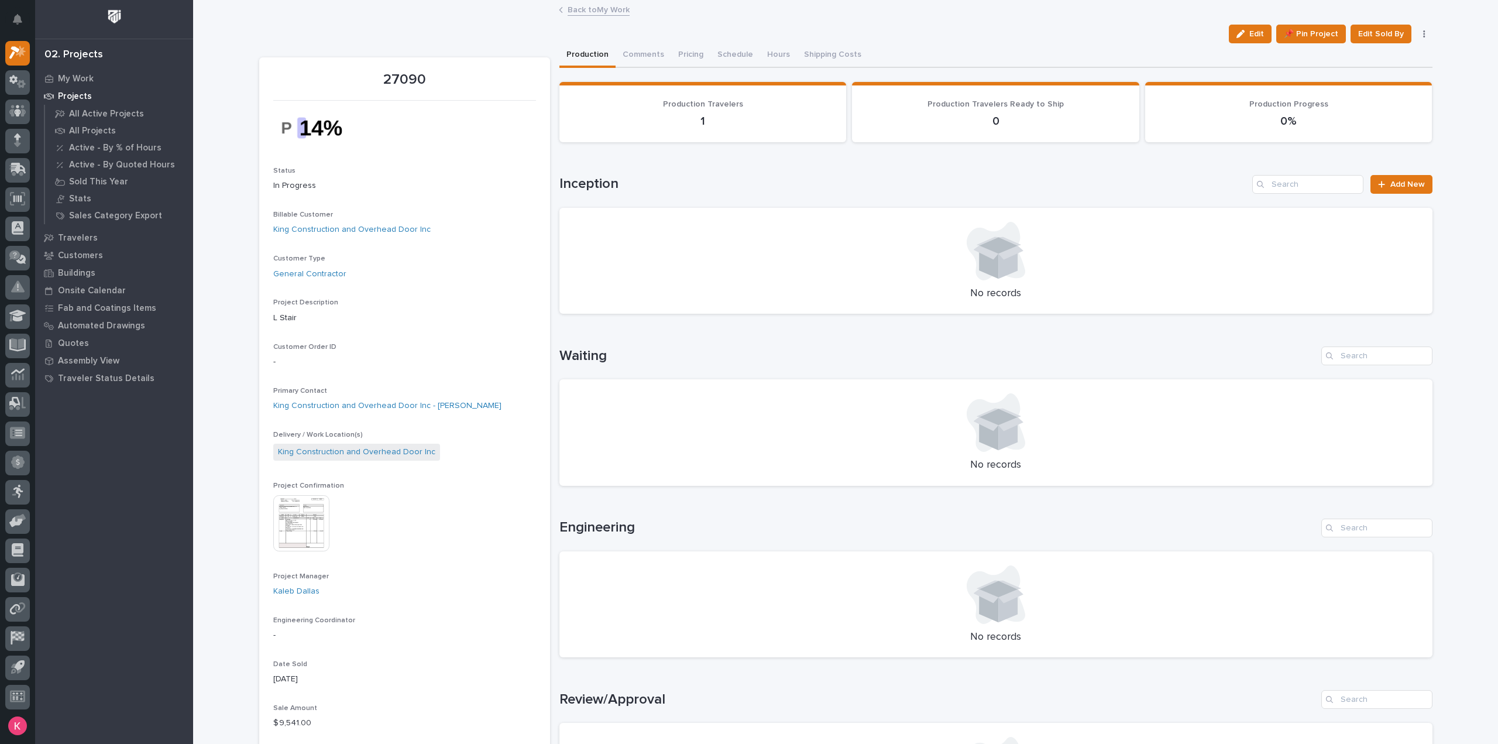
click at [581, 12] on link "Back to My Work" at bounding box center [599, 8] width 62 height 13
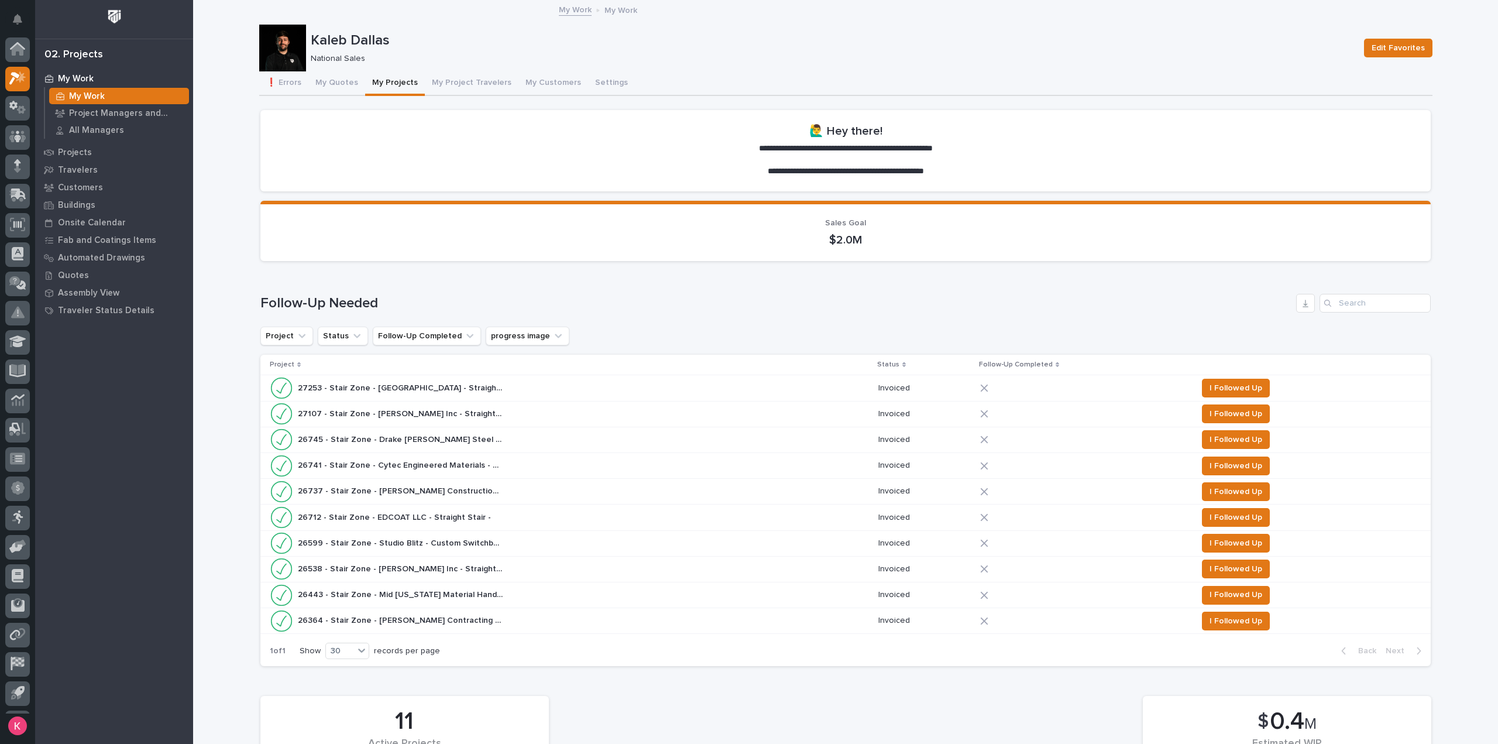
scroll to position [26, 0]
click at [296, 83] on button "❗ Errors" at bounding box center [283, 83] width 49 height 25
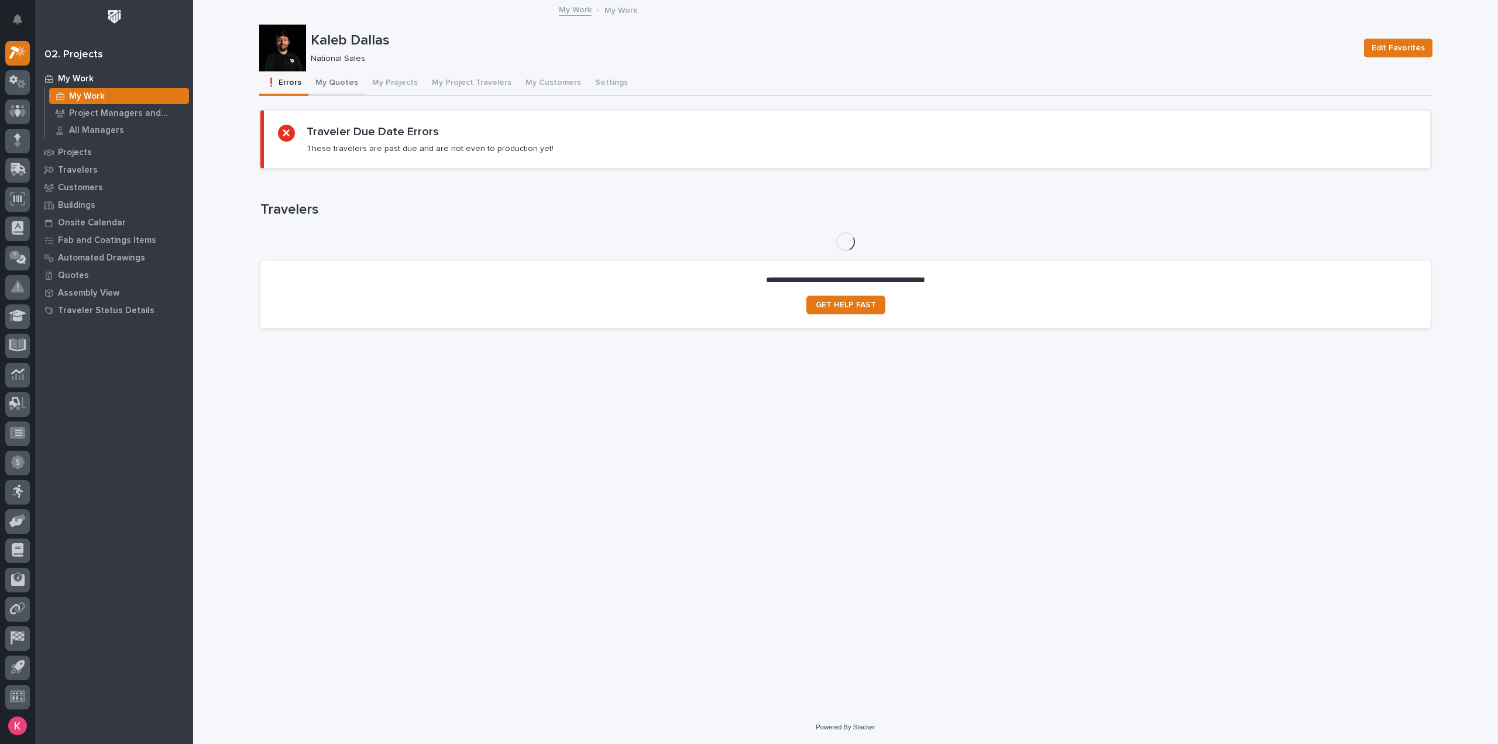
click at [338, 86] on button "My Quotes" at bounding box center [336, 83] width 57 height 25
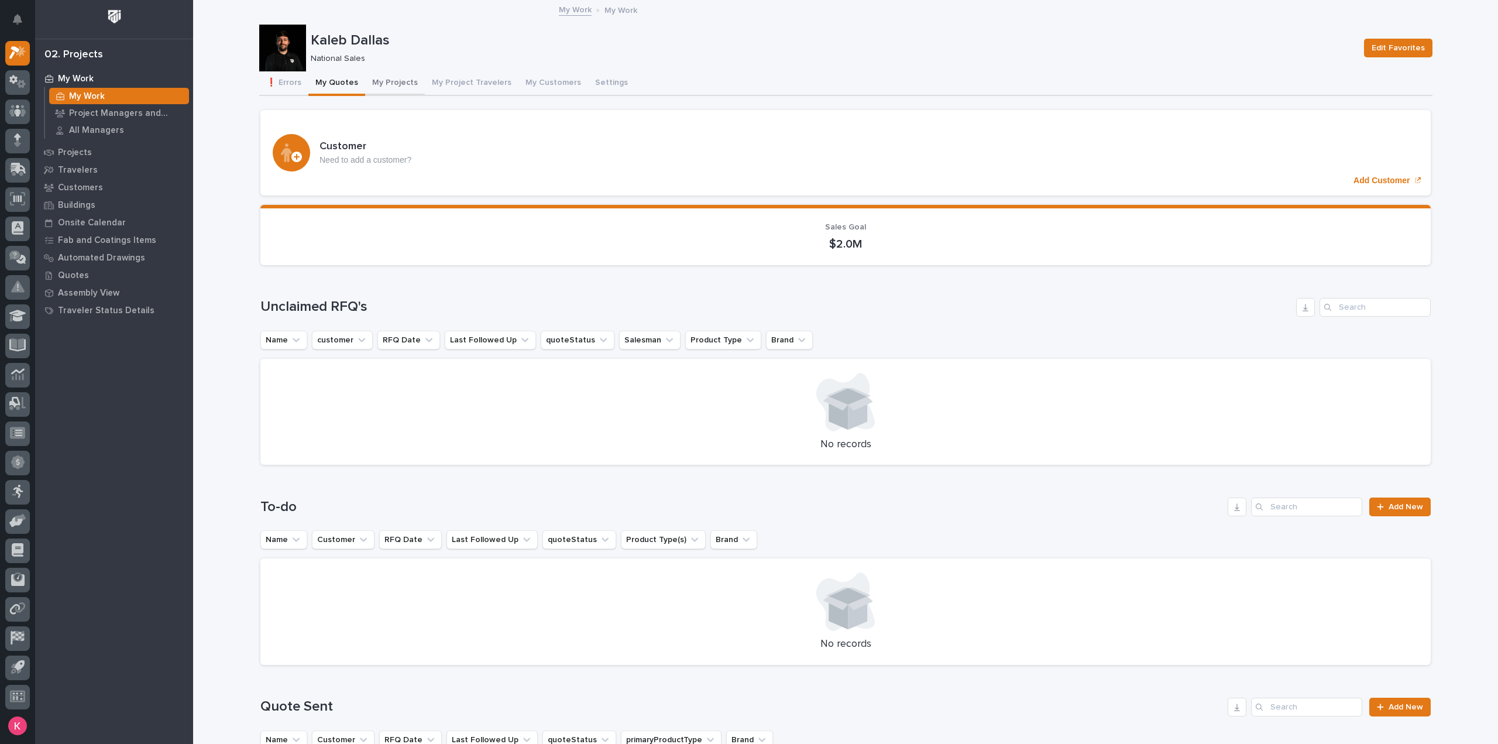
click at [368, 88] on button "My Projects" at bounding box center [395, 83] width 60 height 25
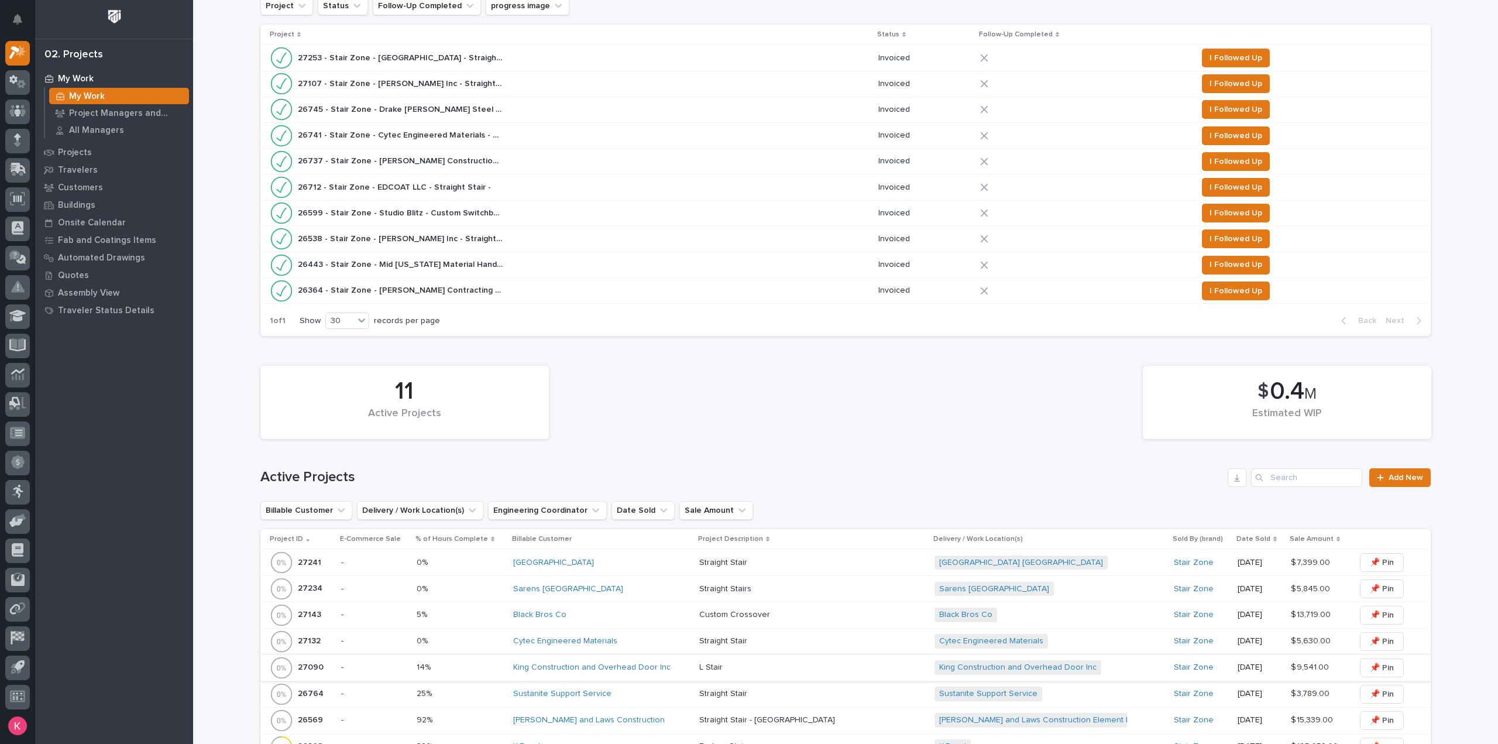
scroll to position [527, 0]
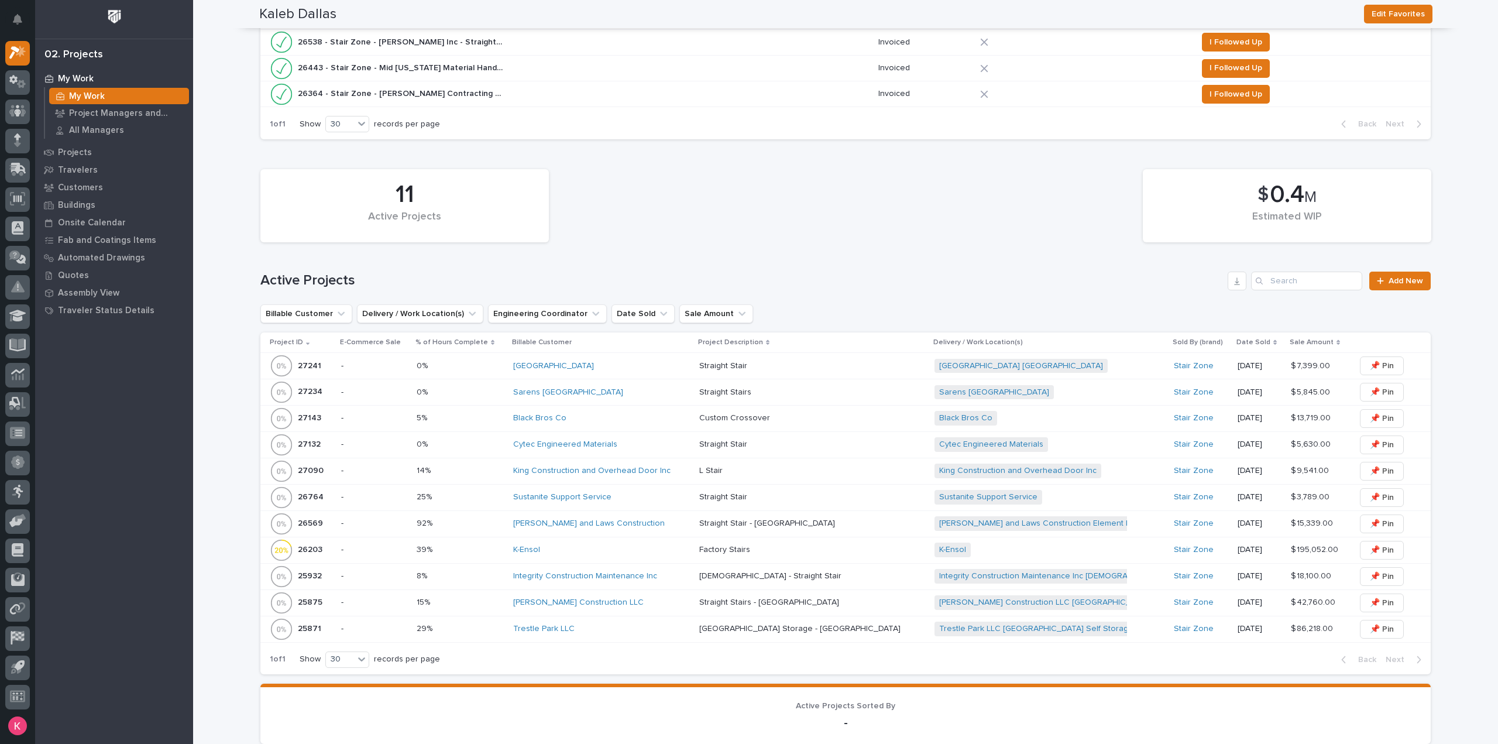
click at [660, 602] on div "[PERSON_NAME] Construction LLC" at bounding box center [601, 603] width 177 height 10
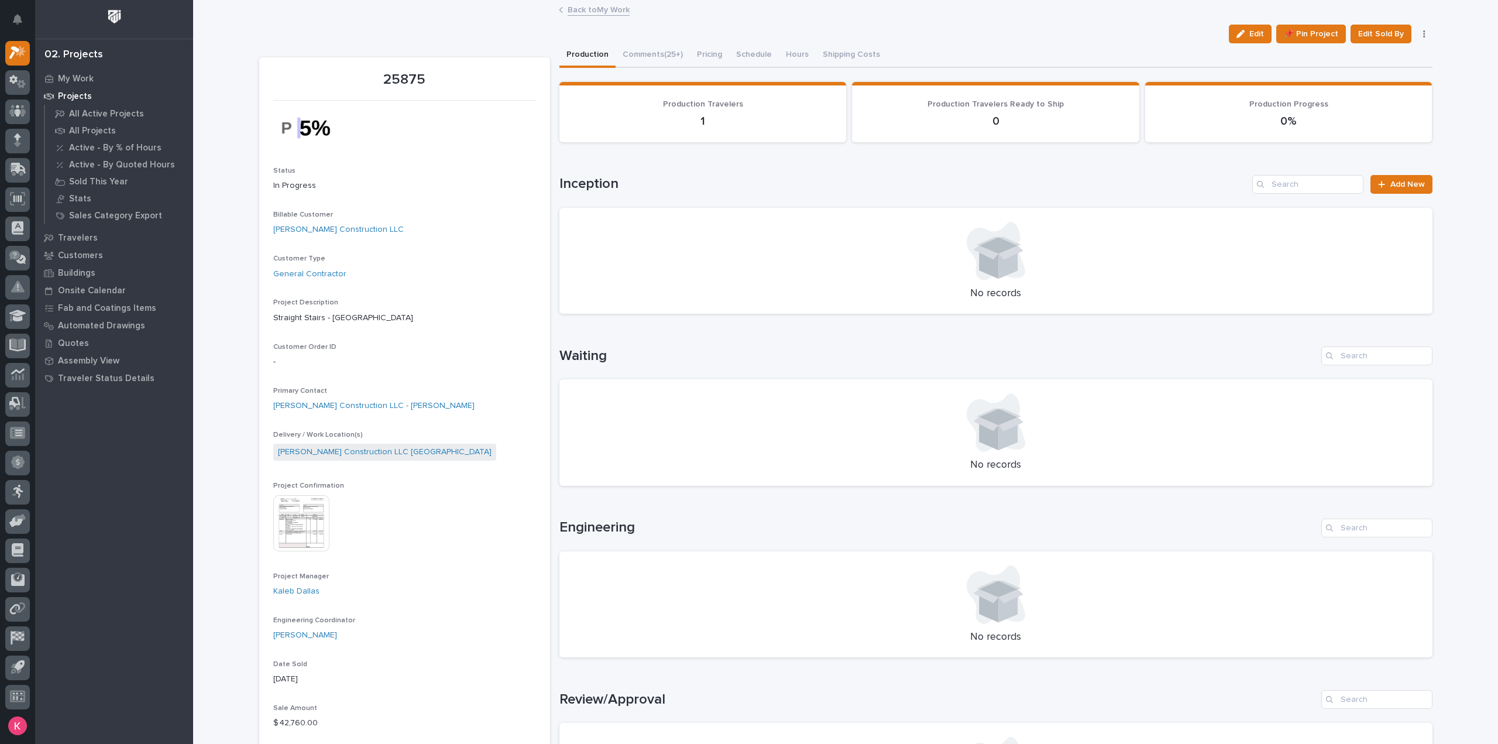
click at [607, 11] on link "Back to My Work" at bounding box center [599, 8] width 62 height 13
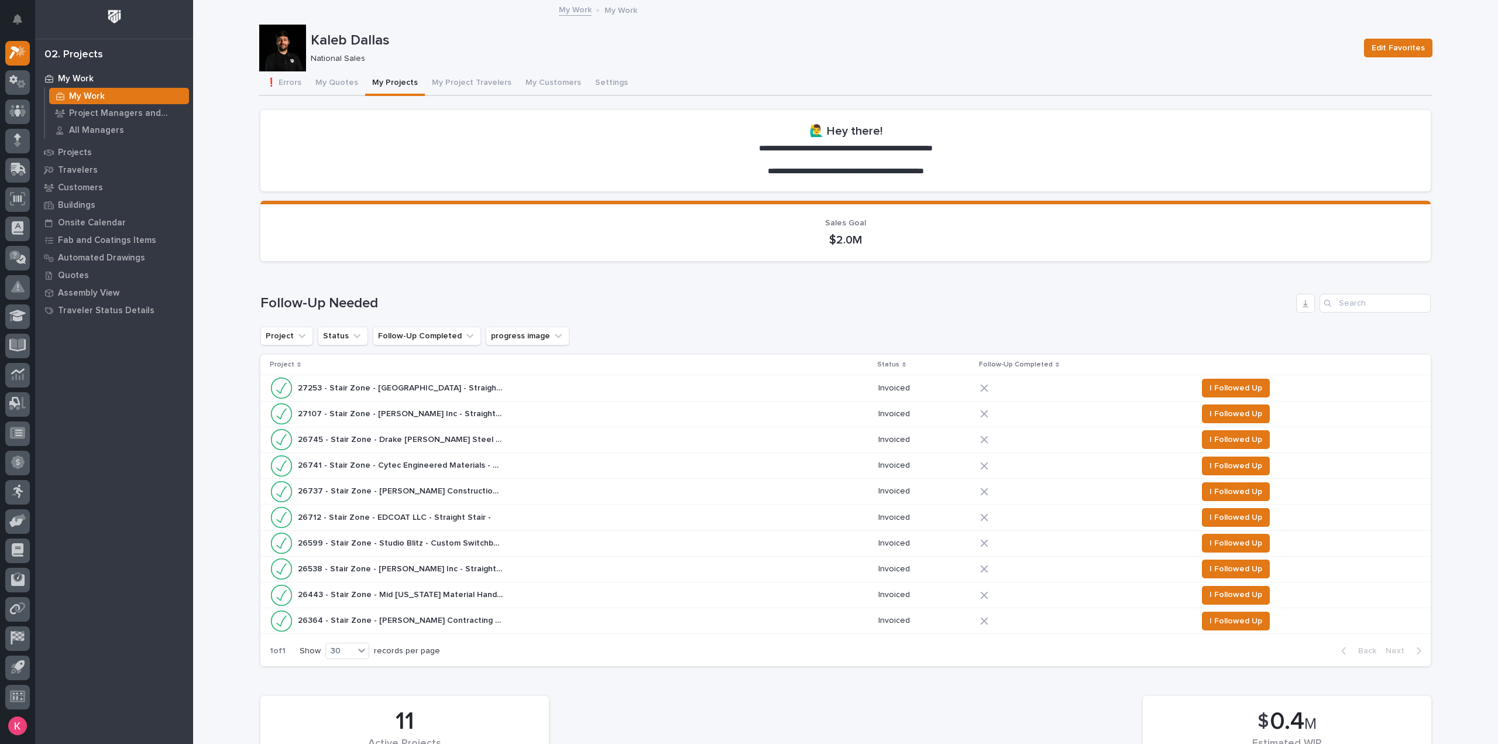
scroll to position [468, 0]
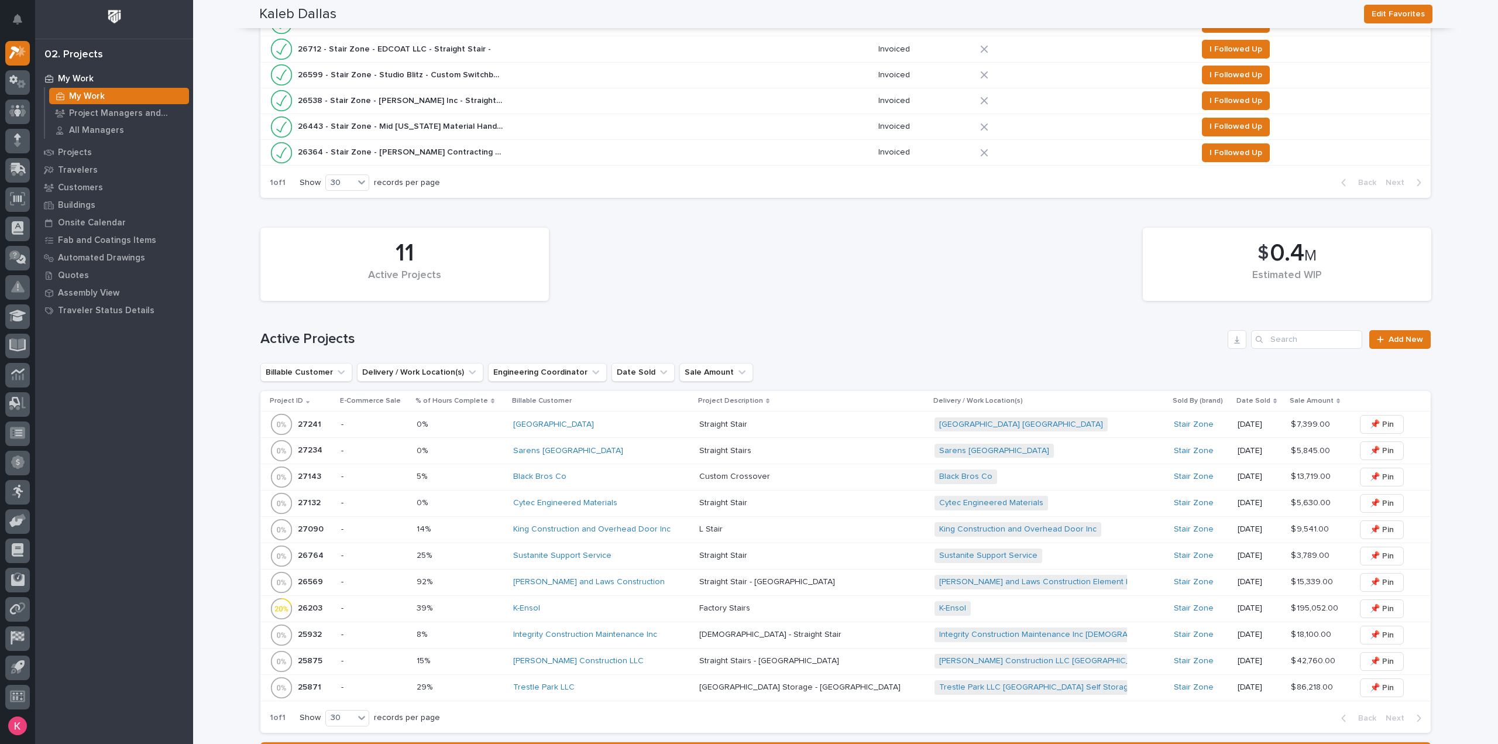
click at [674, 422] on div "[GEOGRAPHIC_DATA]" at bounding box center [601, 425] width 177 height 10
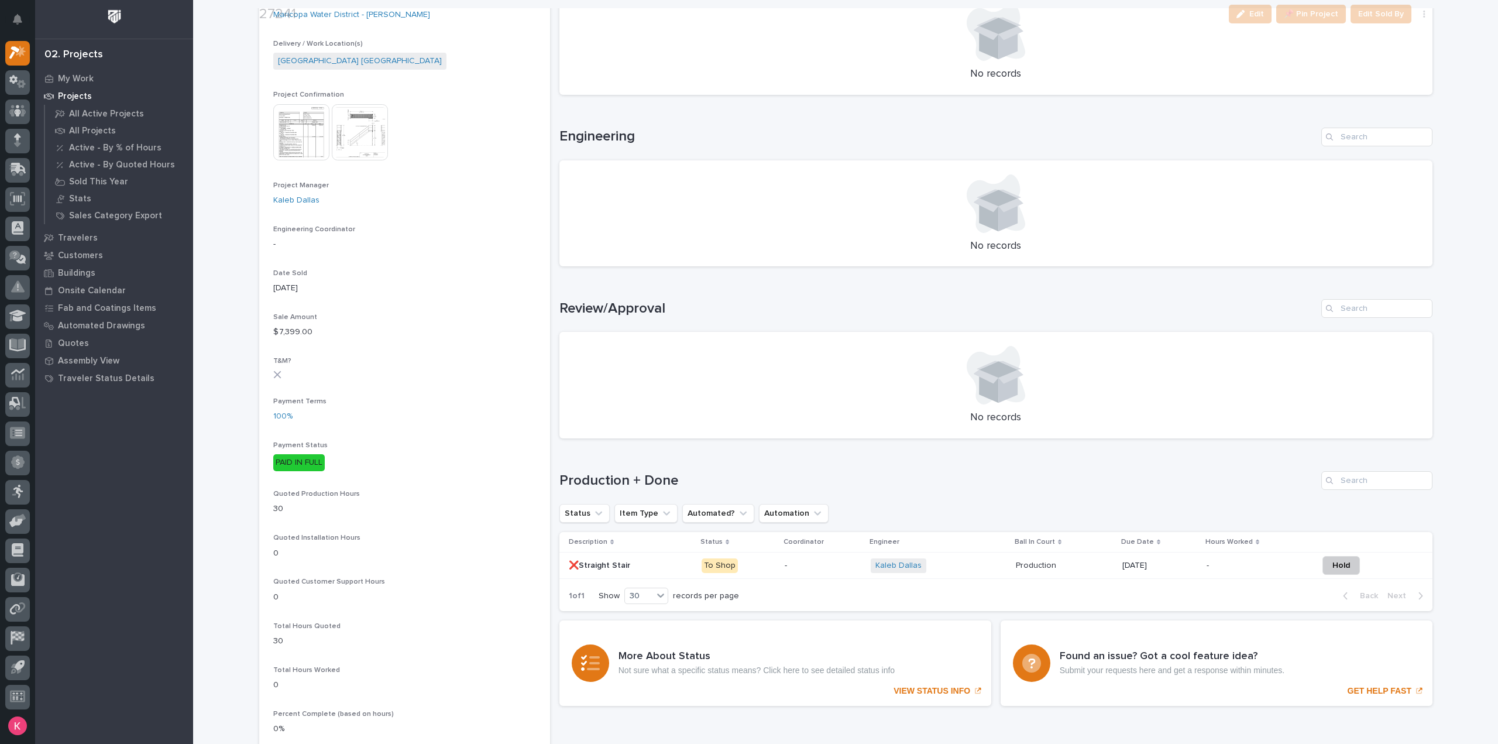
scroll to position [410, 0]
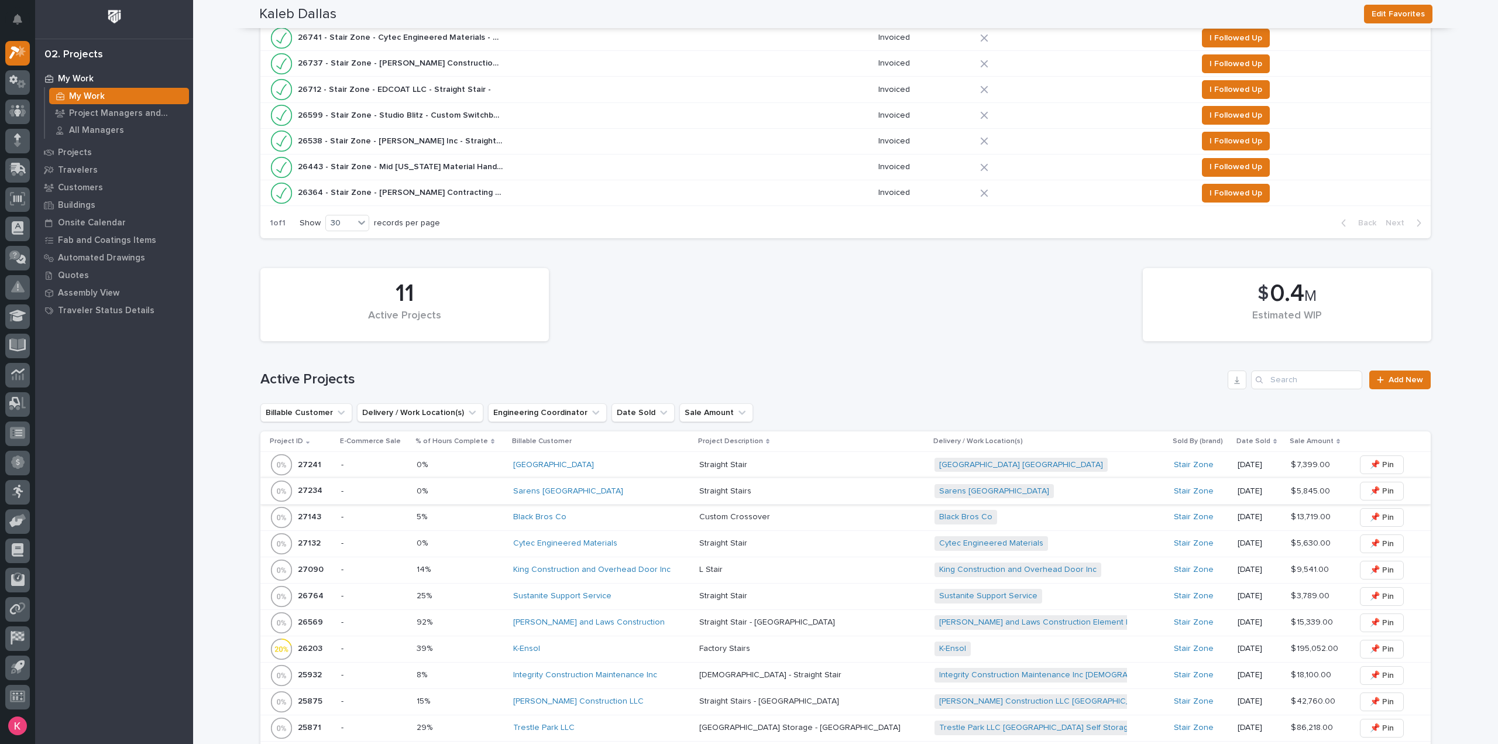
scroll to position [410, 0]
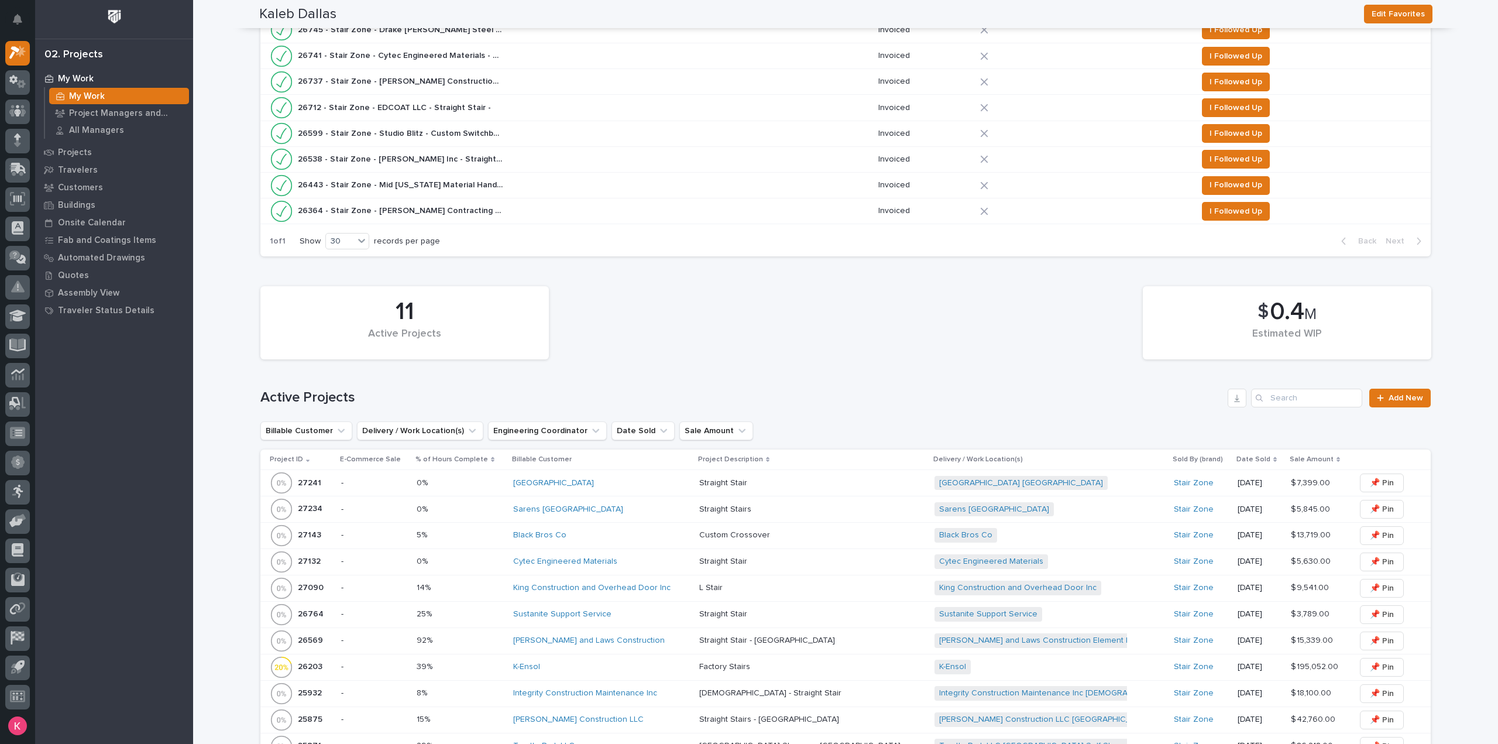
click at [667, 564] on div "Cytec Engineered Materials" at bounding box center [601, 562] width 177 height 10
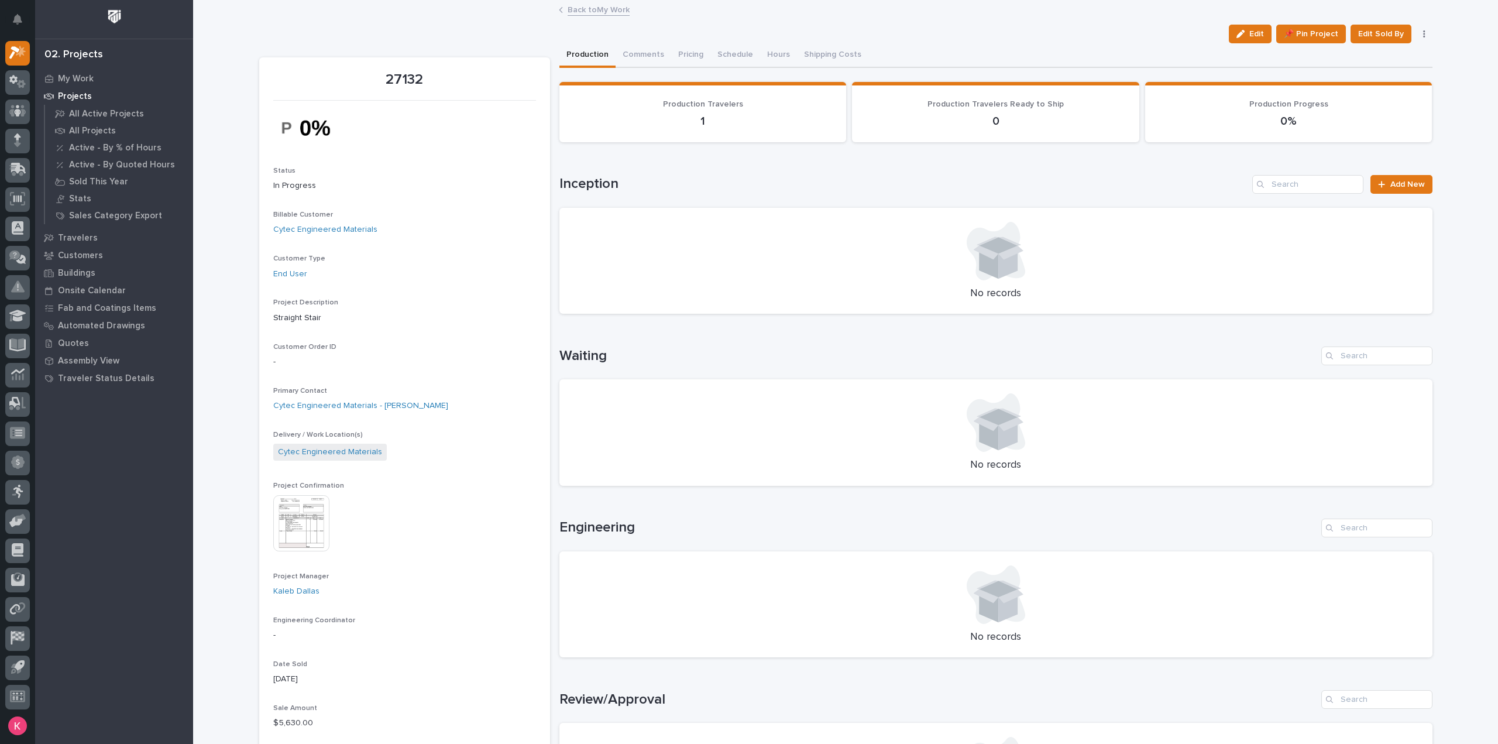
click at [608, 5] on link "Back to My Work" at bounding box center [599, 8] width 62 height 13
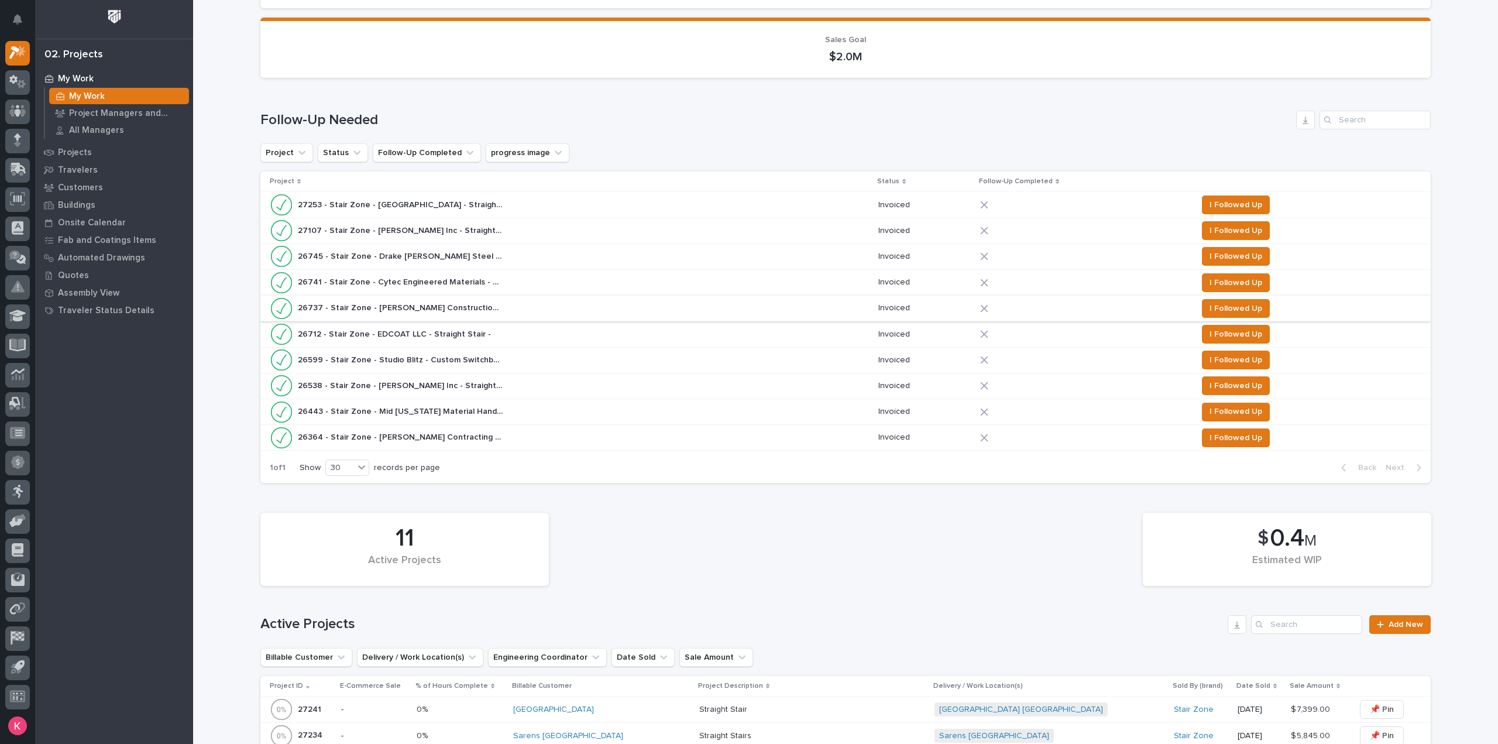
scroll to position [468, 0]
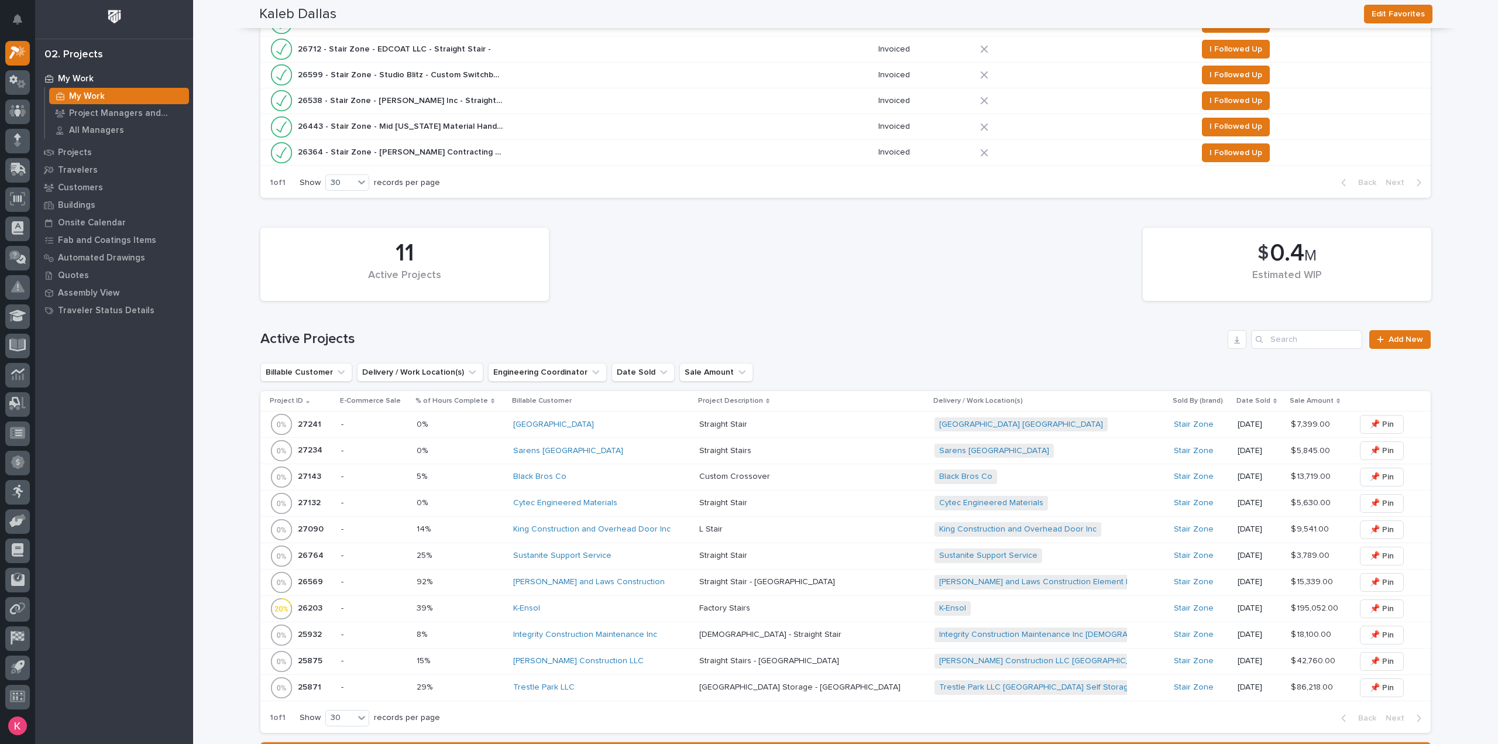
click at [685, 531] on div "King Construction and Overhead Door Inc" at bounding box center [601, 529] width 177 height 10
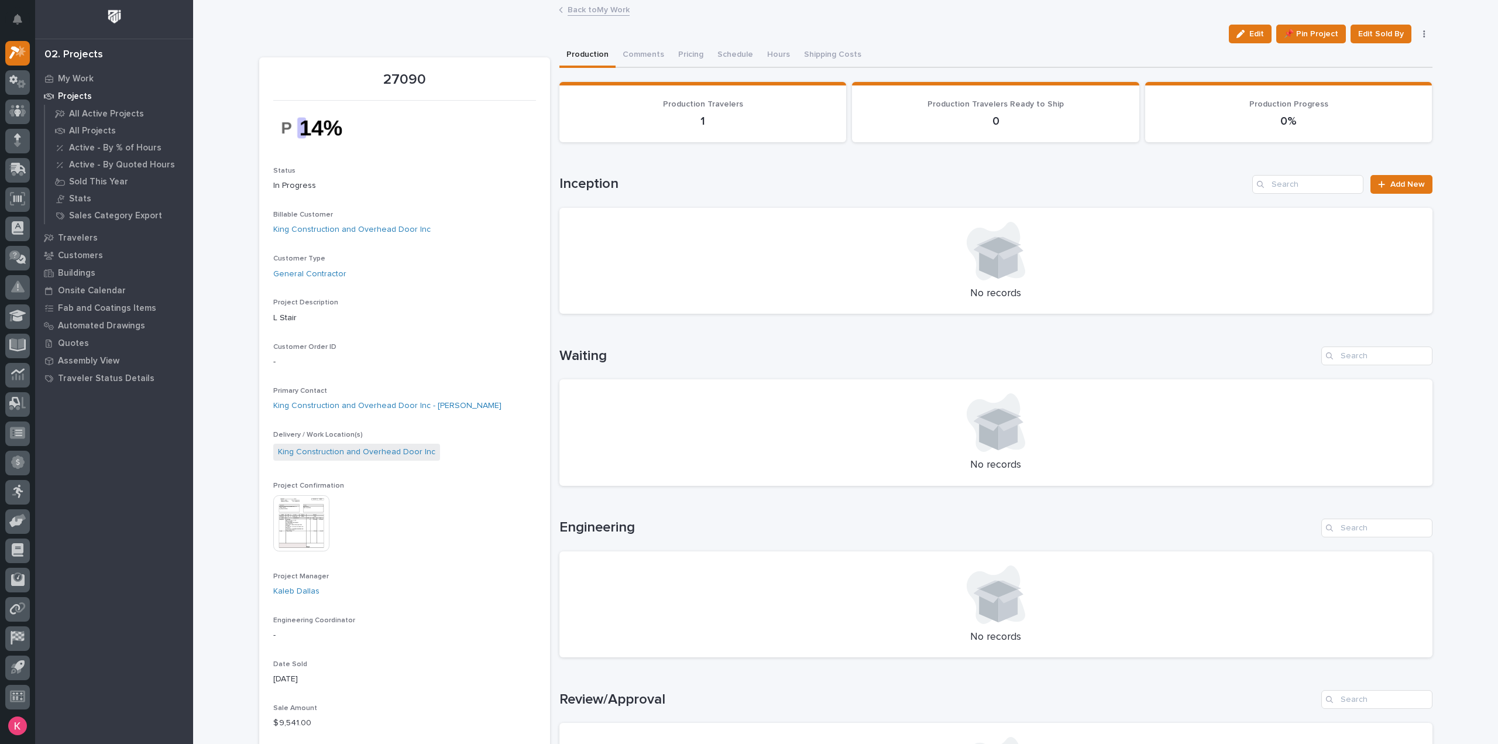
click at [574, 11] on link "Back to My Work" at bounding box center [599, 8] width 62 height 13
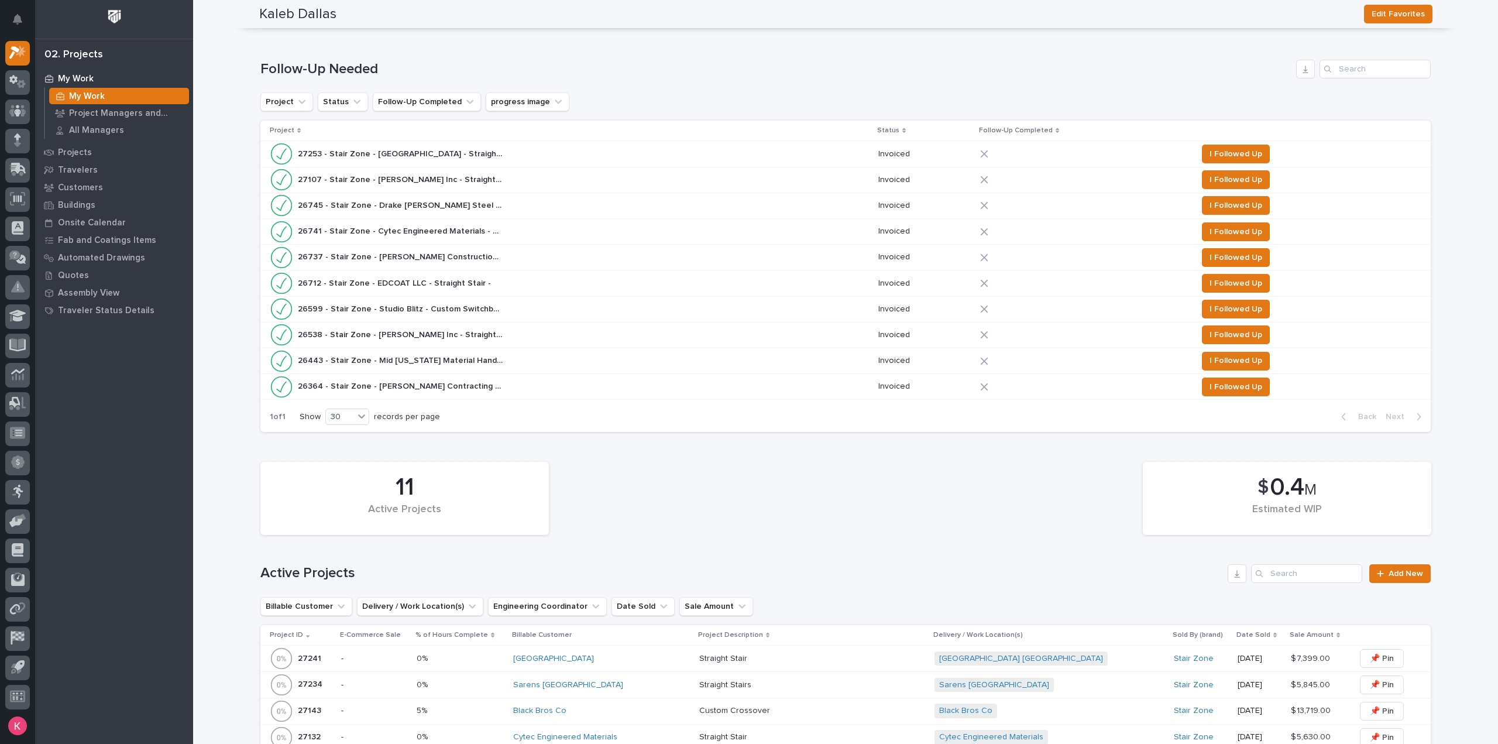
scroll to position [527, 0]
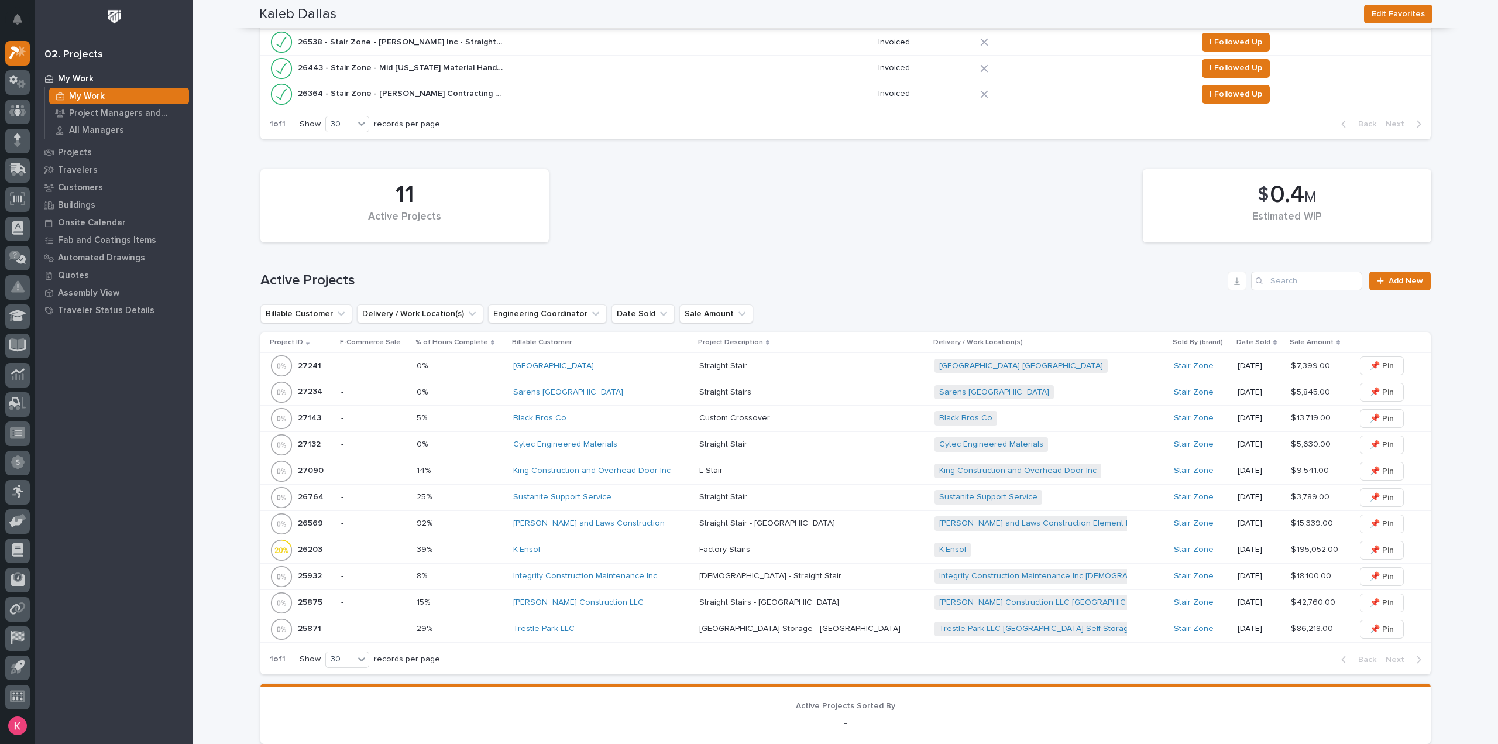
click at [690, 576] on div "Integrity Construction Maintenance Inc" at bounding box center [601, 576] width 177 height 10
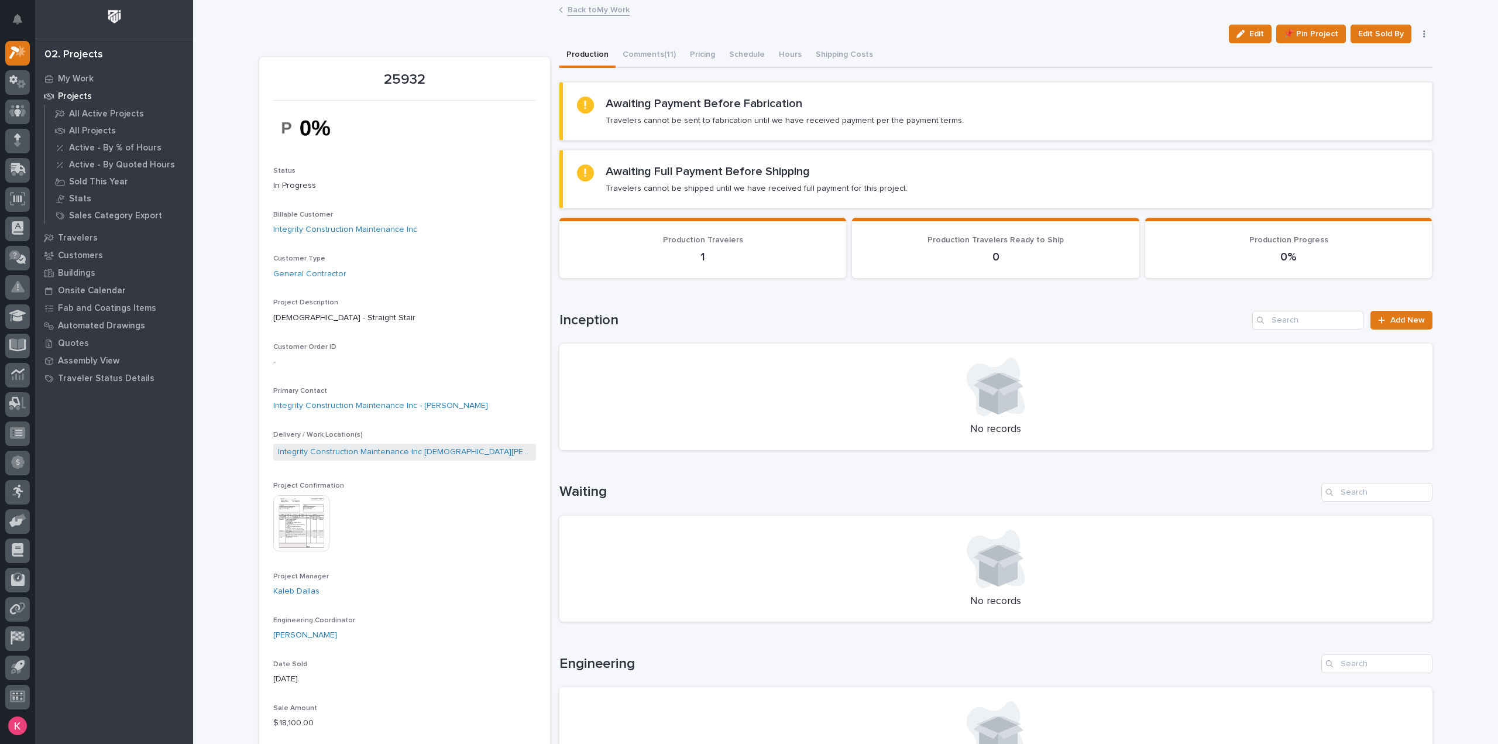
click at [595, 9] on link "Back to My Work" at bounding box center [599, 8] width 62 height 13
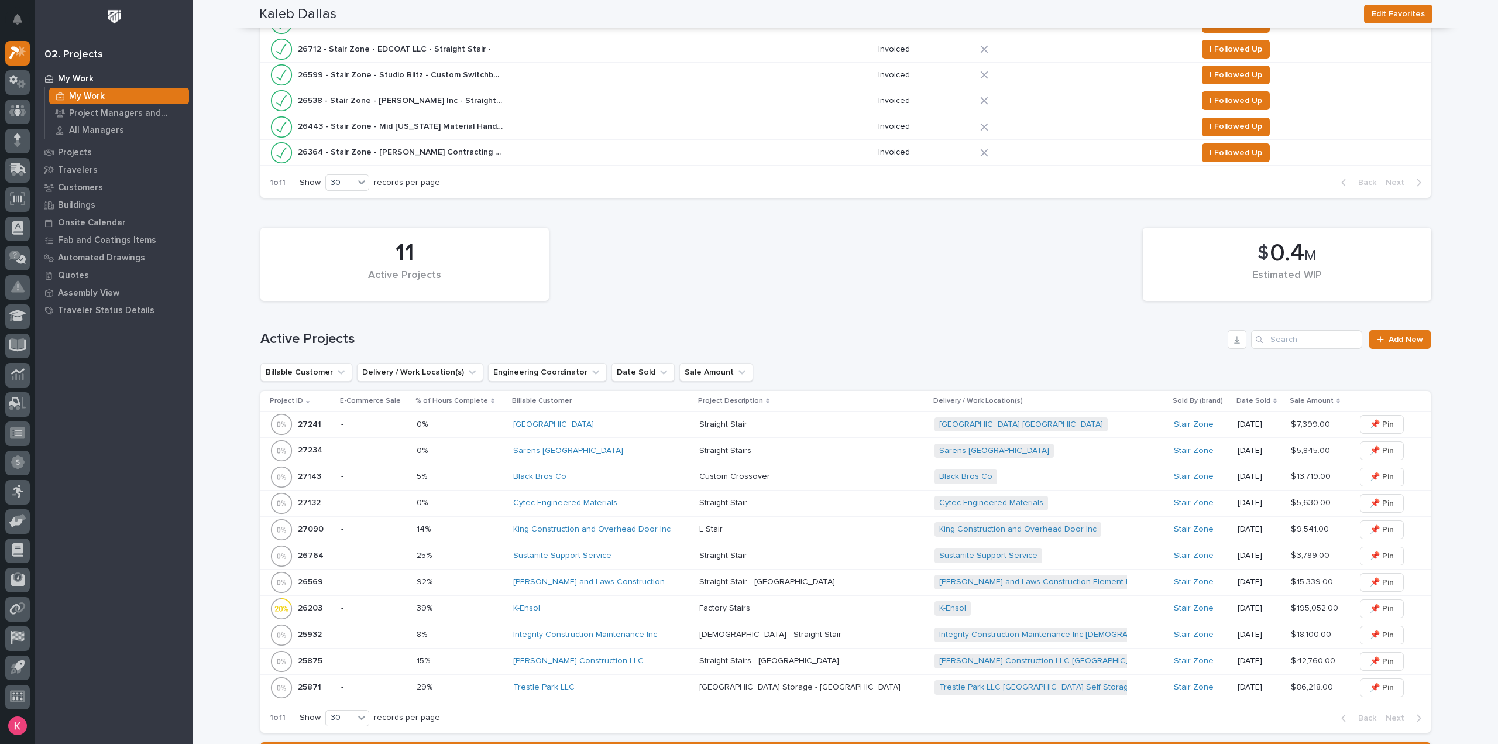
scroll to position [702, 0]
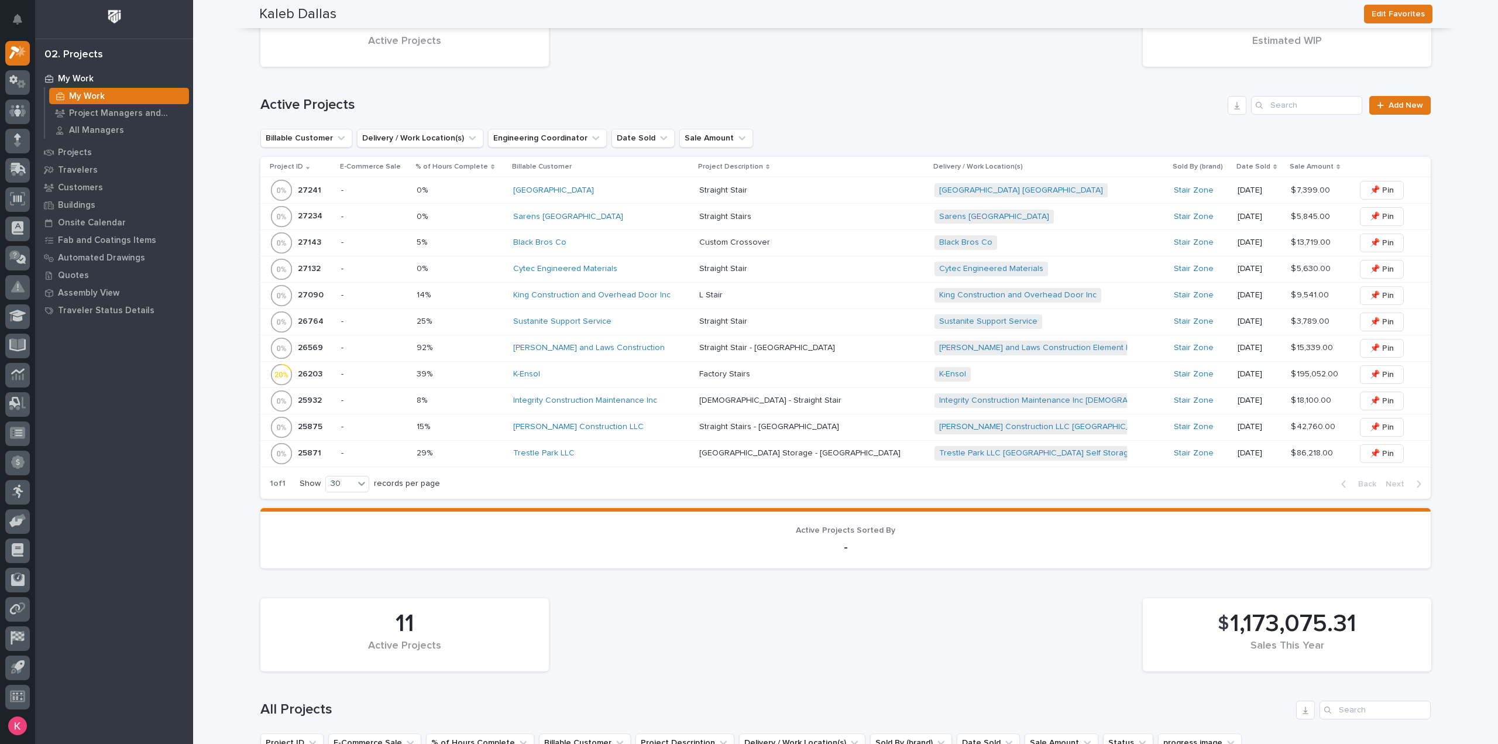
click at [648, 455] on div "Trestle Park LLC" at bounding box center [601, 453] width 177 height 19
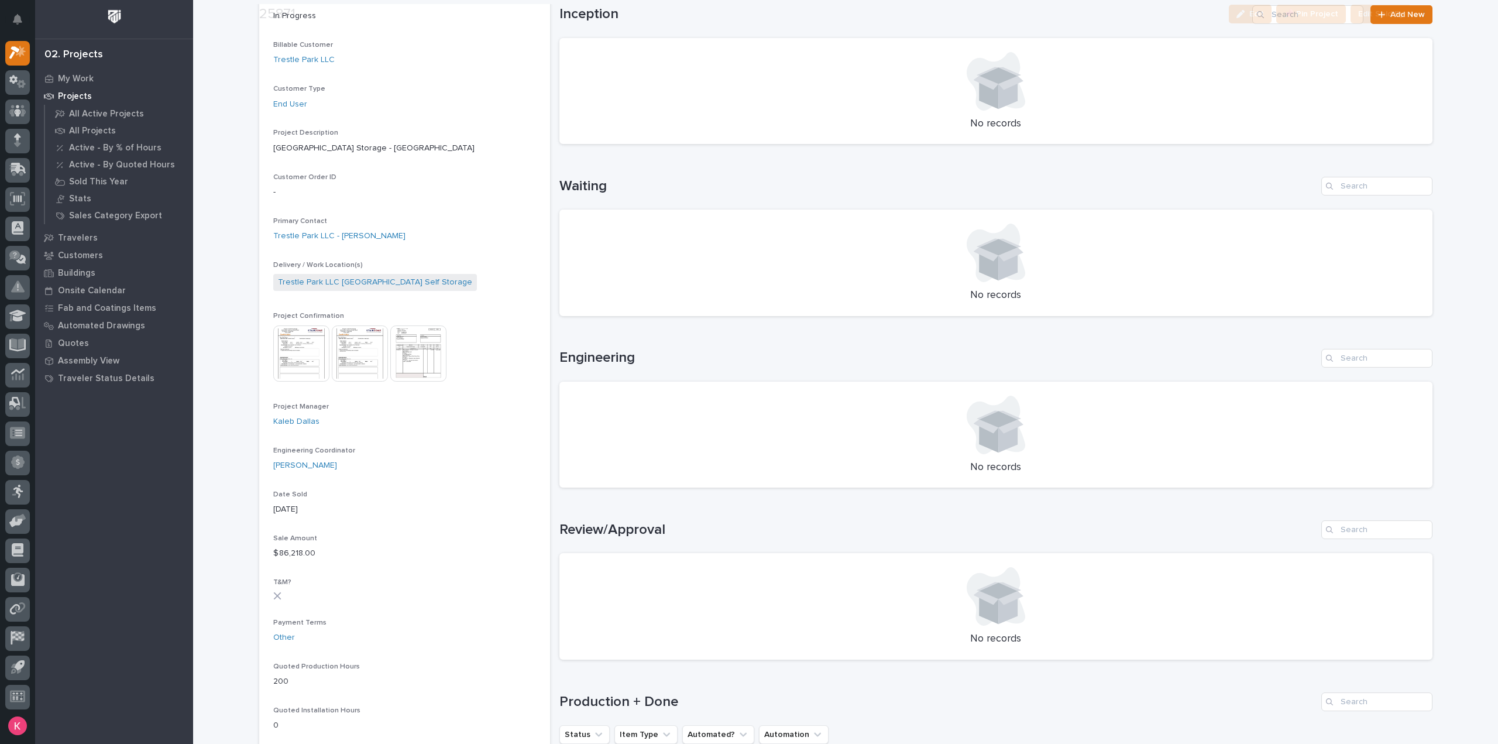
scroll to position [468, 0]
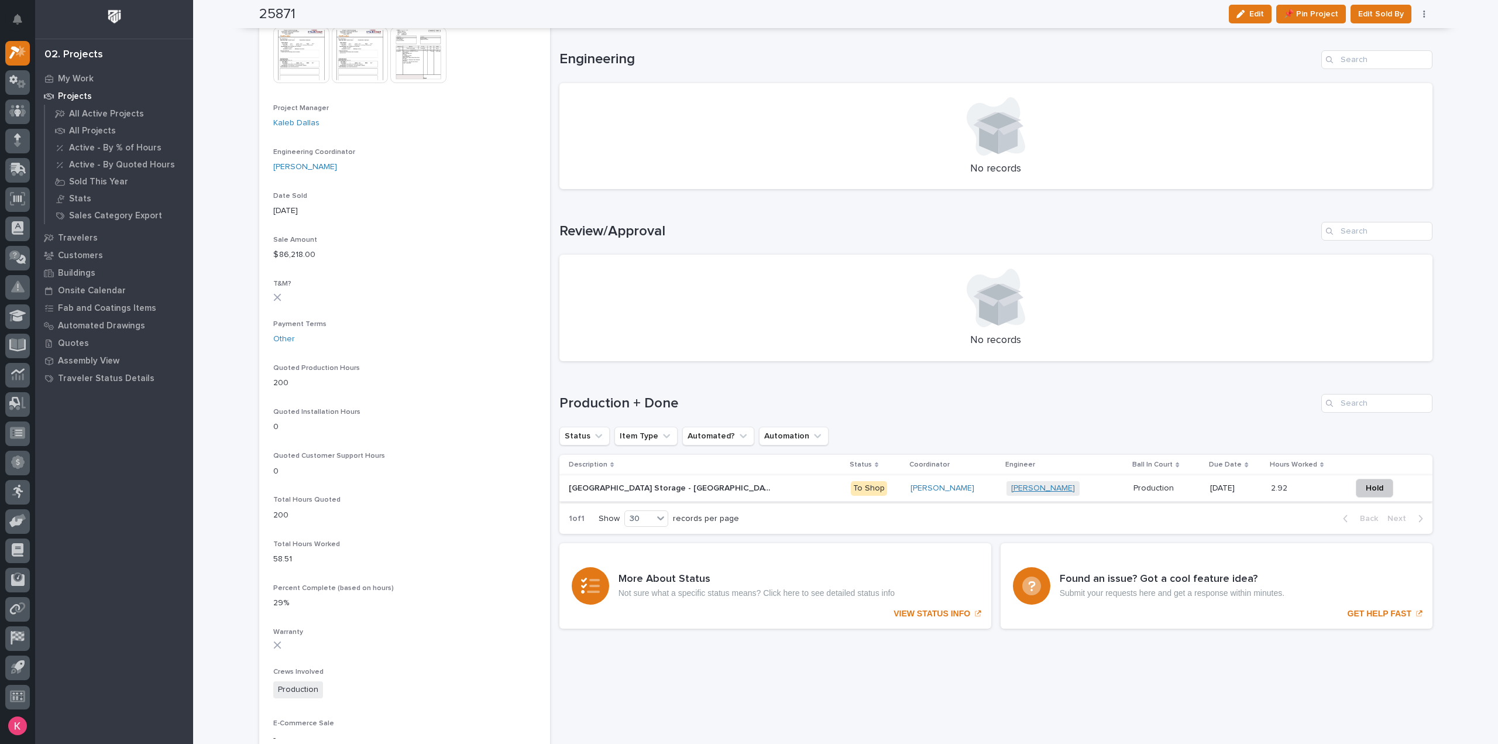
click at [1011, 490] on link "Juan Santillan" at bounding box center [1043, 488] width 64 height 10
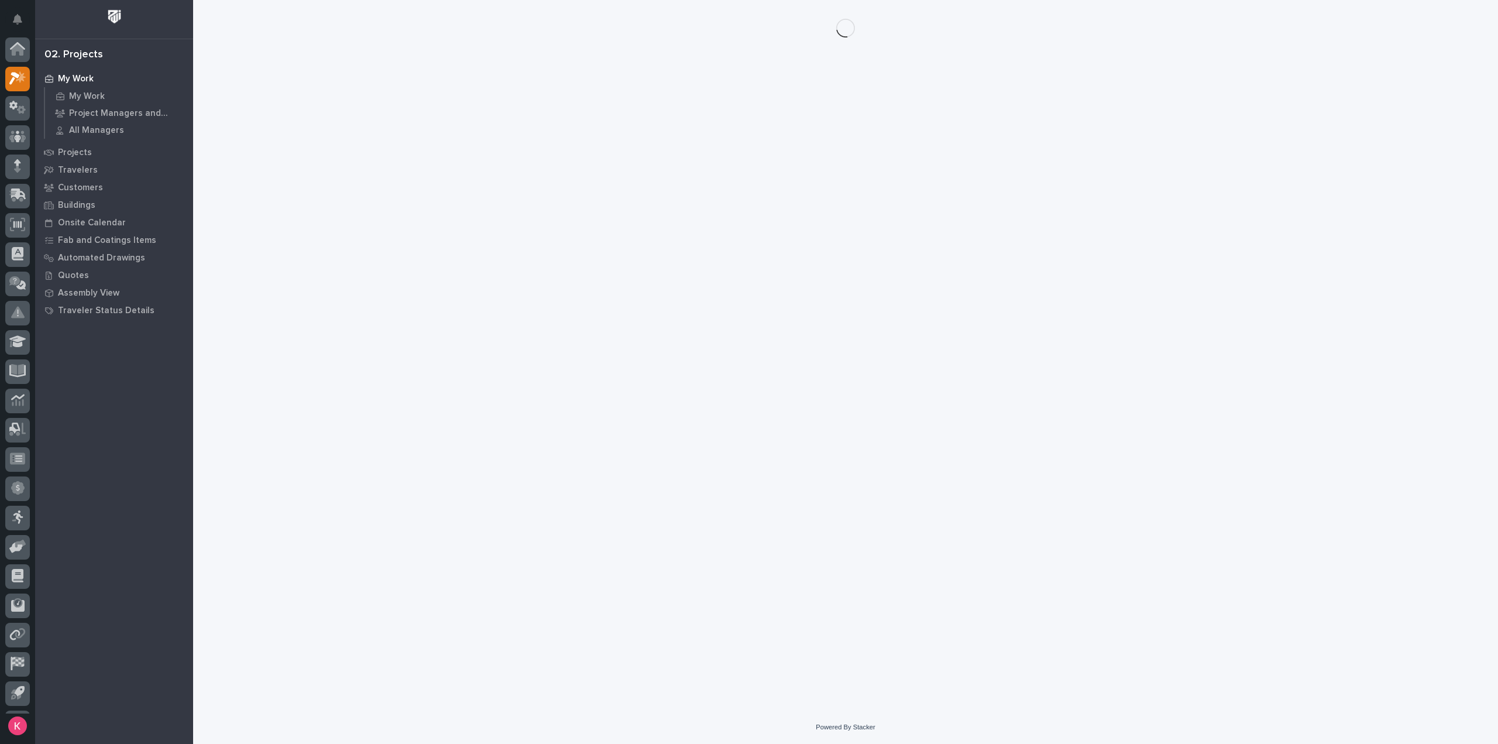
scroll to position [26, 0]
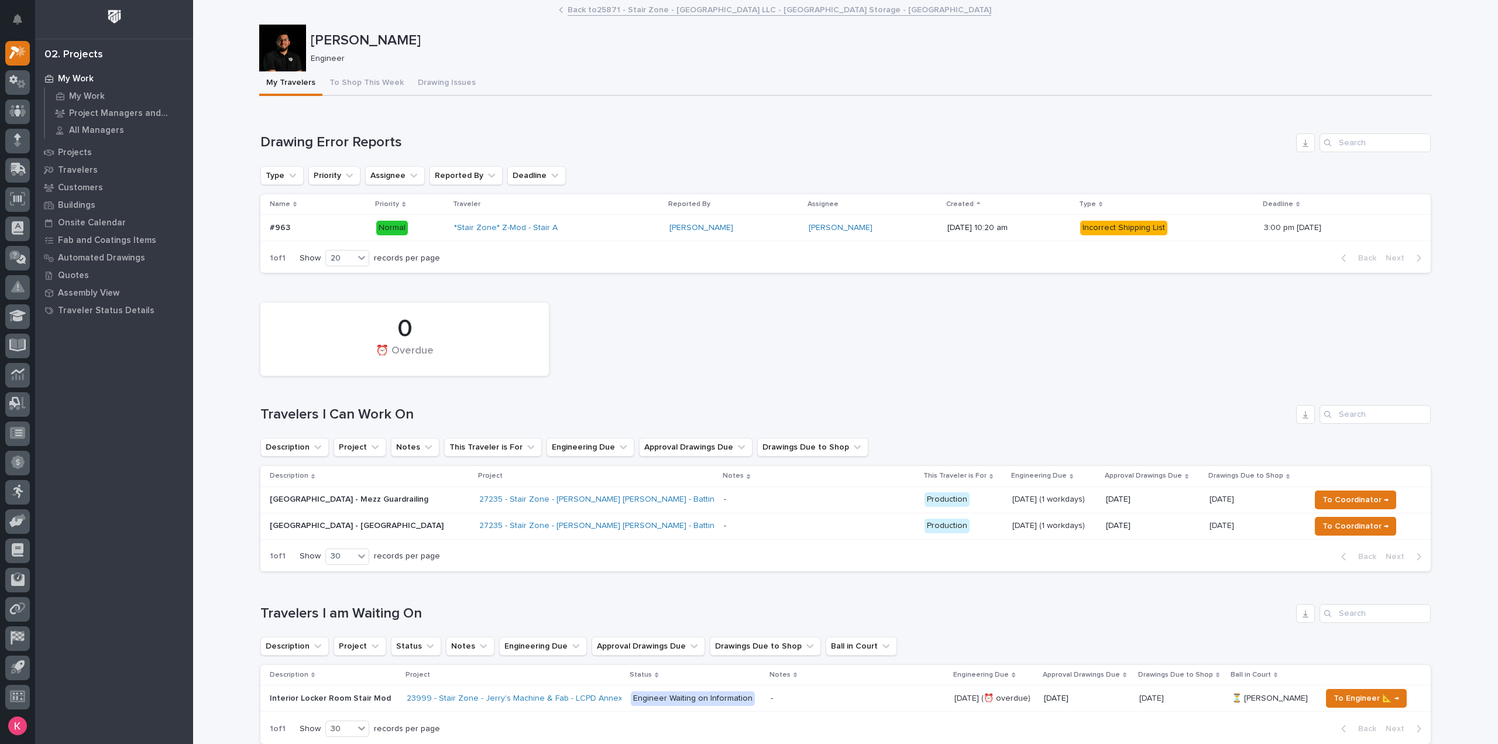
click at [274, 42] on div at bounding box center [282, 48] width 47 height 47
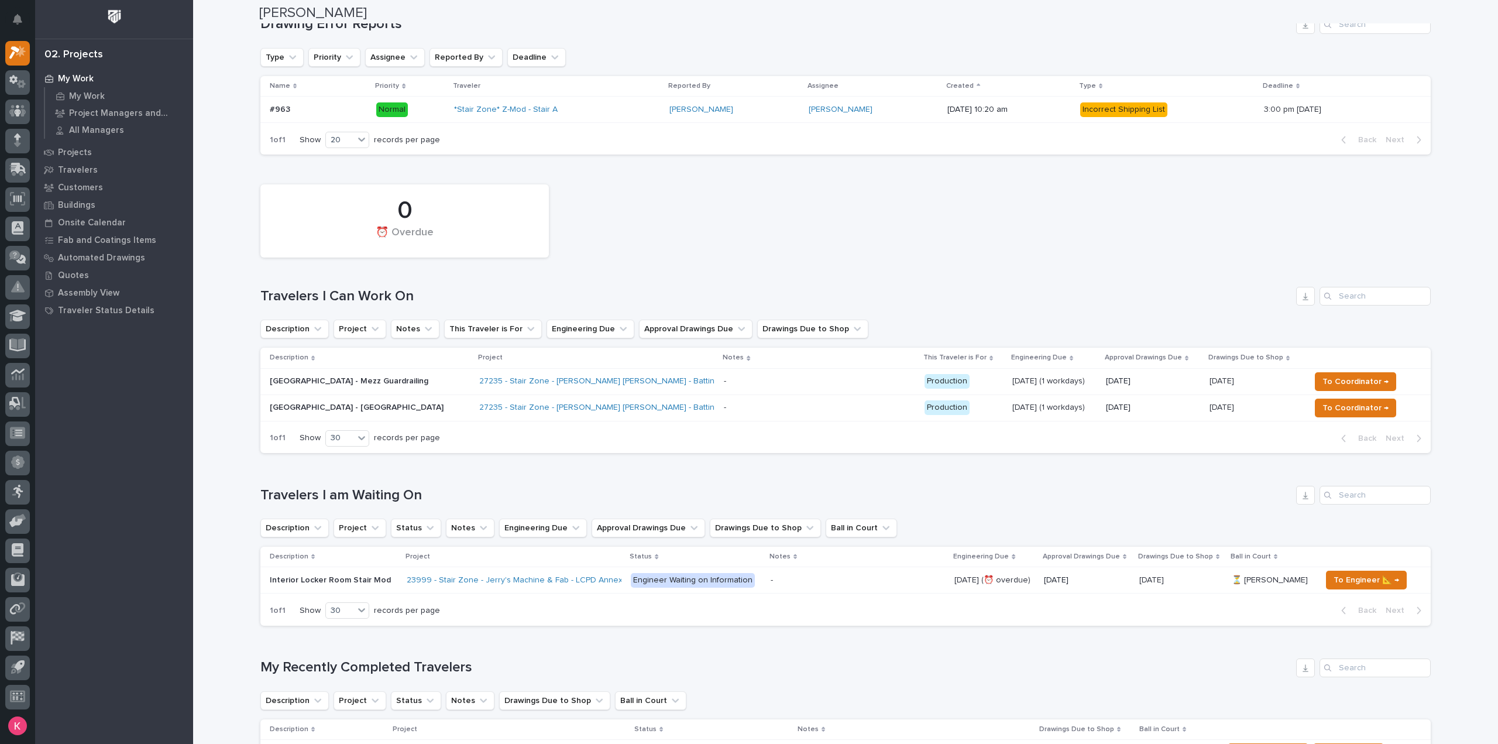
scroll to position [0, 0]
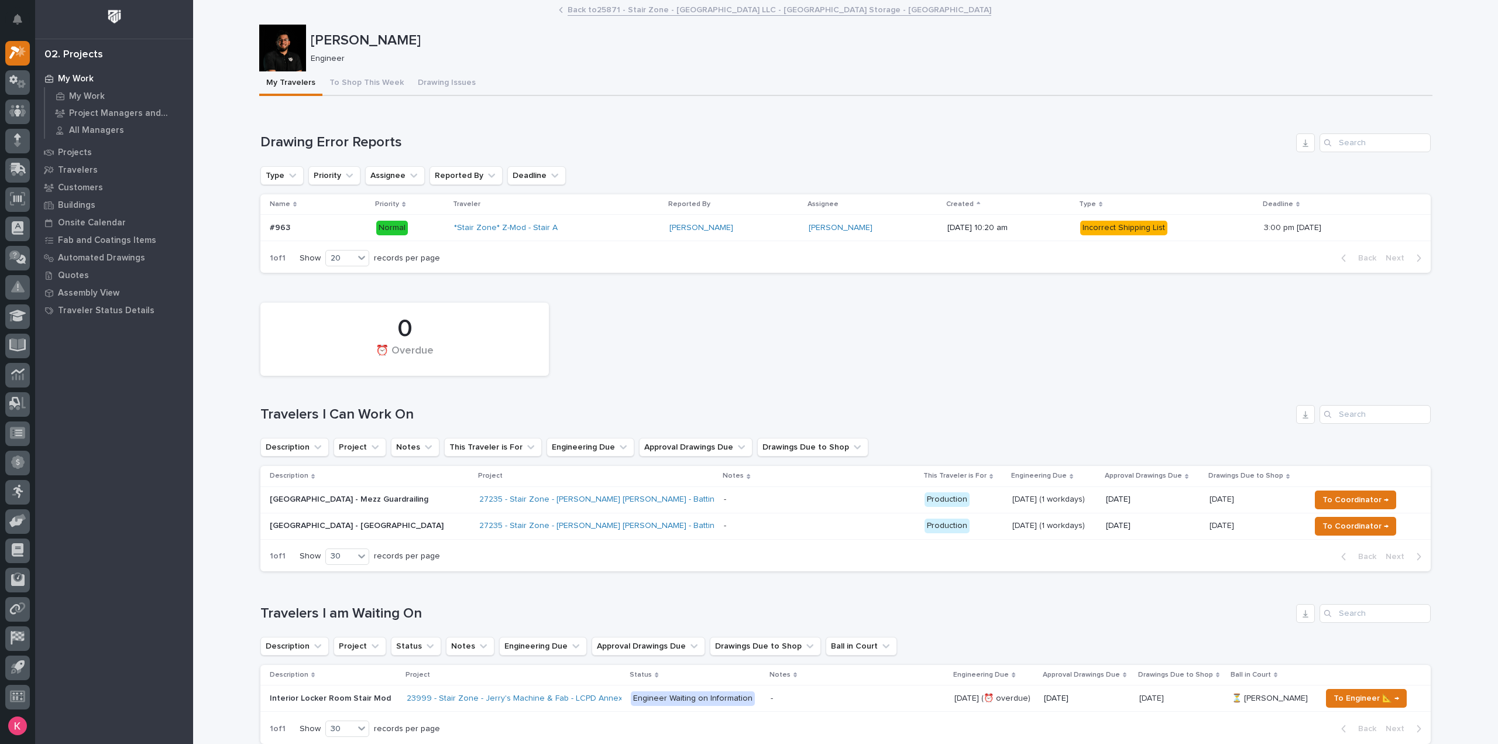
click at [95, 79] on div "My Work" at bounding box center [114, 78] width 152 height 16
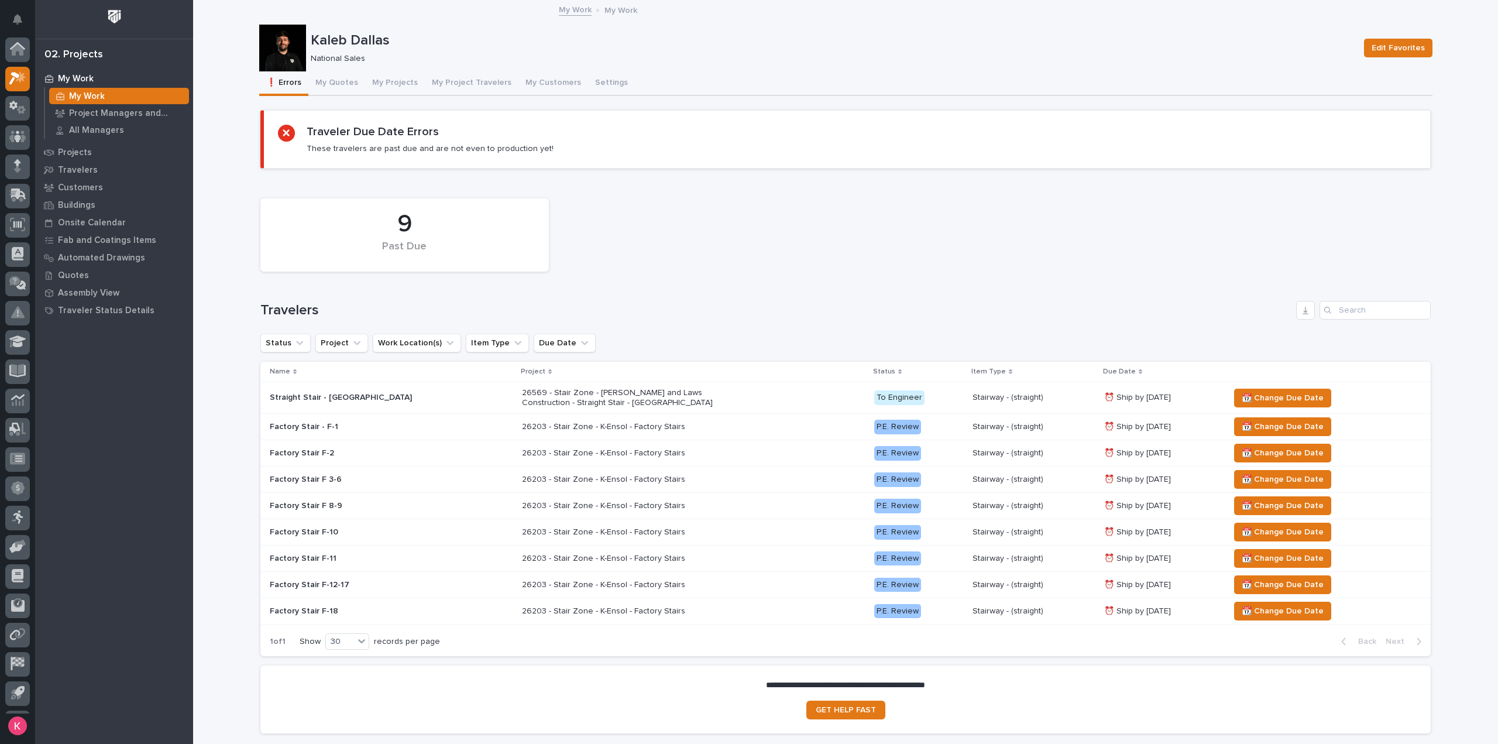
scroll to position [26, 0]
click at [368, 85] on button "My Projects" at bounding box center [395, 83] width 60 height 25
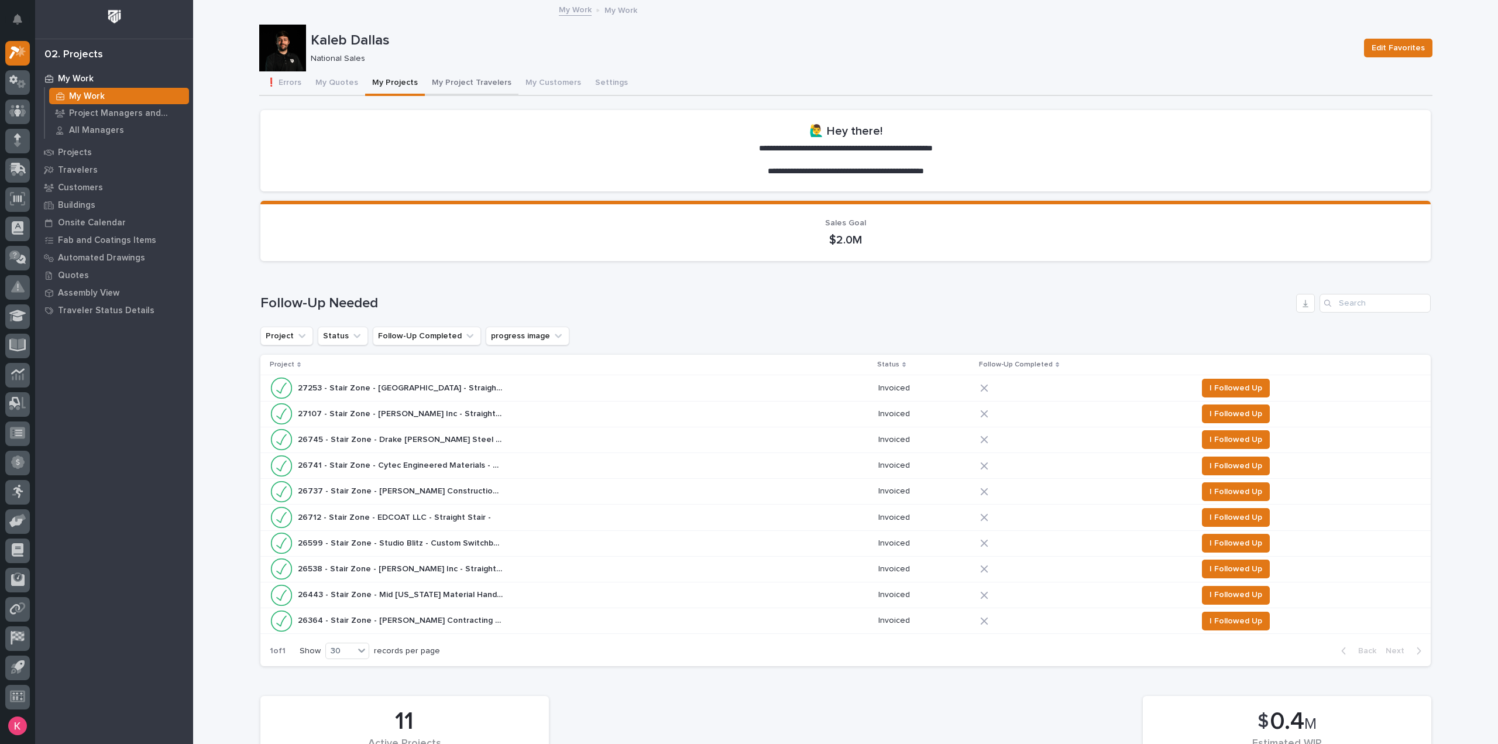
click at [439, 86] on button "My Project Travelers" at bounding box center [472, 83] width 94 height 25
